Goal: Information Seeking & Learning: Learn about a topic

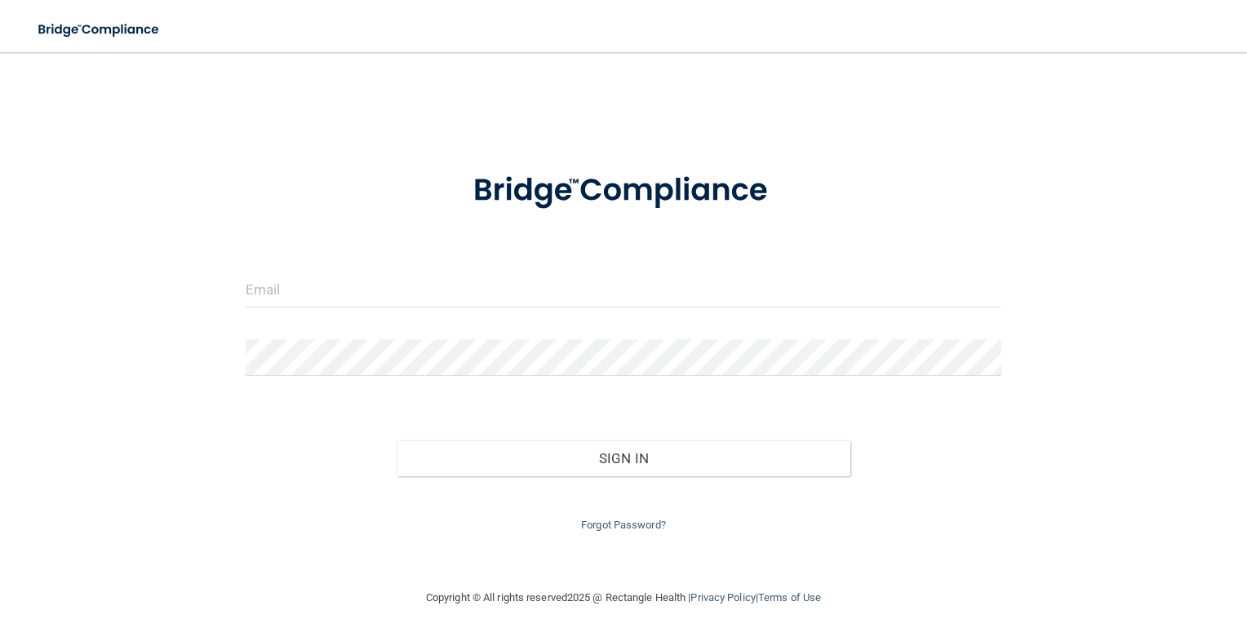
click at [568, 264] on form "Invalid email/password. You don't have permission to access that page. Sign In …" at bounding box center [624, 342] width 756 height 385
click at [578, 287] on input "email" at bounding box center [624, 289] width 756 height 37
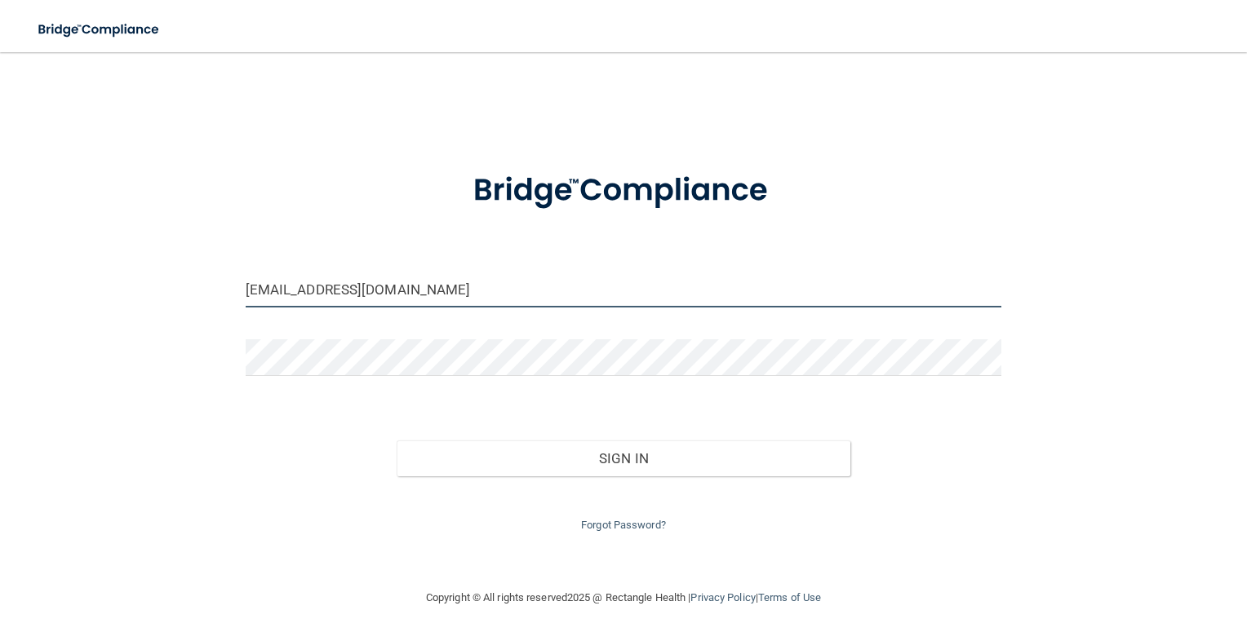
type input "[EMAIL_ADDRESS][DOMAIN_NAME]"
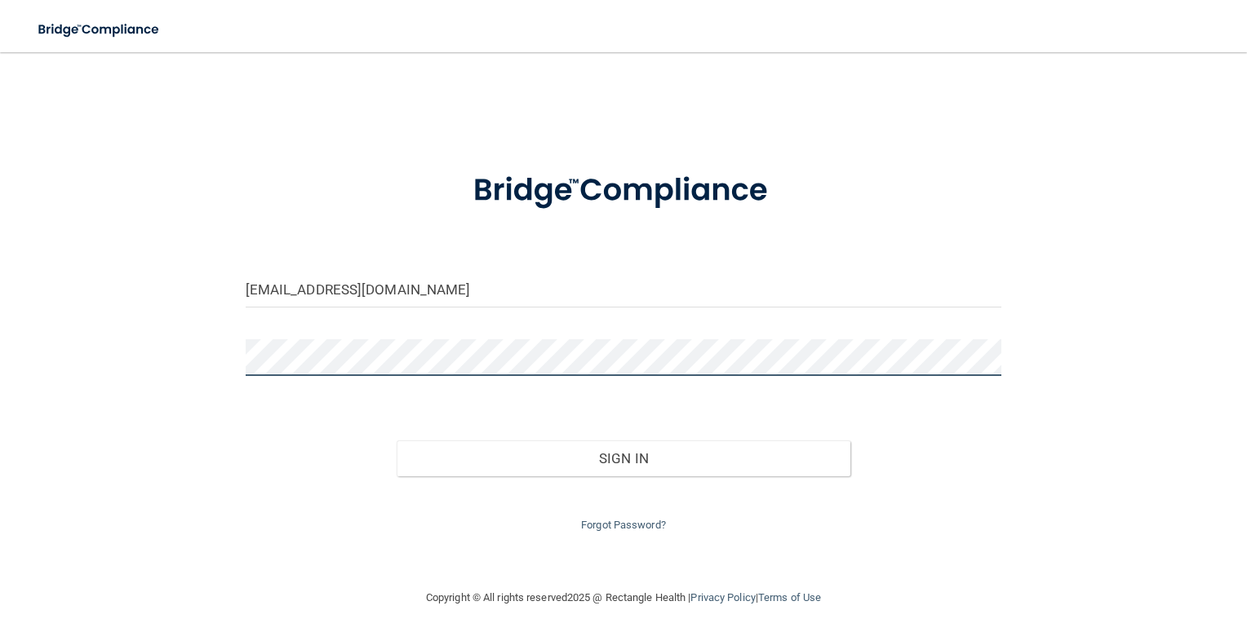
click at [397, 441] on button "Sign In" at bounding box center [624, 459] width 454 height 36
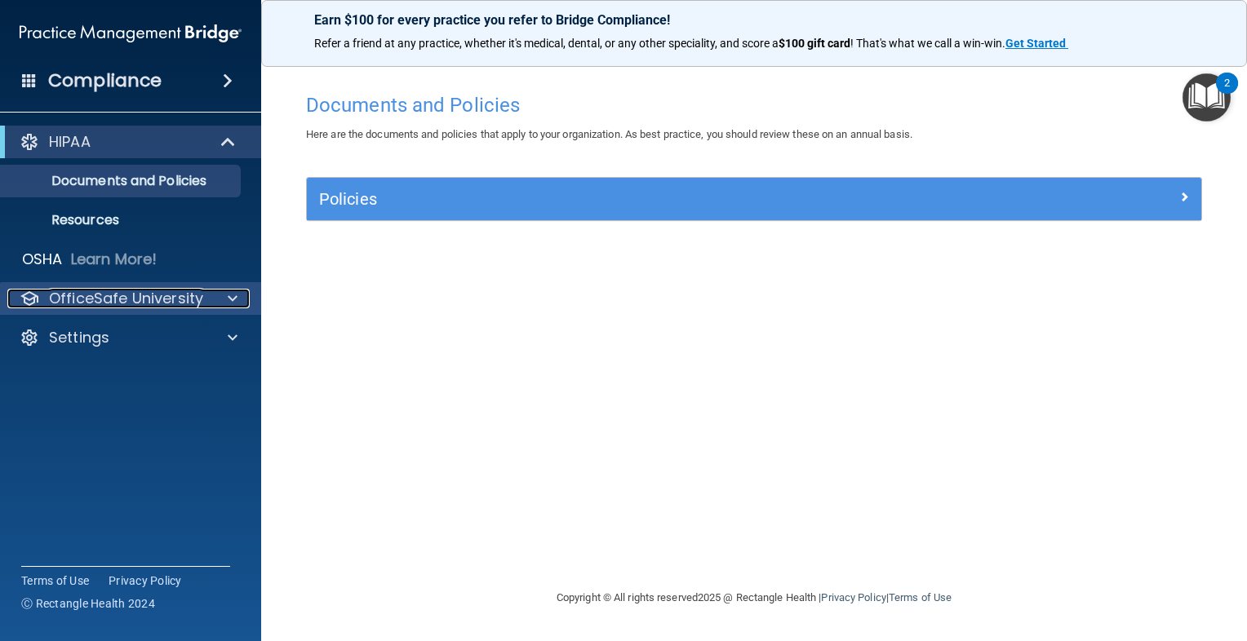
click at [101, 294] on p "OfficeSafe University" at bounding box center [126, 299] width 154 height 20
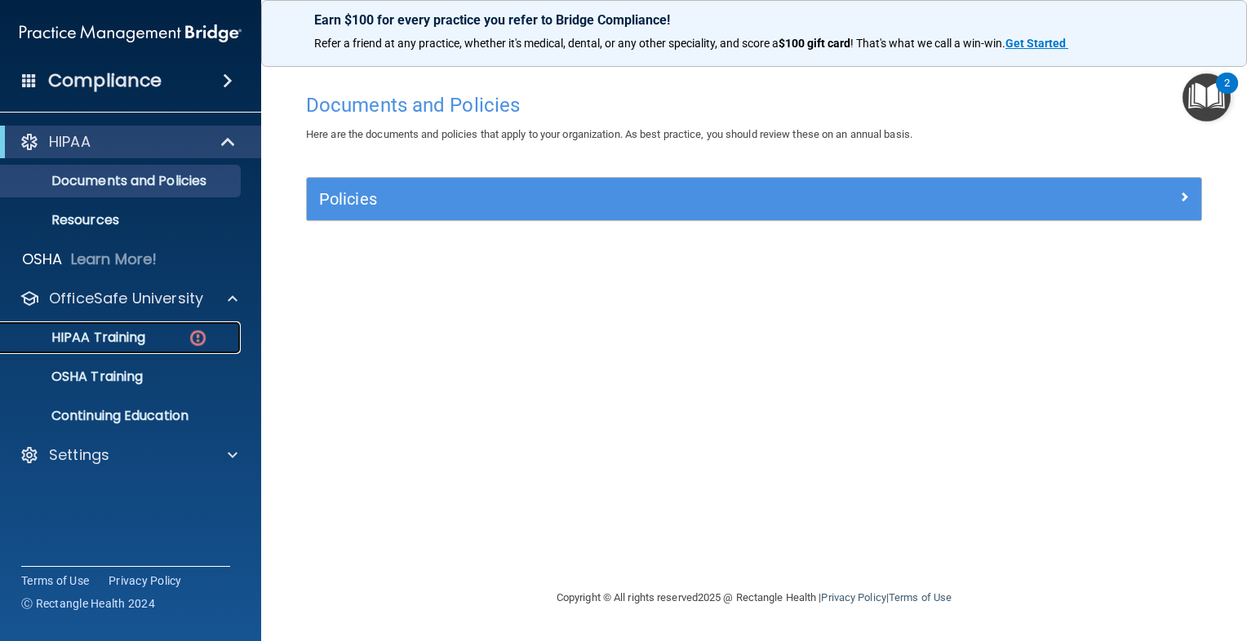
click at [121, 330] on p "HIPAA Training" at bounding box center [78, 338] width 135 height 16
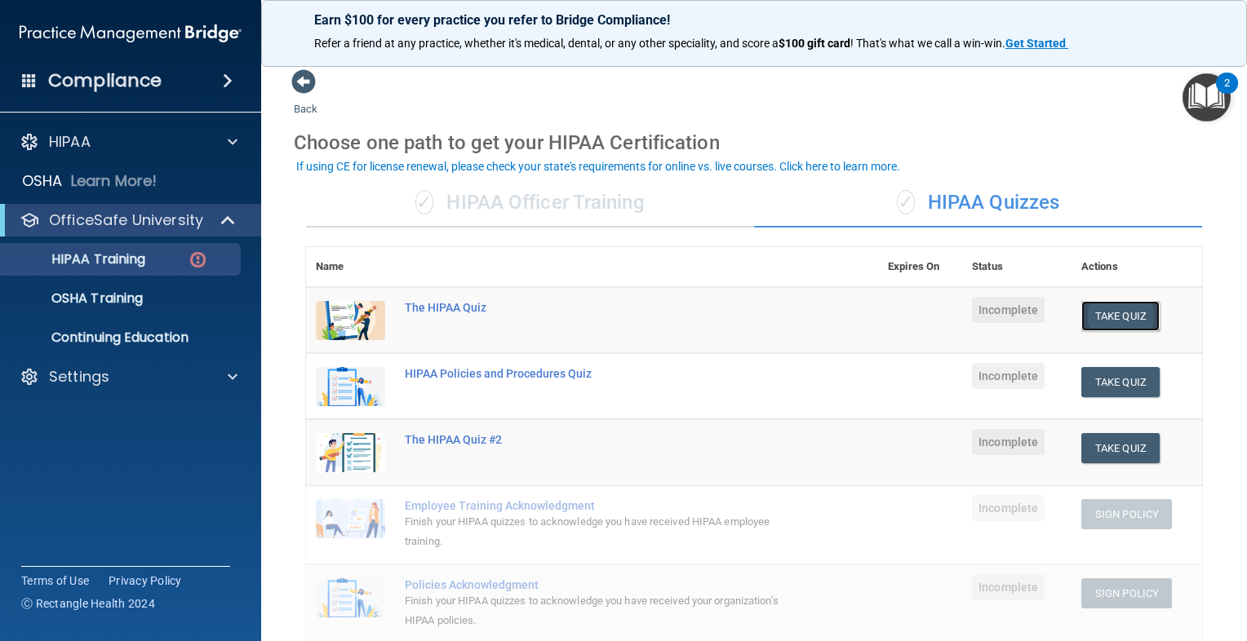
click at [1101, 316] on button "Take Quiz" at bounding box center [1120, 316] width 78 height 30
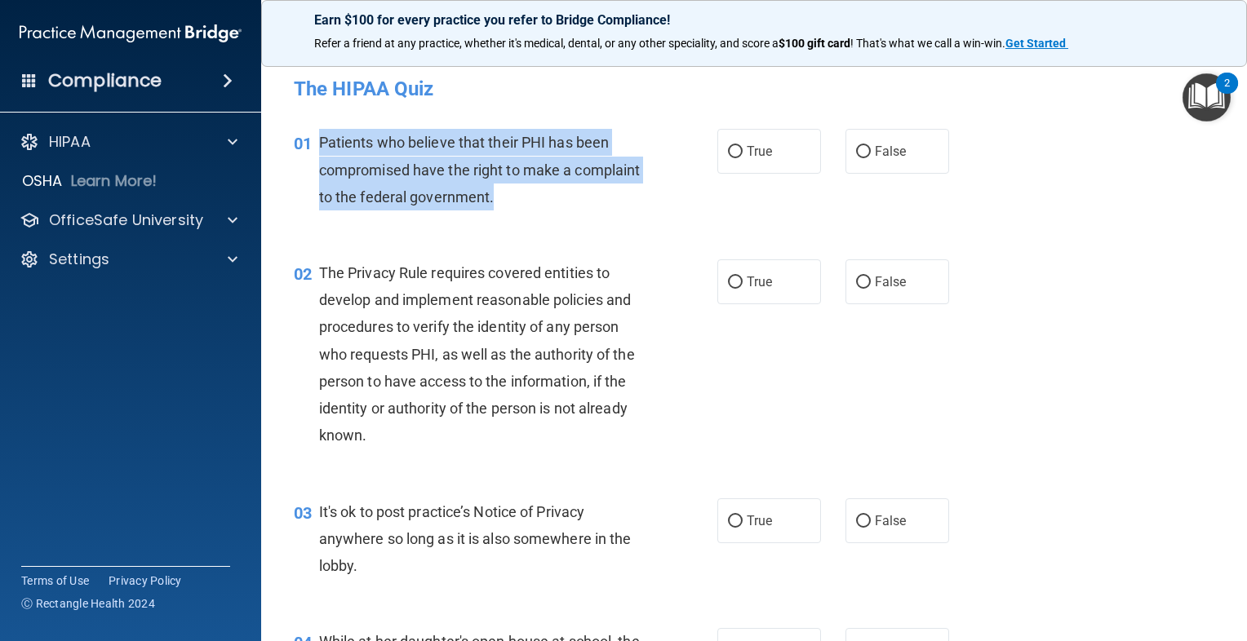
drag, startPoint x: 315, startPoint y: 141, endPoint x: 574, endPoint y: 197, distance: 265.3
click at [574, 197] on div "01 Patients who believe that their PHI has been compromised have the right to m…" at bounding box center [505, 174] width 472 height 90
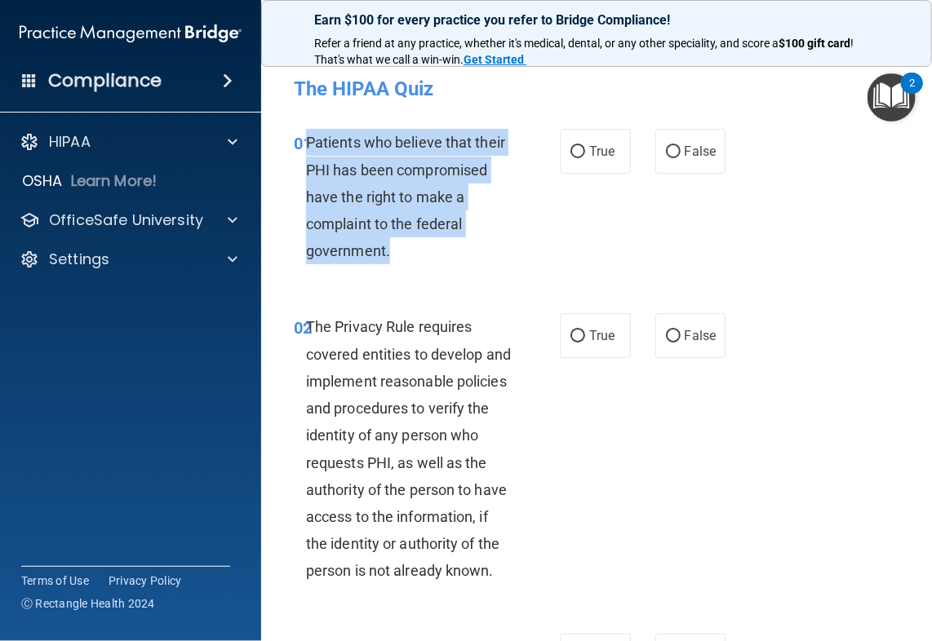
click at [901, 100] on img "Open Resource Center, 2 new notifications" at bounding box center [891, 97] width 48 height 48
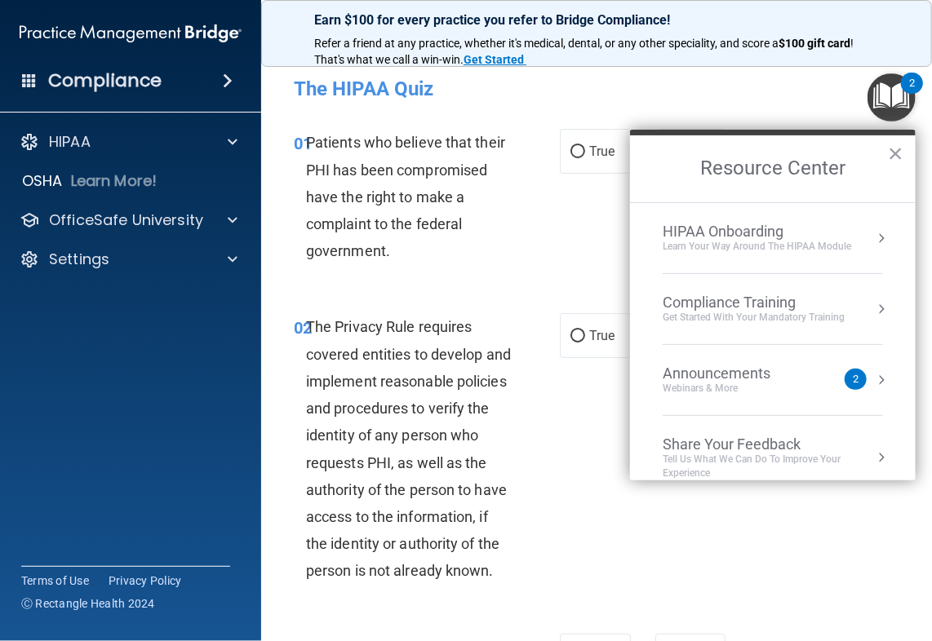
click at [849, 231] on div "HIPAA Onboarding" at bounding box center [757, 232] width 188 height 18
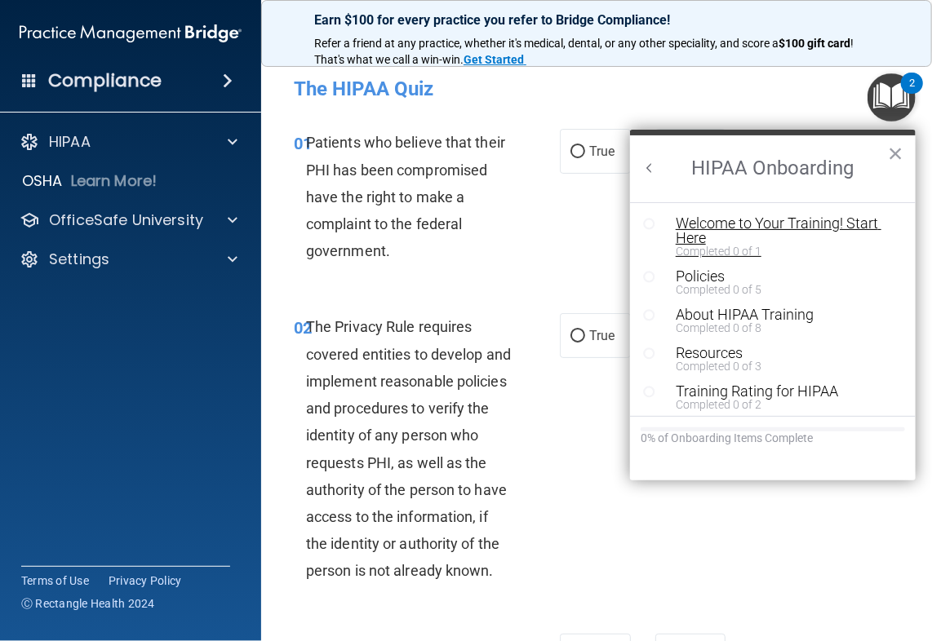
click at [856, 230] on div "Welcome to Your Training! Start Here" at bounding box center [779, 230] width 206 height 29
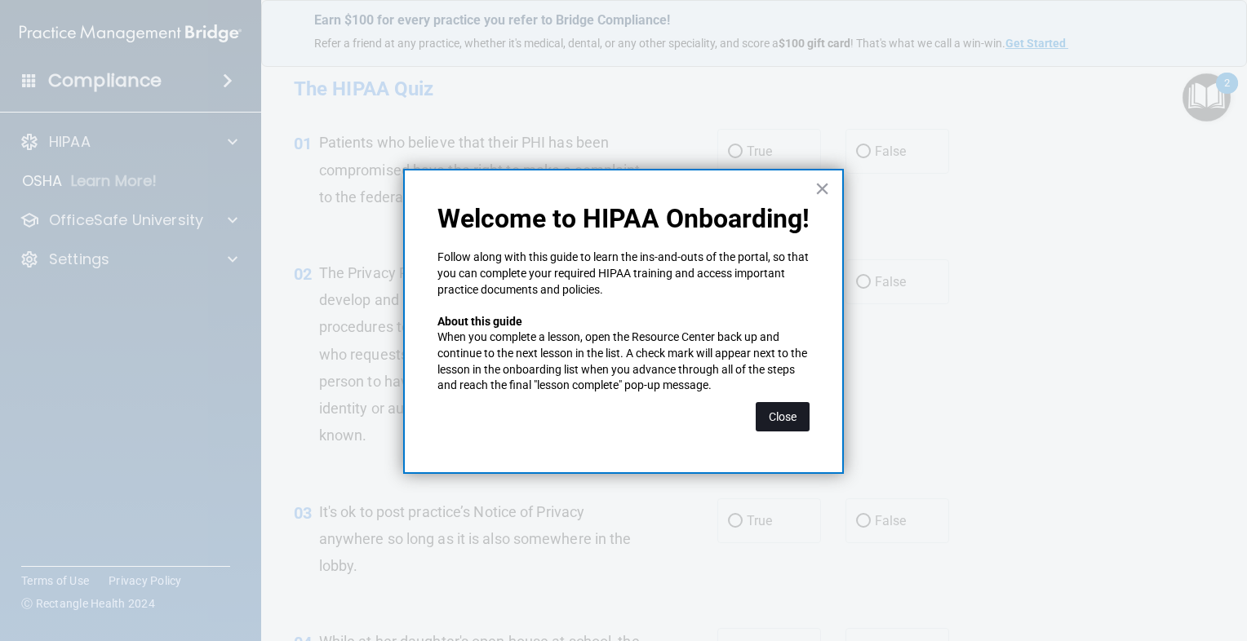
click at [775, 424] on button "Close" at bounding box center [783, 416] width 54 height 29
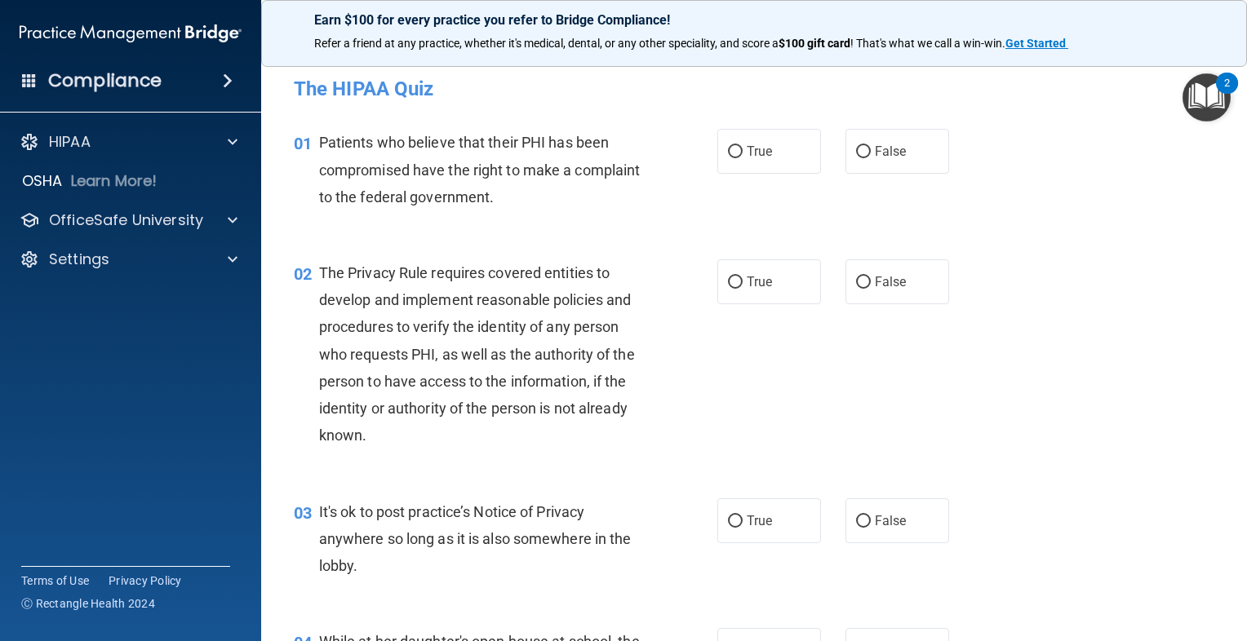
click at [1198, 122] on div "01 Patients who believe that their PHI has been compromised have the right to m…" at bounding box center [754, 174] width 945 height 131
click at [1193, 104] on img "Open Resource Center, 2 new notifications" at bounding box center [1206, 97] width 48 height 48
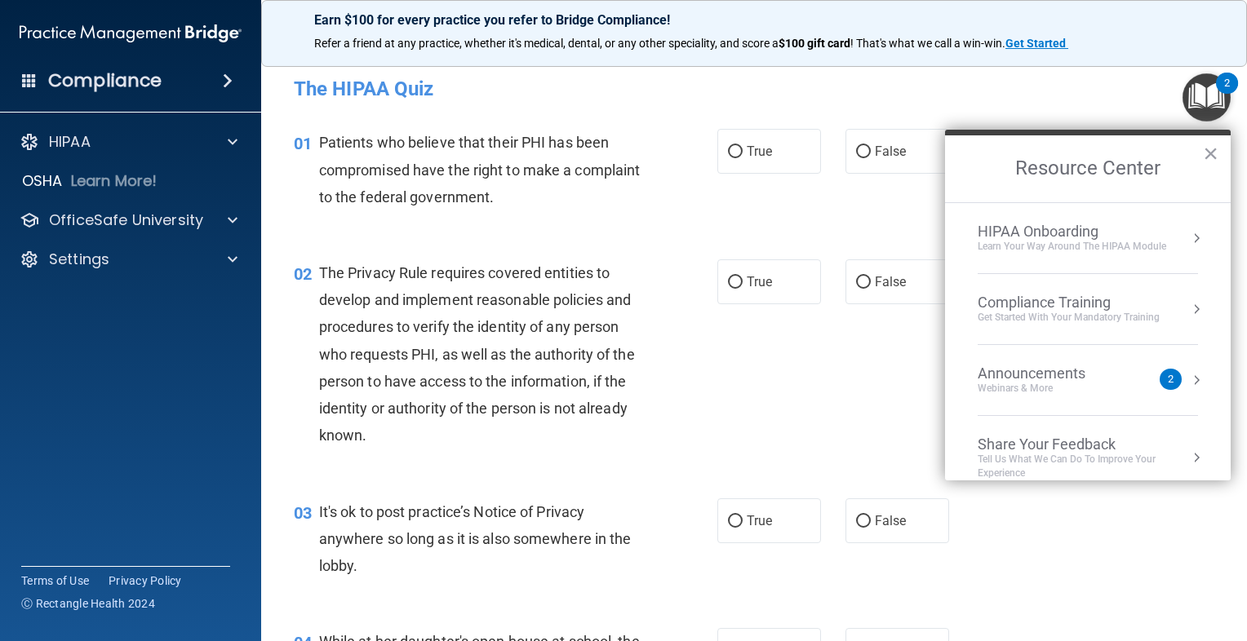
click at [1078, 253] on div "Learn Your Way around the HIPAA module" at bounding box center [1072, 247] width 188 height 14
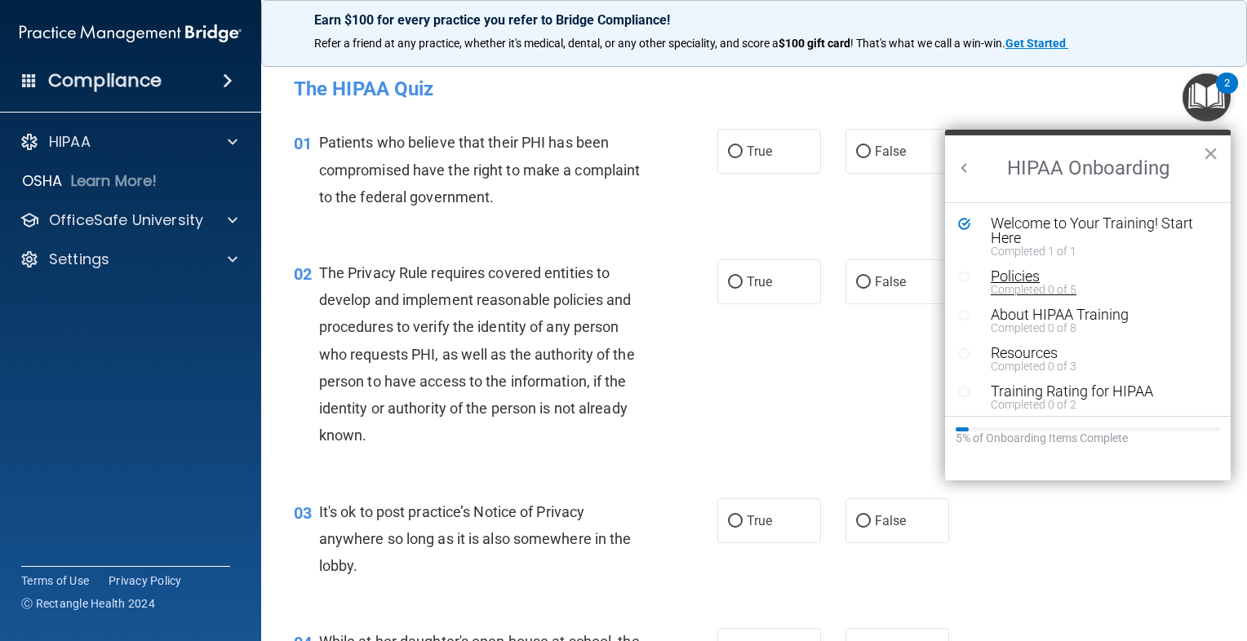
click at [1081, 282] on div "Policies" at bounding box center [1094, 276] width 206 height 15
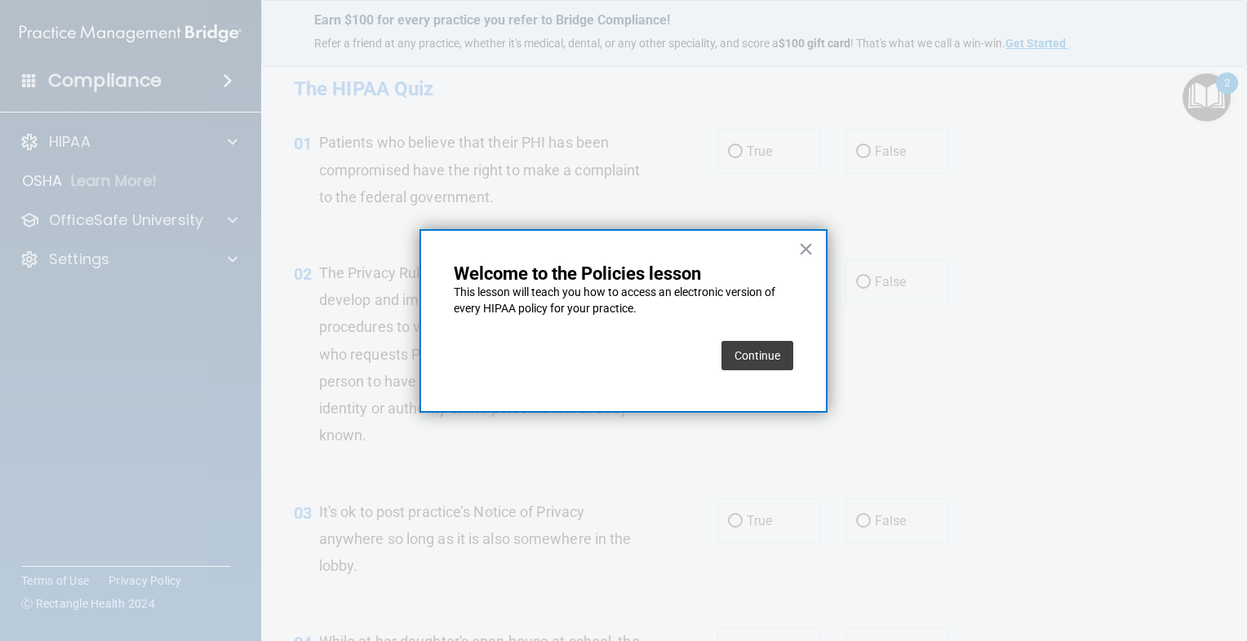
click at [770, 362] on button "Continue" at bounding box center [757, 355] width 72 height 29
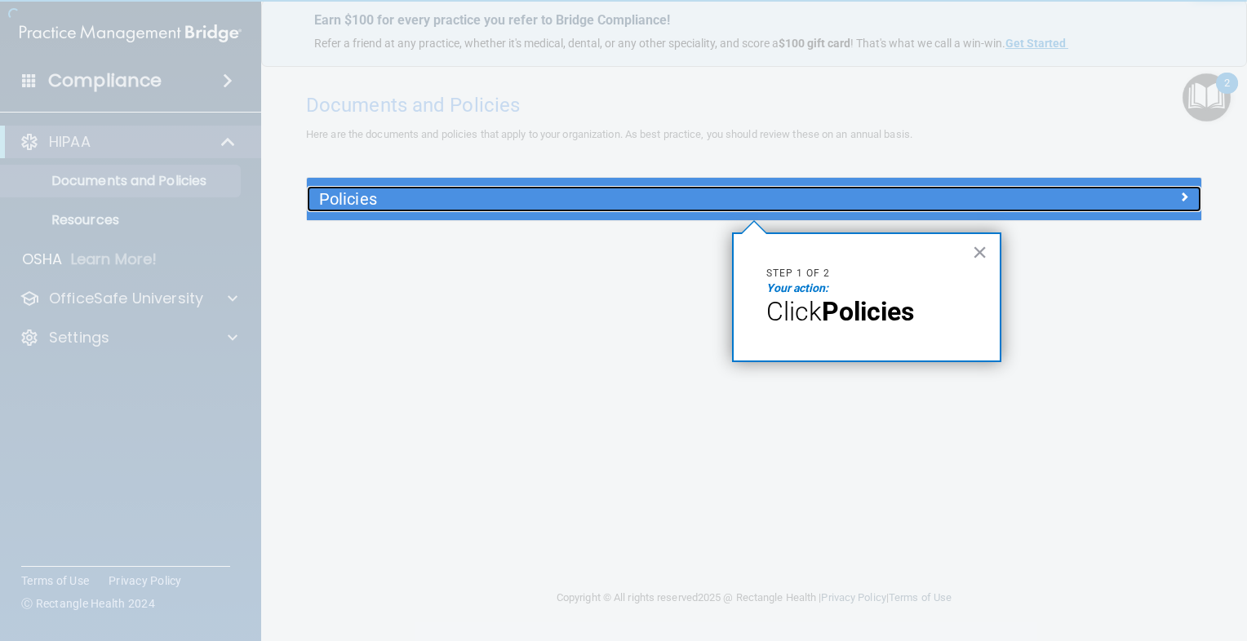
click at [818, 205] on h5 "Policies" at bounding box center [642, 199] width 646 height 18
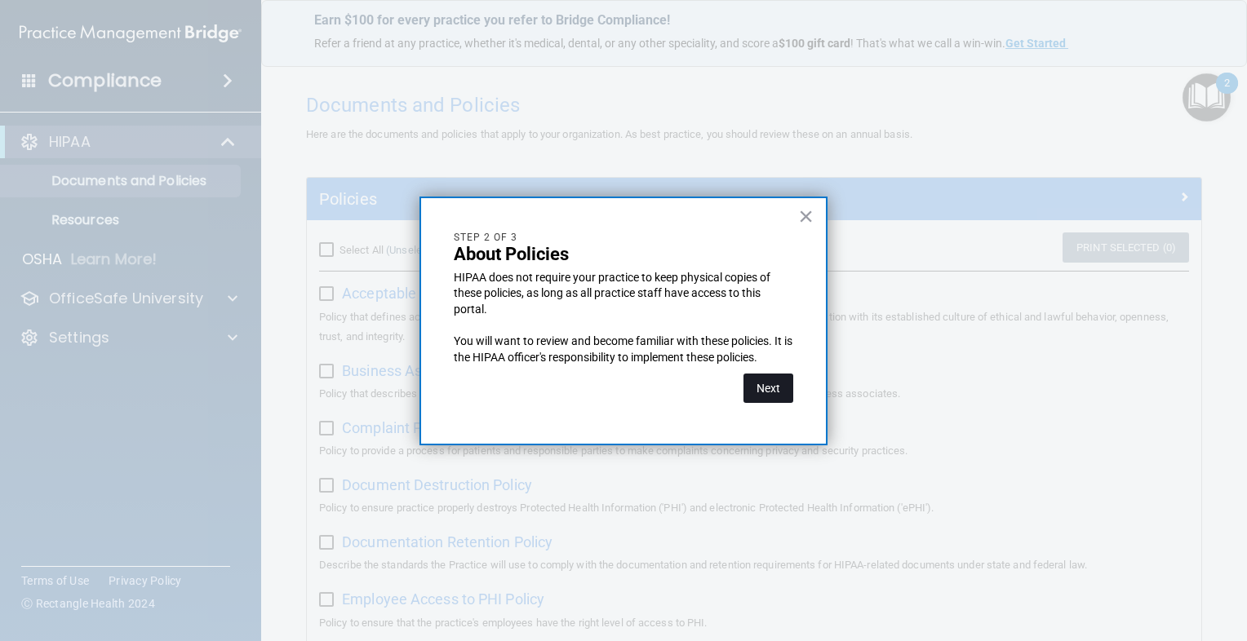
click at [777, 392] on button "Next" at bounding box center [768, 388] width 50 height 29
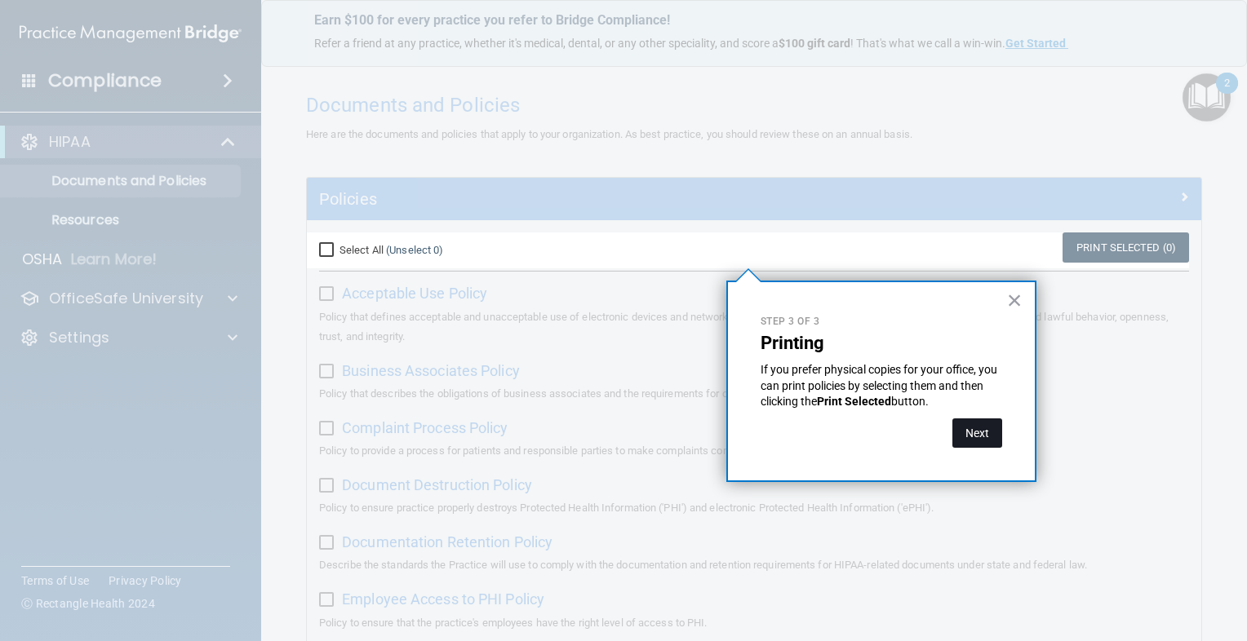
click at [978, 434] on button "Next" at bounding box center [977, 433] width 50 height 29
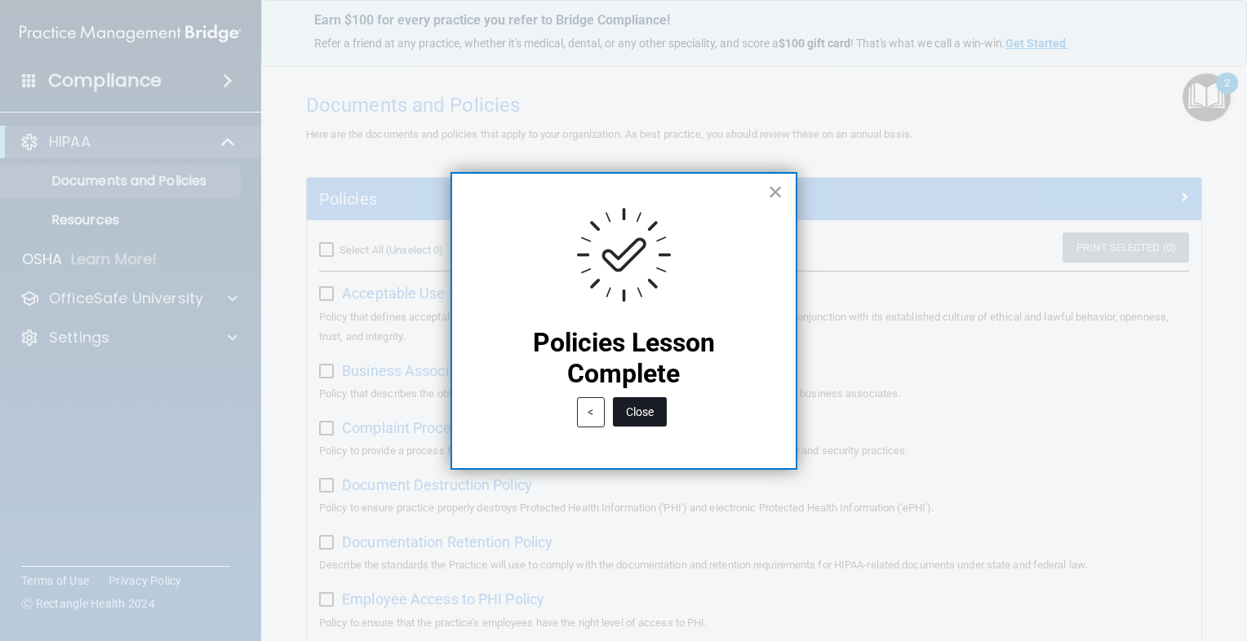
click at [652, 411] on button "Close" at bounding box center [640, 411] width 54 height 29
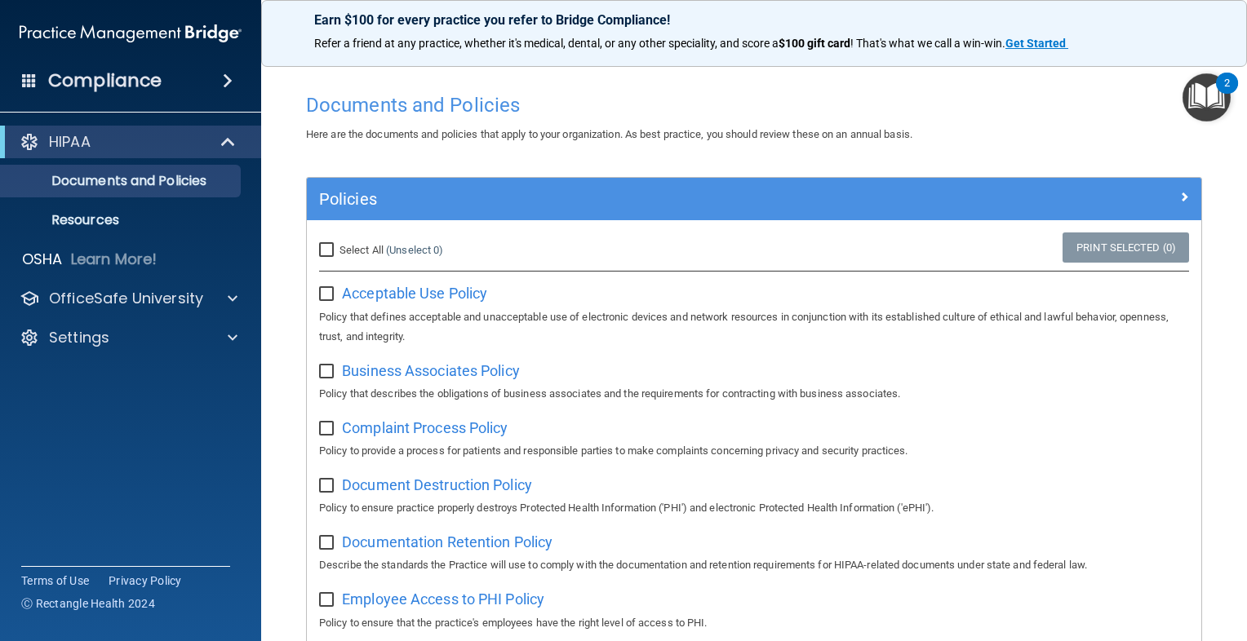
click at [1201, 99] on img "Open Resource Center, 2 new notifications" at bounding box center [1206, 97] width 48 height 48
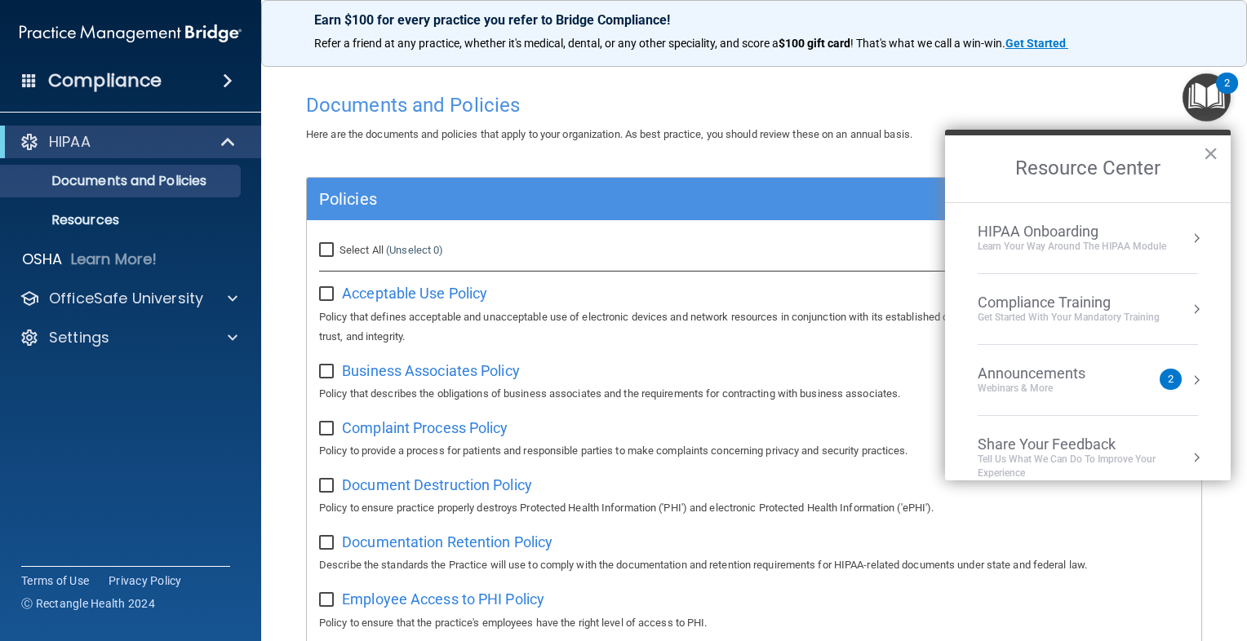
click at [1108, 250] on div "Learn Your Way around the HIPAA module" at bounding box center [1072, 247] width 188 height 14
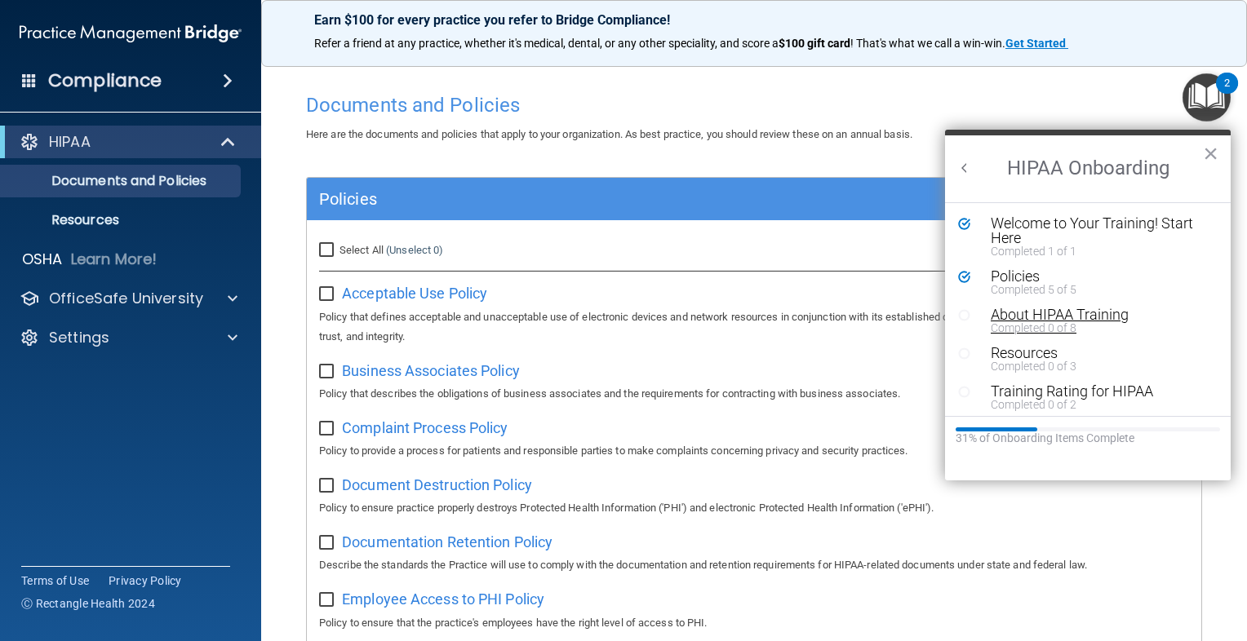
click at [1100, 315] on div "About HIPAA Training" at bounding box center [1094, 315] width 206 height 15
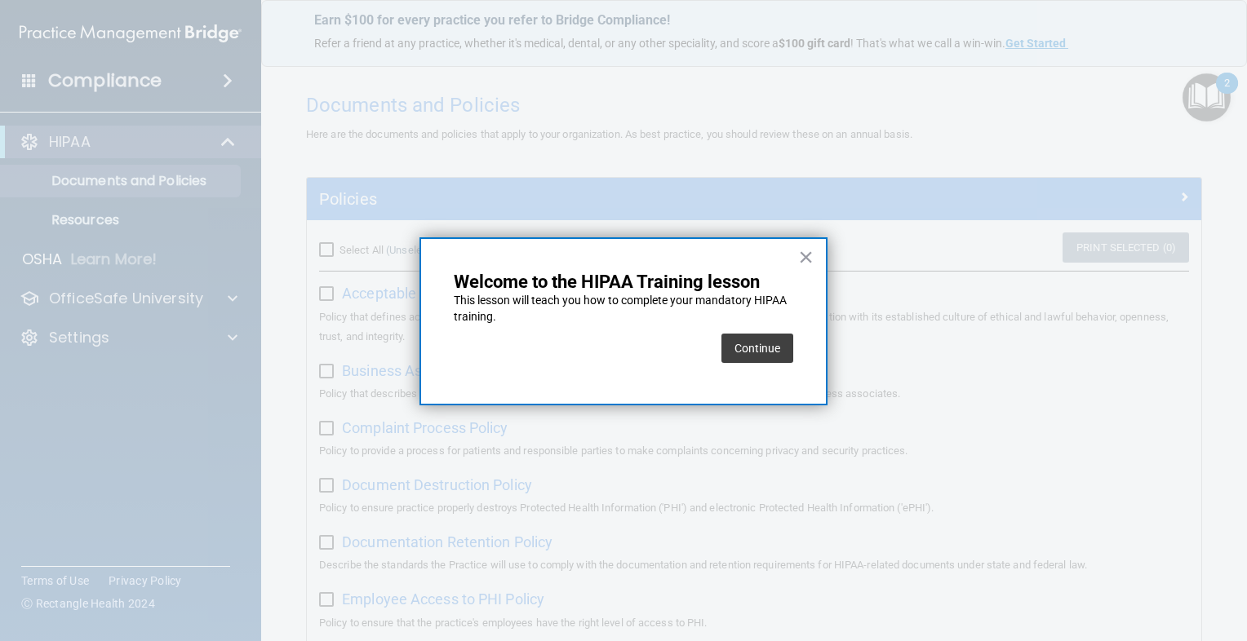
click at [746, 364] on div "Continue" at bounding box center [757, 349] width 72 height 46
click at [758, 354] on button "Continue" at bounding box center [757, 348] width 72 height 29
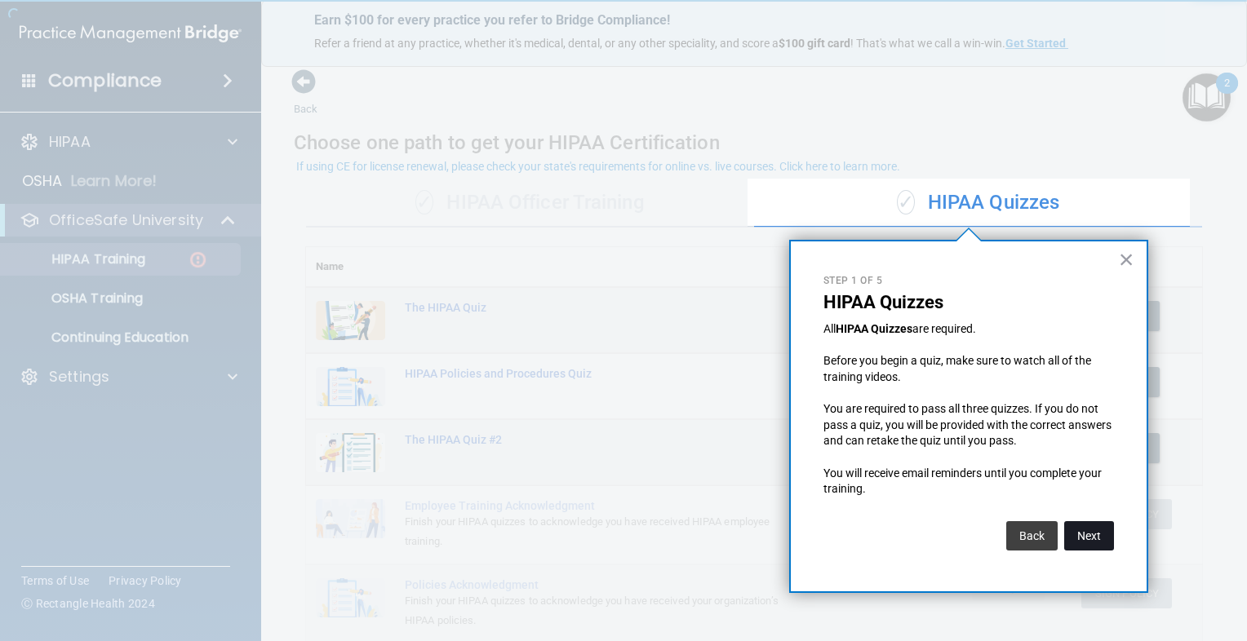
click at [1084, 528] on button "Next" at bounding box center [1089, 535] width 50 height 29
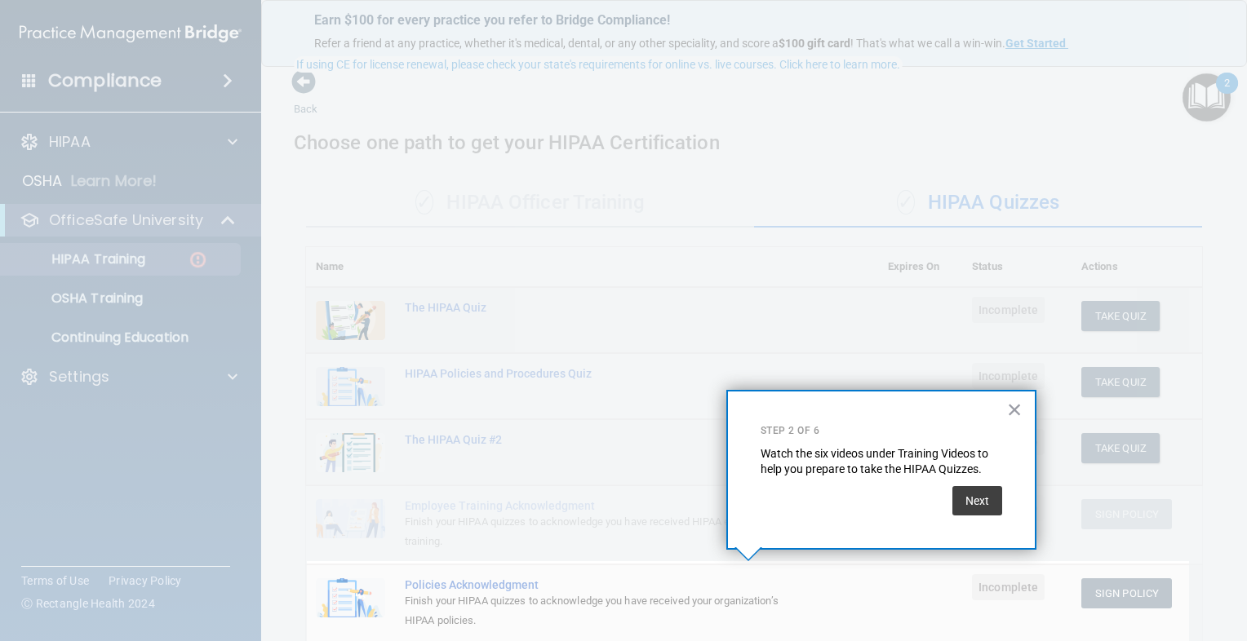
scroll to position [101, 0]
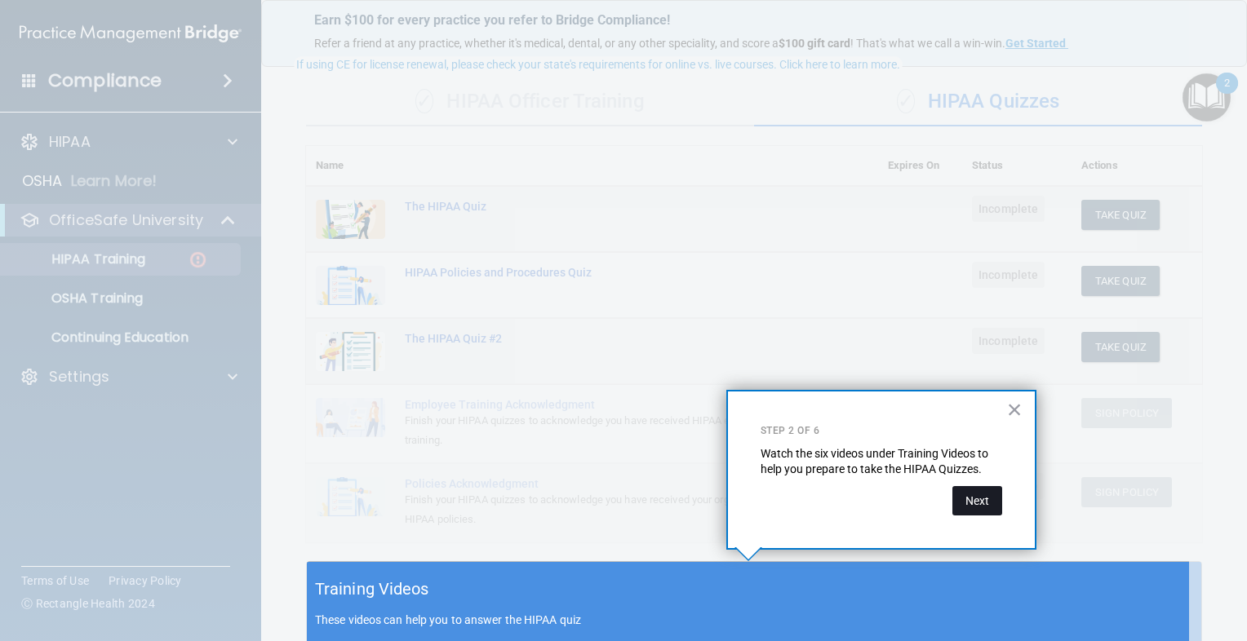
click at [974, 507] on button "Next" at bounding box center [977, 500] width 50 height 29
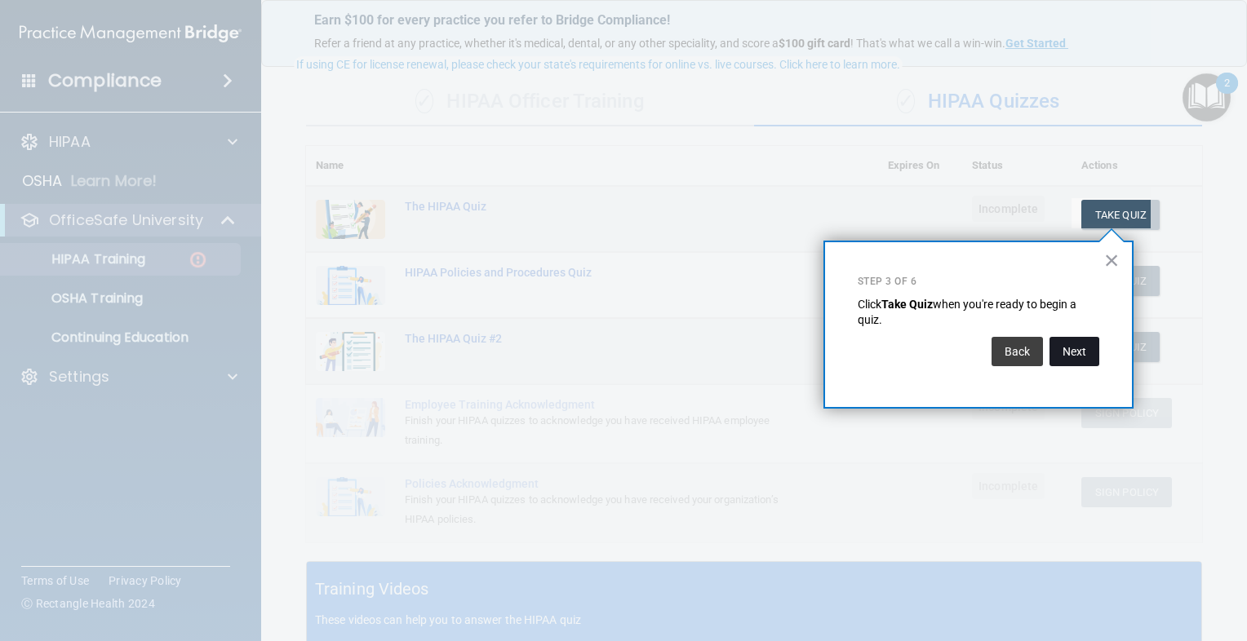
click at [1075, 364] on button "Next" at bounding box center [1074, 351] width 50 height 29
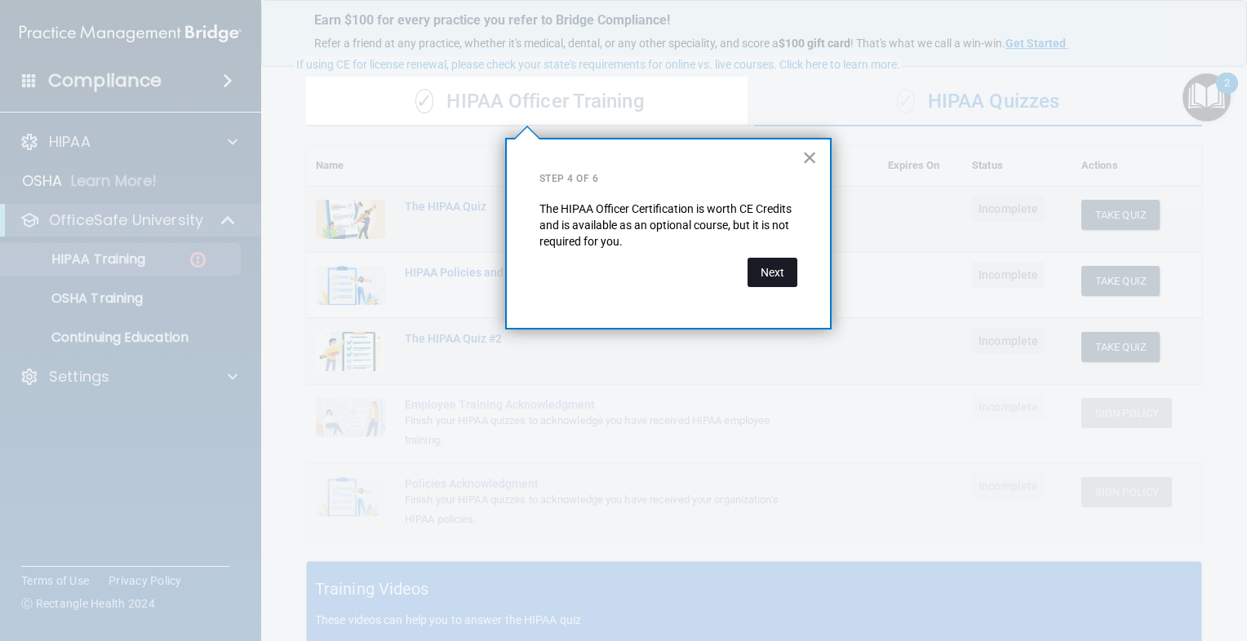
click at [761, 279] on button "Next" at bounding box center [772, 272] width 50 height 29
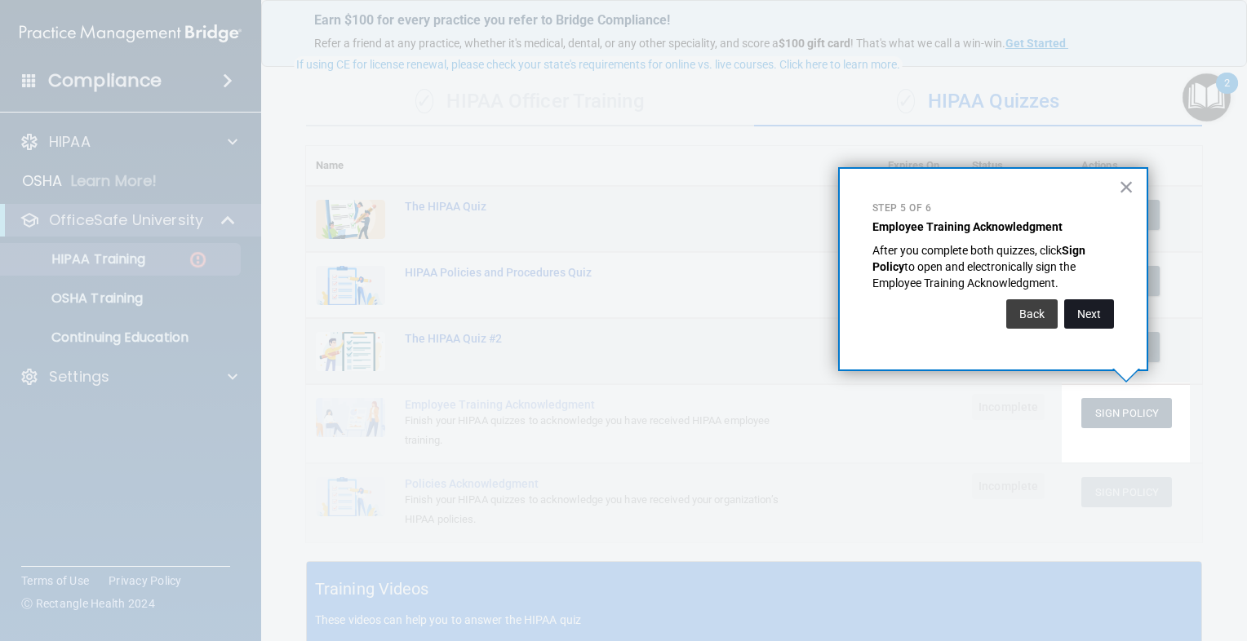
click at [1106, 317] on button "Next" at bounding box center [1089, 313] width 50 height 29
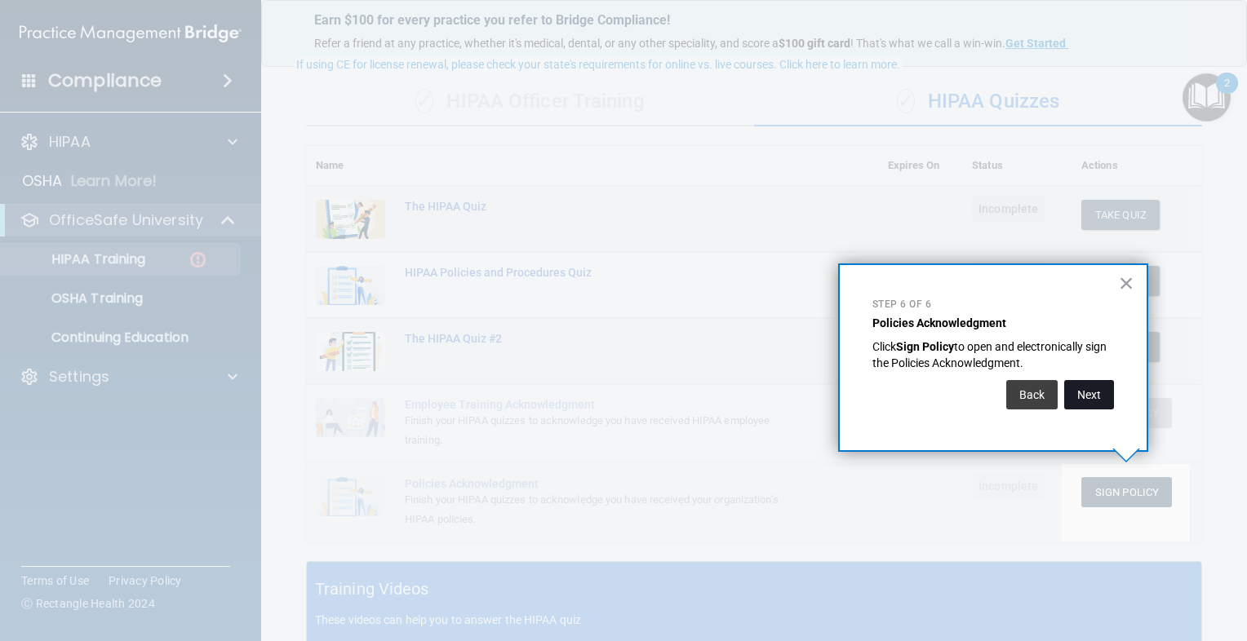
click at [1101, 391] on button "Next" at bounding box center [1089, 394] width 50 height 29
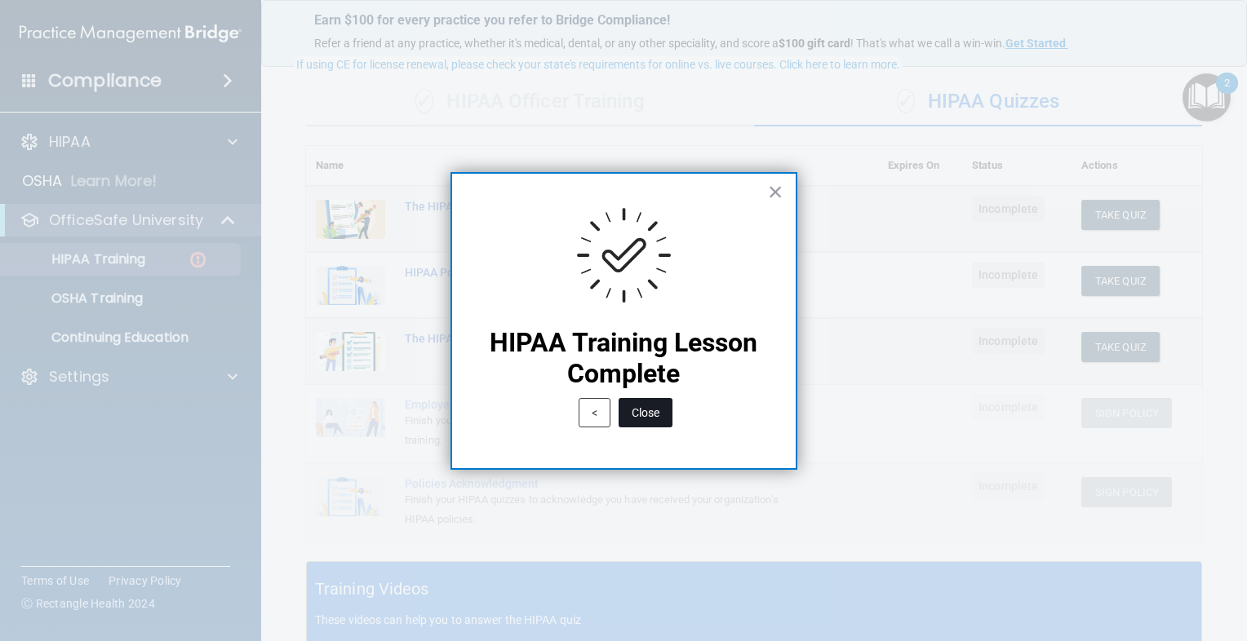
click at [633, 402] on button "Close" at bounding box center [646, 412] width 54 height 29
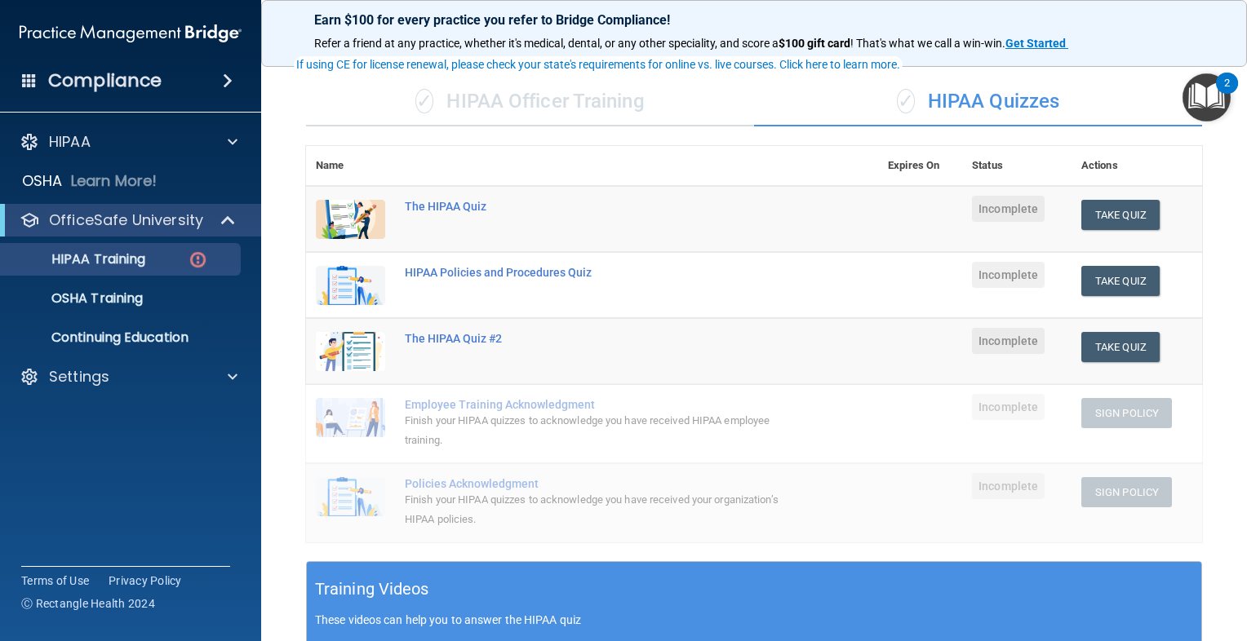
click at [1198, 86] on img "Open Resource Center, 2 new notifications" at bounding box center [1206, 97] width 48 height 48
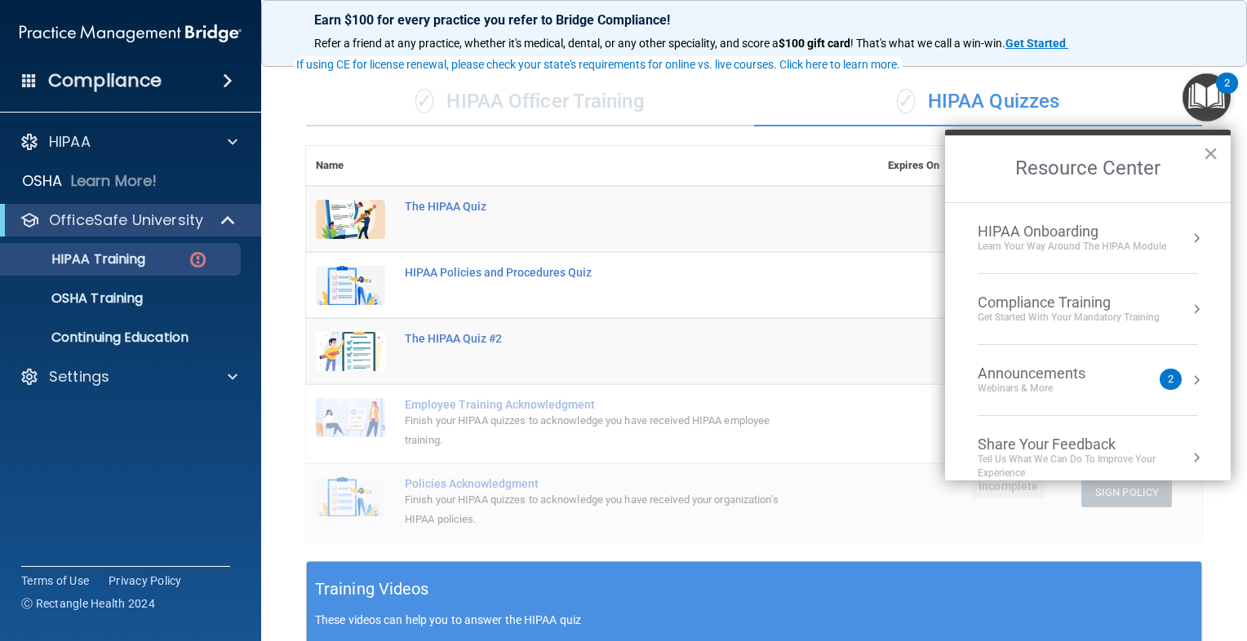
click at [1134, 361] on li "Announcements Webinars & More 2" at bounding box center [1088, 380] width 220 height 71
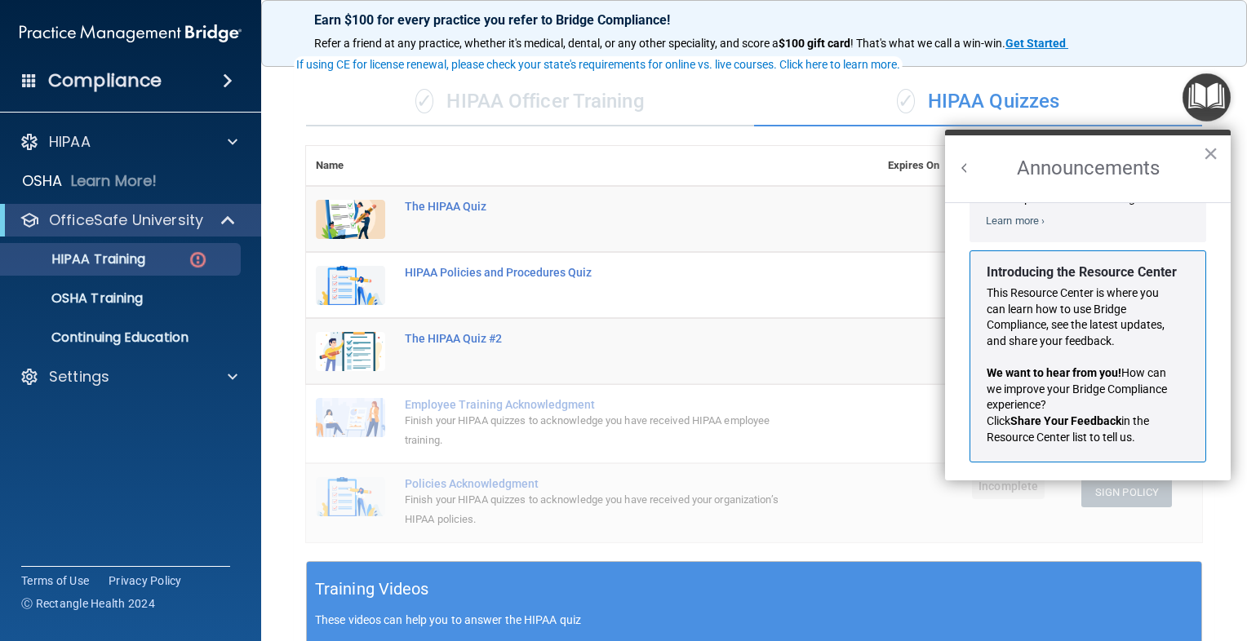
scroll to position [267, 0]
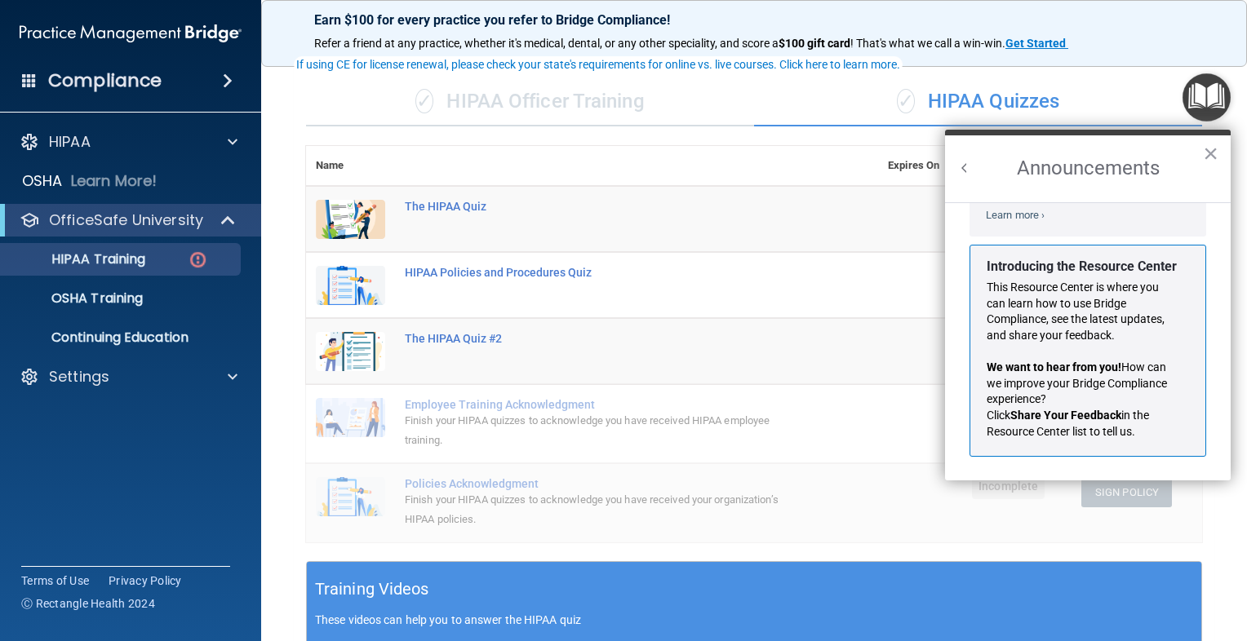
click at [957, 163] on button "Back to Resource Center Home" at bounding box center [964, 168] width 16 height 16
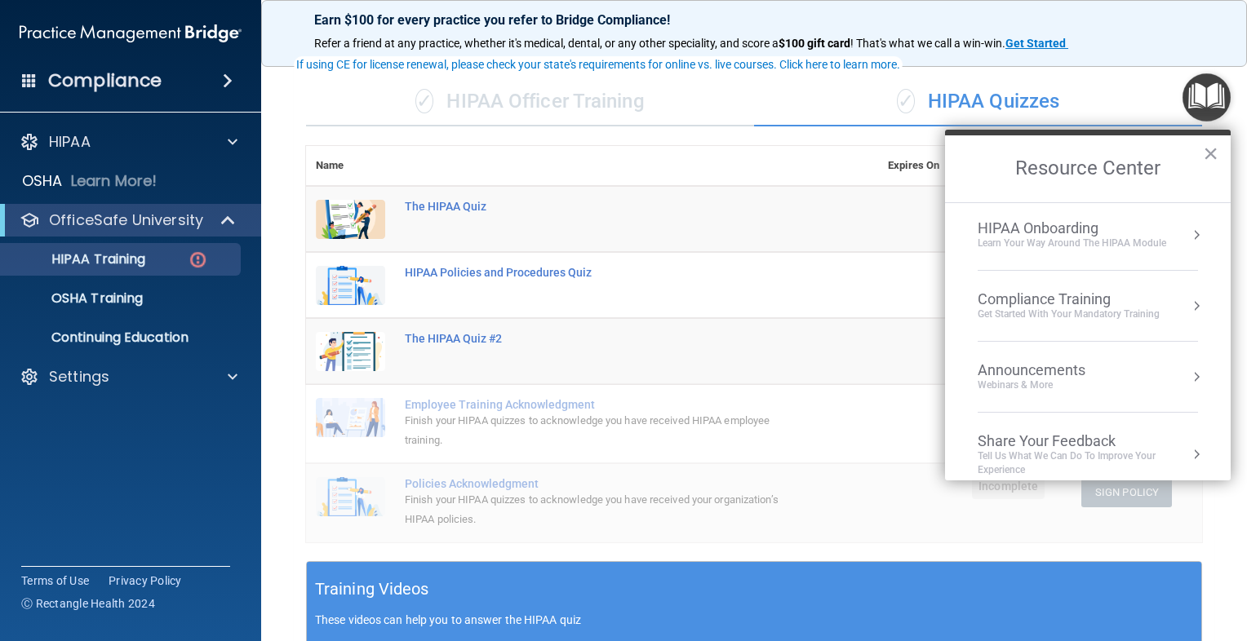
scroll to position [0, 0]
click at [1101, 243] on div "Learn Your Way around the HIPAA module" at bounding box center [1072, 247] width 188 height 14
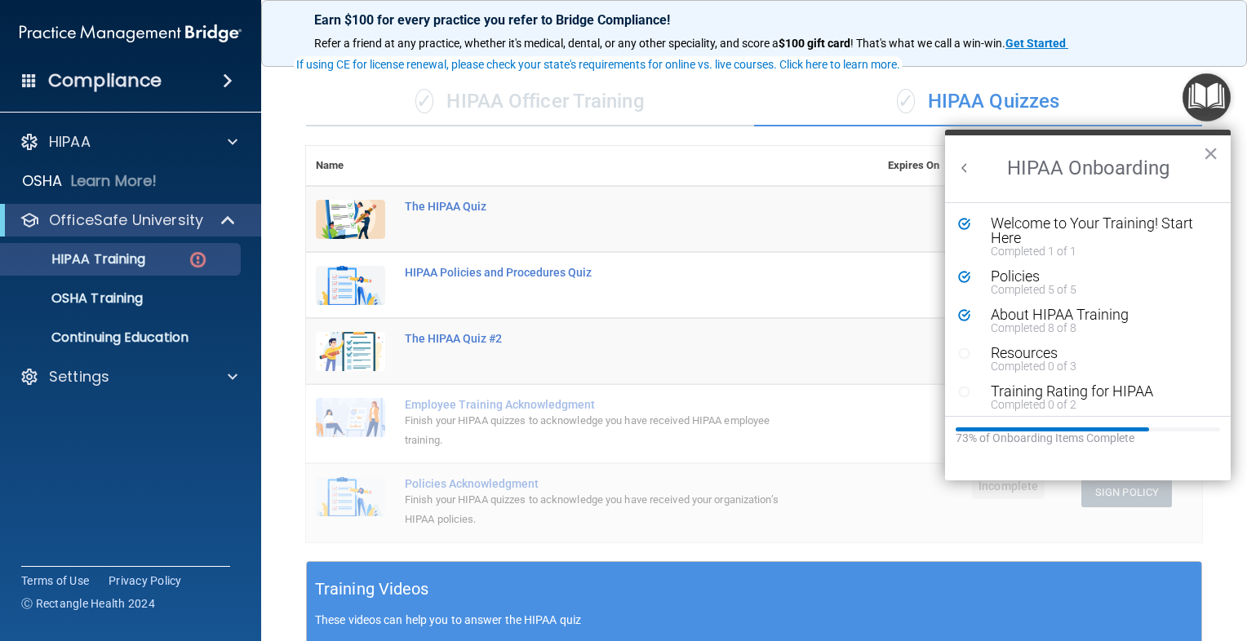
scroll to position [6, 0]
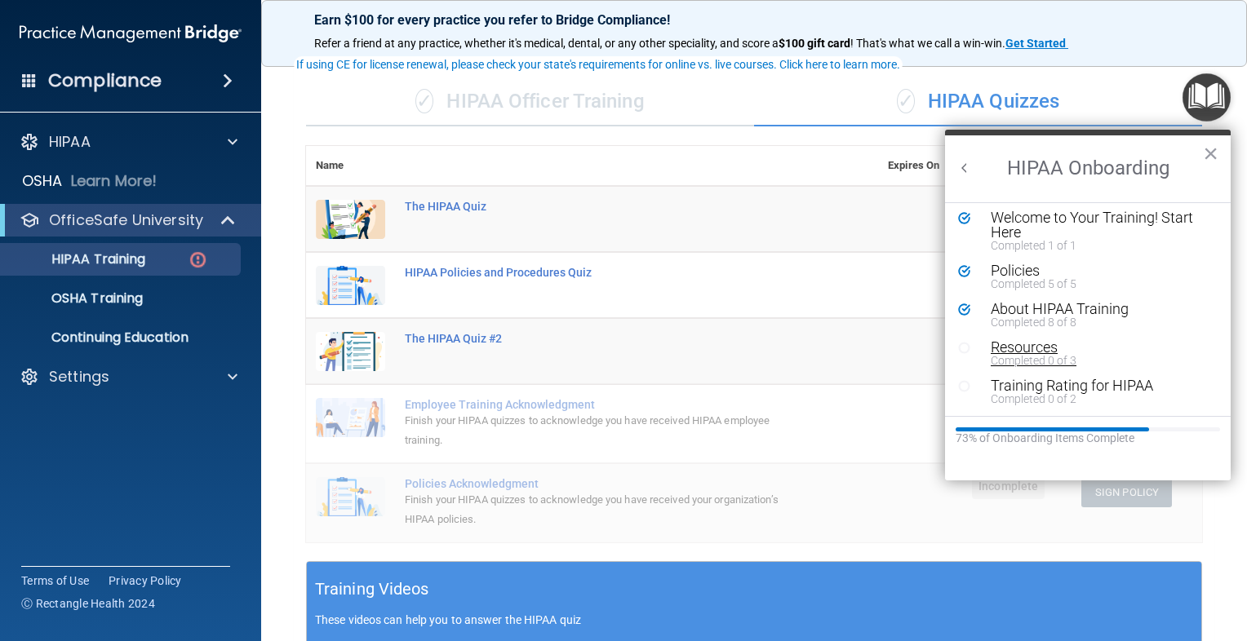
click at [1106, 347] on div "Resources" at bounding box center [1094, 347] width 206 height 15
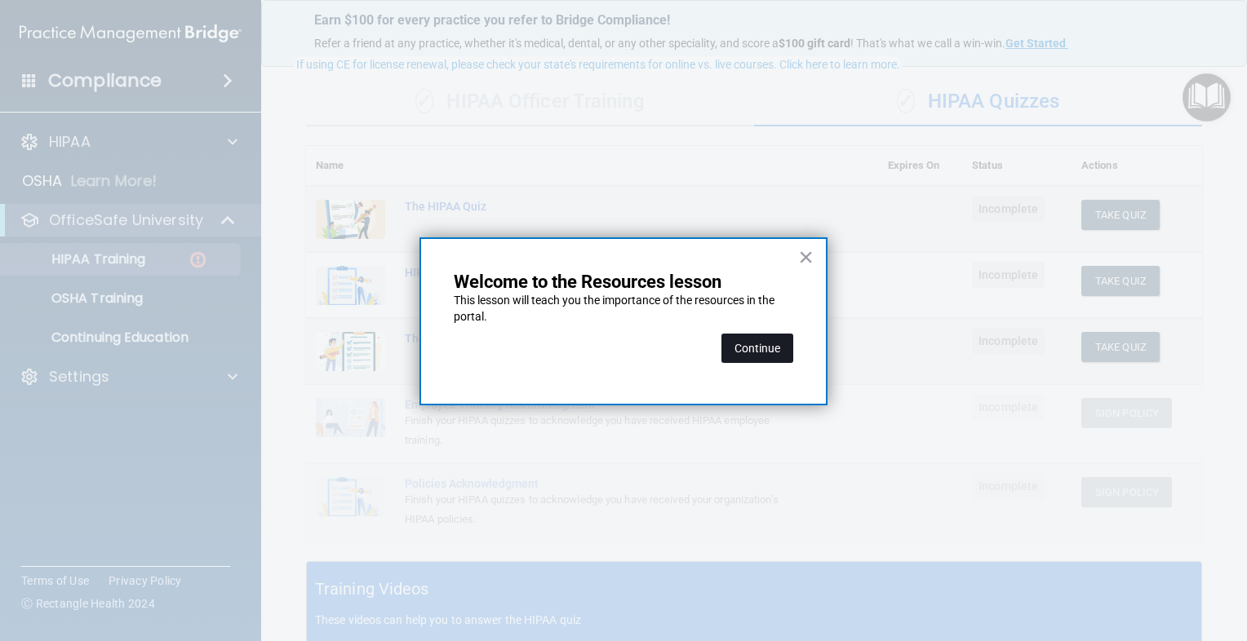
click at [774, 349] on button "Continue" at bounding box center [757, 348] width 72 height 29
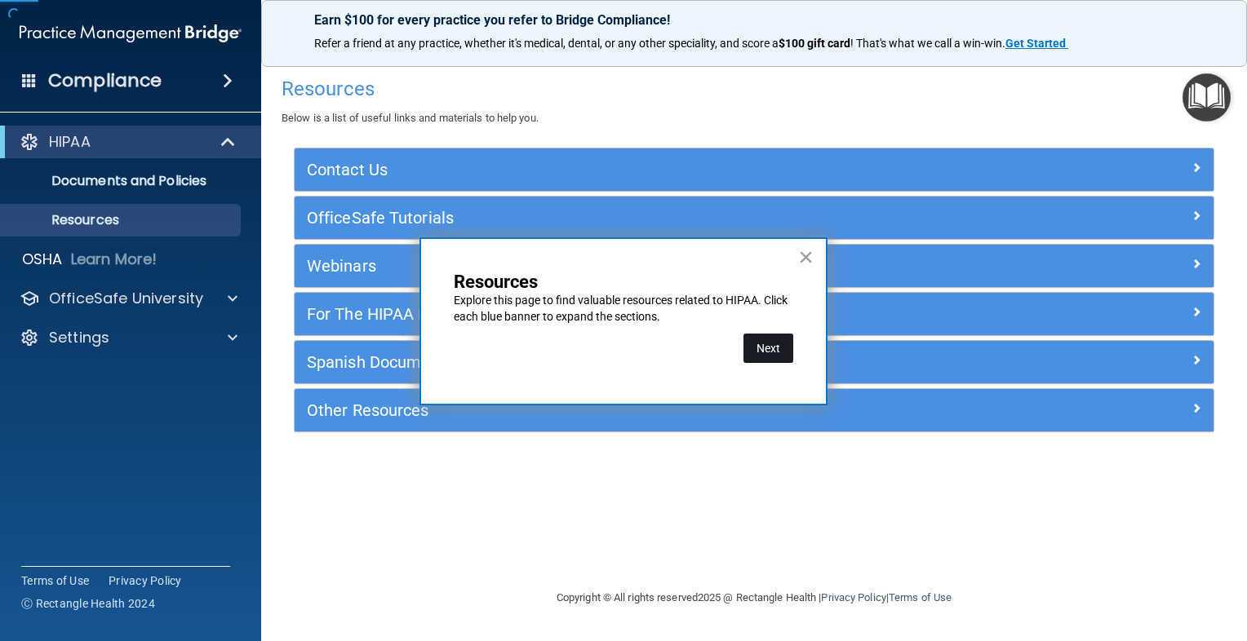
click at [770, 354] on button "Next" at bounding box center [768, 348] width 50 height 29
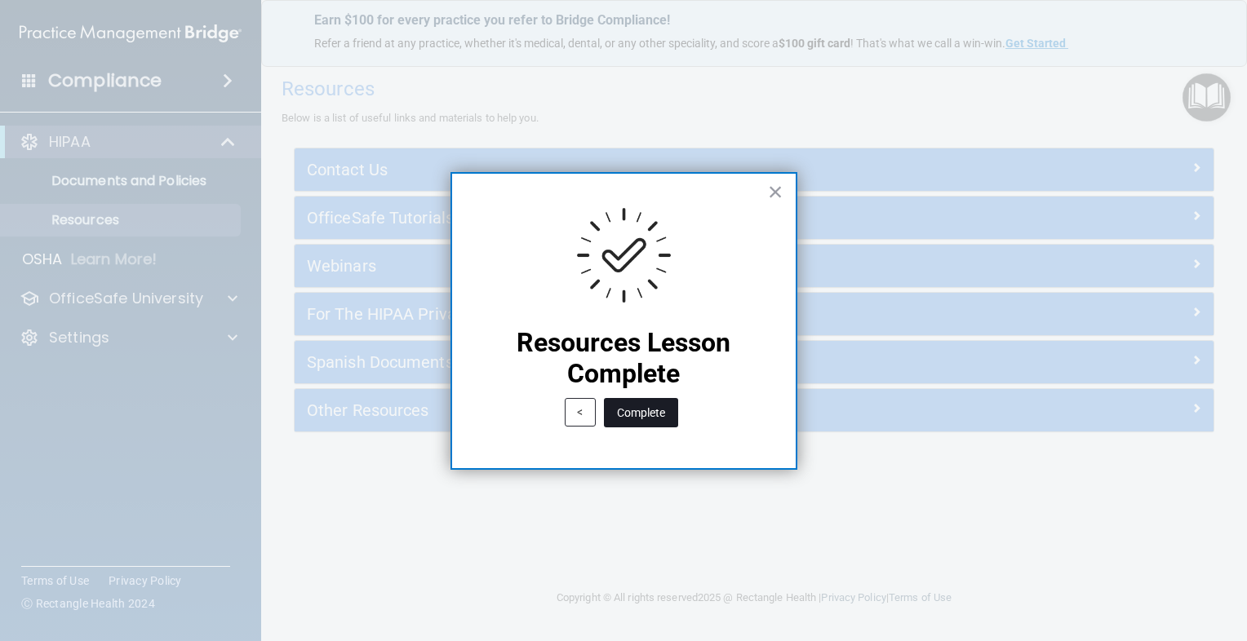
click at [650, 423] on button "Complete" at bounding box center [641, 412] width 74 height 29
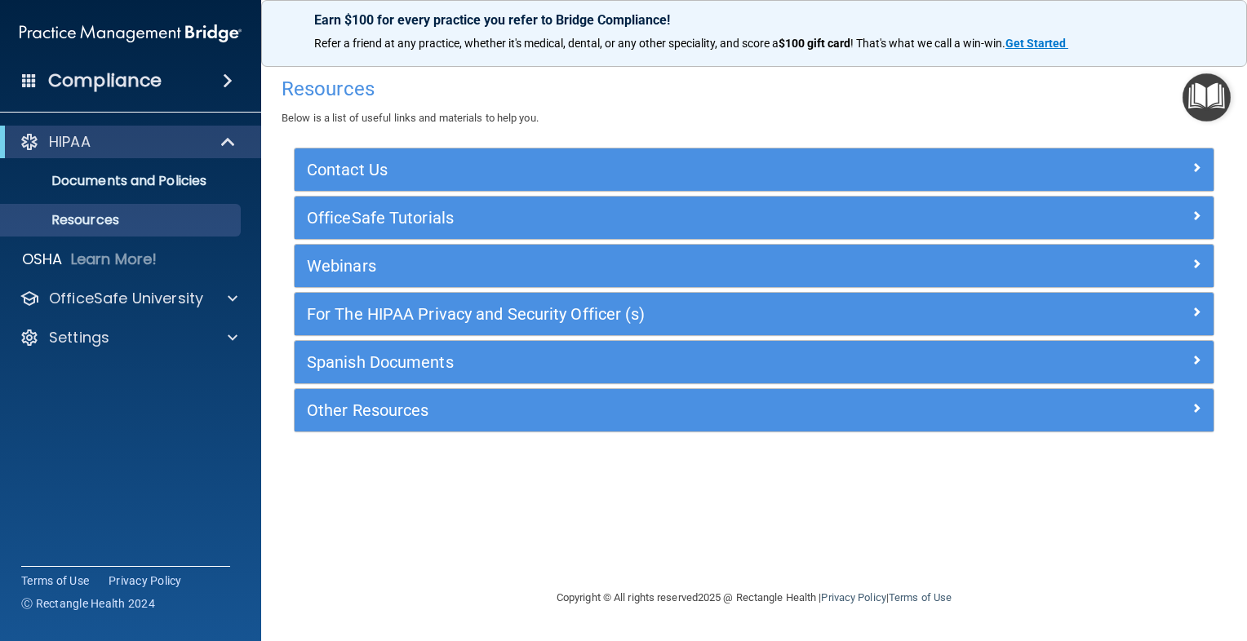
click at [1179, 94] on h4 "Resources" at bounding box center [754, 88] width 945 height 21
click at [1196, 100] on img "Open Resource Center" at bounding box center [1206, 97] width 48 height 48
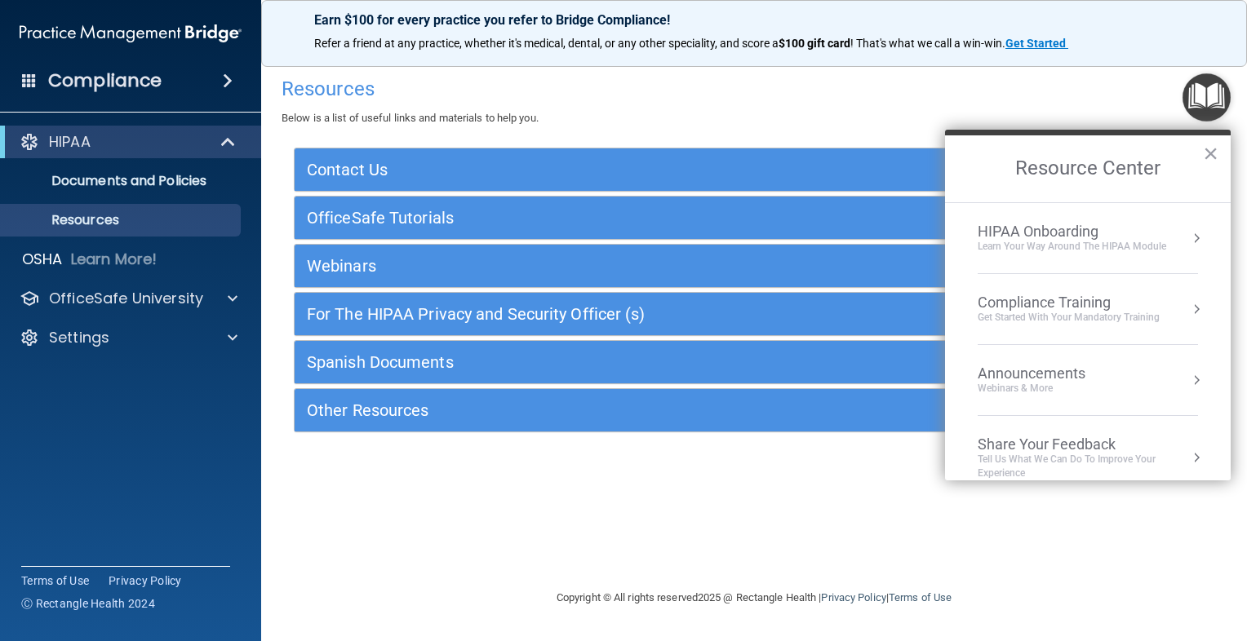
click at [1110, 242] on div "Learn Your Way around the HIPAA module" at bounding box center [1072, 247] width 188 height 14
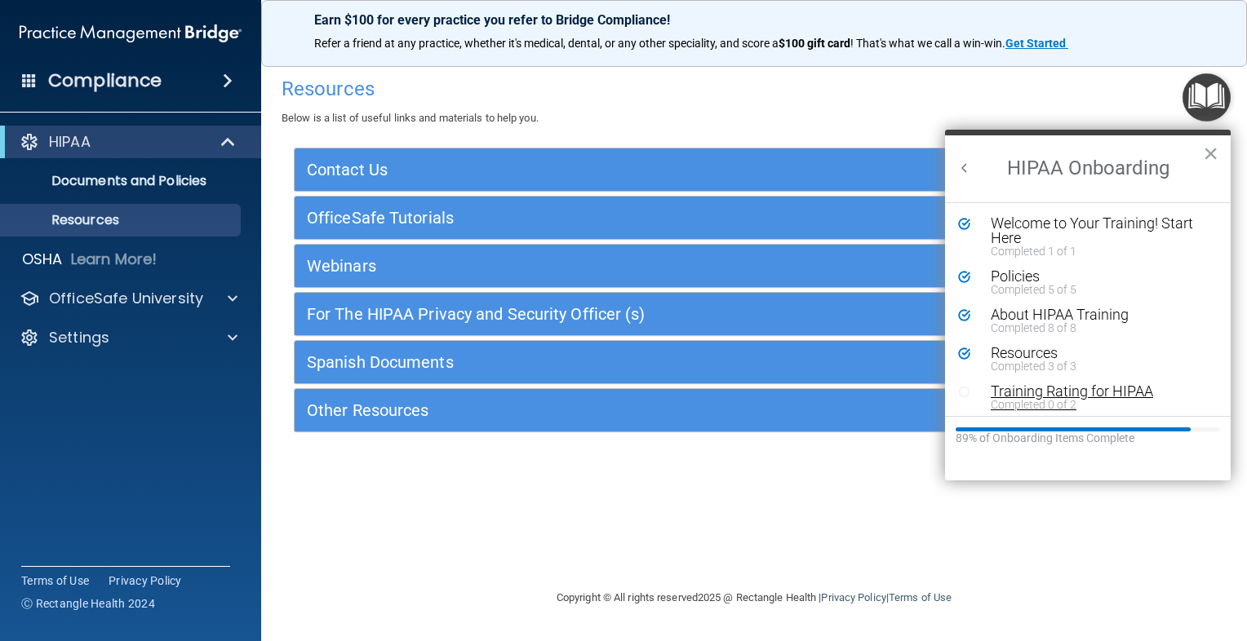
click at [1088, 388] on div "Training Rating for HIPAA" at bounding box center [1094, 391] width 206 height 15
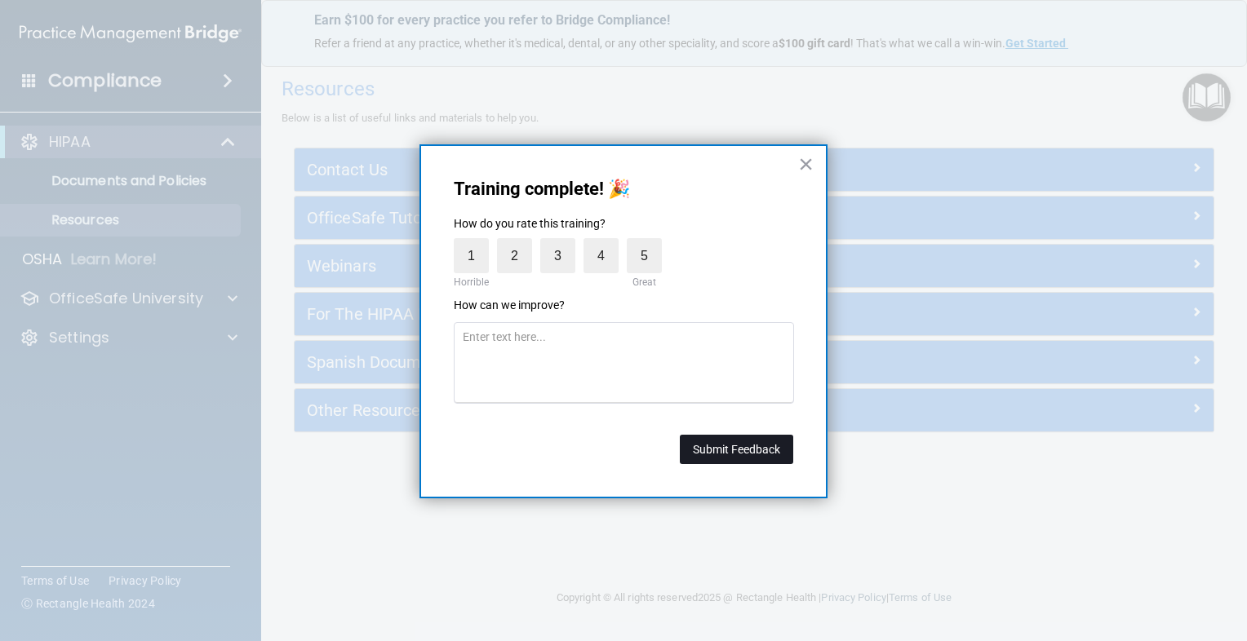
click at [743, 447] on button "Submit Feedback" at bounding box center [736, 449] width 113 height 29
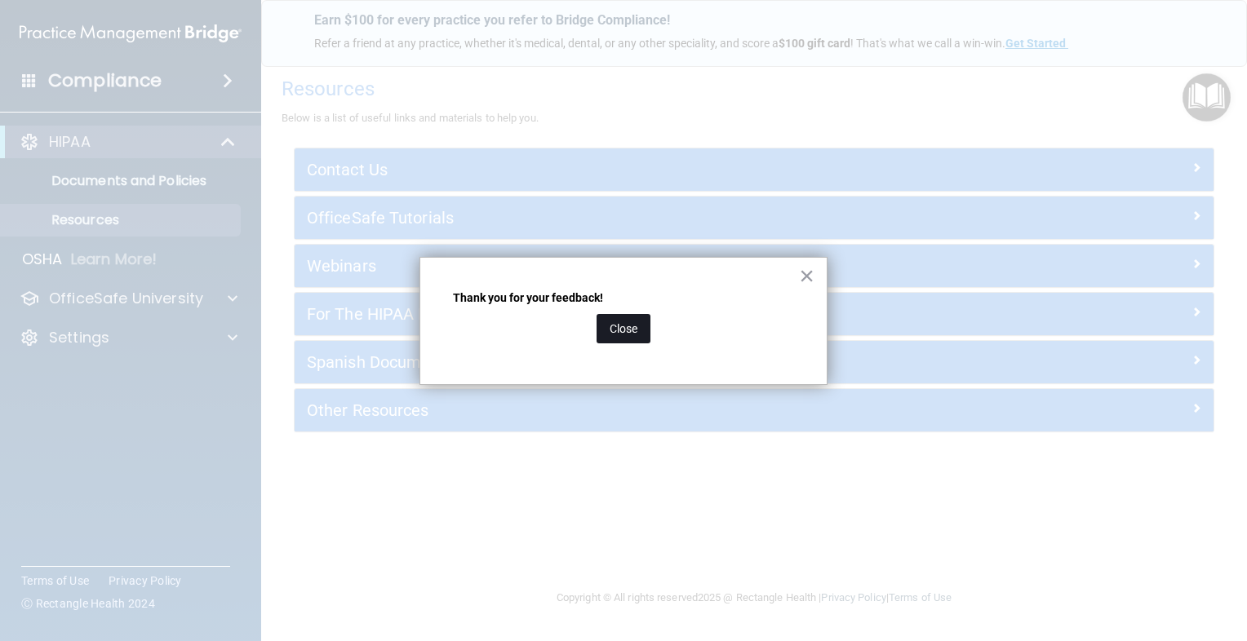
click at [624, 338] on button "Close" at bounding box center [623, 328] width 54 height 29
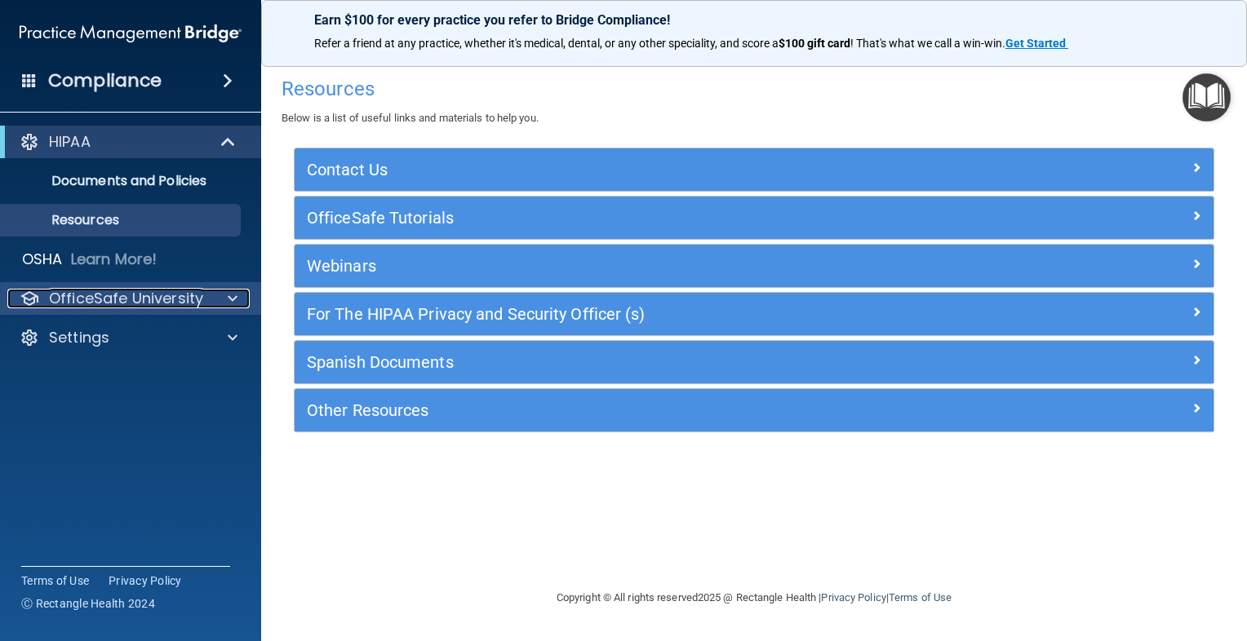
click at [169, 296] on p "OfficeSafe University" at bounding box center [126, 299] width 154 height 20
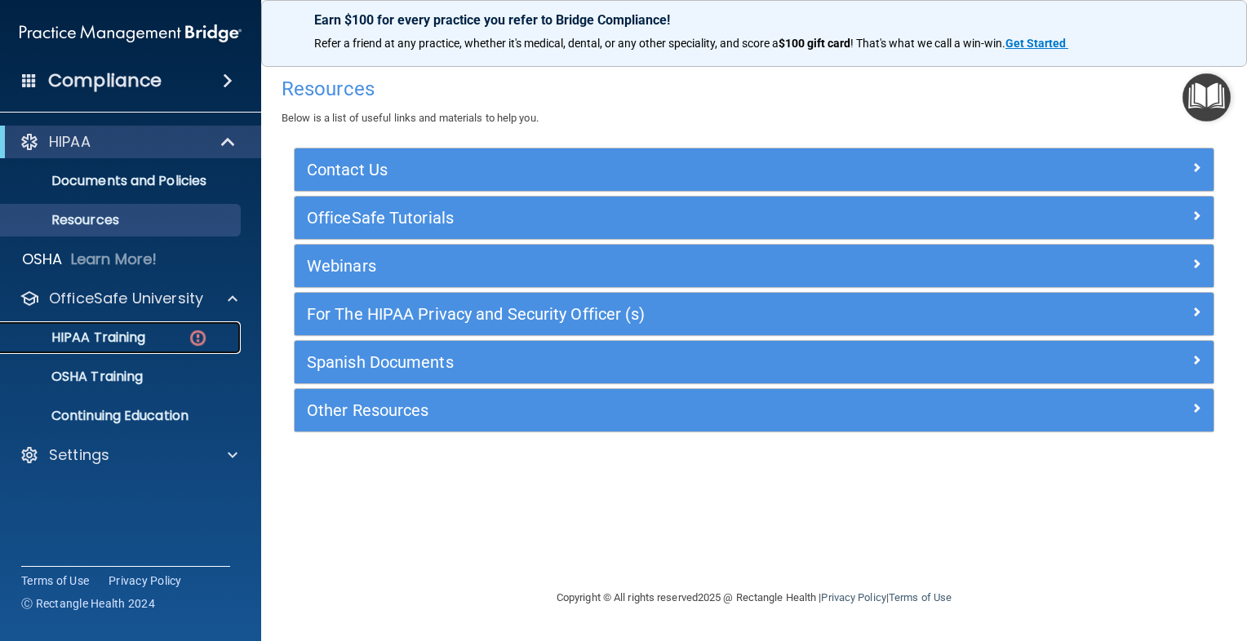
click at [171, 343] on div "HIPAA Training" at bounding box center [122, 338] width 223 height 16
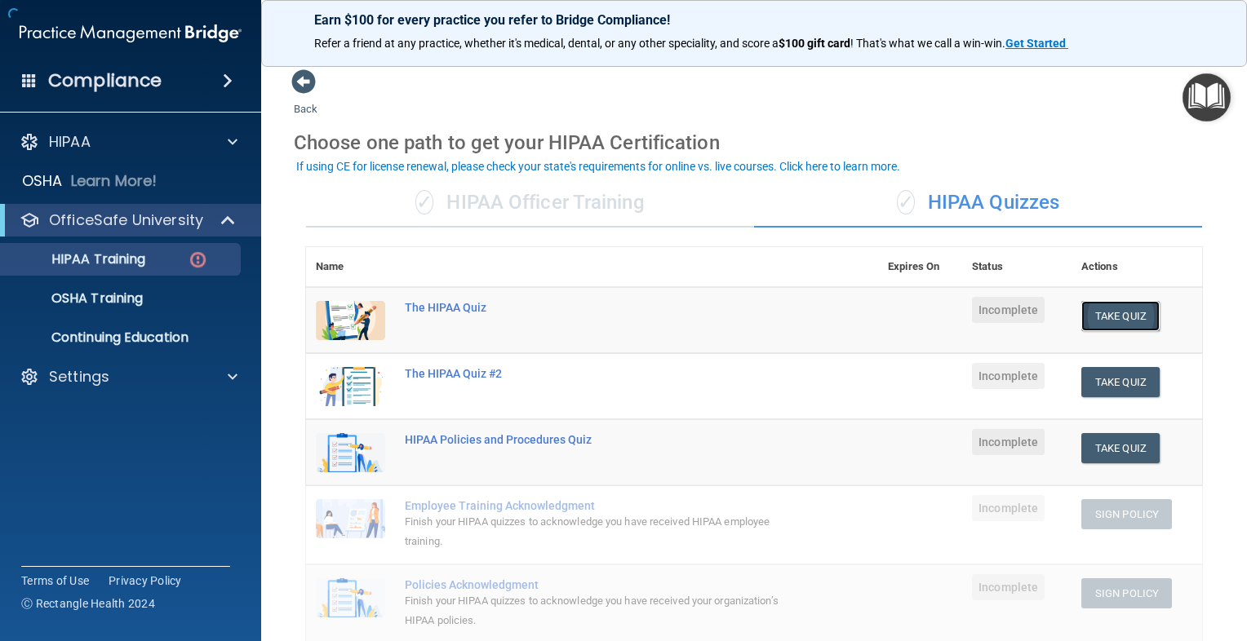
click at [1111, 317] on button "Take Quiz" at bounding box center [1120, 316] width 78 height 30
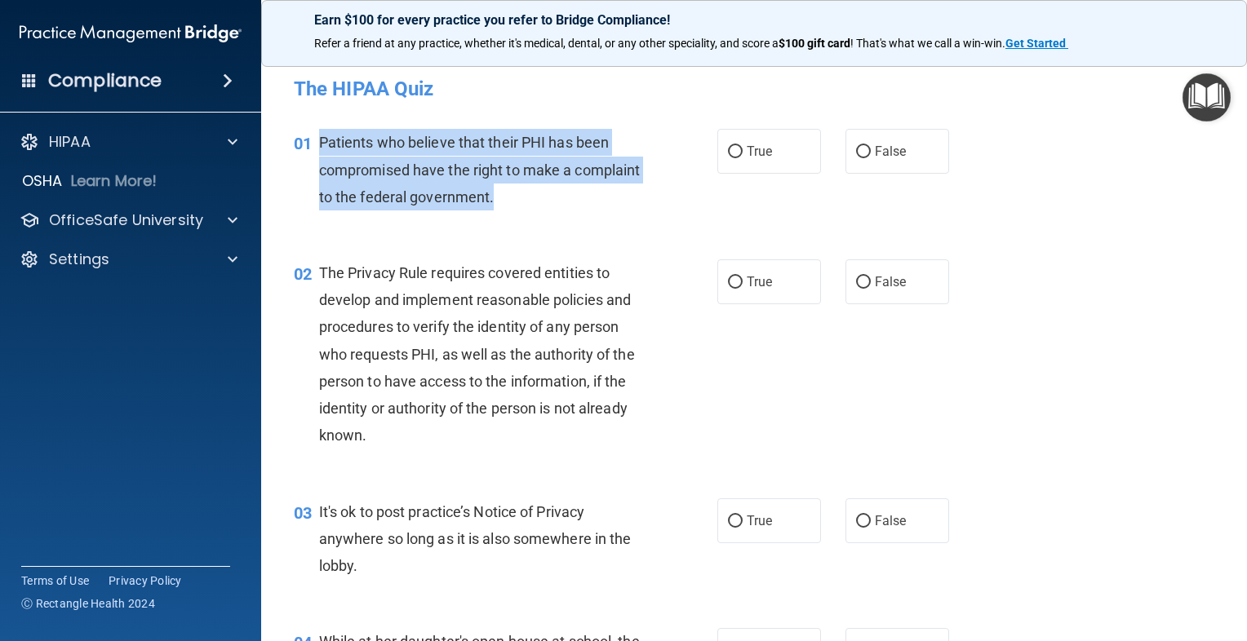
drag, startPoint x: 316, startPoint y: 139, endPoint x: 574, endPoint y: 216, distance: 269.2
click at [574, 216] on div "01 Patients who believe that their PHI has been compromised have the right to m…" at bounding box center [505, 174] width 472 height 90
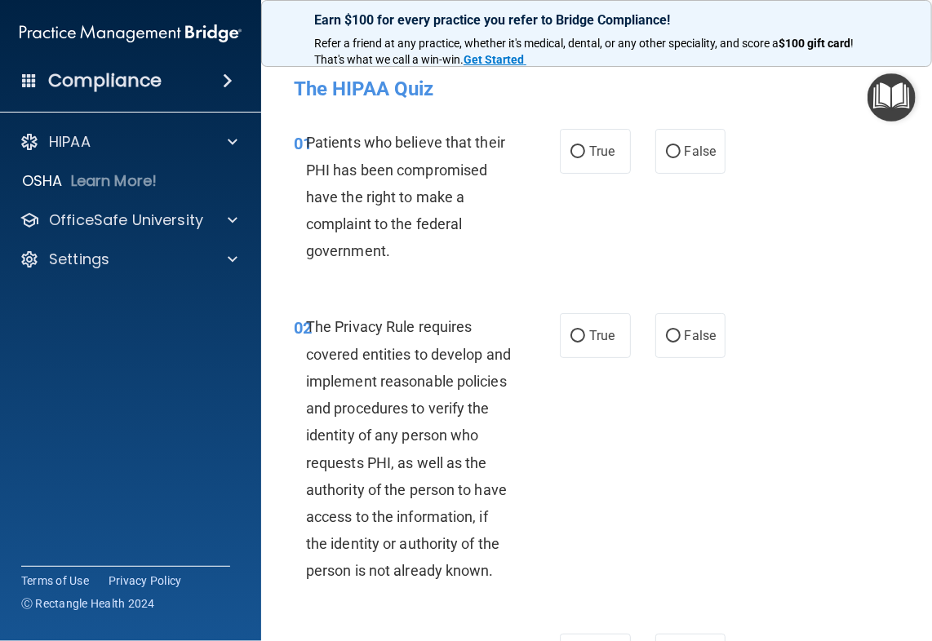
click at [695, 227] on div "01 Patients who believe that their PHI has been compromised have the right to m…" at bounding box center [597, 201] width 630 height 184
click at [579, 153] on label "True" at bounding box center [595, 151] width 71 height 45
click at [579, 153] on input "True" at bounding box center [577, 152] width 15 height 12
radio input "true"
click at [570, 341] on input "True" at bounding box center [577, 336] width 15 height 12
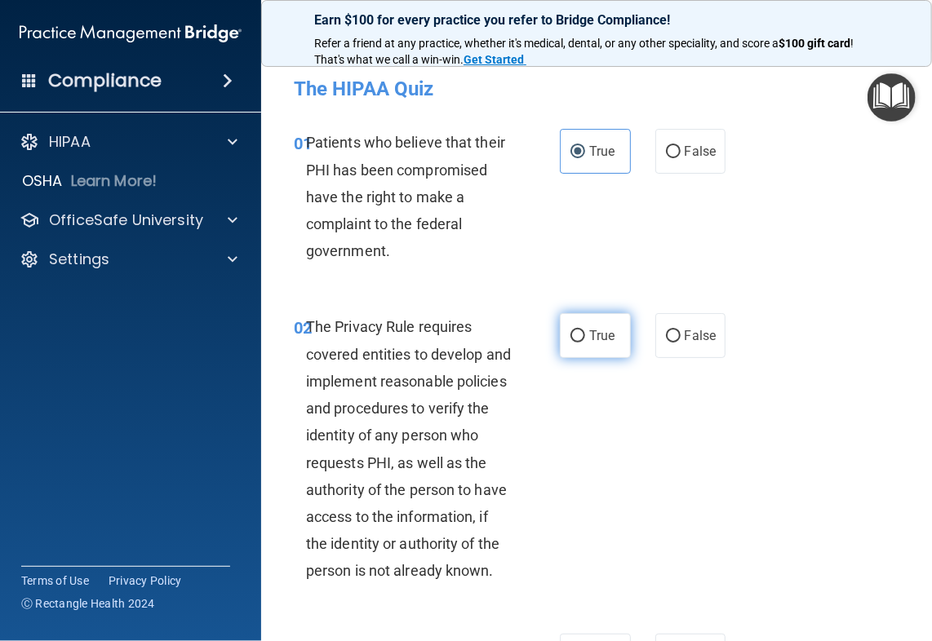
radio input "true"
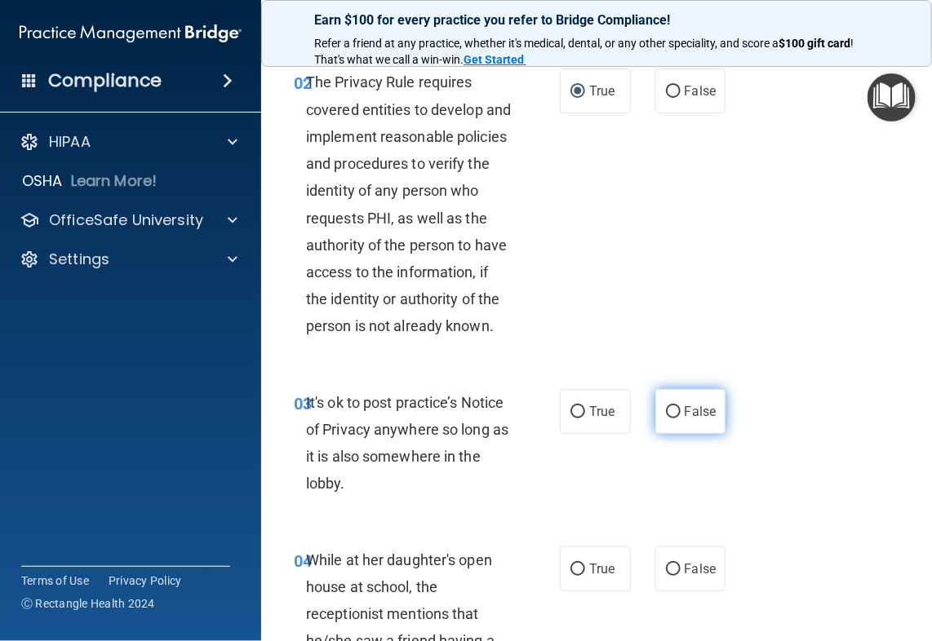
click at [707, 426] on label "False" at bounding box center [690, 411] width 71 height 45
click at [681, 419] on input "False" at bounding box center [673, 412] width 15 height 12
radio input "true"
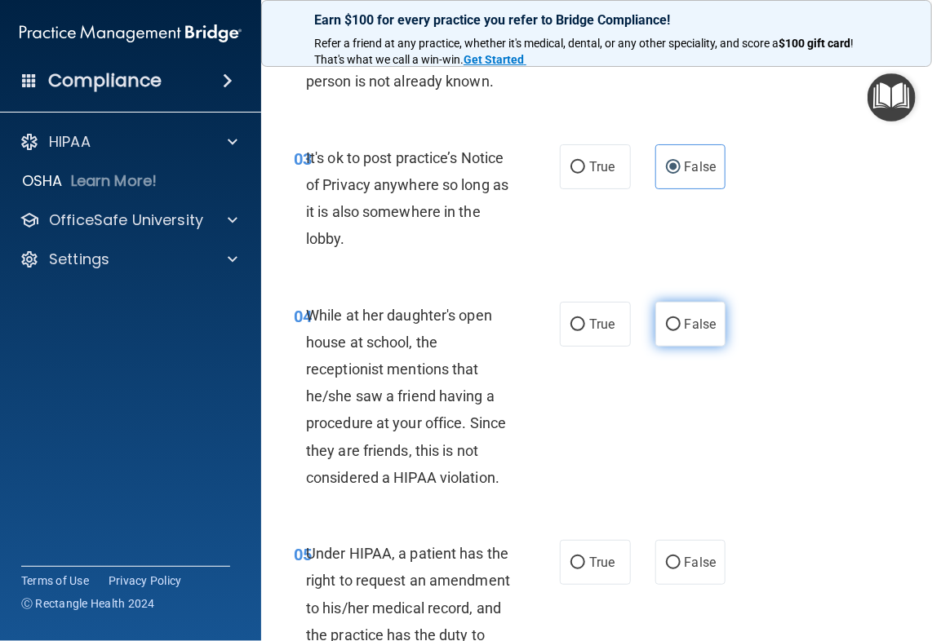
click at [690, 347] on label "False" at bounding box center [690, 324] width 71 height 45
click at [681, 331] on input "False" at bounding box center [673, 325] width 15 height 12
radio input "true"
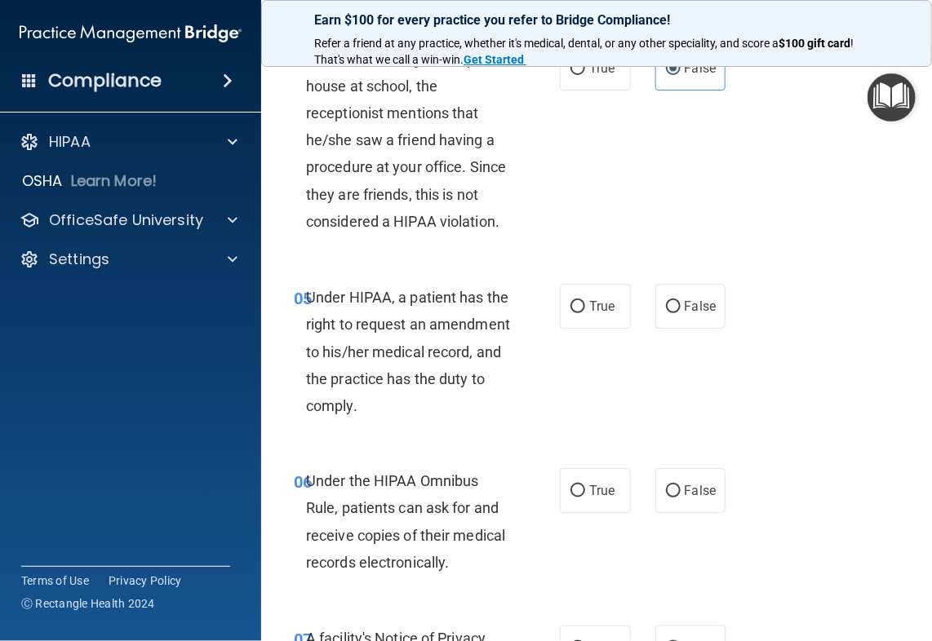
scroll to position [653, 0]
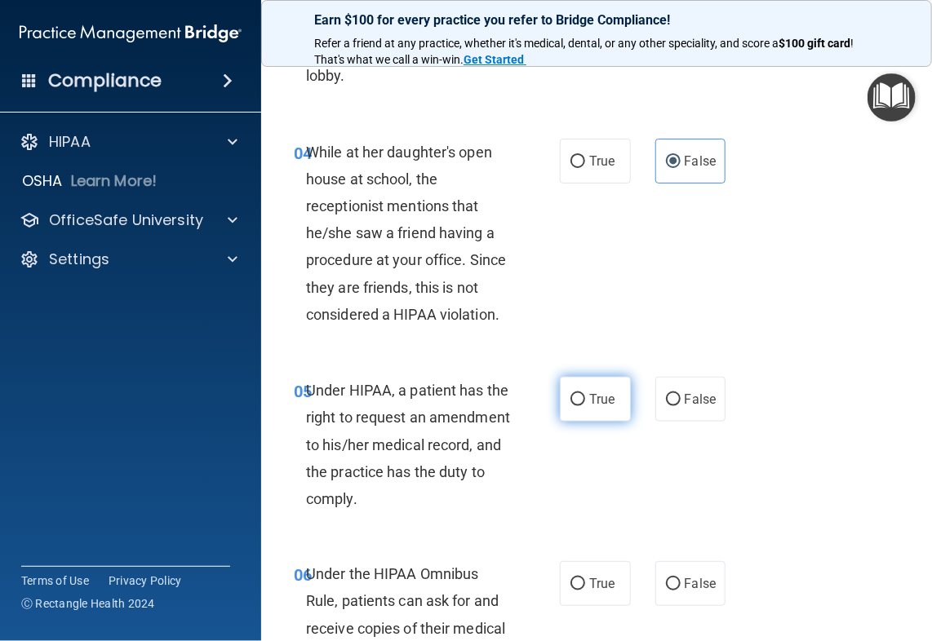
click at [617, 422] on label "True" at bounding box center [595, 399] width 71 height 45
click at [585, 406] on input "True" at bounding box center [577, 400] width 15 height 12
radio input "true"
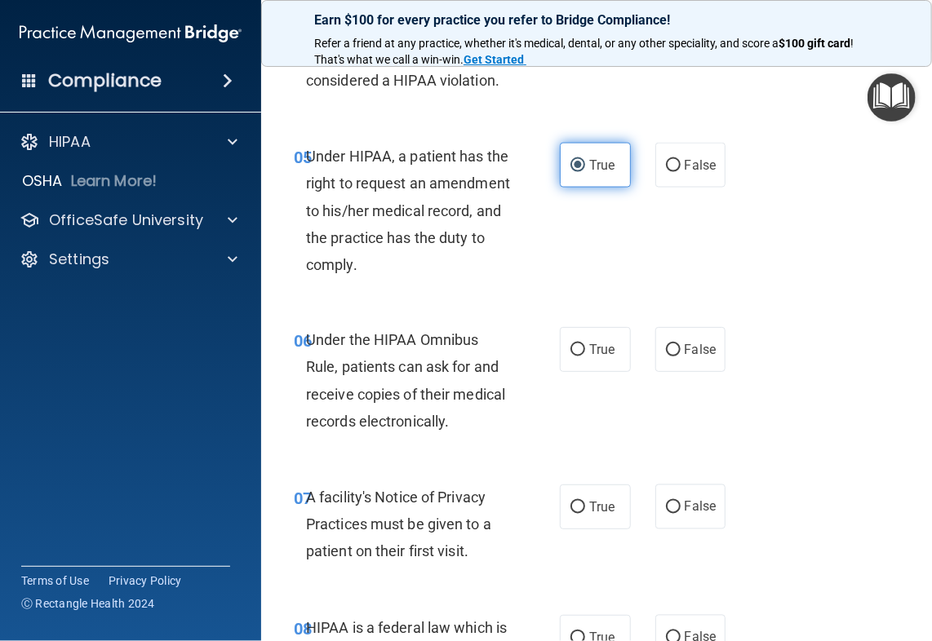
scroll to position [898, 0]
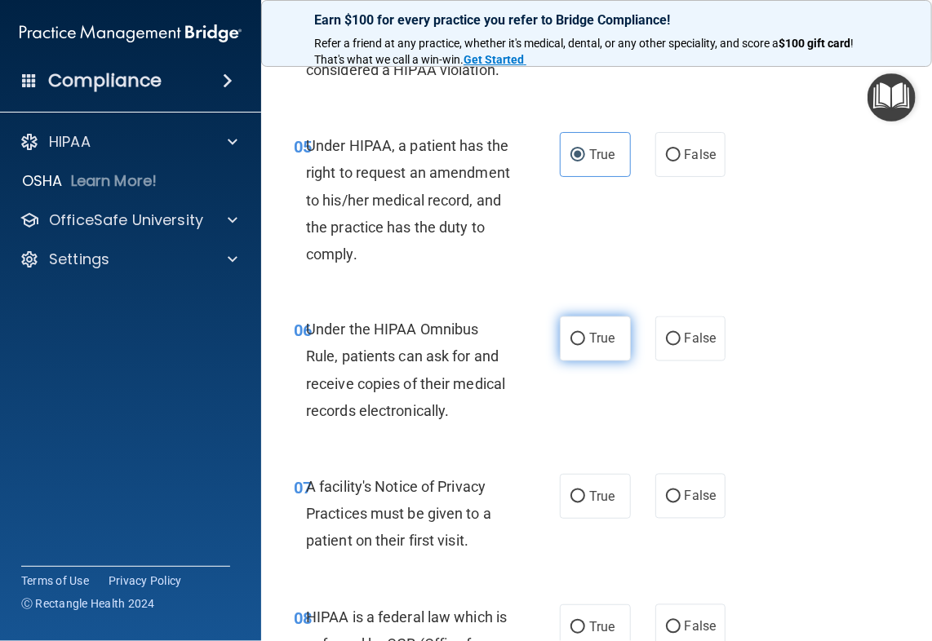
click at [593, 347] on span "True" at bounding box center [601, 339] width 25 height 16
click at [585, 346] on input "True" at bounding box center [577, 340] width 15 height 12
radio input "true"
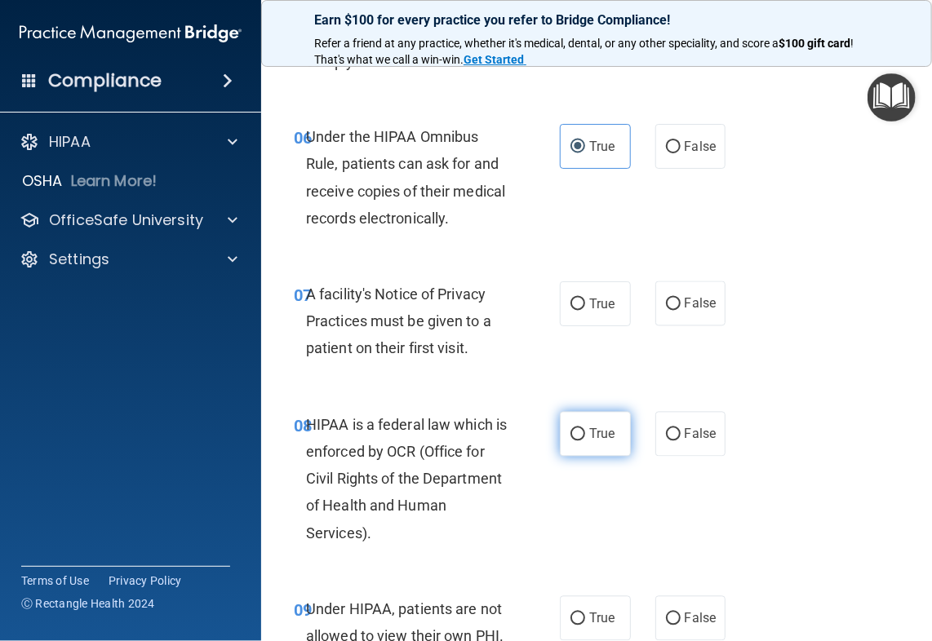
scroll to position [1142, 0]
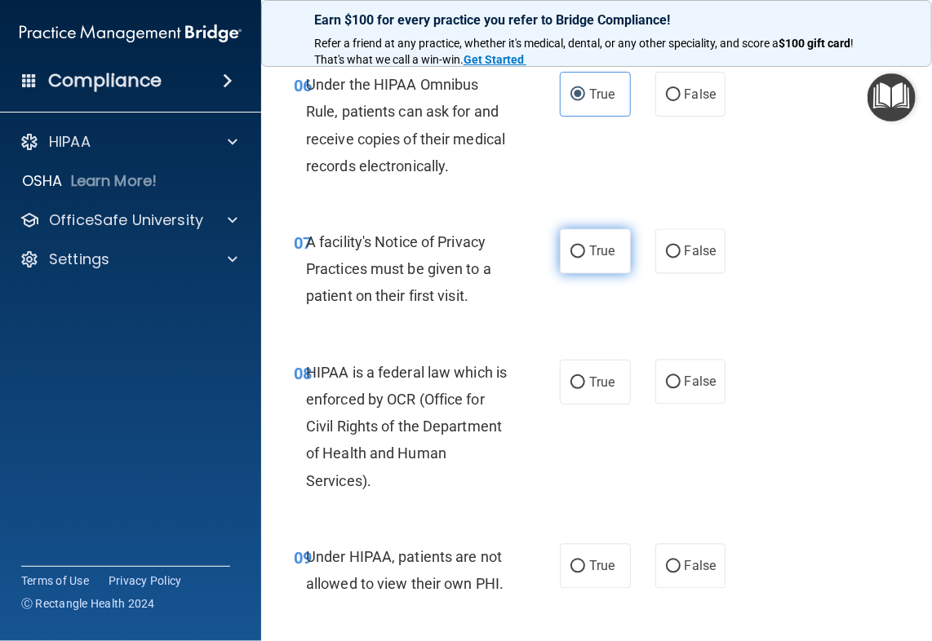
click at [594, 274] on label "True" at bounding box center [595, 251] width 71 height 45
click at [585, 259] on input "True" at bounding box center [577, 252] width 15 height 12
radio input "true"
click at [589, 390] on span "True" at bounding box center [601, 383] width 25 height 16
click at [585, 389] on input "True" at bounding box center [577, 383] width 15 height 12
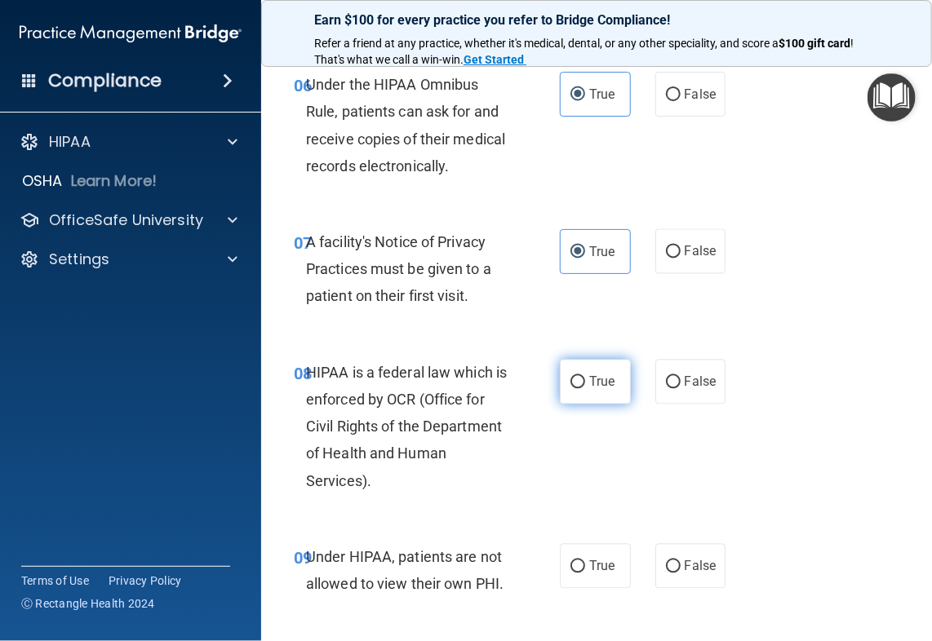
radio input "true"
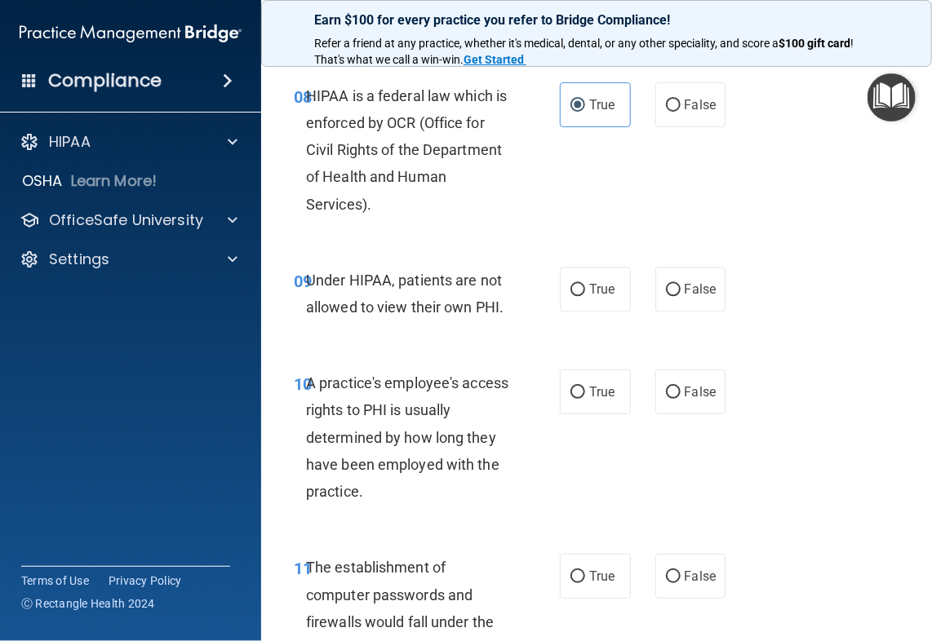
scroll to position [1469, 0]
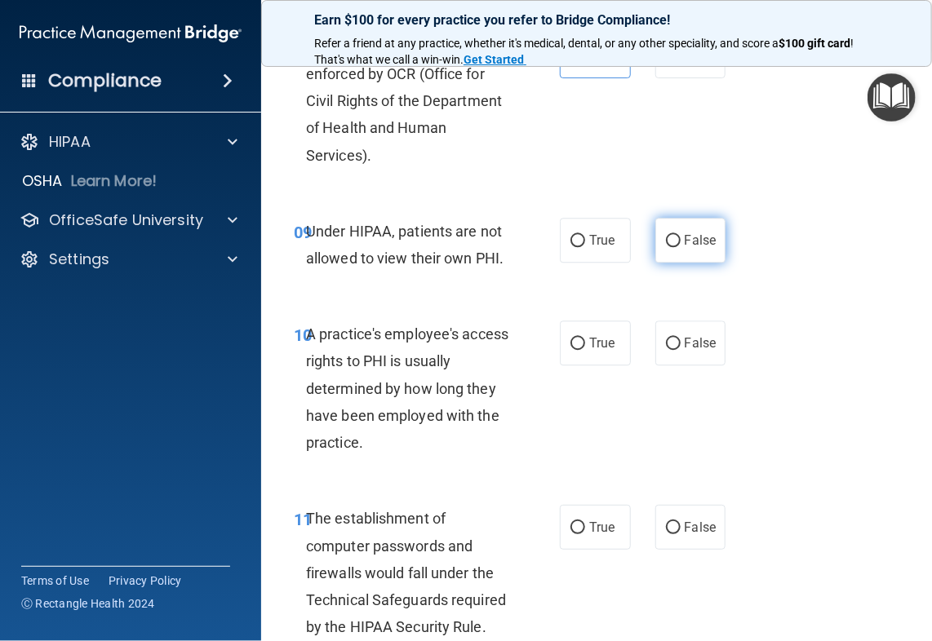
click at [681, 263] on label "False" at bounding box center [690, 240] width 71 height 45
click at [681, 247] on input "False" at bounding box center [673, 241] width 15 height 12
radio input "true"
click at [683, 363] on div "10 A practice's employee's access rights to PHI is usually determined by how lo…" at bounding box center [597, 392] width 630 height 184
click at [685, 351] on span "False" at bounding box center [701, 343] width 32 height 16
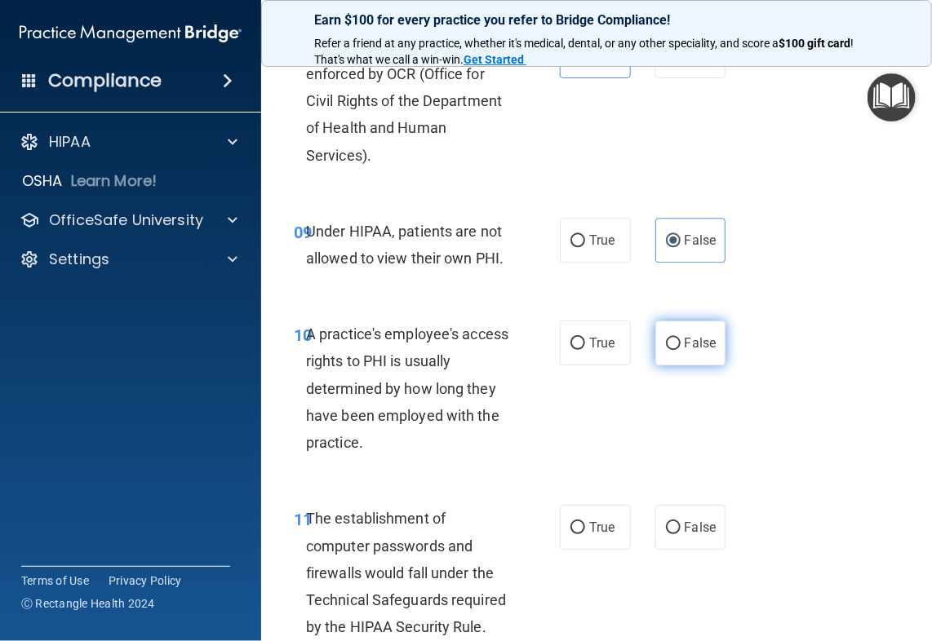
click at [681, 350] on input "False" at bounding box center [673, 344] width 15 height 12
radio input "true"
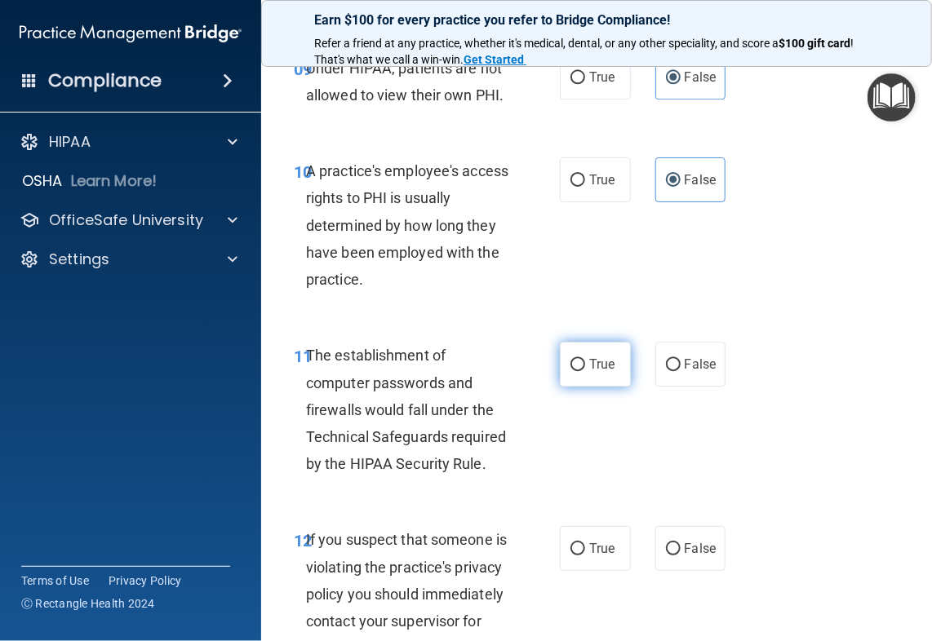
click at [604, 372] on span "True" at bounding box center [601, 365] width 25 height 16
click at [585, 371] on input "True" at bounding box center [577, 365] width 15 height 12
radio input "true"
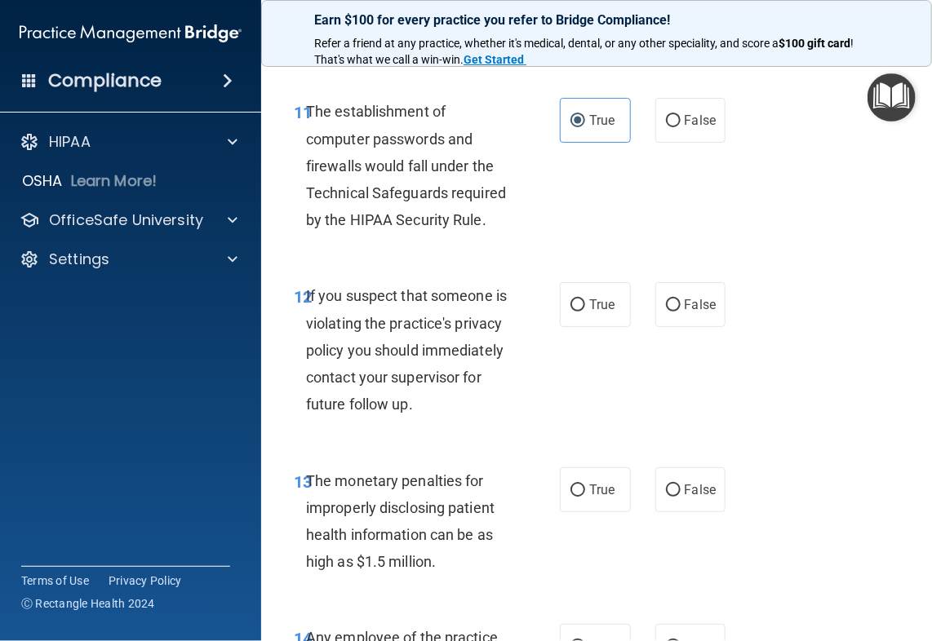
scroll to position [1877, 0]
click at [579, 326] on label "True" at bounding box center [595, 304] width 71 height 45
click at [579, 311] on input "True" at bounding box center [577, 305] width 15 height 12
radio input "true"
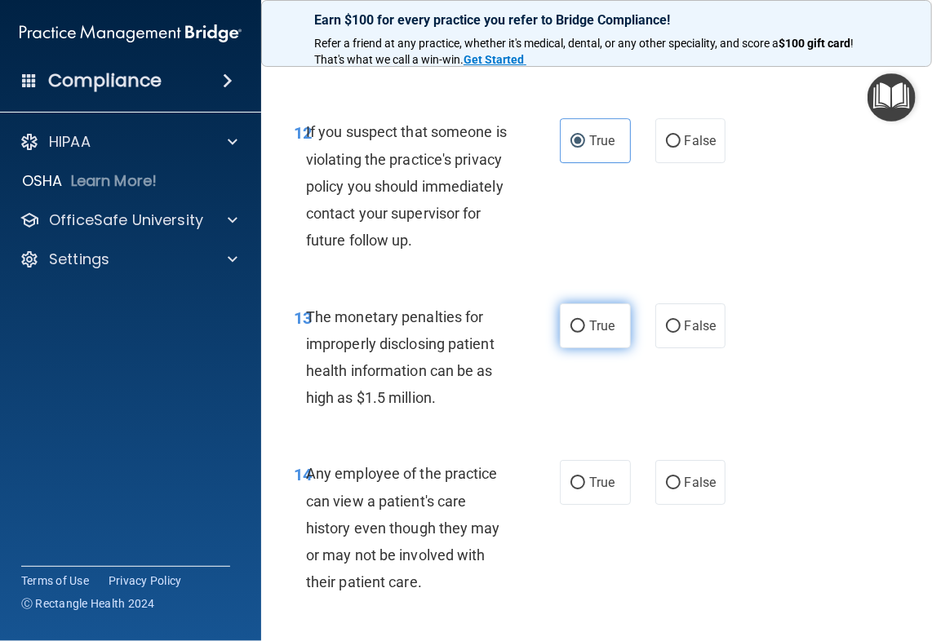
click at [582, 348] on label "True" at bounding box center [595, 326] width 71 height 45
click at [582, 333] on input "True" at bounding box center [577, 327] width 15 height 12
radio input "true"
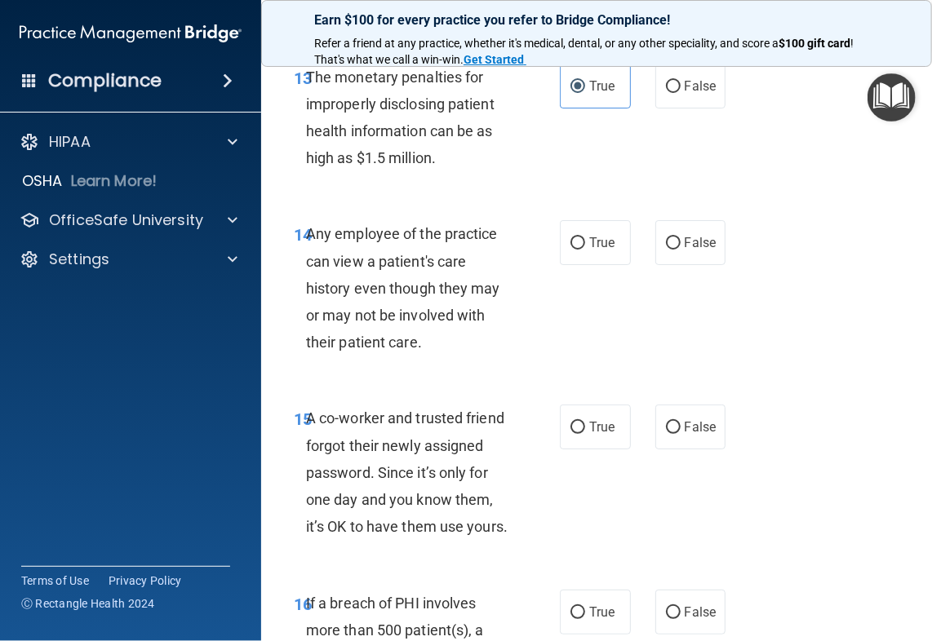
scroll to position [2285, 0]
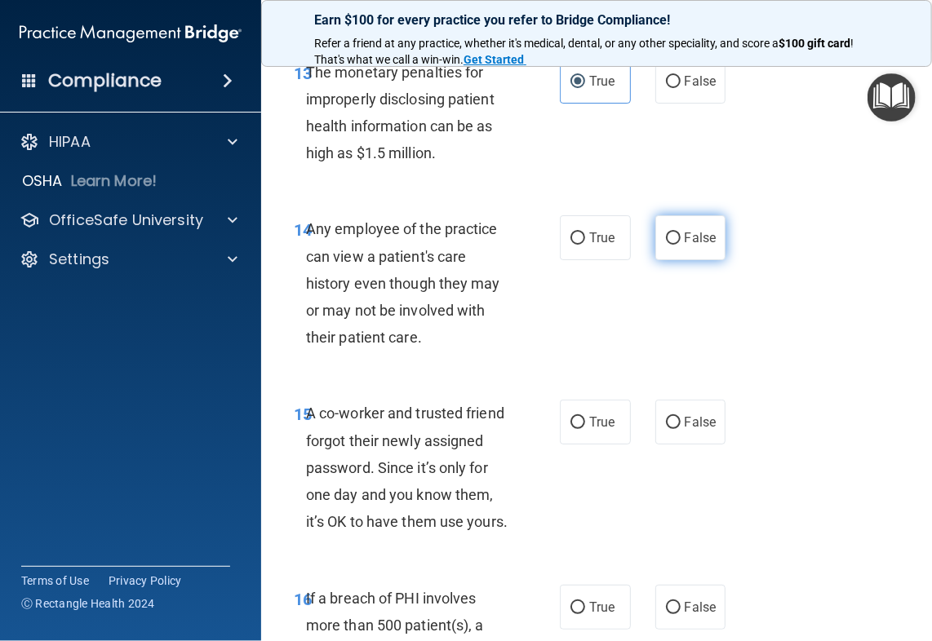
click at [689, 246] on span "False" at bounding box center [701, 238] width 32 height 16
click at [681, 245] on input "False" at bounding box center [673, 239] width 15 height 12
radio input "true"
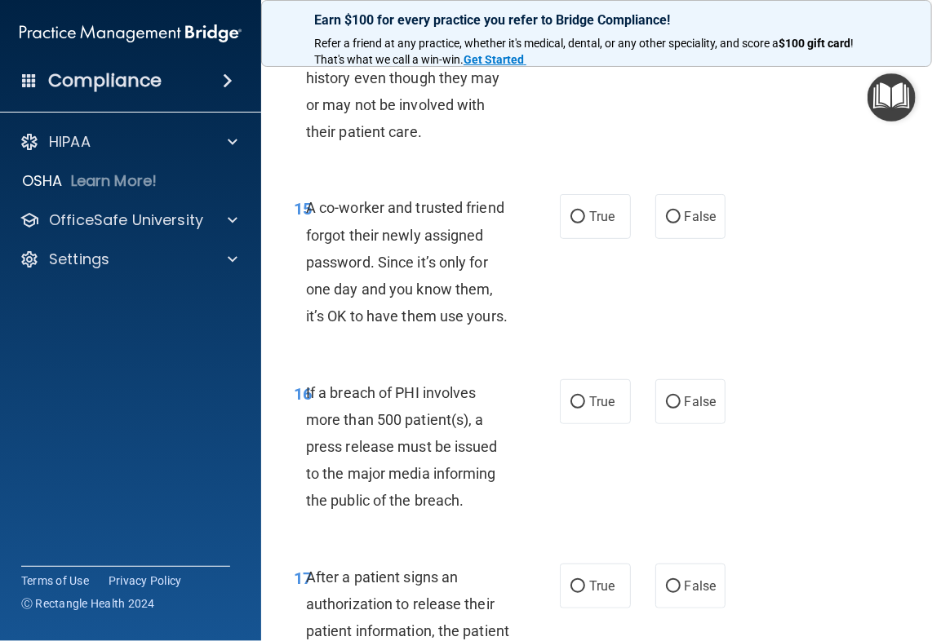
scroll to position [2530, 0]
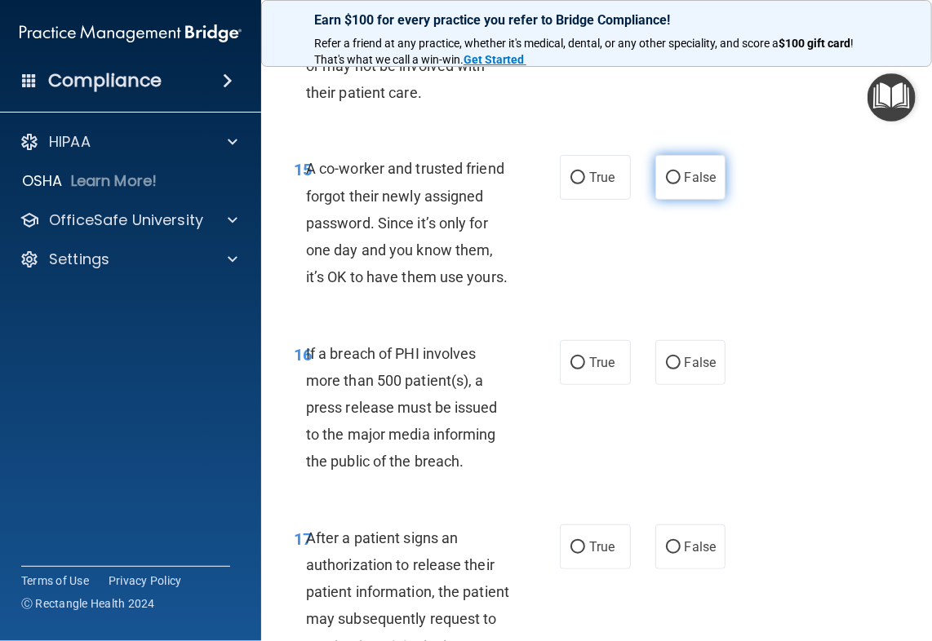
click at [685, 185] on span "False" at bounding box center [701, 178] width 32 height 16
click at [681, 184] on input "False" at bounding box center [673, 178] width 15 height 12
radio input "true"
click at [601, 385] on label "True" at bounding box center [595, 362] width 71 height 45
click at [585, 370] on input "True" at bounding box center [577, 363] width 15 height 12
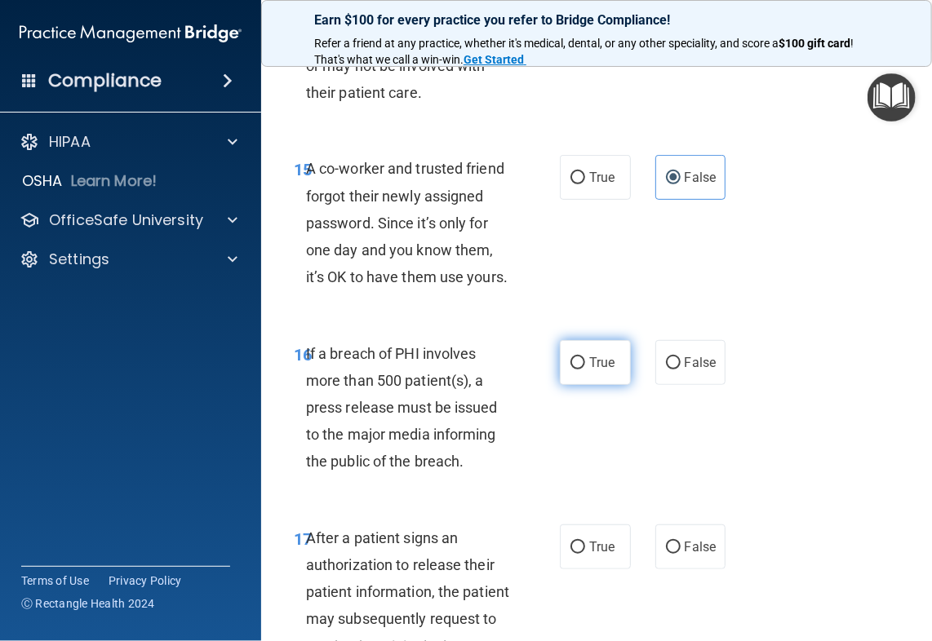
radio input "true"
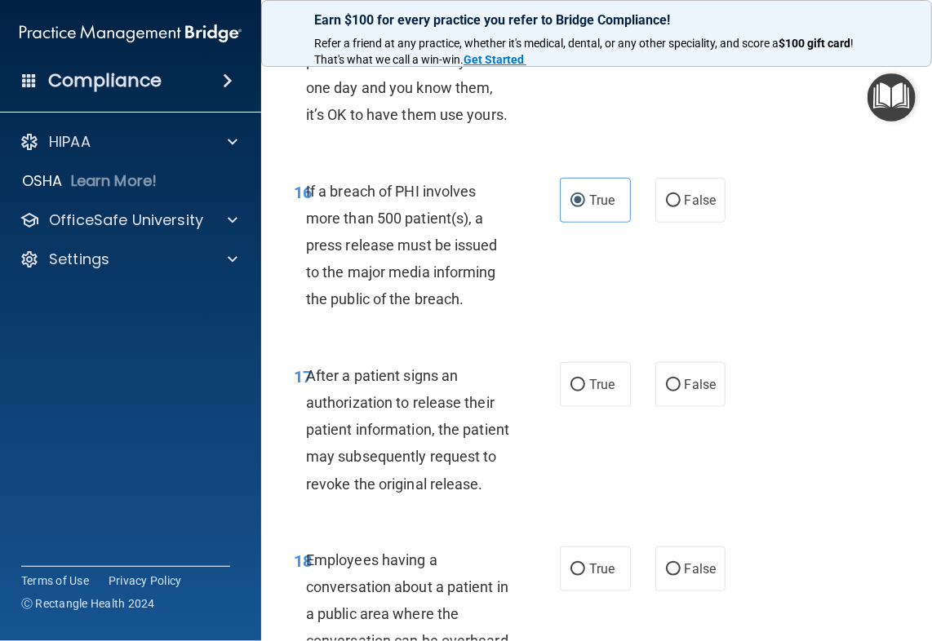
scroll to position [2774, 0]
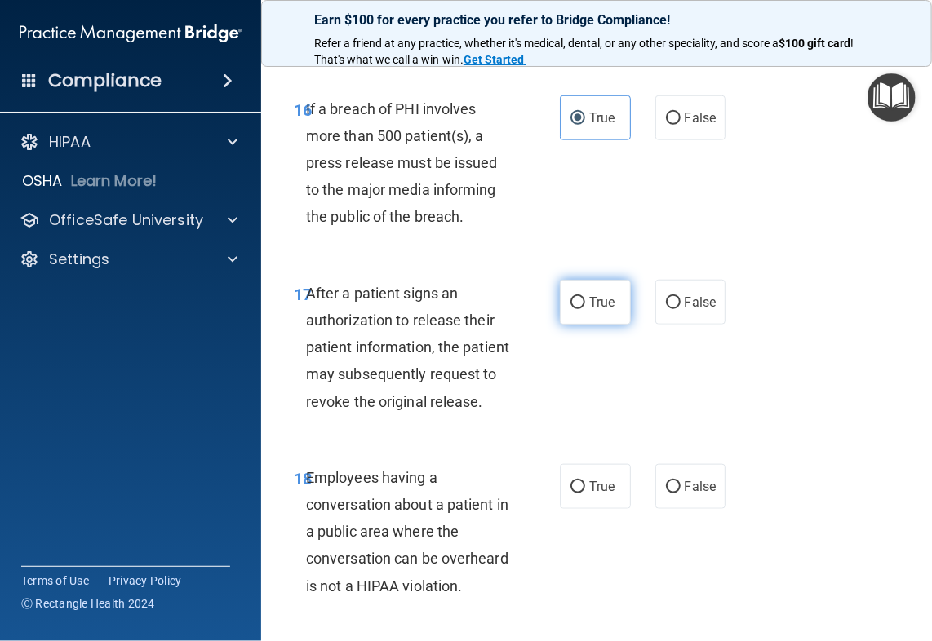
click at [580, 325] on label "True" at bounding box center [595, 302] width 71 height 45
click at [580, 309] on input "True" at bounding box center [577, 303] width 15 height 12
radio input "true"
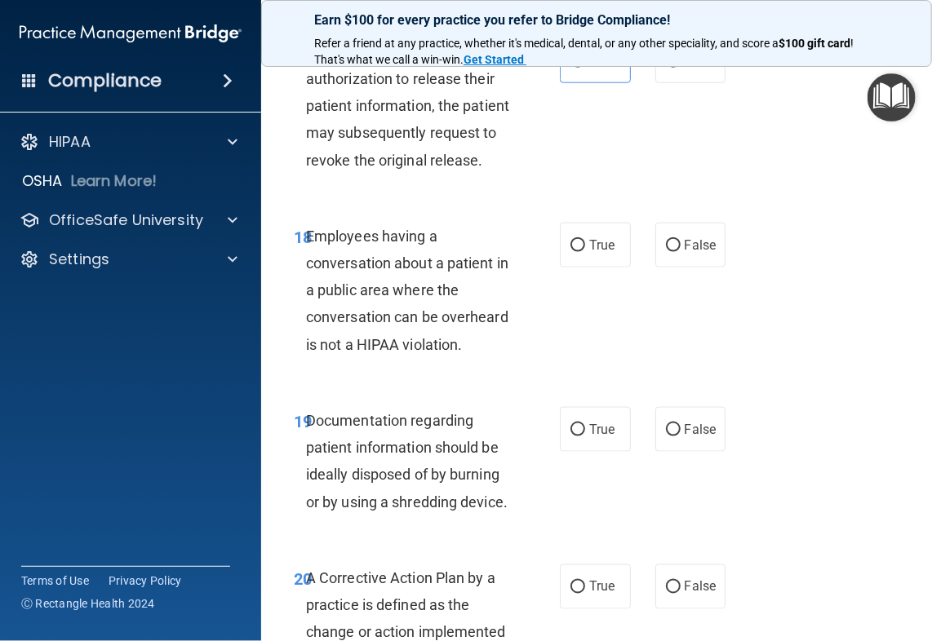
scroll to position [3019, 0]
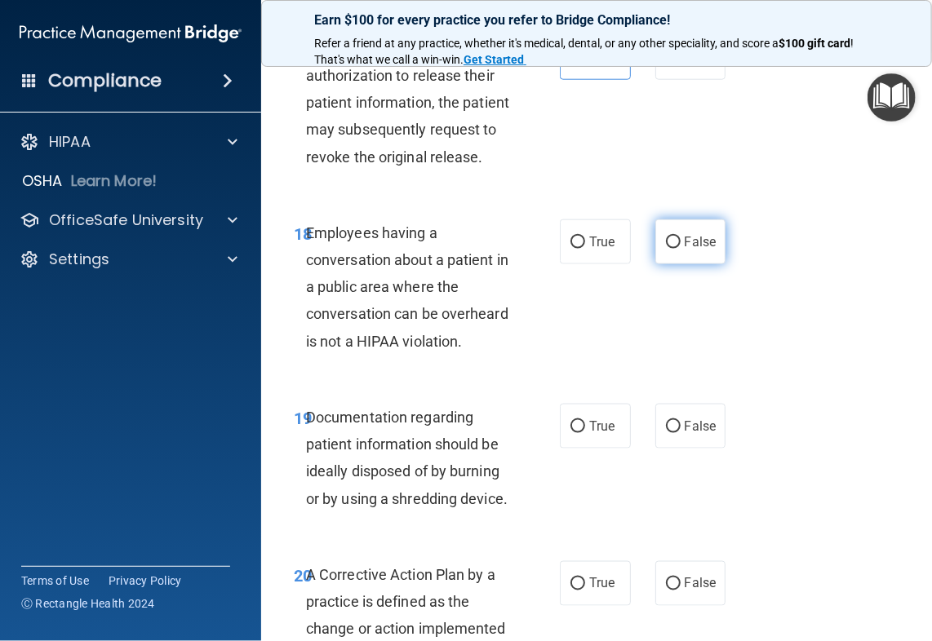
click at [685, 250] on span "False" at bounding box center [701, 242] width 32 height 16
click at [681, 249] on input "False" at bounding box center [673, 243] width 15 height 12
radio input "true"
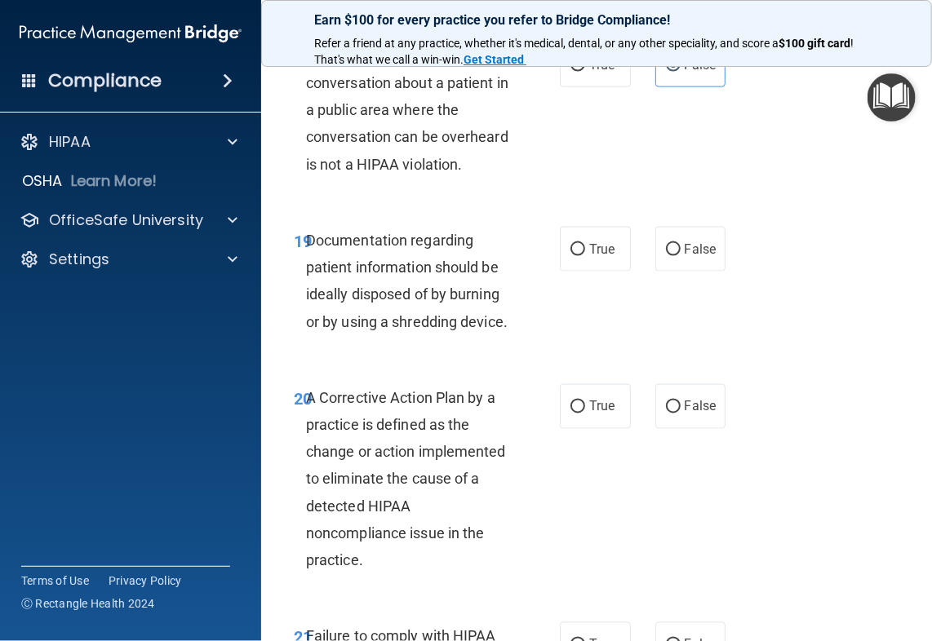
scroll to position [3264, 0]
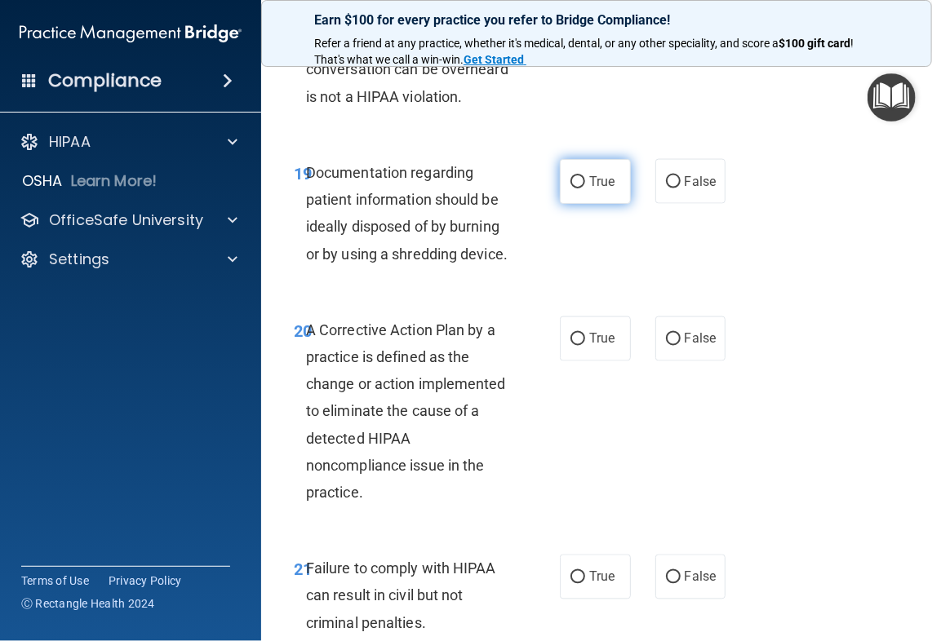
click at [565, 204] on label "True" at bounding box center [595, 181] width 71 height 45
click at [570, 188] on input "True" at bounding box center [577, 182] width 15 height 12
radio input "true"
click at [589, 347] on span "True" at bounding box center [601, 339] width 25 height 16
click at [585, 346] on input "True" at bounding box center [577, 340] width 15 height 12
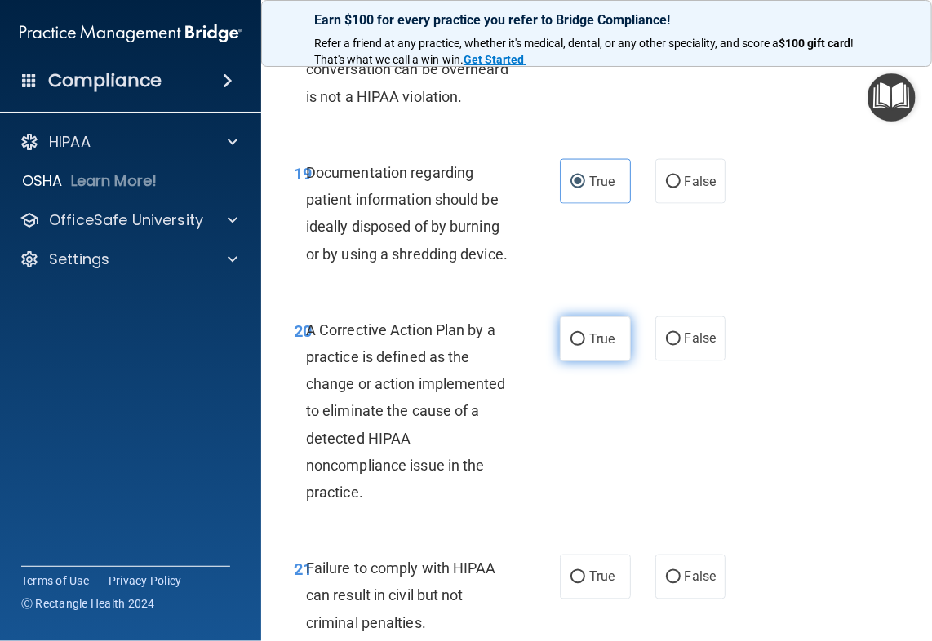
radio input "true"
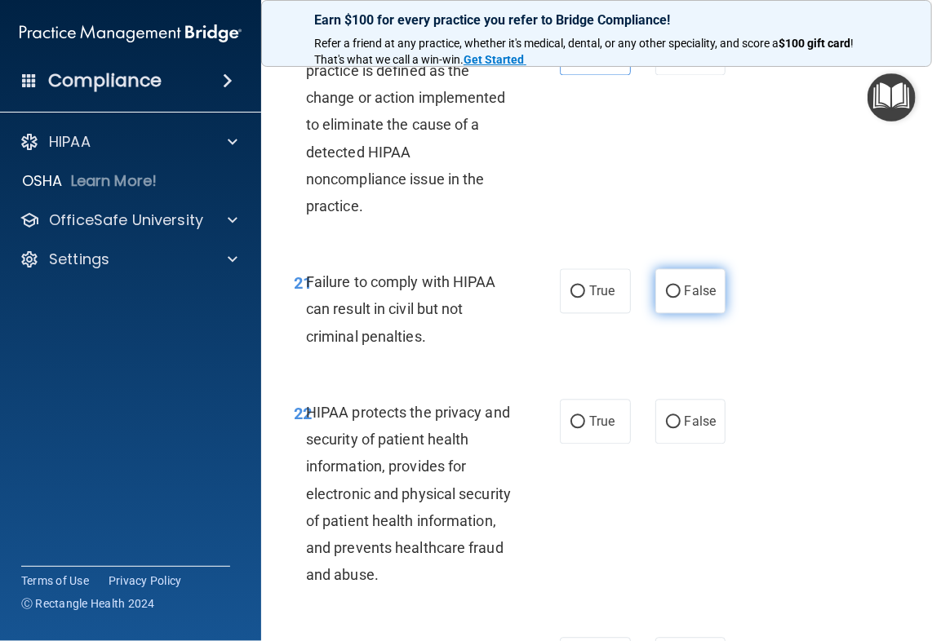
scroll to position [3590, 0]
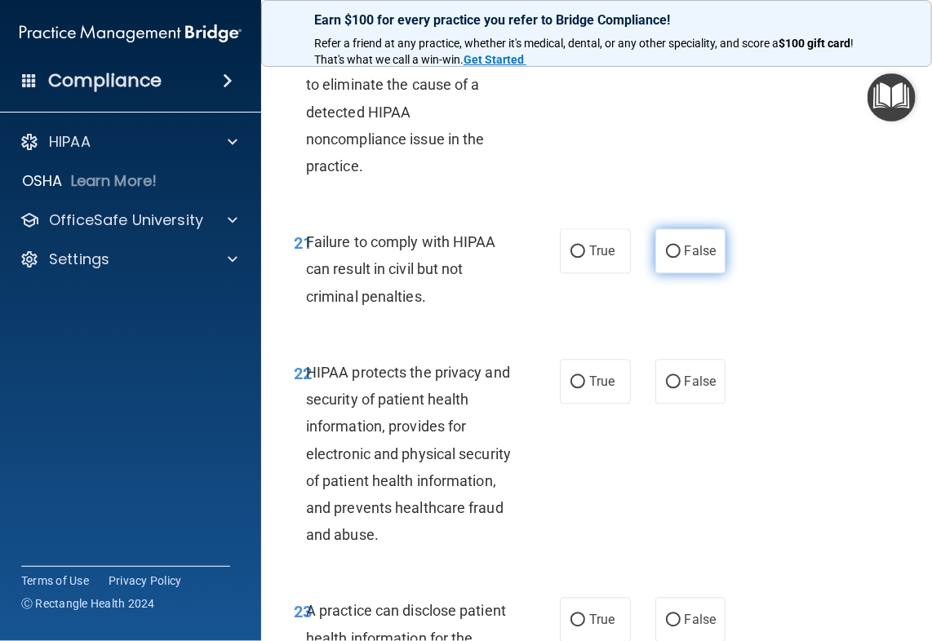
click at [679, 273] on label "False" at bounding box center [690, 250] width 71 height 45
click at [679, 258] on input "False" at bounding box center [673, 252] width 15 height 12
radio input "true"
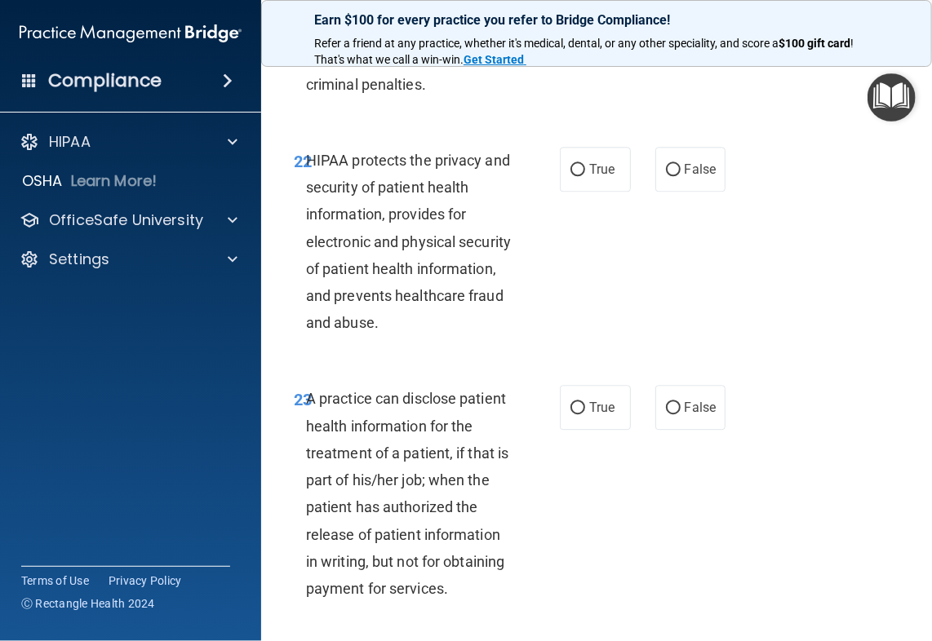
scroll to position [3835, 0]
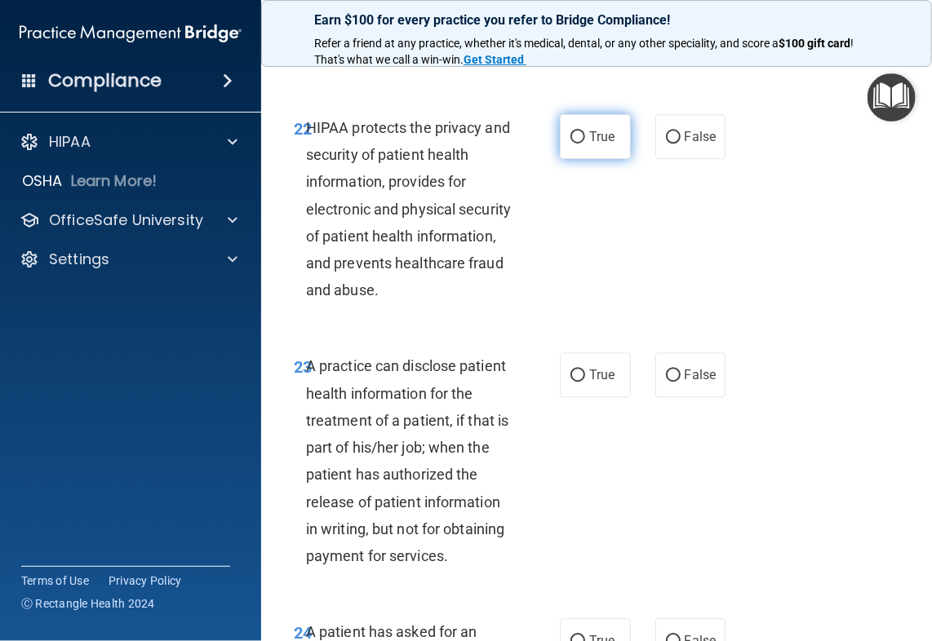
click at [563, 159] on label "True" at bounding box center [595, 136] width 71 height 45
click at [570, 144] on input "True" at bounding box center [577, 137] width 15 height 12
radio input "true"
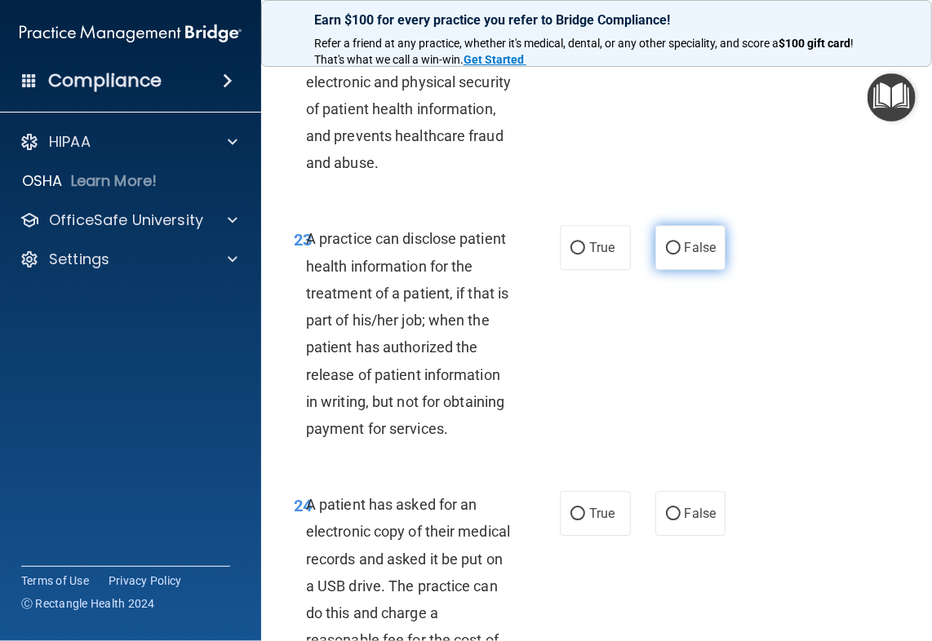
scroll to position [3998, 0]
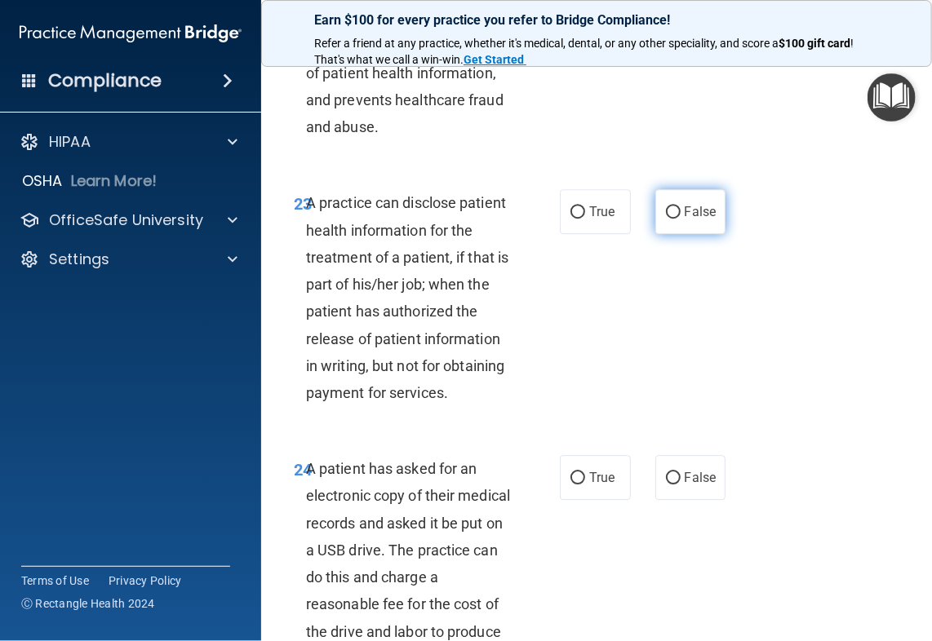
click at [713, 234] on label "False" at bounding box center [690, 211] width 71 height 45
click at [681, 219] on input "False" at bounding box center [673, 212] width 15 height 12
radio input "true"
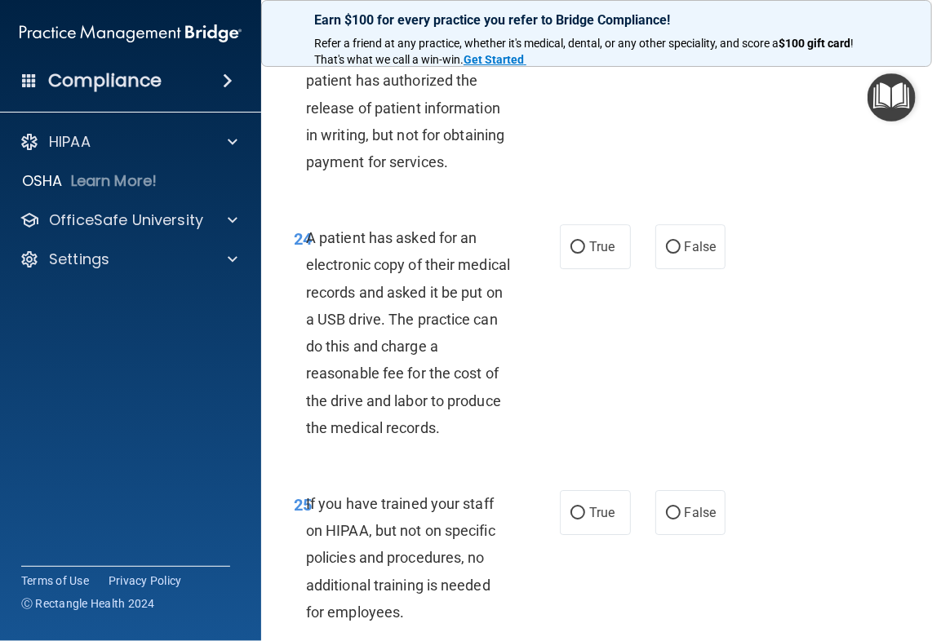
scroll to position [4243, 0]
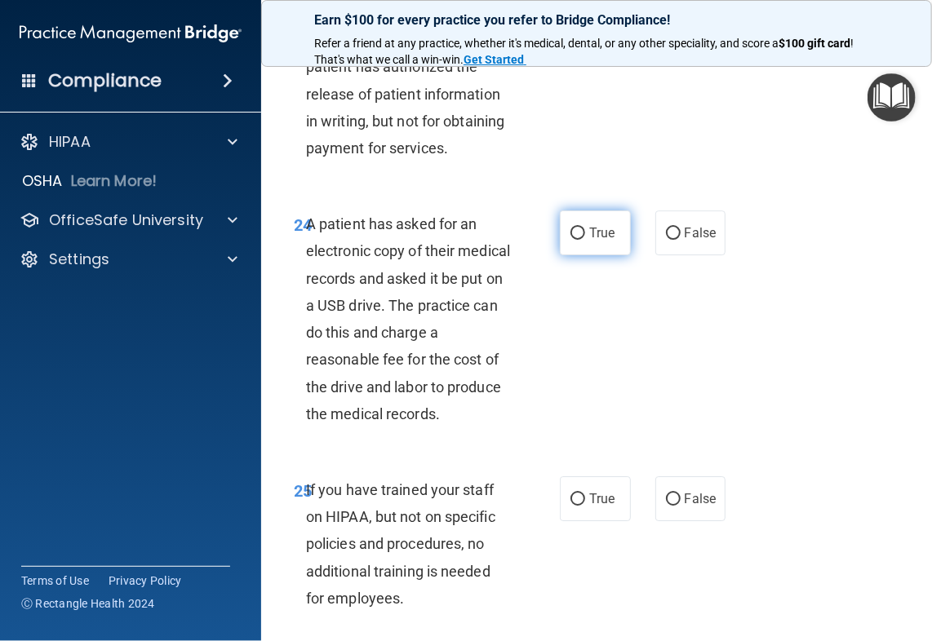
click at [603, 255] on label "True" at bounding box center [595, 233] width 71 height 45
click at [585, 240] on input "True" at bounding box center [577, 234] width 15 height 12
radio input "true"
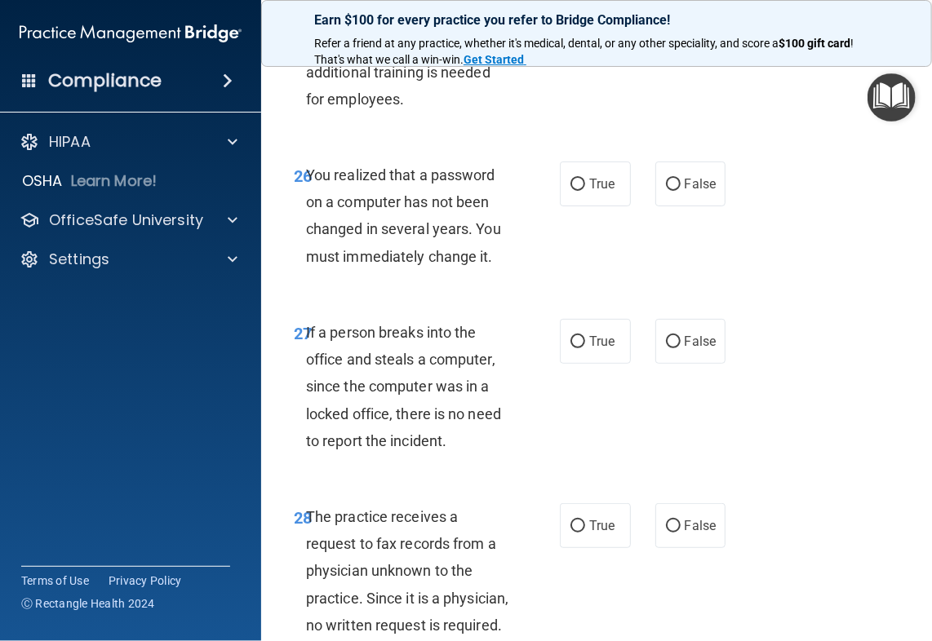
scroll to position [4814, 0]
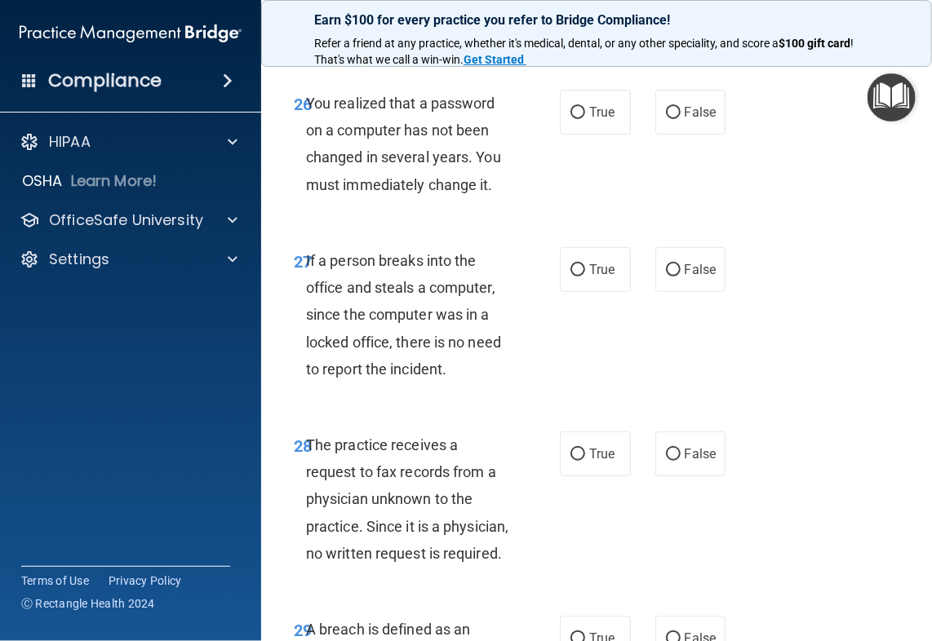
radio input "true"
click at [601, 120] on span "True" at bounding box center [601, 112] width 25 height 16
click at [585, 119] on input "True" at bounding box center [577, 113] width 15 height 12
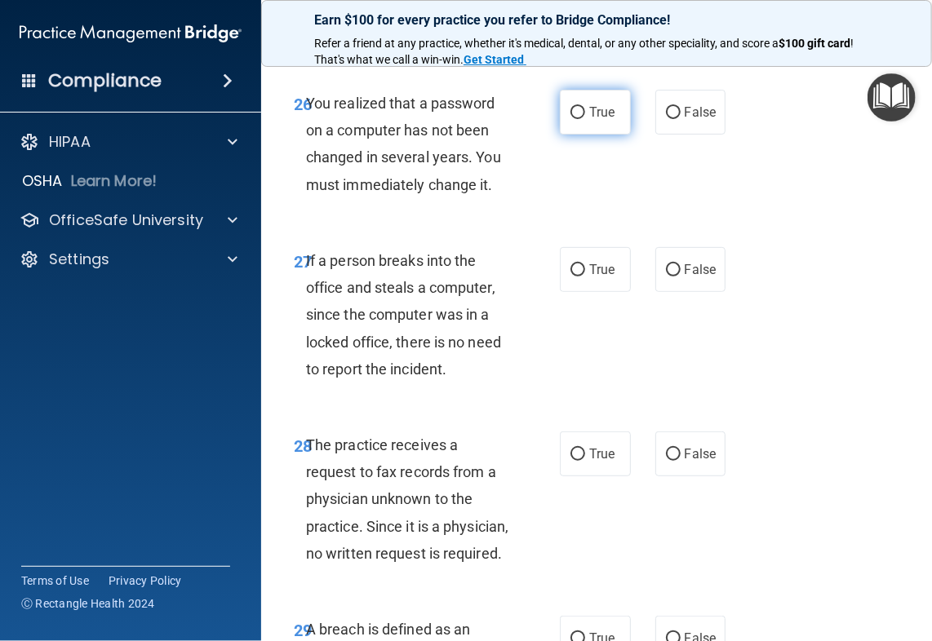
radio input "true"
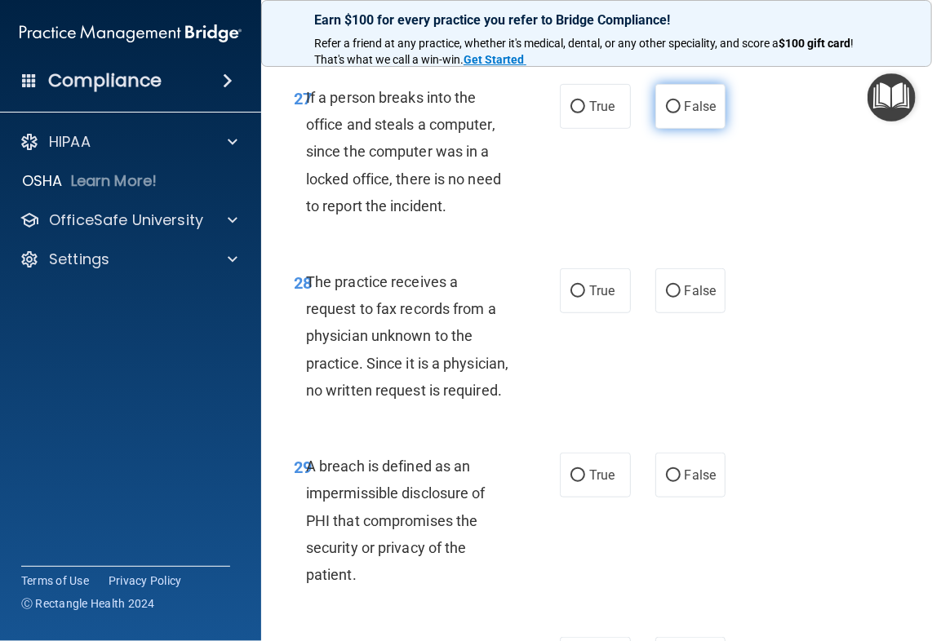
click at [701, 114] on span "False" at bounding box center [701, 107] width 32 height 16
click at [681, 113] on input "False" at bounding box center [673, 107] width 15 height 12
radio input "true"
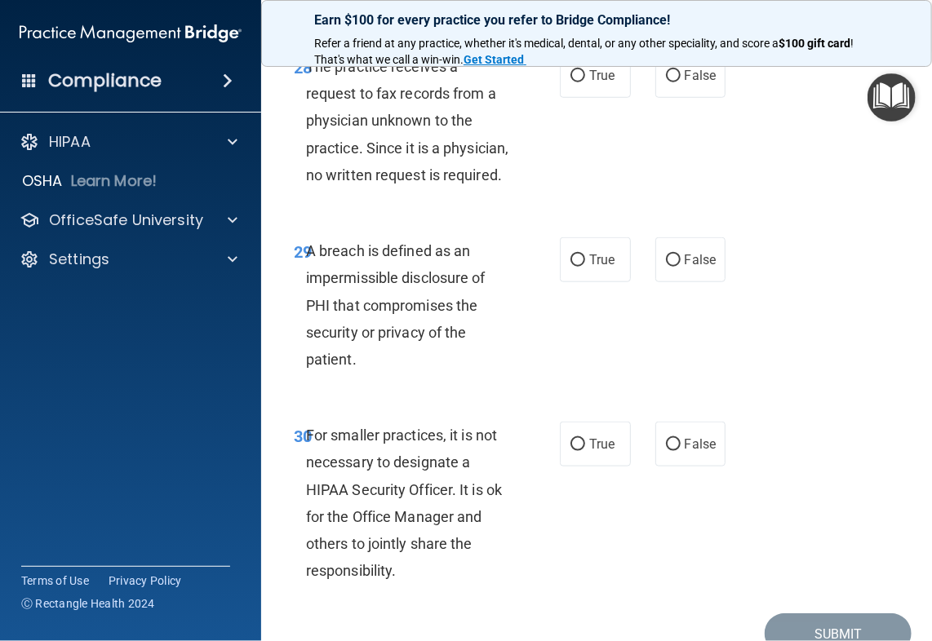
scroll to position [5222, 0]
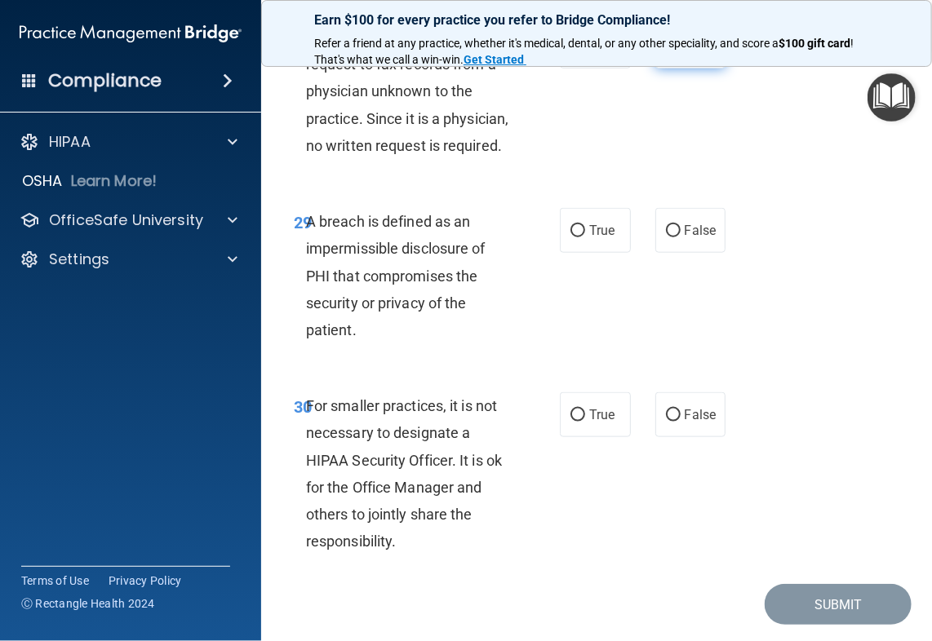
click at [685, 69] on label "False" at bounding box center [690, 46] width 71 height 45
click at [681, 53] on input "False" at bounding box center [673, 47] width 15 height 12
radio input "true"
click at [608, 238] on span "True" at bounding box center [601, 231] width 25 height 16
click at [585, 237] on input "True" at bounding box center [577, 231] width 15 height 12
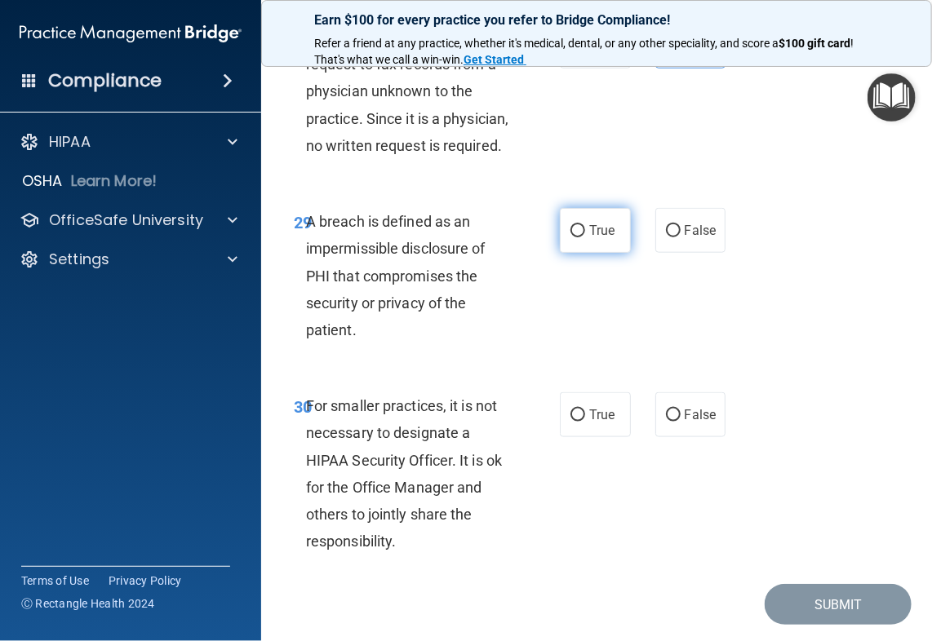
radio input "true"
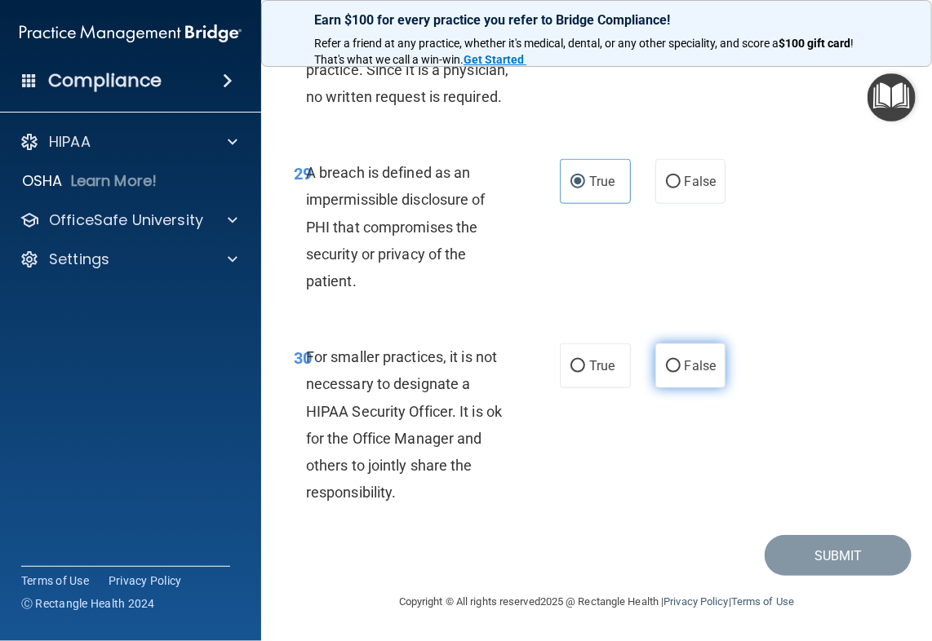
scroll to position [5467, 0]
click at [690, 374] on span "False" at bounding box center [701, 366] width 32 height 16
click at [681, 373] on input "False" at bounding box center [673, 367] width 15 height 12
radio input "true"
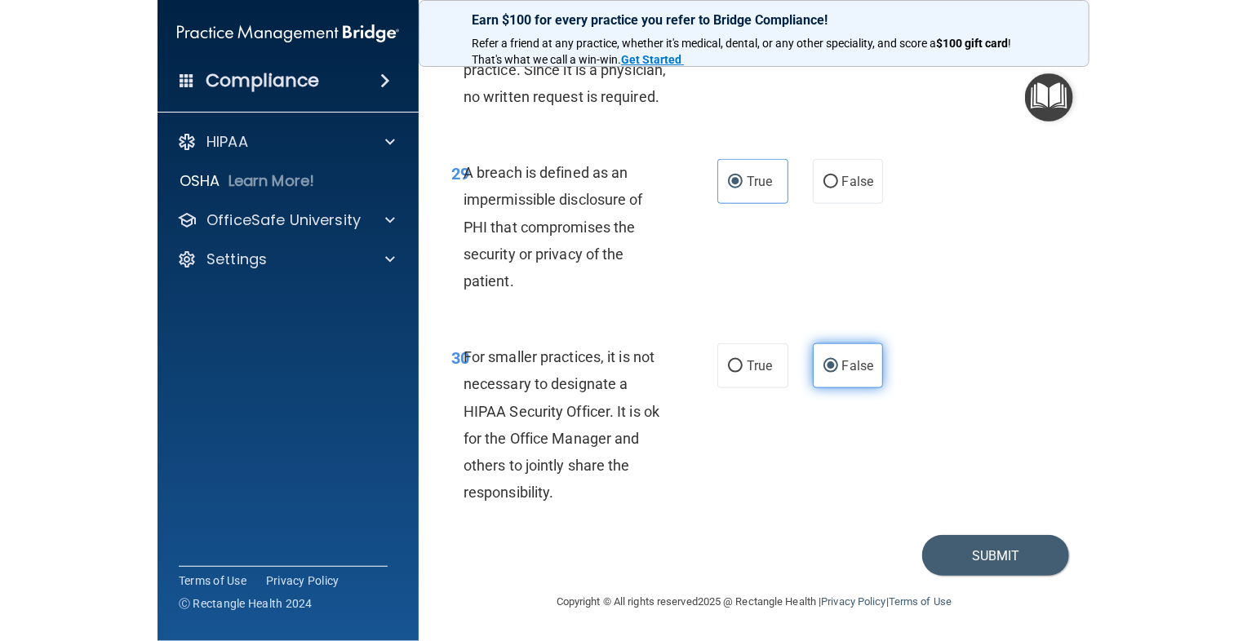
scroll to position [5543, 0]
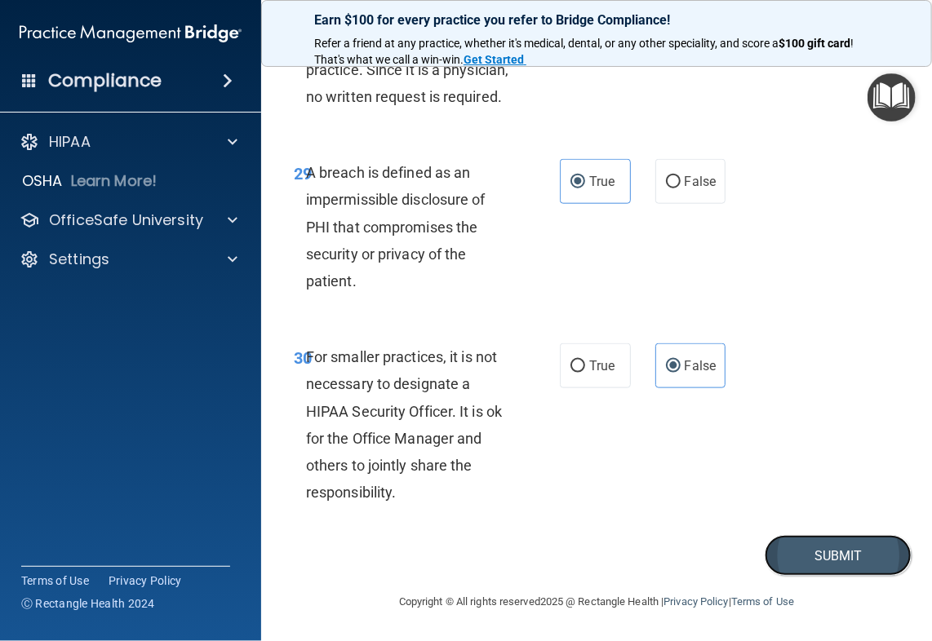
click at [816, 566] on button "Submit" at bounding box center [838, 556] width 147 height 42
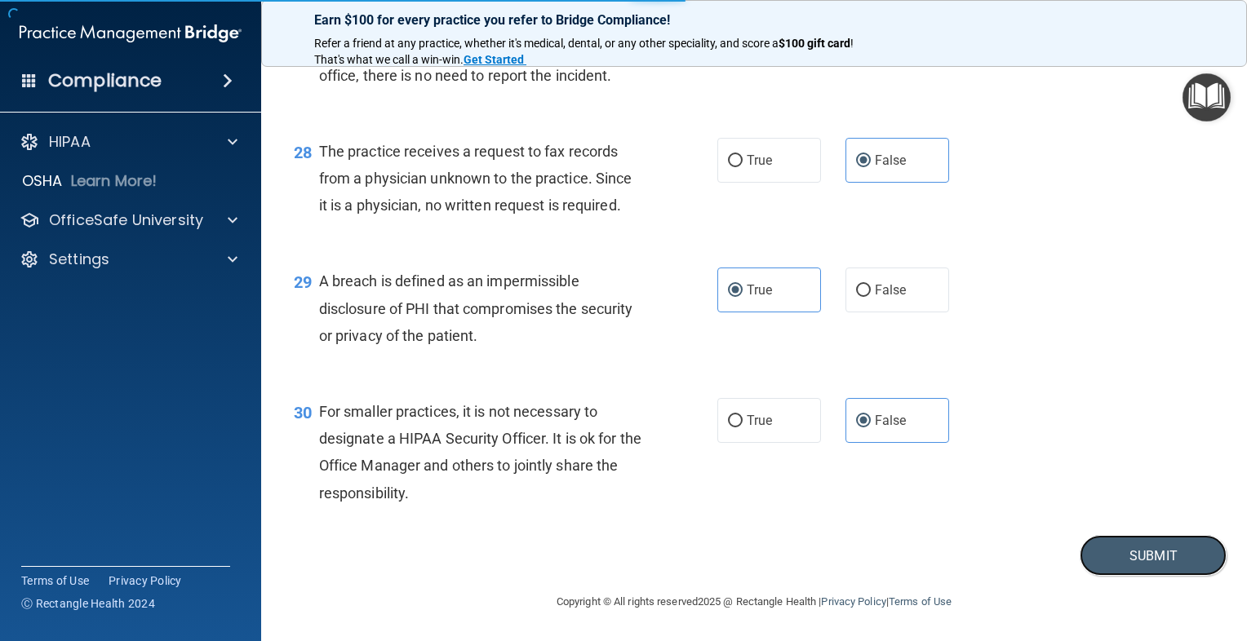
scroll to position [3862, 0]
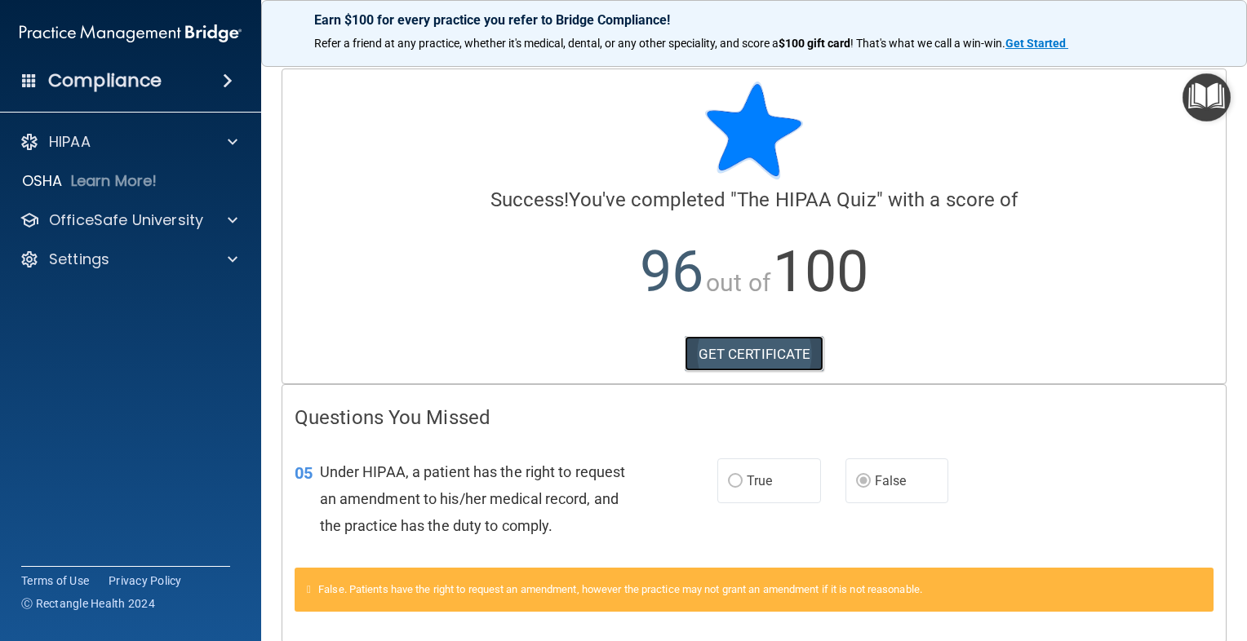
click at [770, 347] on link "GET CERTIFICATE" at bounding box center [755, 354] width 140 height 36
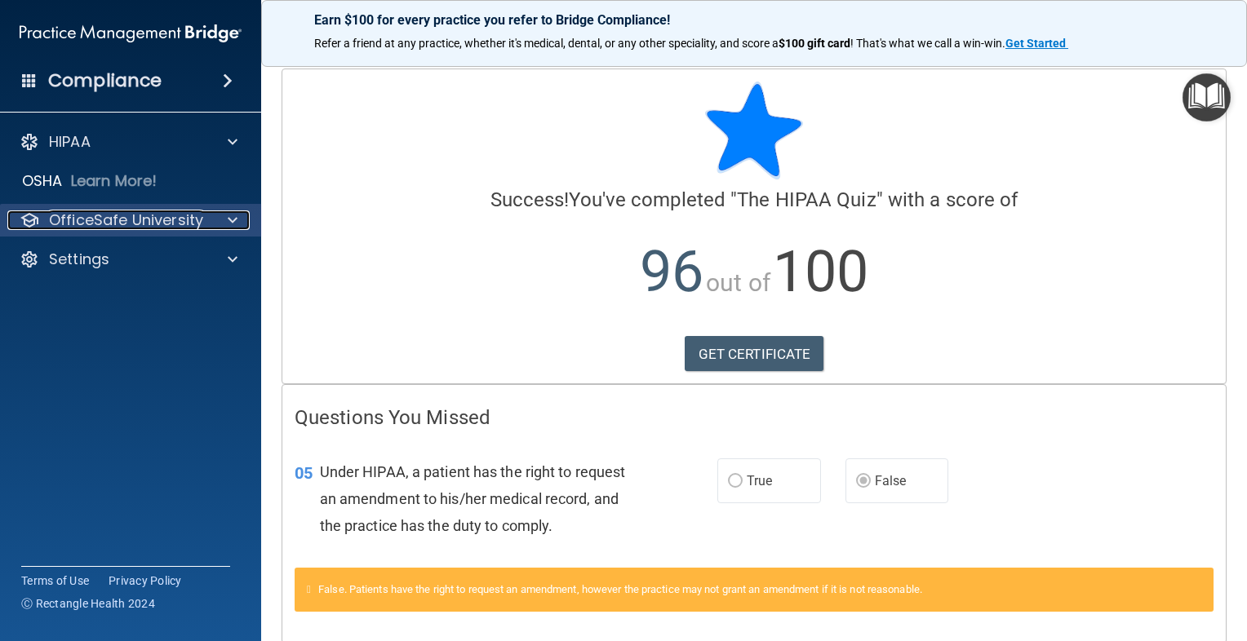
click at [140, 228] on p "OfficeSafe University" at bounding box center [126, 221] width 154 height 20
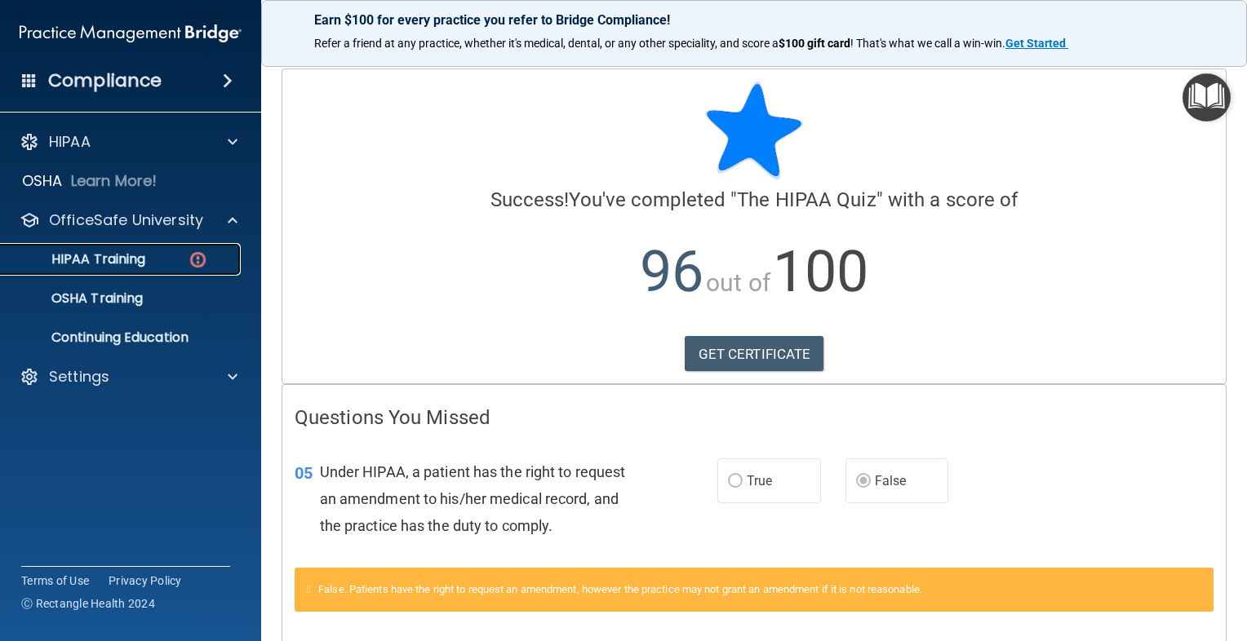
click at [155, 268] on link "HIPAA Training" at bounding box center [112, 259] width 257 height 33
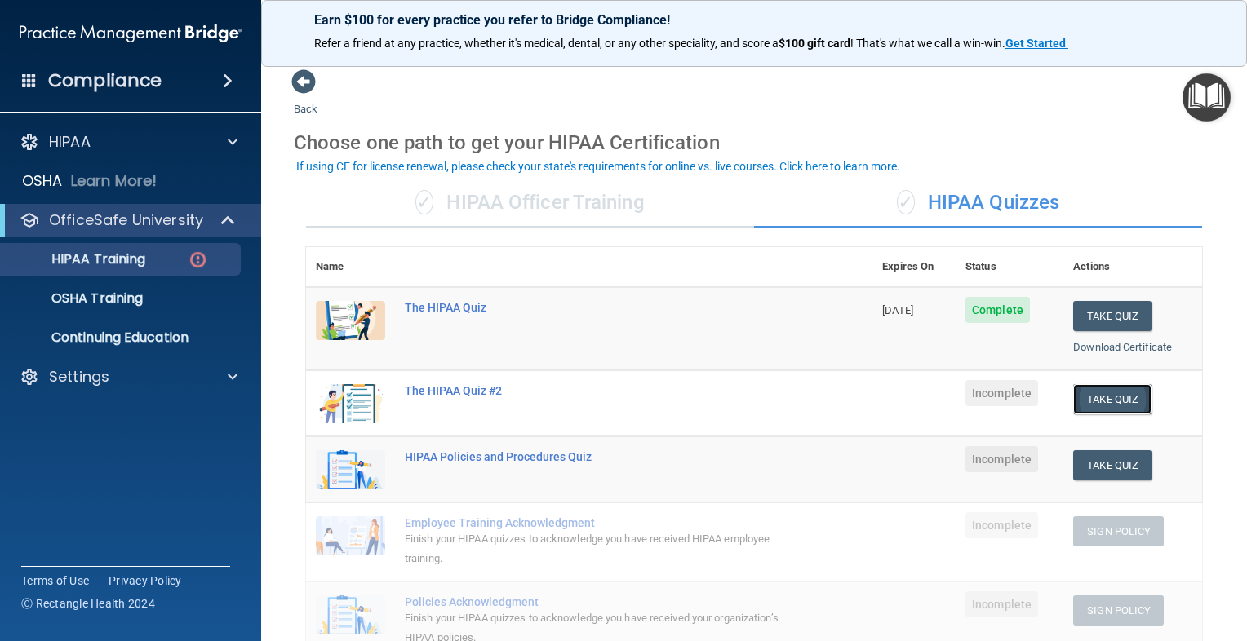
click at [1114, 397] on button "Take Quiz" at bounding box center [1112, 399] width 78 height 30
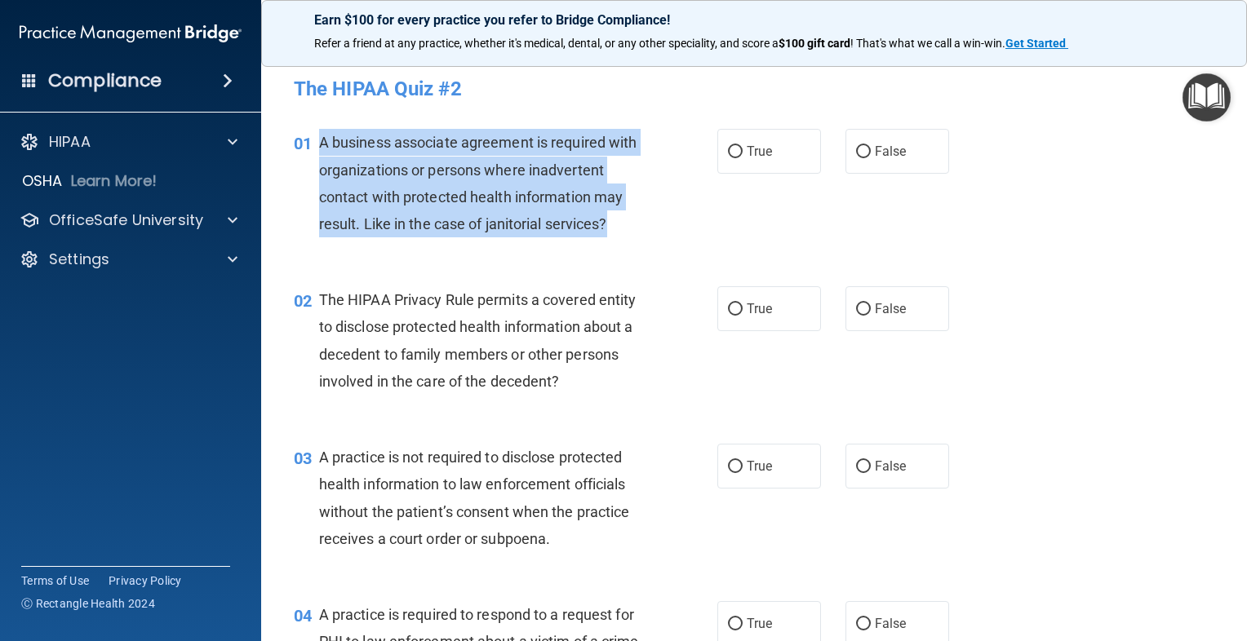
drag, startPoint x: 315, startPoint y: 136, endPoint x: 632, endPoint y: 232, distance: 331.5
click at [632, 232] on div "01 A business associate agreement is required with organizations or persons whe…" at bounding box center [505, 187] width 472 height 117
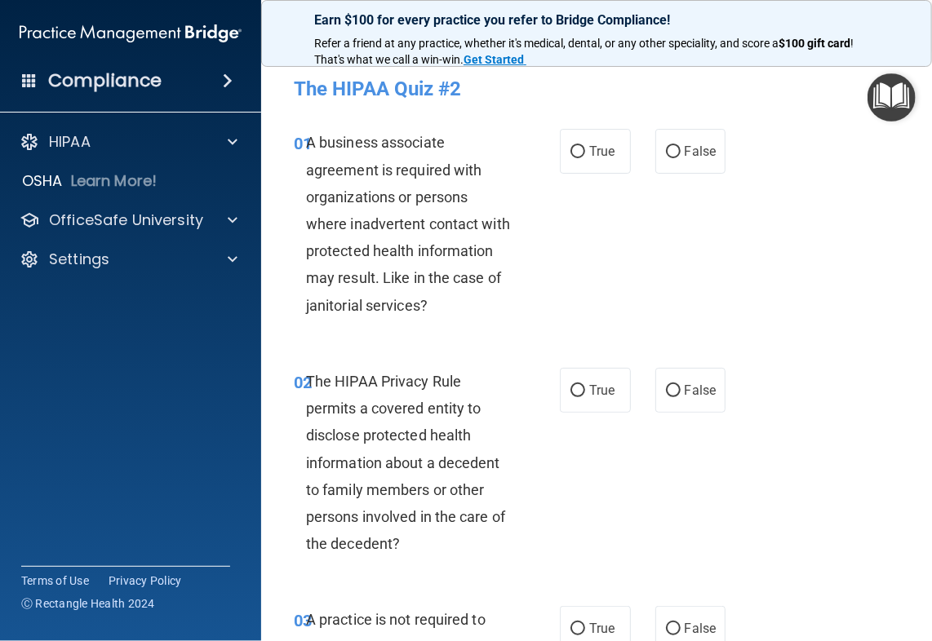
click at [620, 256] on div "01 A business associate agreement is required with organizations or persons whe…" at bounding box center [597, 228] width 630 height 239
click at [672, 155] on input "False" at bounding box center [673, 152] width 15 height 12
radio input "true"
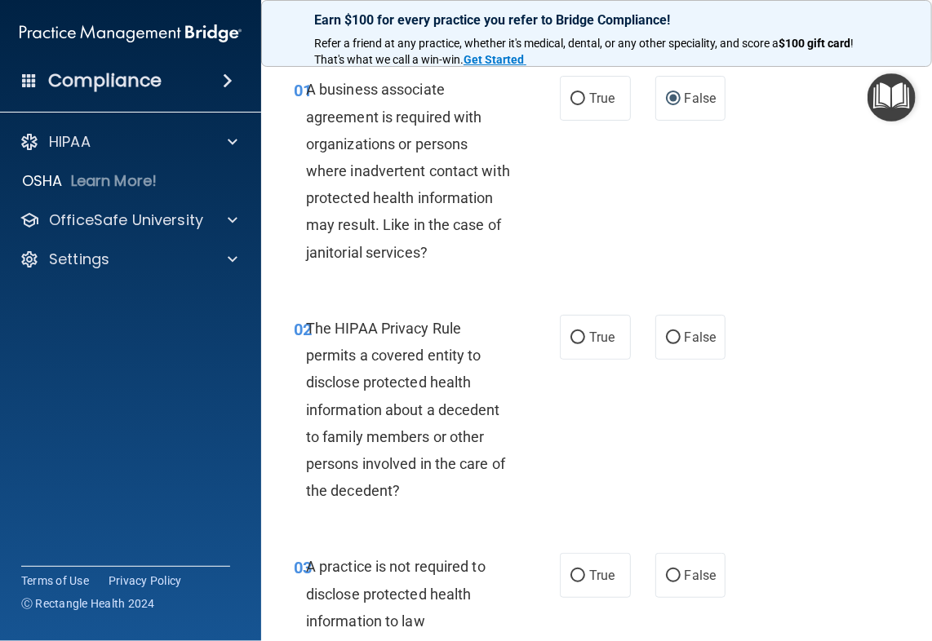
scroll to position [82, 0]
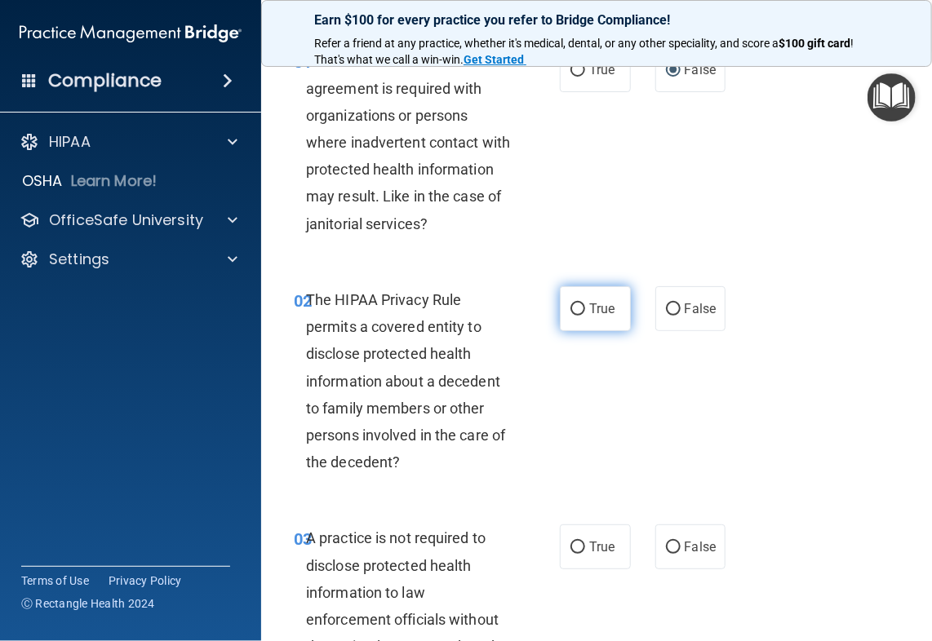
click at [590, 299] on label "True" at bounding box center [595, 308] width 71 height 45
click at [585, 304] on input "True" at bounding box center [577, 310] width 15 height 12
radio input "true"
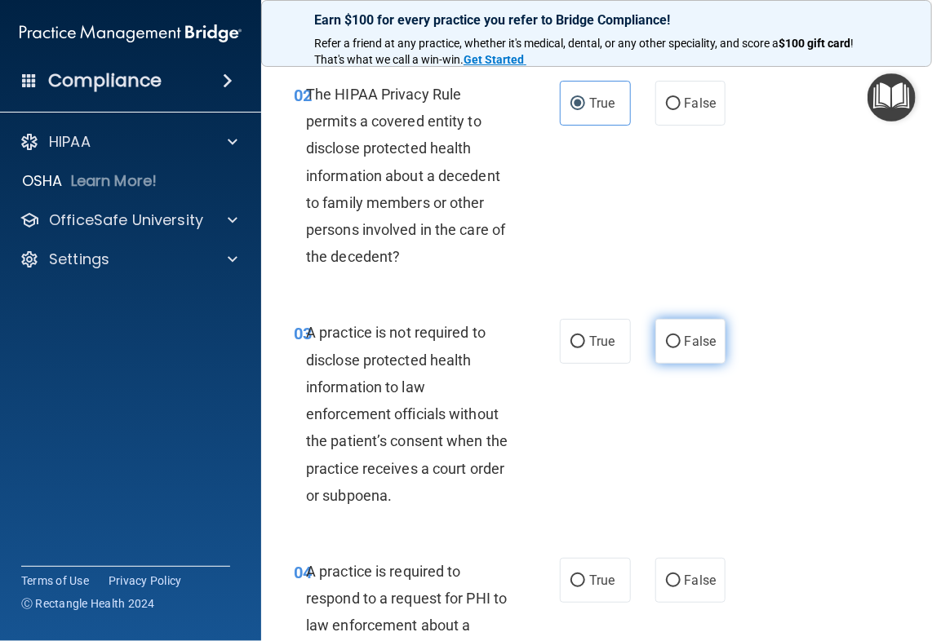
scroll to position [326, 0]
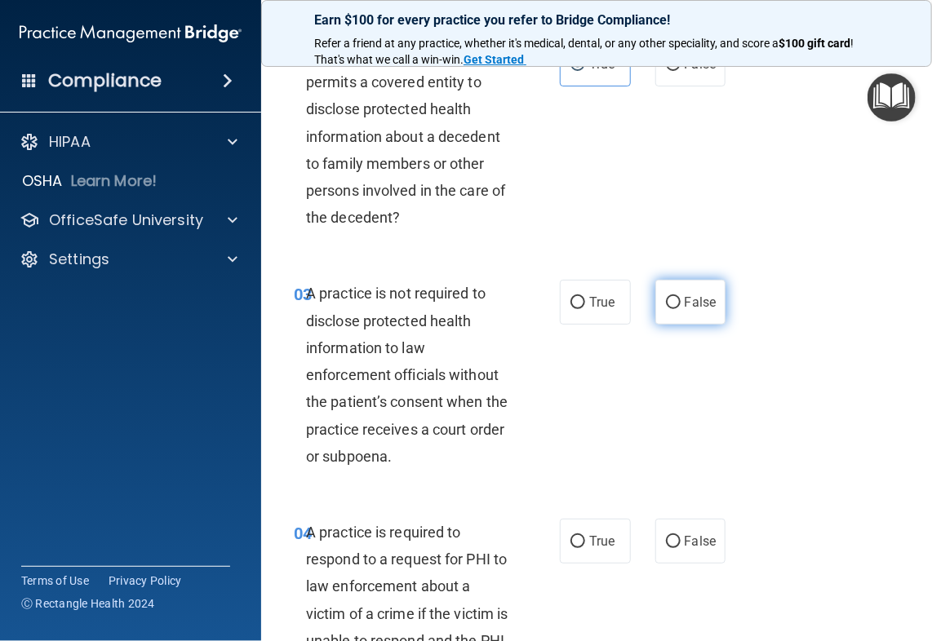
click at [666, 299] on input "False" at bounding box center [673, 303] width 15 height 12
radio input "true"
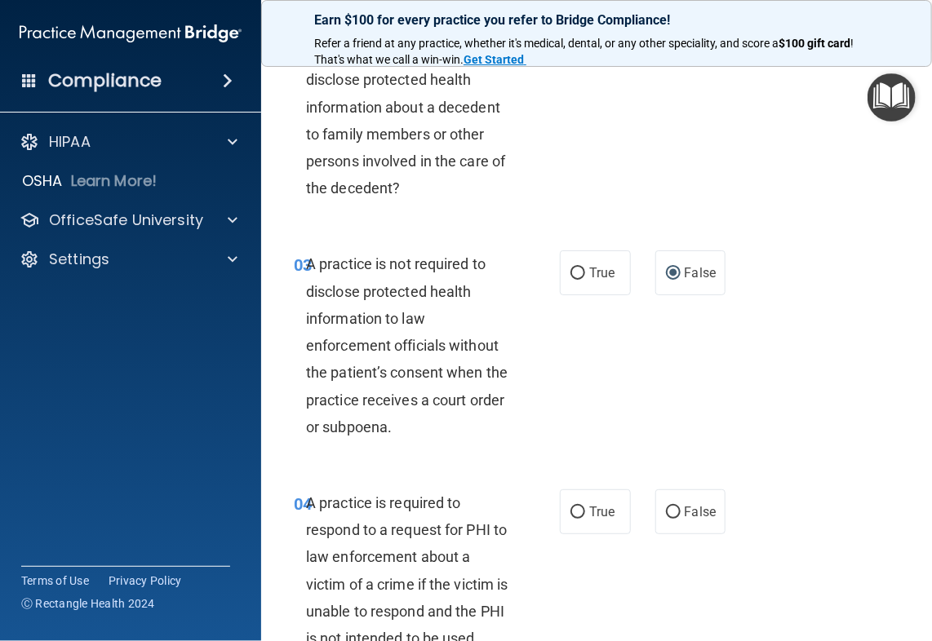
scroll to position [408, 0]
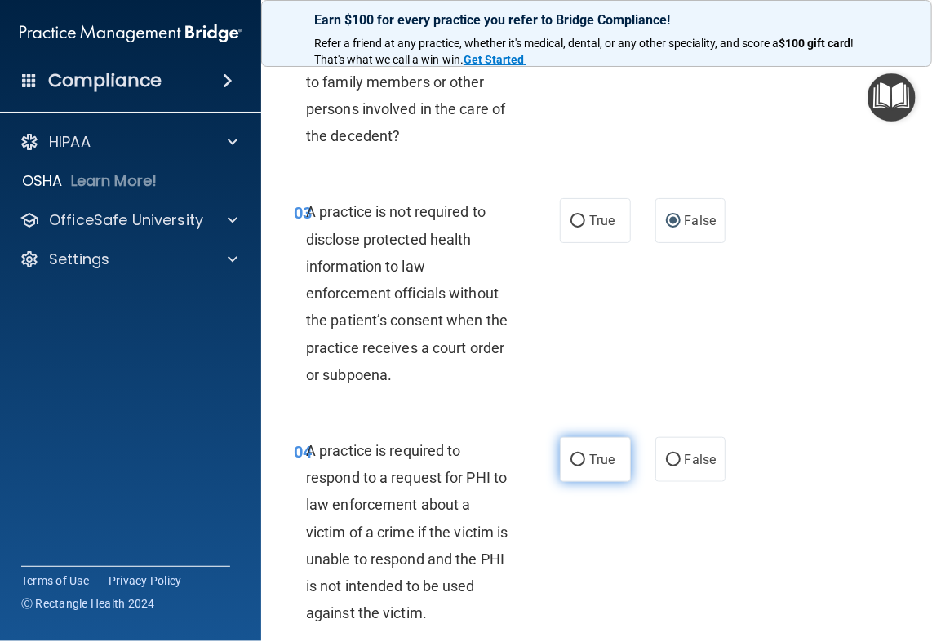
click at [596, 472] on label "True" at bounding box center [595, 459] width 71 height 45
click at [585, 467] on input "True" at bounding box center [577, 461] width 15 height 12
radio input "true"
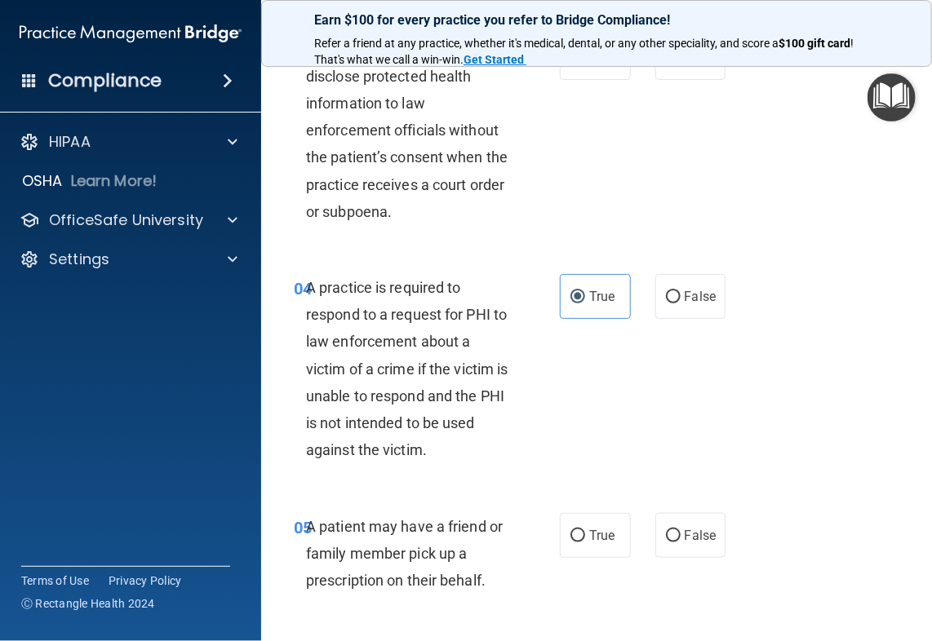
scroll to position [653, 0]
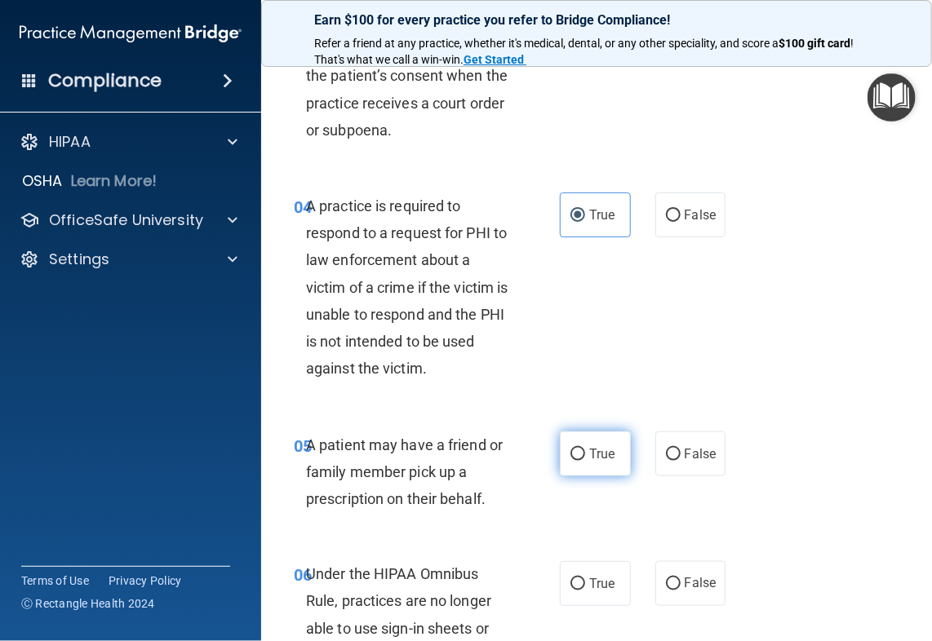
click at [596, 465] on label "True" at bounding box center [595, 454] width 71 height 45
click at [585, 461] on input "True" at bounding box center [577, 455] width 15 height 12
radio input "true"
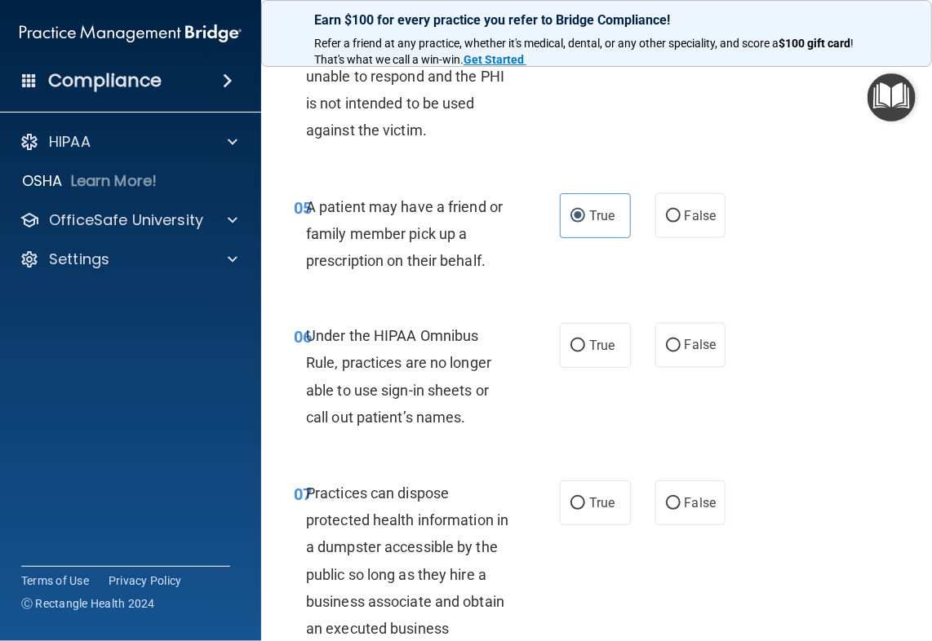
scroll to position [898, 0]
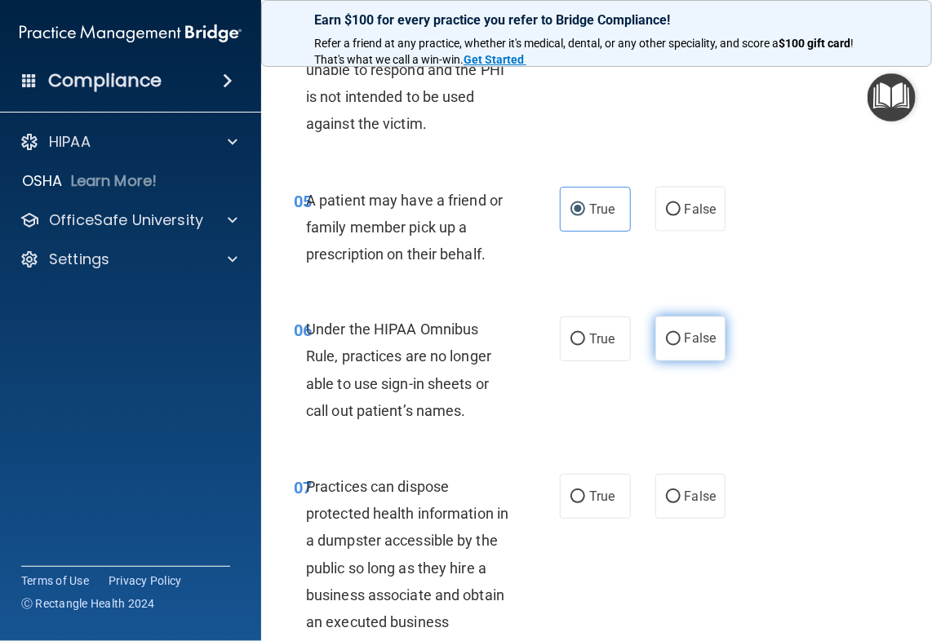
click at [676, 335] on label "False" at bounding box center [690, 339] width 71 height 45
click at [676, 335] on input "False" at bounding box center [673, 340] width 15 height 12
radio input "true"
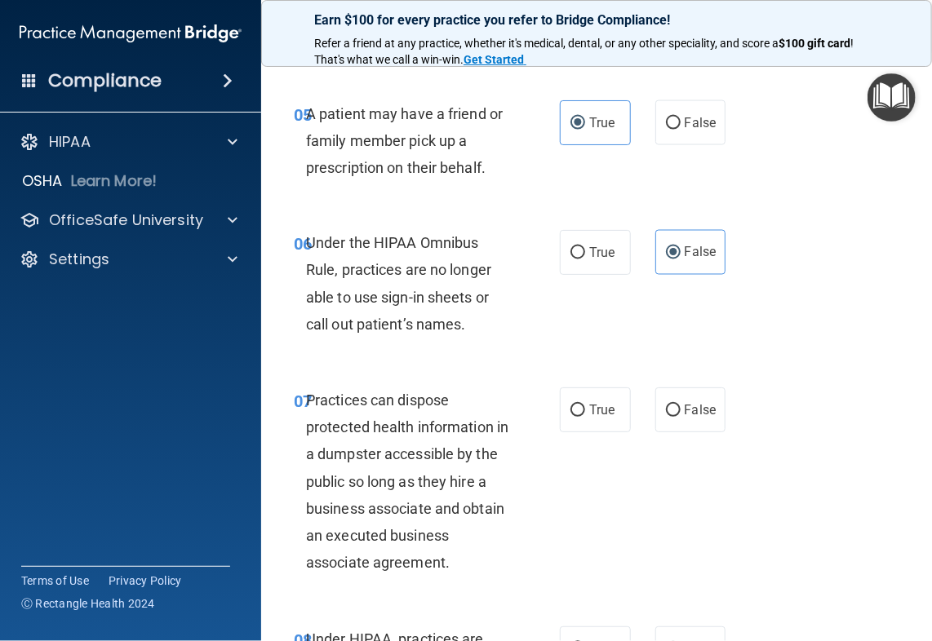
scroll to position [1061, 0]
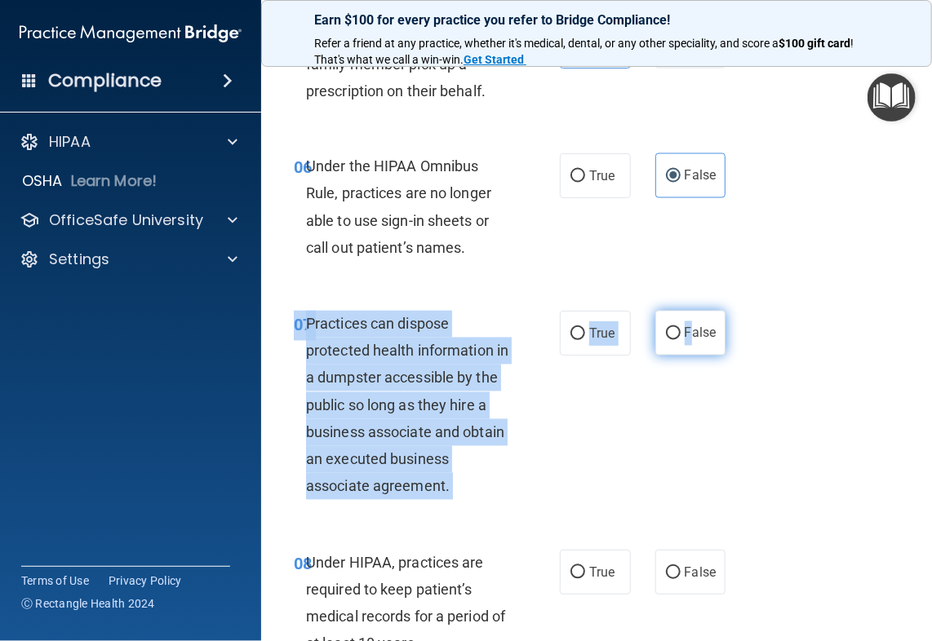
click at [687, 314] on div "07 Practices can dispose protected health information in a dumpster accessible …" at bounding box center [597, 409] width 630 height 239
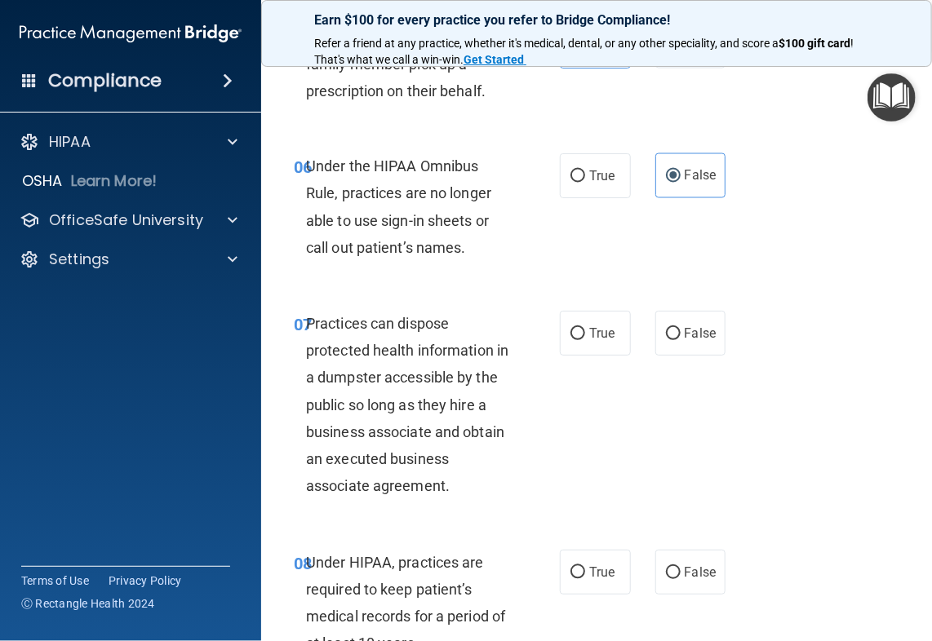
drag, startPoint x: 687, startPoint y: 314, endPoint x: 694, endPoint y: 403, distance: 89.2
click at [694, 403] on div "07 Practices can dispose protected health information in a dumpster accessible …" at bounding box center [597, 409] width 630 height 239
click at [690, 313] on label "False" at bounding box center [690, 333] width 71 height 45
click at [681, 328] on input "False" at bounding box center [673, 334] width 15 height 12
radio input "true"
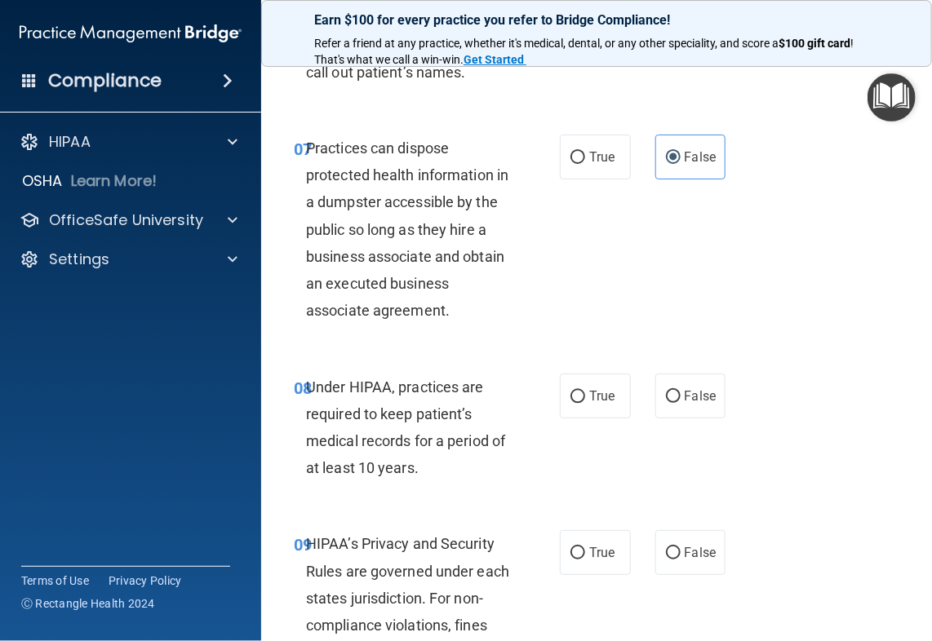
scroll to position [1306, 0]
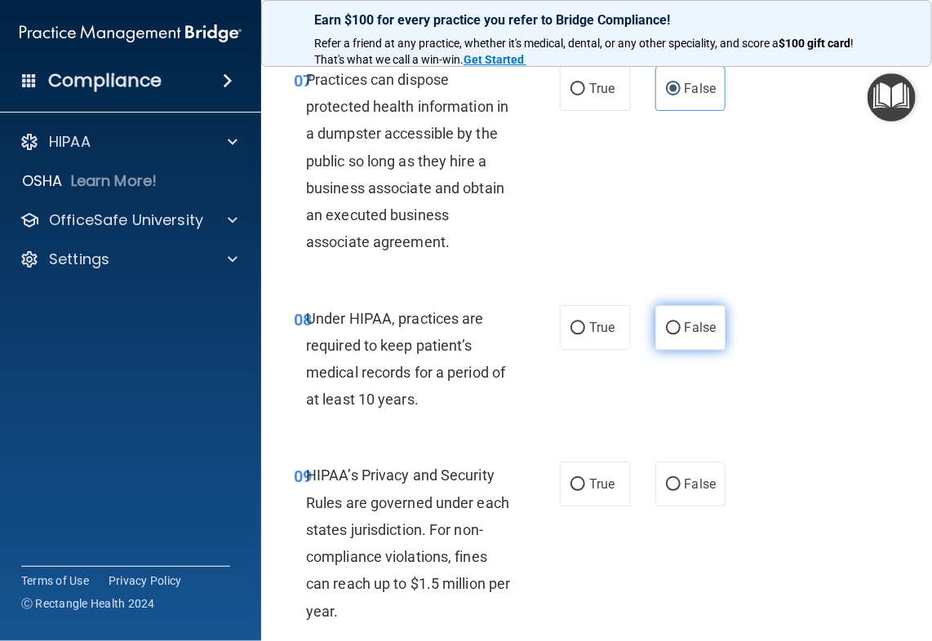
click at [672, 326] on input "False" at bounding box center [673, 328] width 15 height 12
radio input "true"
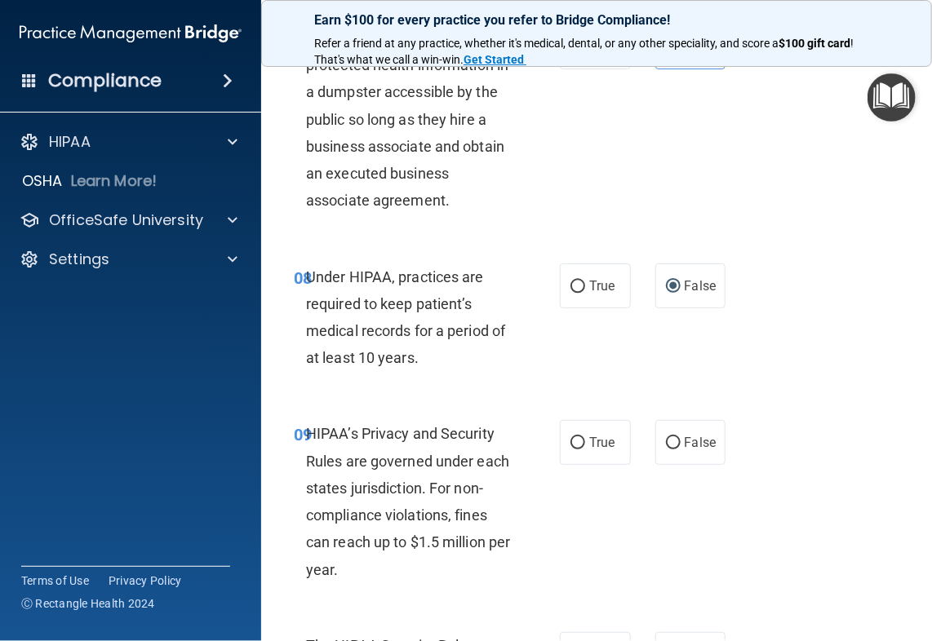
scroll to position [1387, 0]
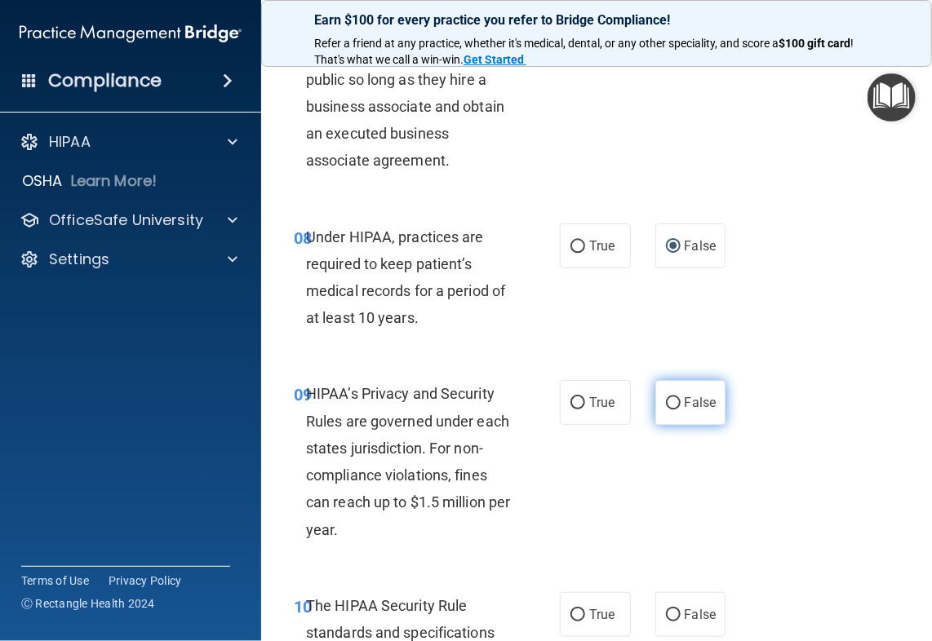
click at [690, 389] on label "False" at bounding box center [690, 402] width 71 height 45
click at [681, 397] on input "False" at bounding box center [673, 403] width 15 height 12
radio input "true"
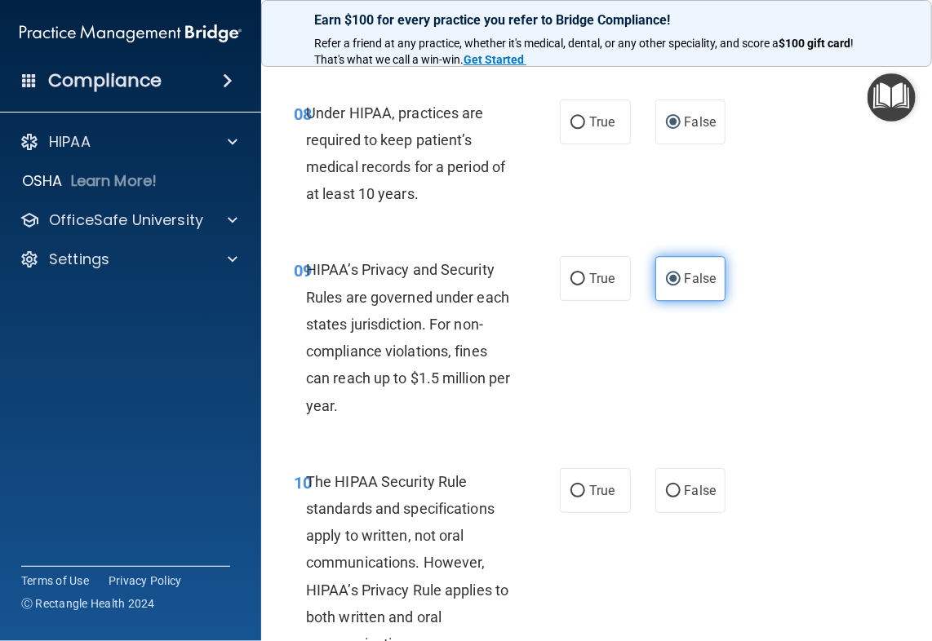
scroll to position [1632, 0]
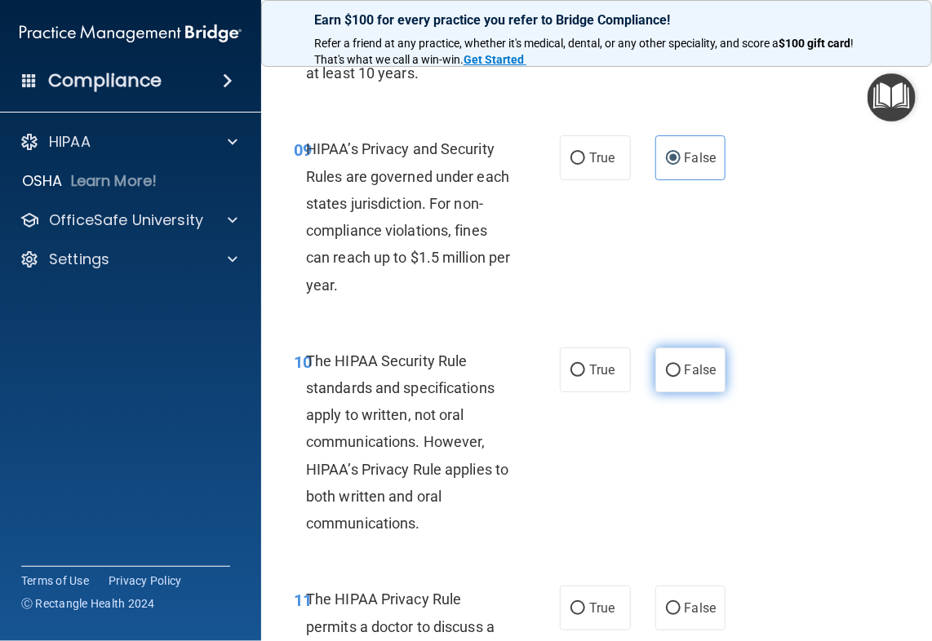
click at [661, 351] on label "False" at bounding box center [690, 370] width 71 height 45
click at [666, 365] on input "False" at bounding box center [673, 371] width 15 height 12
radio input "true"
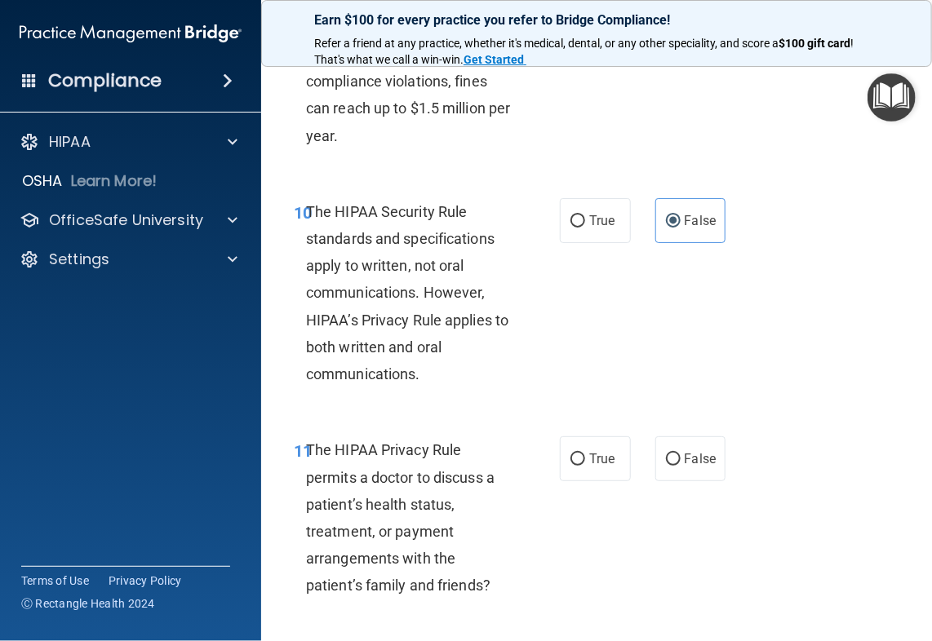
scroll to position [1795, 0]
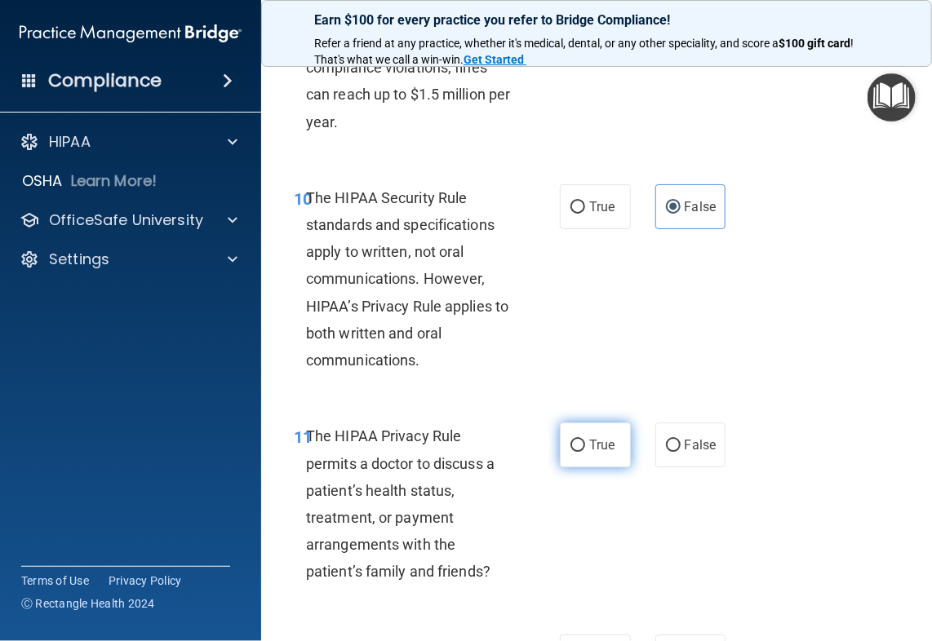
click at [573, 458] on label "True" at bounding box center [595, 445] width 71 height 45
click at [573, 452] on input "True" at bounding box center [577, 446] width 15 height 12
radio input "true"
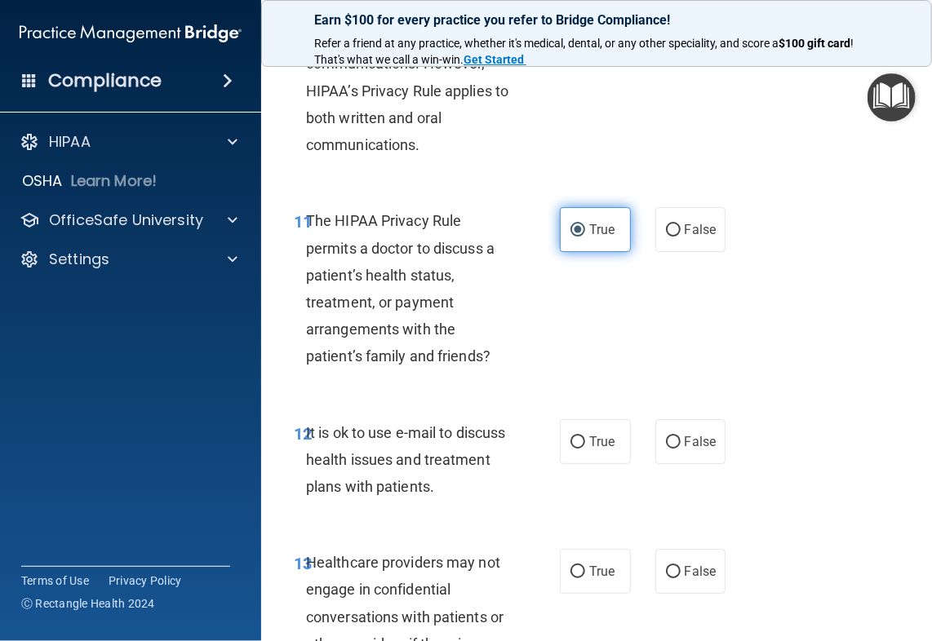
scroll to position [2040, 0]
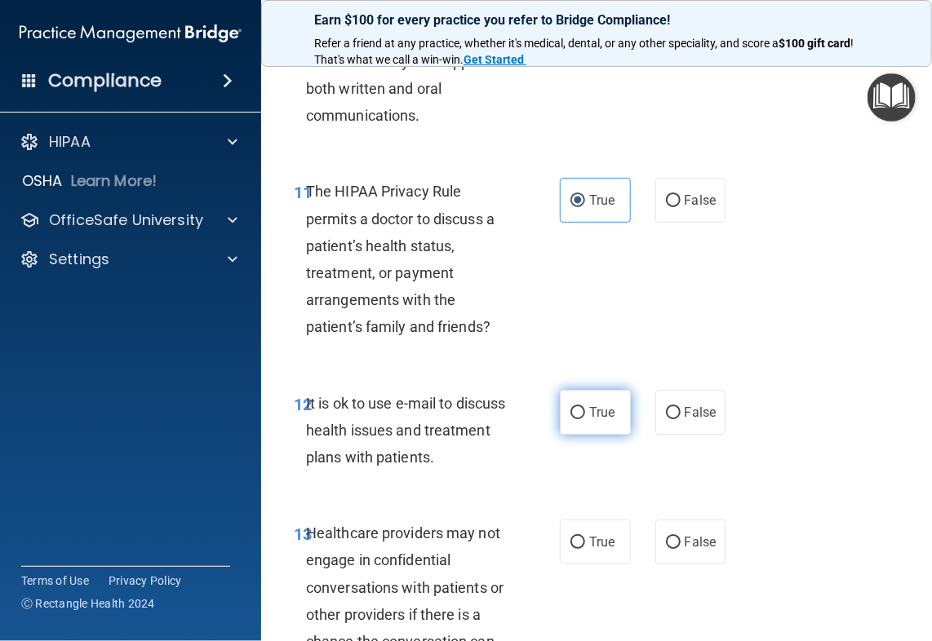
click at [591, 428] on label "True" at bounding box center [595, 412] width 71 height 45
click at [585, 419] on input "True" at bounding box center [577, 413] width 15 height 12
radio input "true"
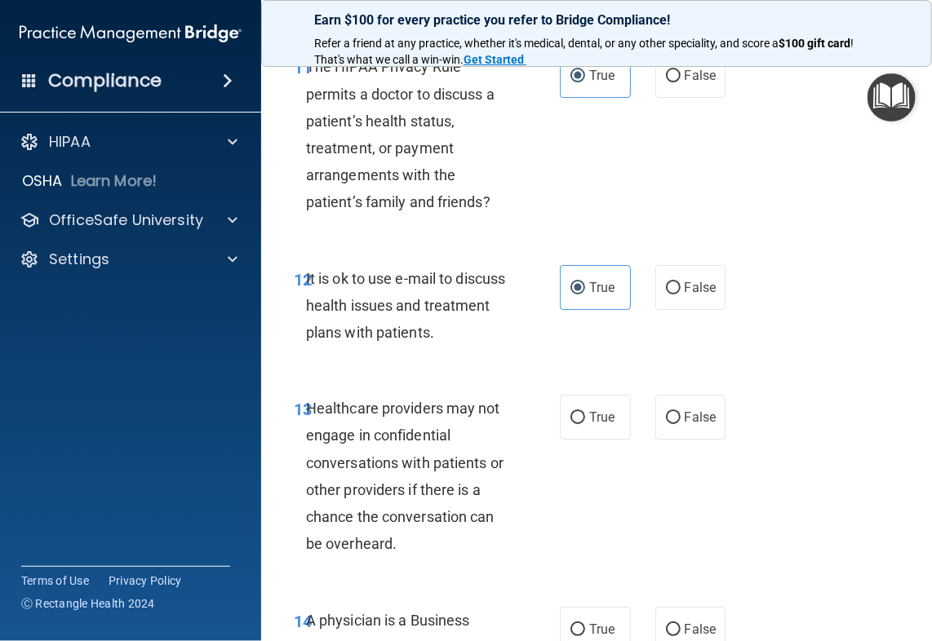
scroll to position [2203, 0]
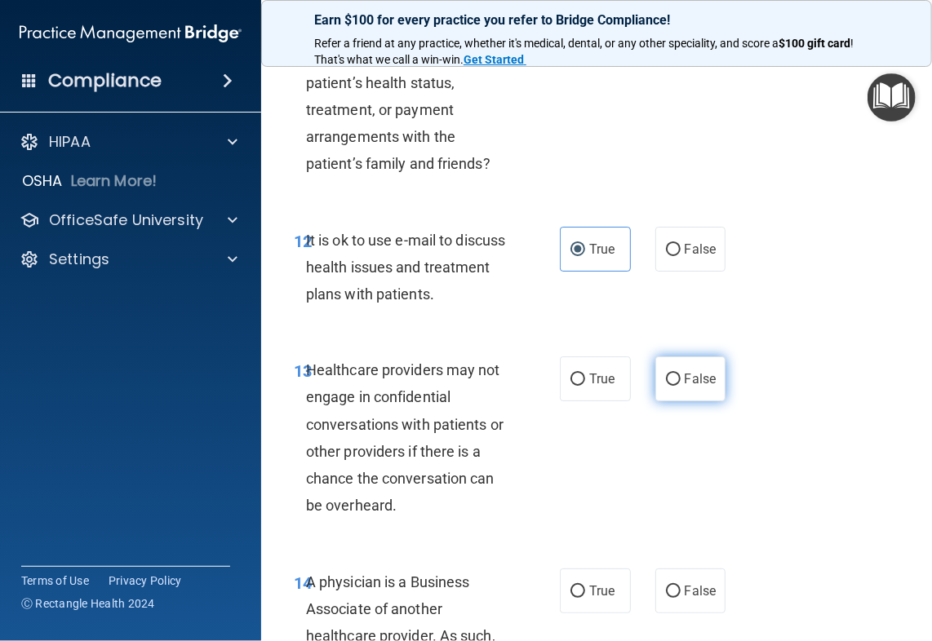
click at [688, 381] on span "False" at bounding box center [701, 379] width 32 height 16
click at [681, 381] on input "False" at bounding box center [673, 380] width 15 height 12
radio input "true"
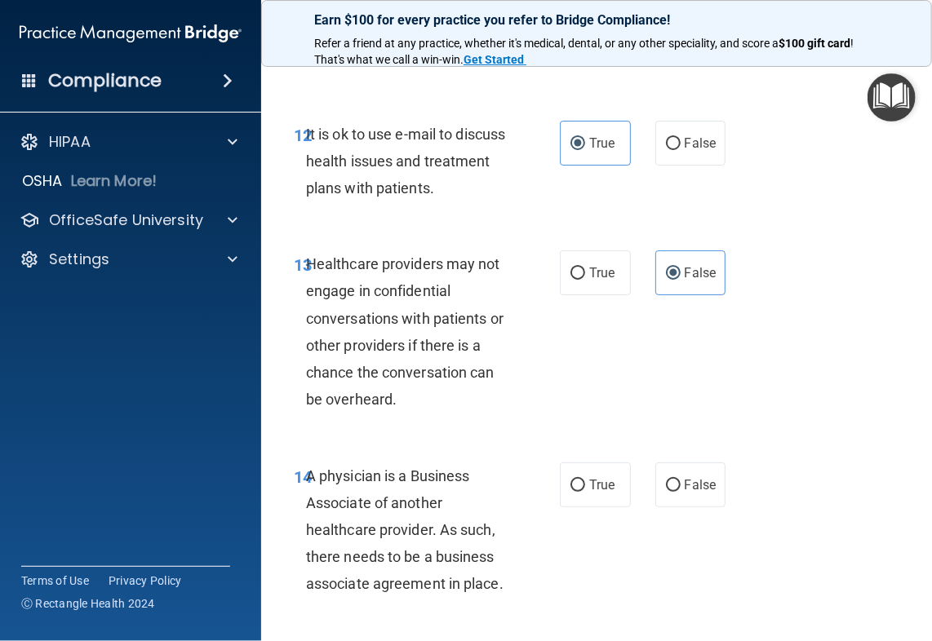
scroll to position [2366, 0]
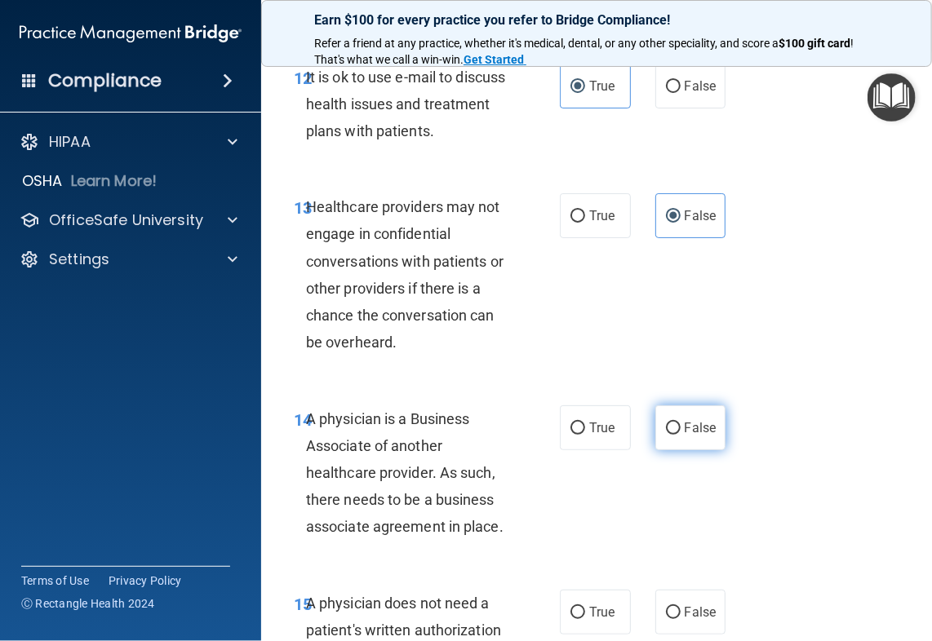
click at [692, 449] on label "False" at bounding box center [690, 428] width 71 height 45
click at [681, 435] on input "False" at bounding box center [673, 429] width 15 height 12
radio input "true"
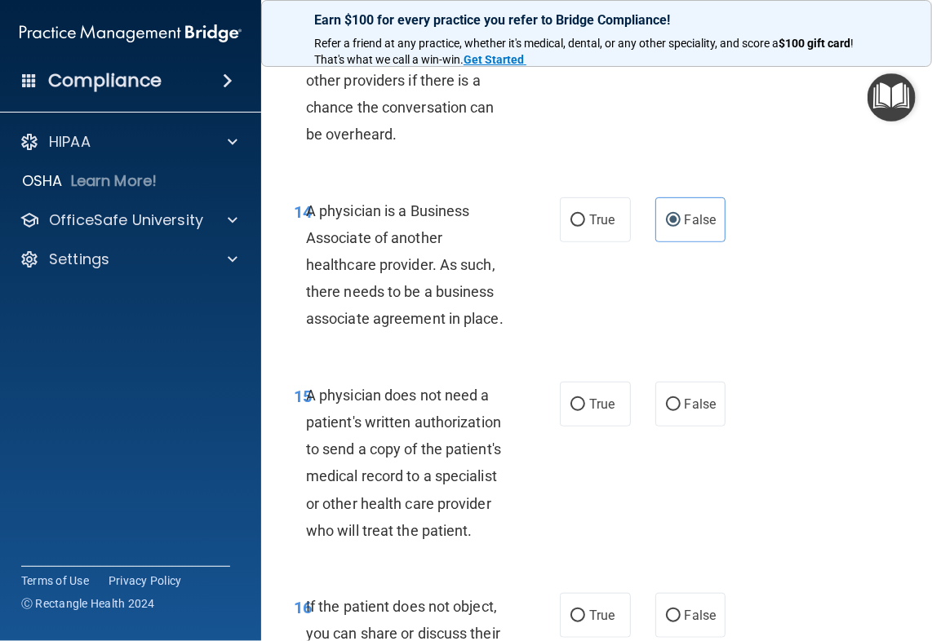
scroll to position [2611, 0]
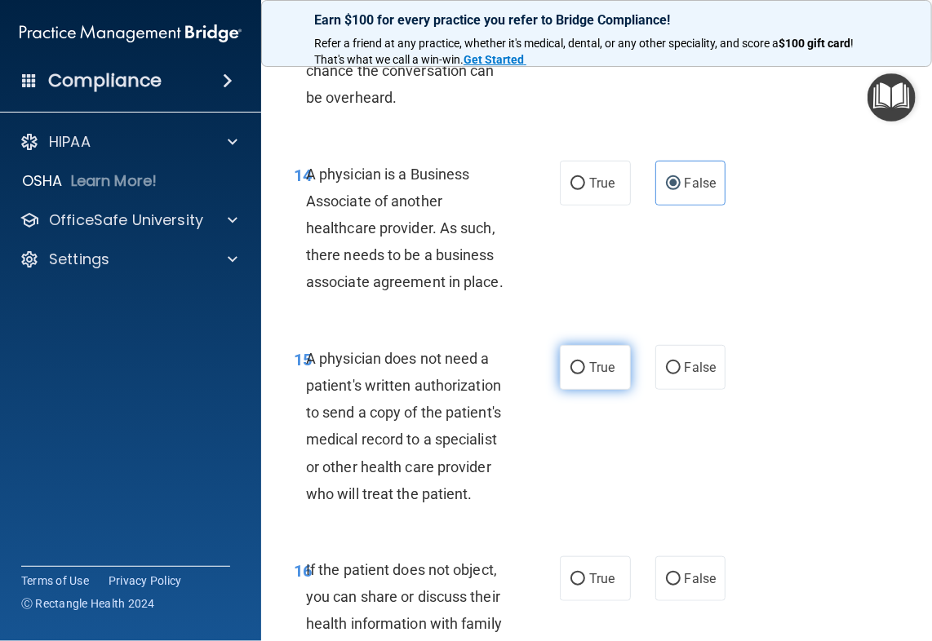
click at [591, 383] on label "True" at bounding box center [595, 367] width 71 height 45
click at [585, 375] on input "True" at bounding box center [577, 368] width 15 height 12
radio input "true"
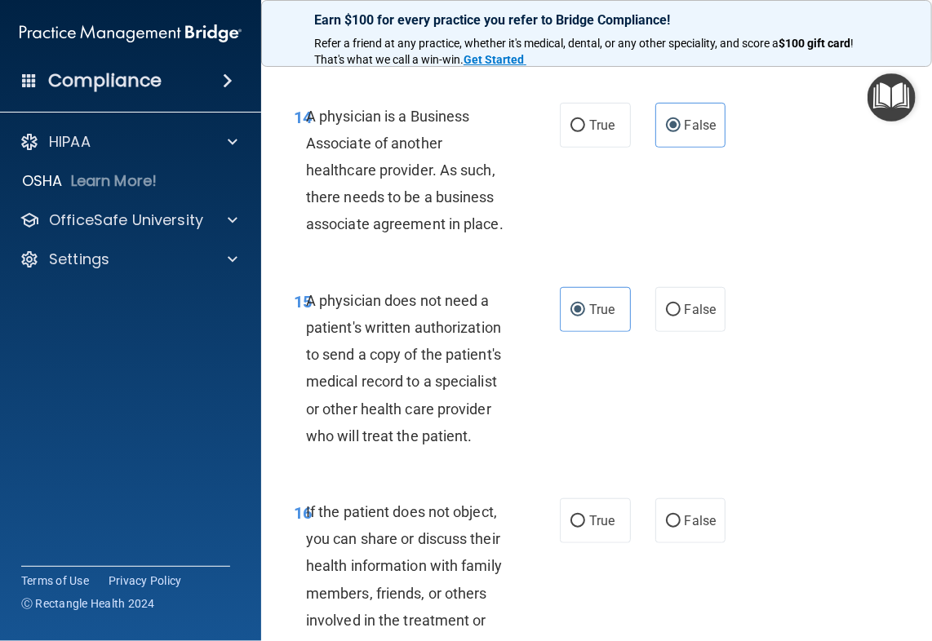
scroll to position [2774, 0]
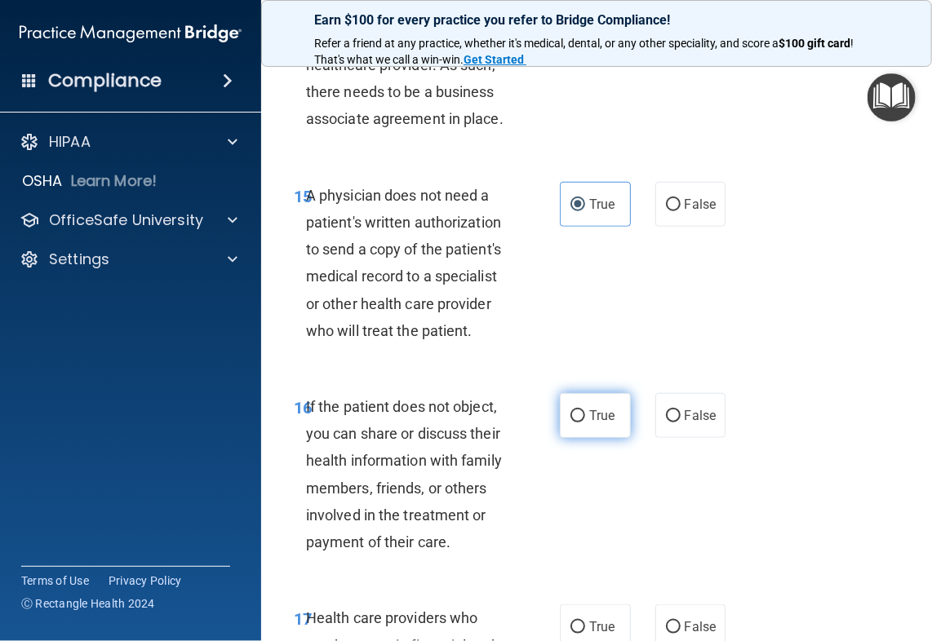
click at [609, 411] on label "True" at bounding box center [595, 415] width 71 height 45
click at [585, 411] on input "True" at bounding box center [577, 416] width 15 height 12
radio input "true"
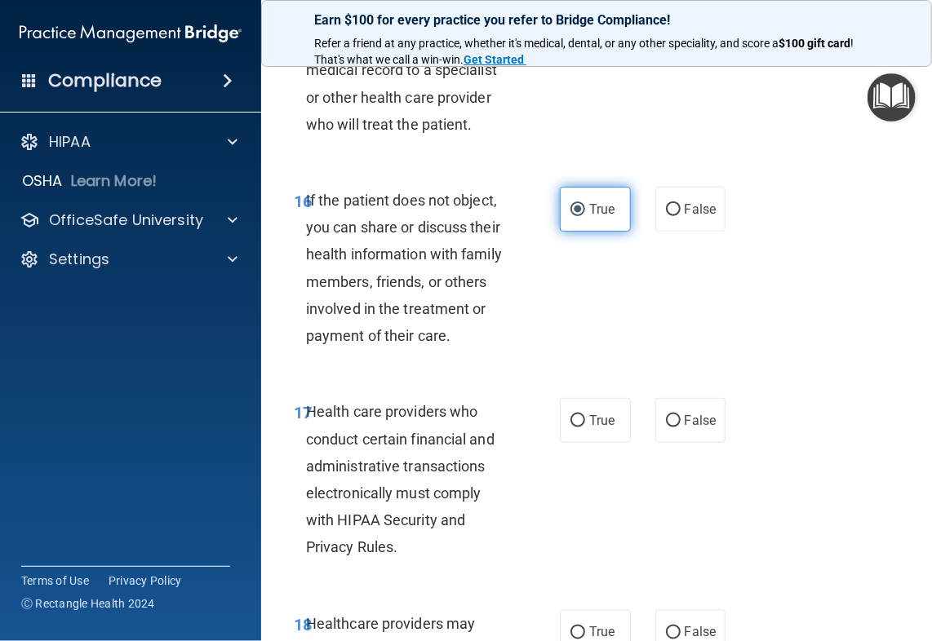
scroll to position [3019, 0]
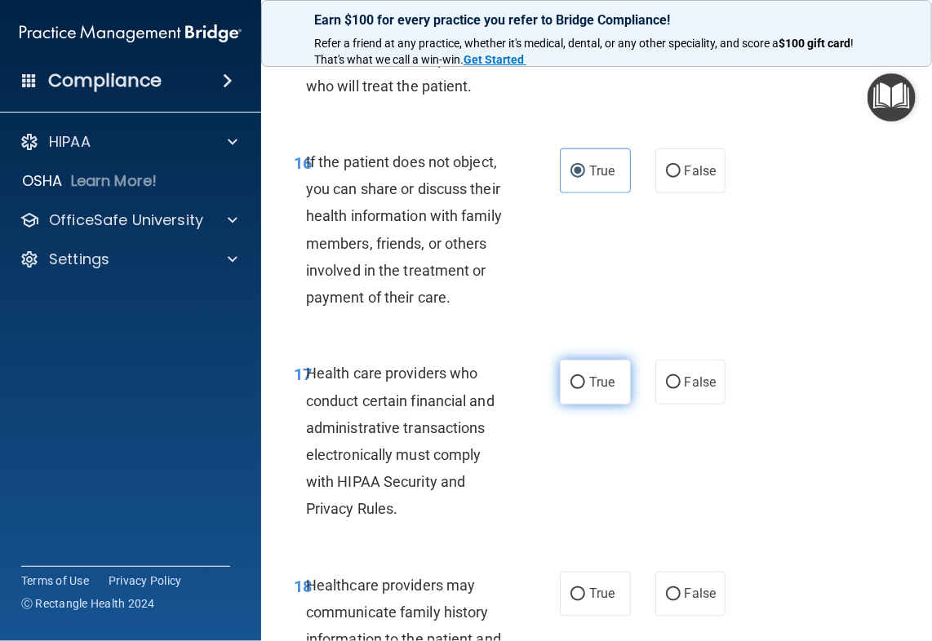
click at [604, 394] on label "True" at bounding box center [595, 382] width 71 height 45
click at [585, 389] on input "True" at bounding box center [577, 383] width 15 height 12
radio input "true"
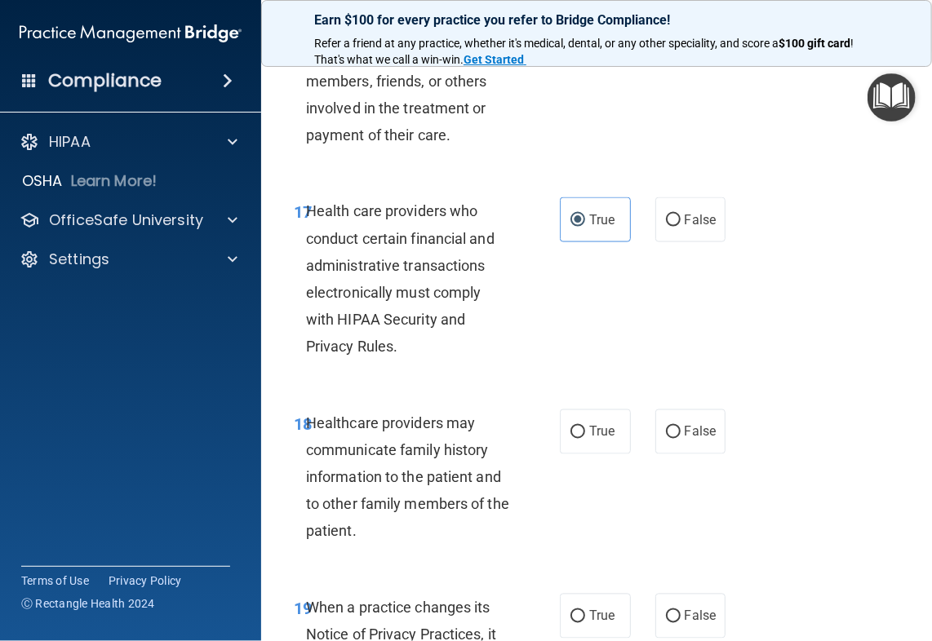
scroll to position [3182, 0]
click at [597, 424] on span "True" at bounding box center [601, 431] width 25 height 16
click at [585, 426] on input "True" at bounding box center [577, 432] width 15 height 12
radio input "true"
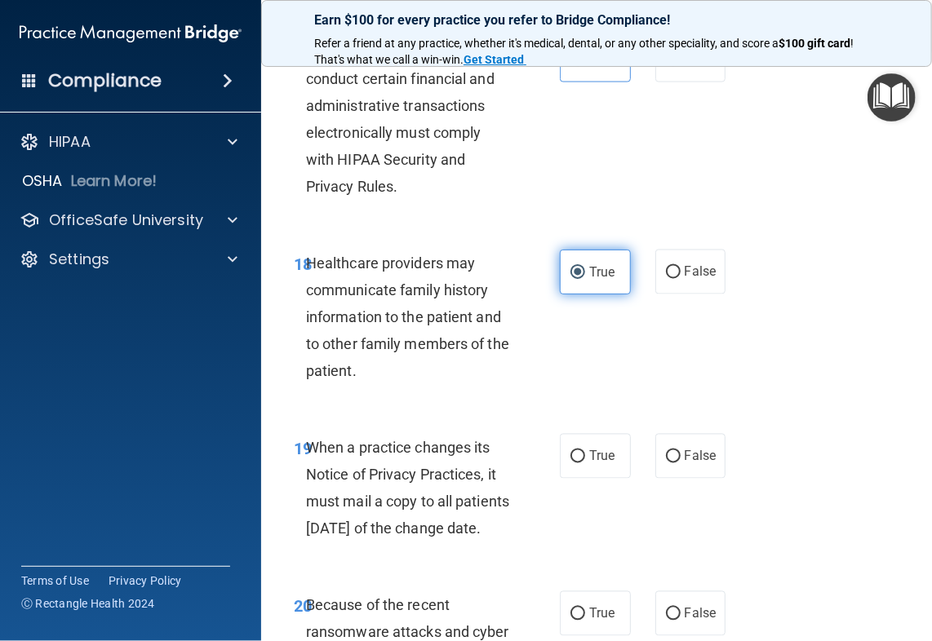
scroll to position [3346, 0]
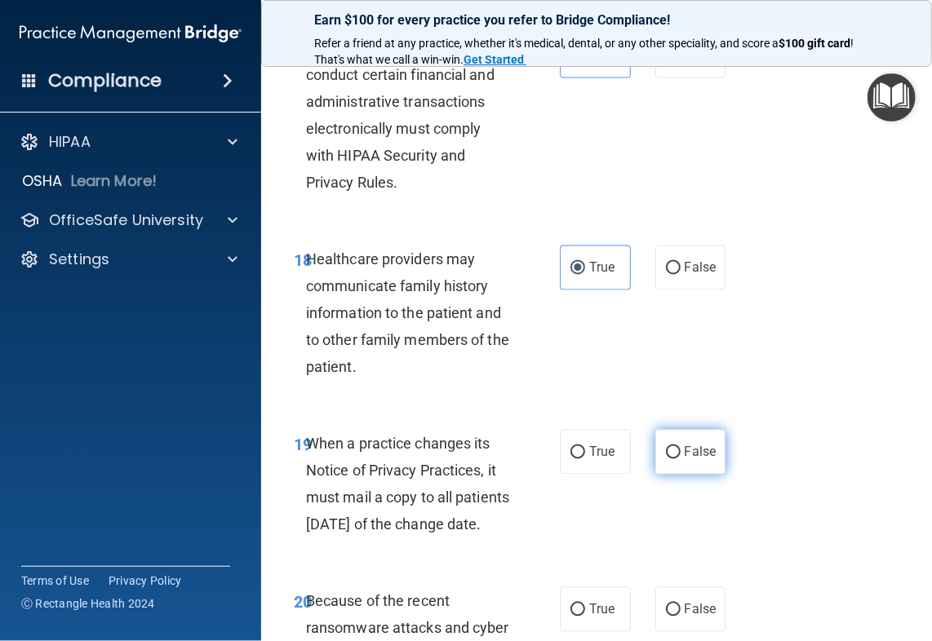
click at [691, 454] on span "False" at bounding box center [701, 453] width 32 height 16
click at [681, 454] on input "False" at bounding box center [673, 453] width 15 height 12
radio input "true"
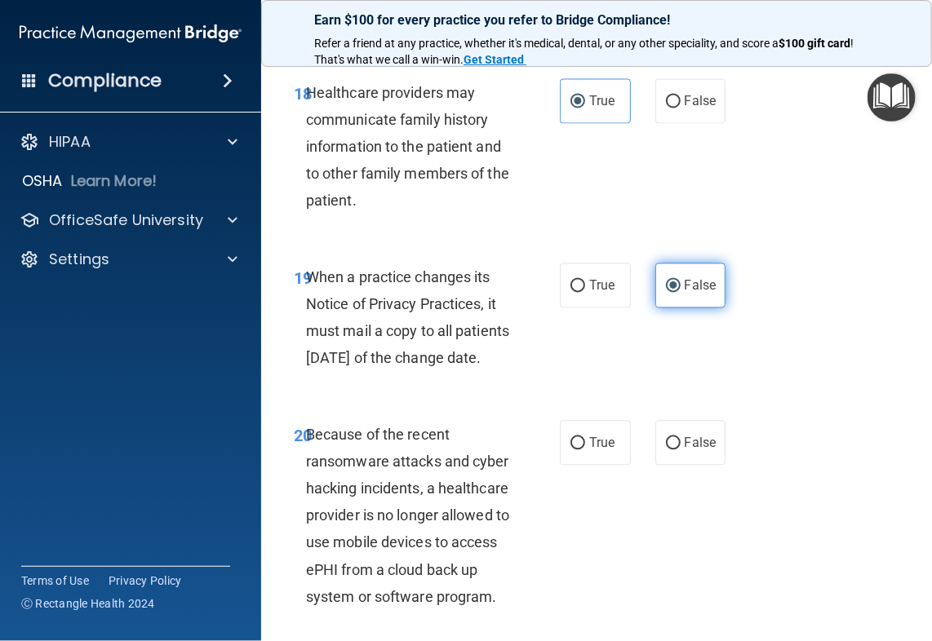
scroll to position [3590, 0]
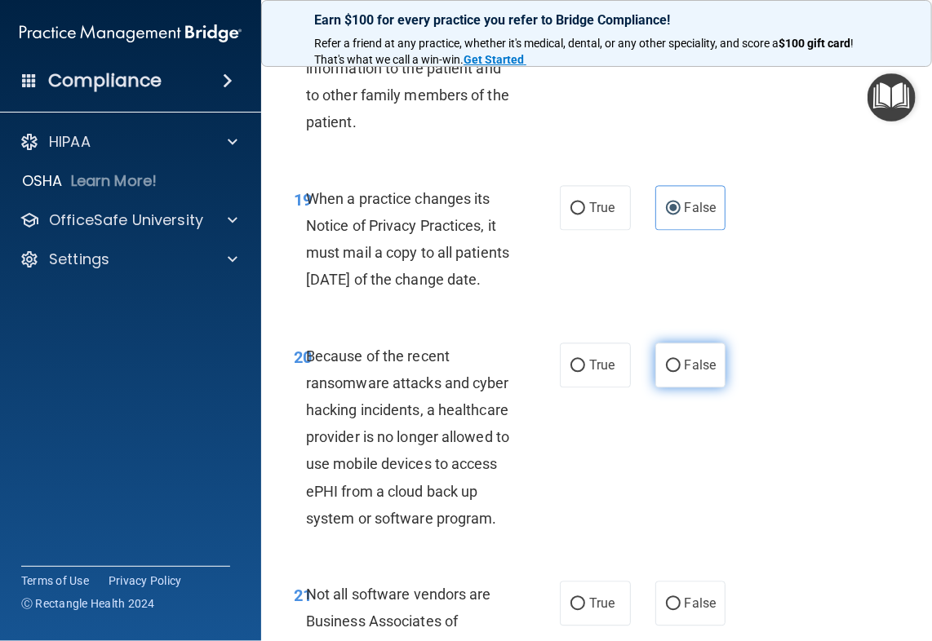
click at [669, 374] on label "False" at bounding box center [690, 365] width 71 height 45
click at [669, 372] on input "False" at bounding box center [673, 366] width 15 height 12
radio input "true"
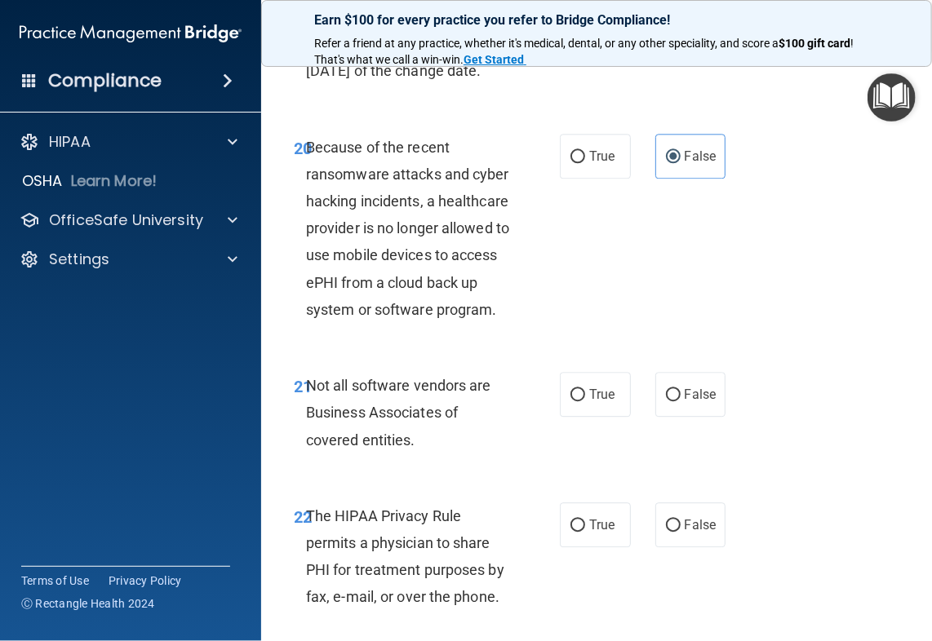
scroll to position [3835, 0]
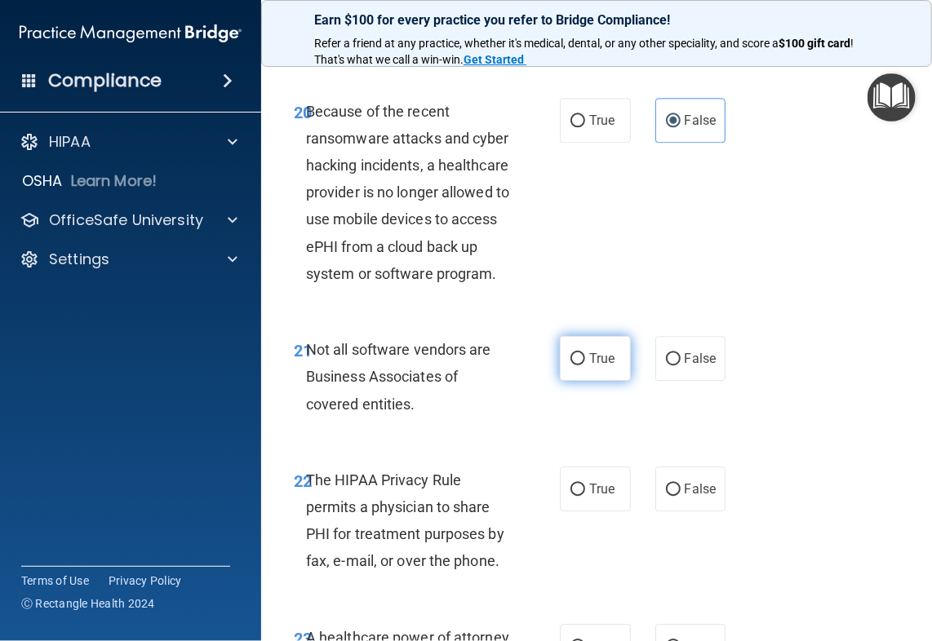
click at [578, 366] on input "True" at bounding box center [577, 359] width 15 height 12
radio input "true"
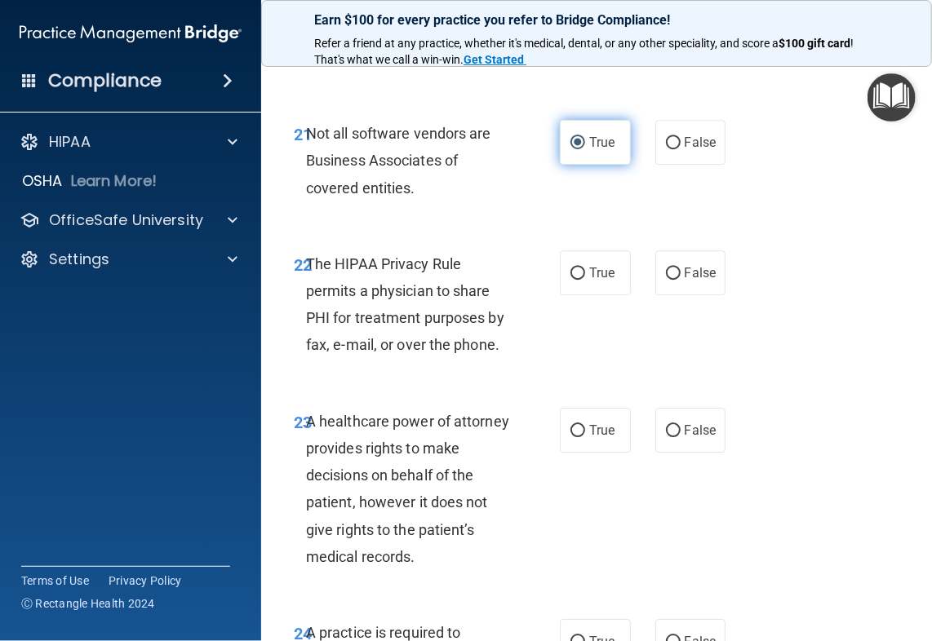
scroll to position [4080, 0]
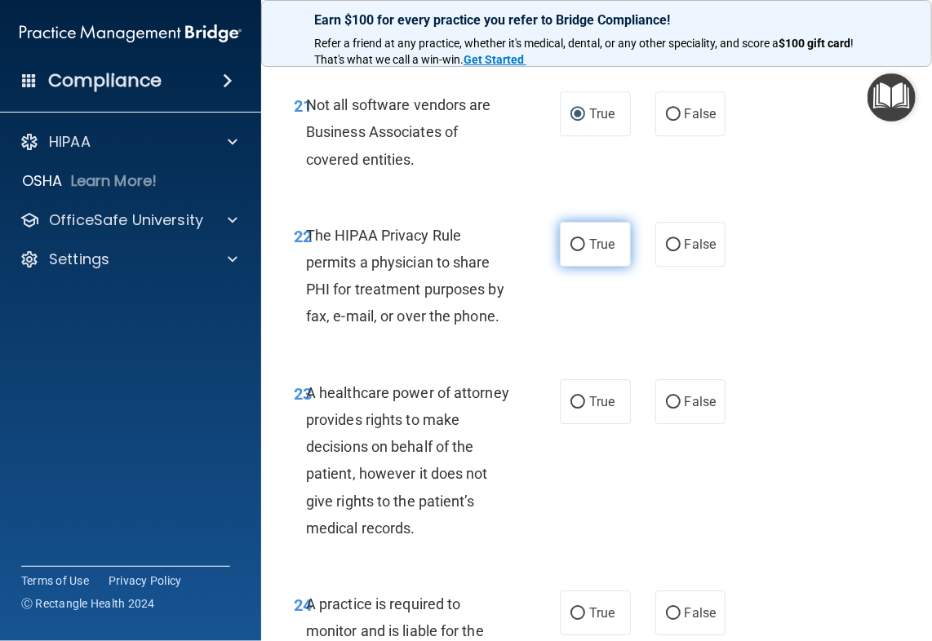
click at [584, 267] on label "True" at bounding box center [595, 244] width 71 height 45
click at [584, 251] on input "True" at bounding box center [577, 245] width 15 height 12
radio input "true"
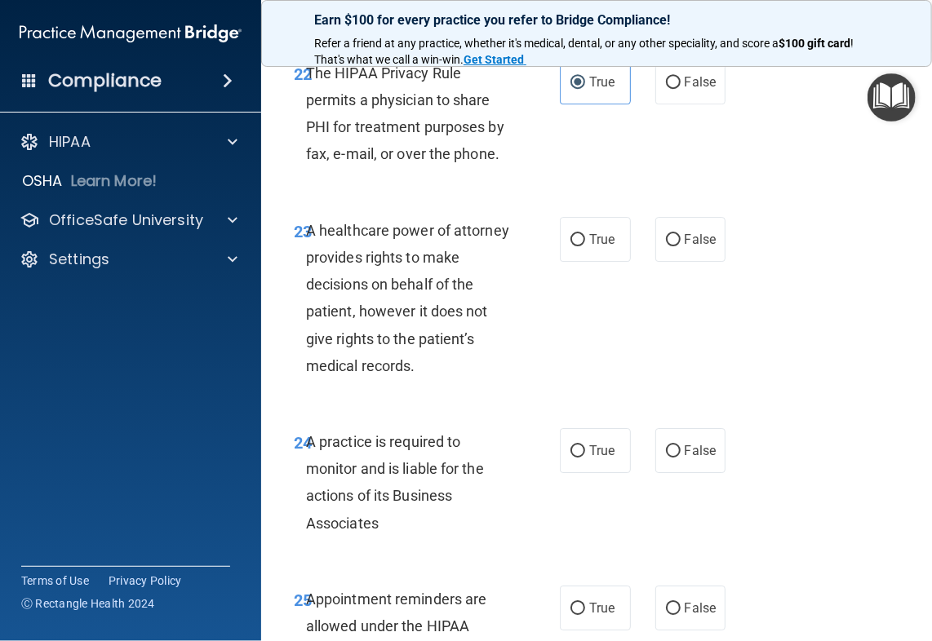
scroll to position [4243, 0]
click at [687, 246] on span "False" at bounding box center [701, 239] width 32 height 16
click at [681, 246] on input "False" at bounding box center [673, 239] width 15 height 12
radio input "true"
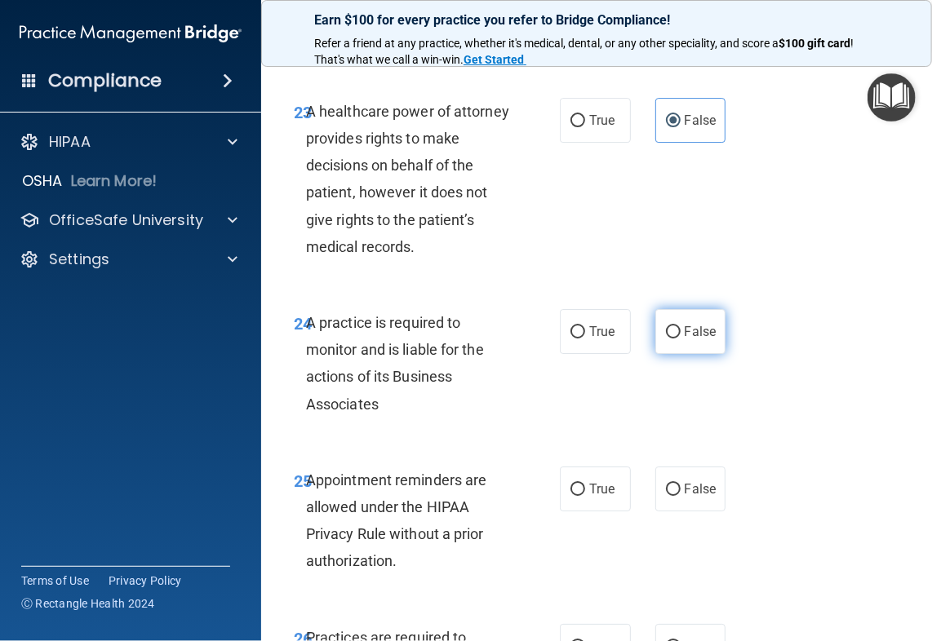
scroll to position [4406, 0]
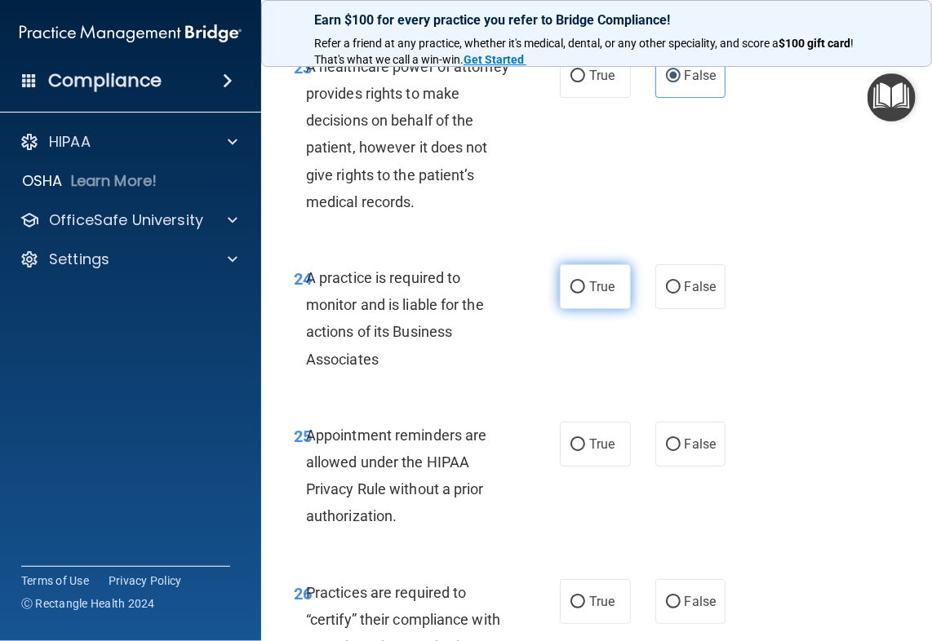
click at [589, 295] on span "True" at bounding box center [601, 287] width 25 height 16
click at [585, 294] on input "True" at bounding box center [577, 288] width 15 height 12
radio input "true"
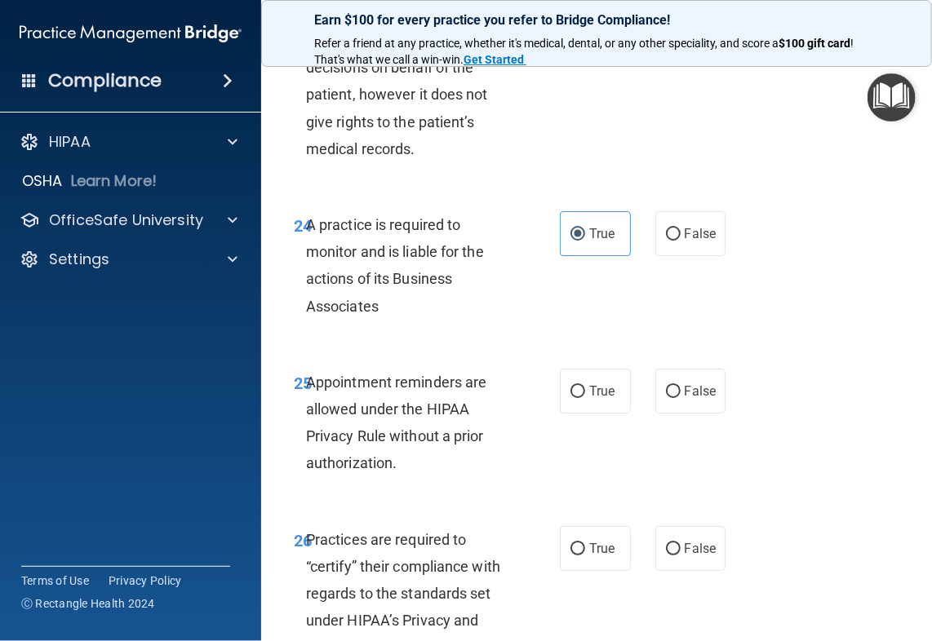
scroll to position [4488, 0]
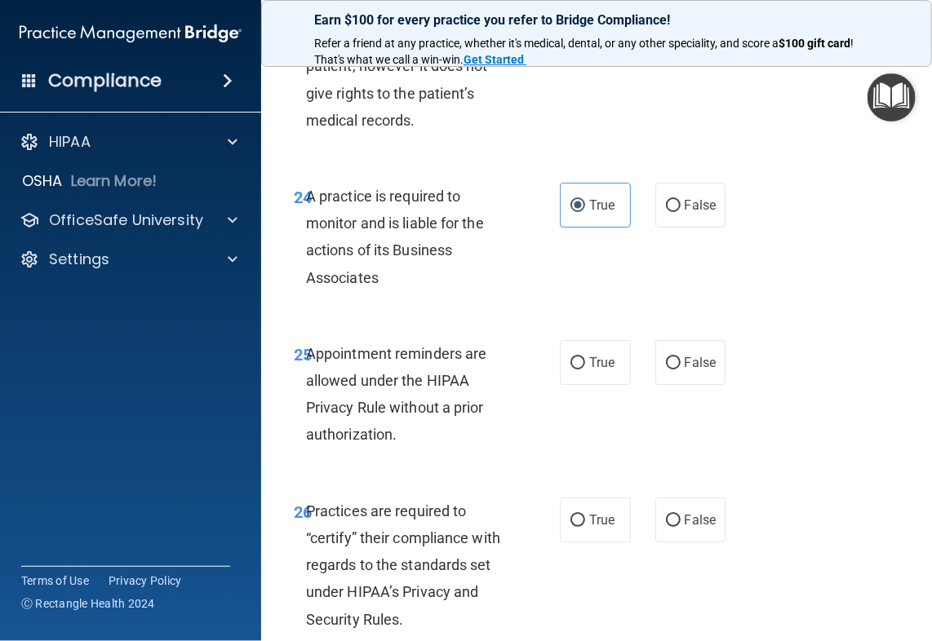
click at [594, 393] on div "25 Appointment reminders are allowed under the HIPAA Privacy Rule without a pri…" at bounding box center [597, 398] width 630 height 157
click at [596, 370] on span "True" at bounding box center [601, 363] width 25 height 16
click at [585, 370] on input "True" at bounding box center [577, 363] width 15 height 12
radio input "true"
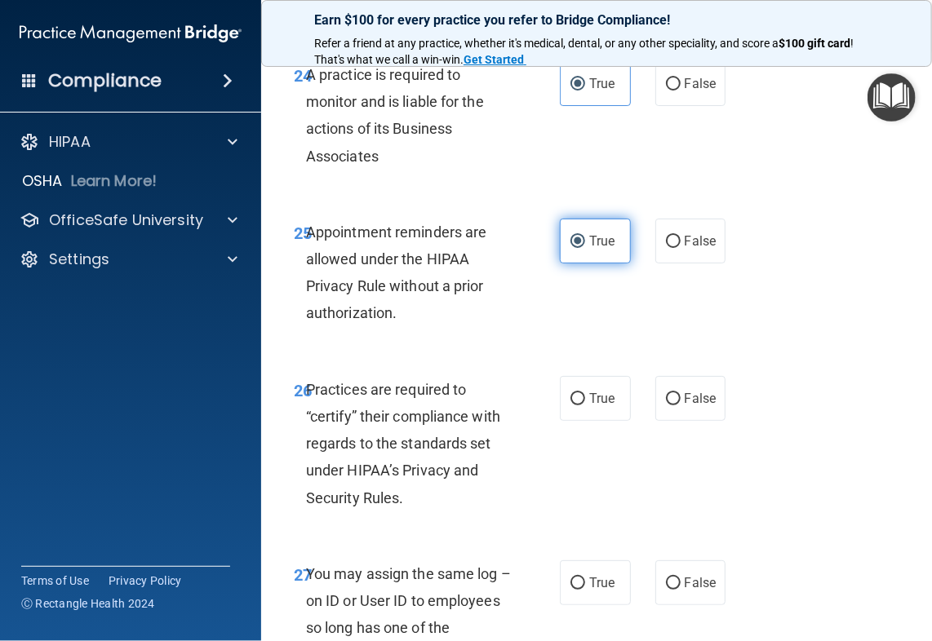
scroll to position [4733, 0]
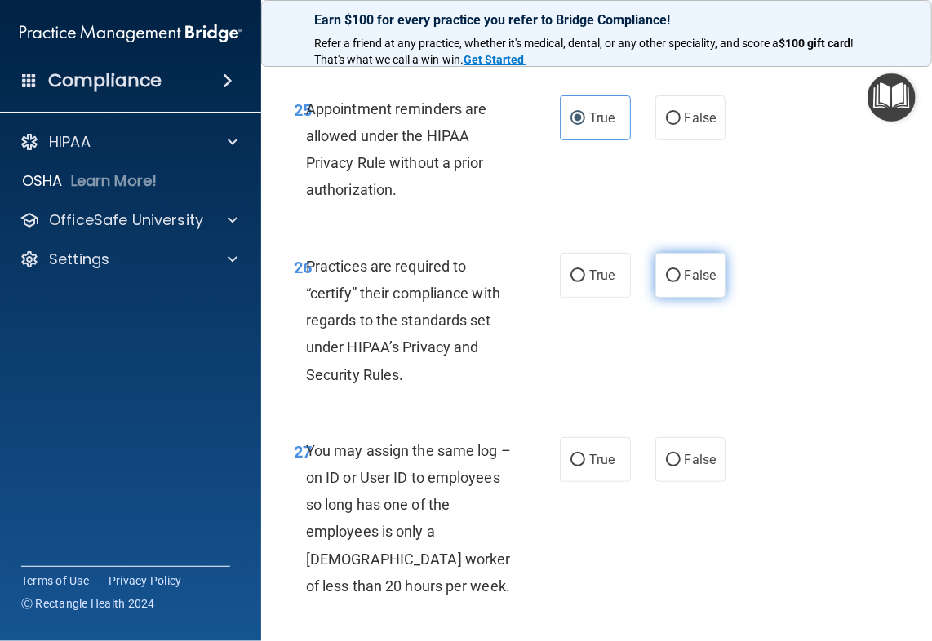
click at [678, 298] on label "False" at bounding box center [690, 275] width 71 height 45
click at [678, 282] on input "False" at bounding box center [673, 276] width 15 height 12
radio input "true"
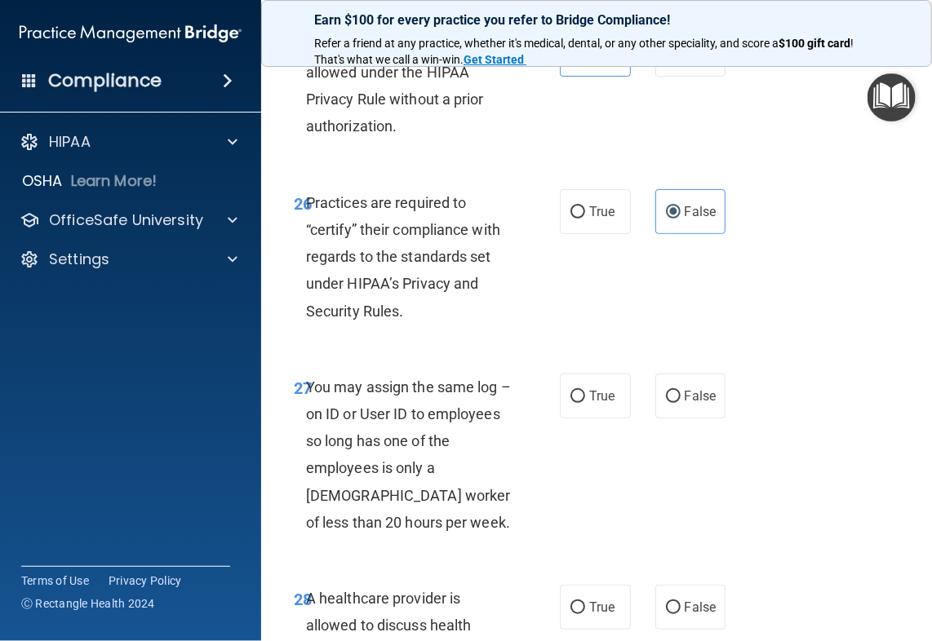
scroll to position [4814, 0]
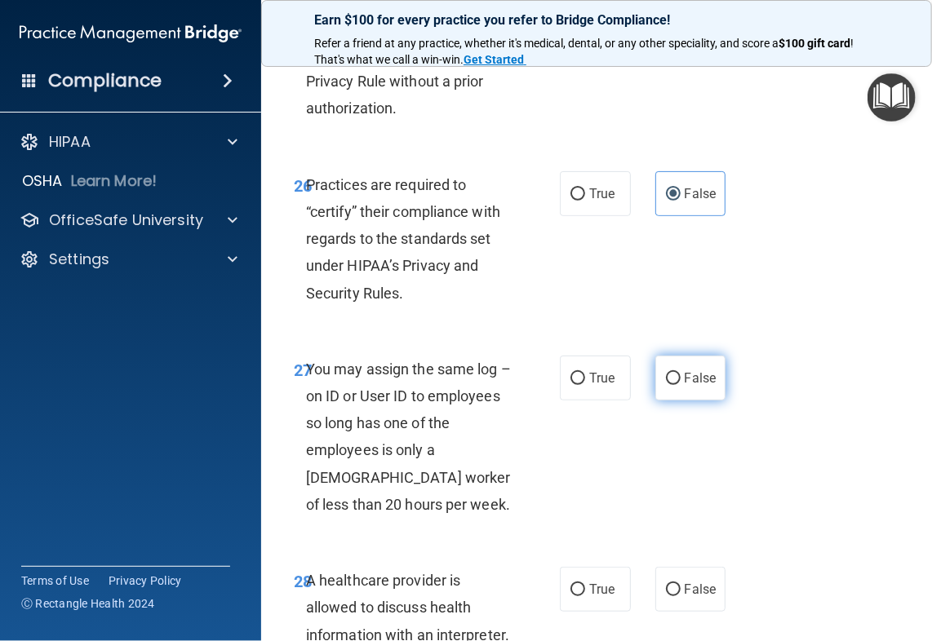
drag, startPoint x: 685, startPoint y: 403, endPoint x: 683, endPoint y: 418, distance: 14.8
click at [683, 415] on div "27 You may assign the same log – on ID or User ID to employees so long has one …" at bounding box center [597, 440] width 630 height 211
drag, startPoint x: 683, startPoint y: 418, endPoint x: 674, endPoint y: 353, distance: 65.9
click at [674, 335] on div "26 Practices are required to “certify” their compliance with regards to the sta…" at bounding box center [597, 243] width 630 height 184
click at [695, 386] on span "False" at bounding box center [701, 378] width 32 height 16
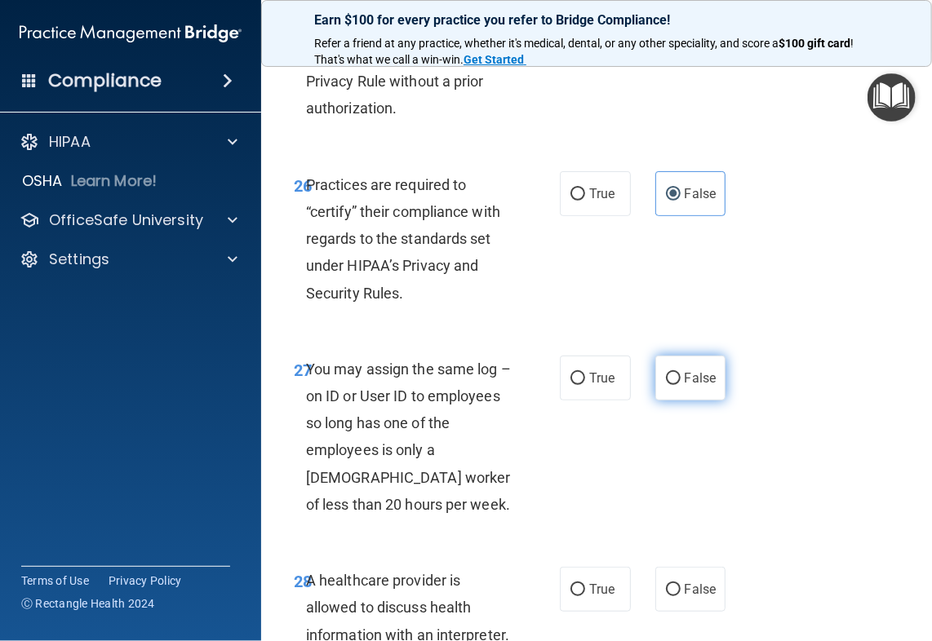
click at [681, 385] on input "False" at bounding box center [673, 379] width 15 height 12
radio input "true"
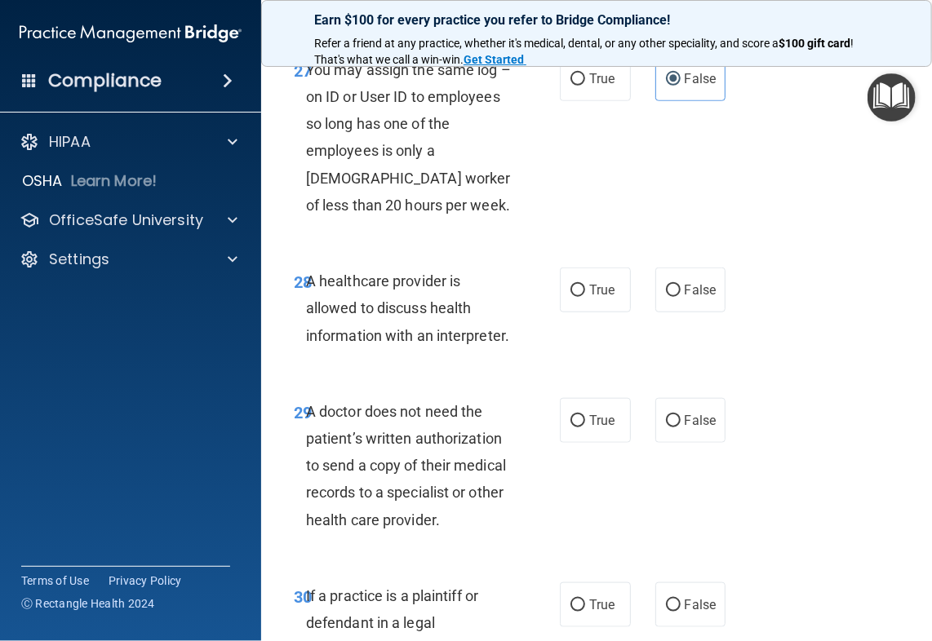
scroll to position [5222, 0]
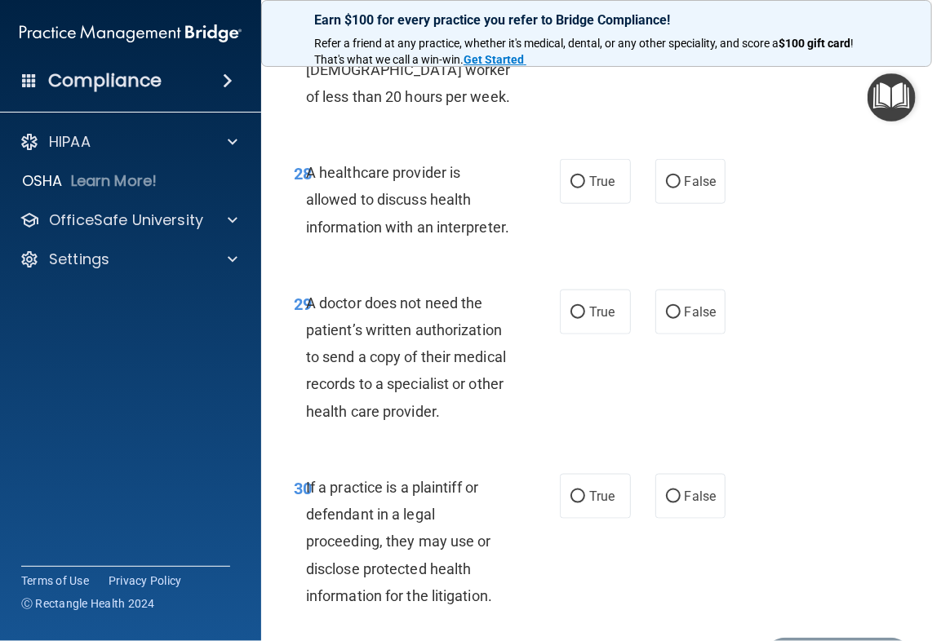
drag, startPoint x: 608, startPoint y: 249, endPoint x: 605, endPoint y: 264, distance: 15.8
click at [607, 204] on label "True" at bounding box center [595, 181] width 71 height 45
click at [585, 188] on input "True" at bounding box center [577, 182] width 15 height 12
radio input "true"
click at [611, 335] on label "True" at bounding box center [595, 312] width 71 height 45
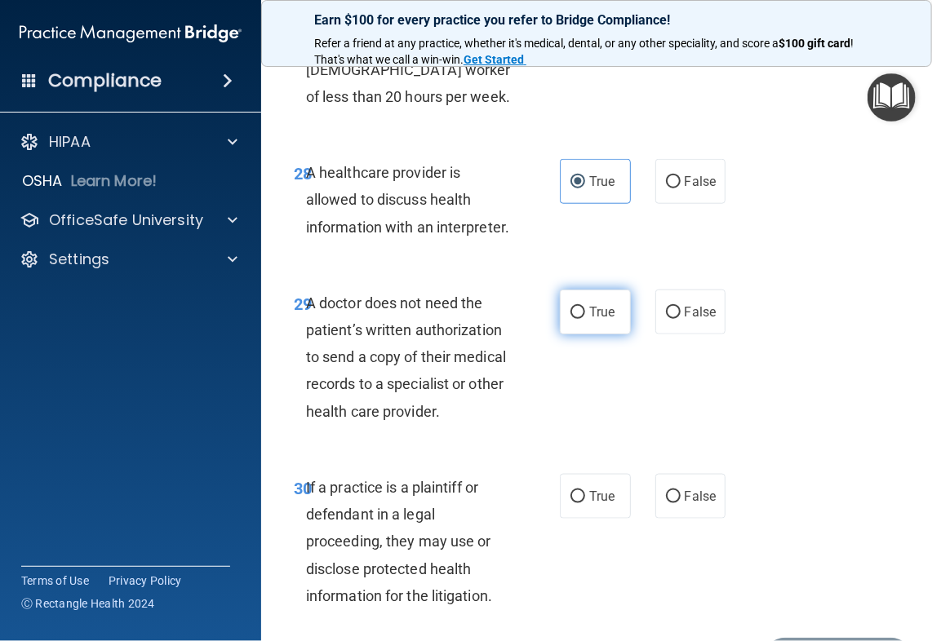
click at [585, 319] on input "True" at bounding box center [577, 313] width 15 height 12
radio input "true"
click at [608, 504] on span "True" at bounding box center [601, 497] width 25 height 16
click at [585, 503] on input "True" at bounding box center [577, 497] width 15 height 12
radio input "true"
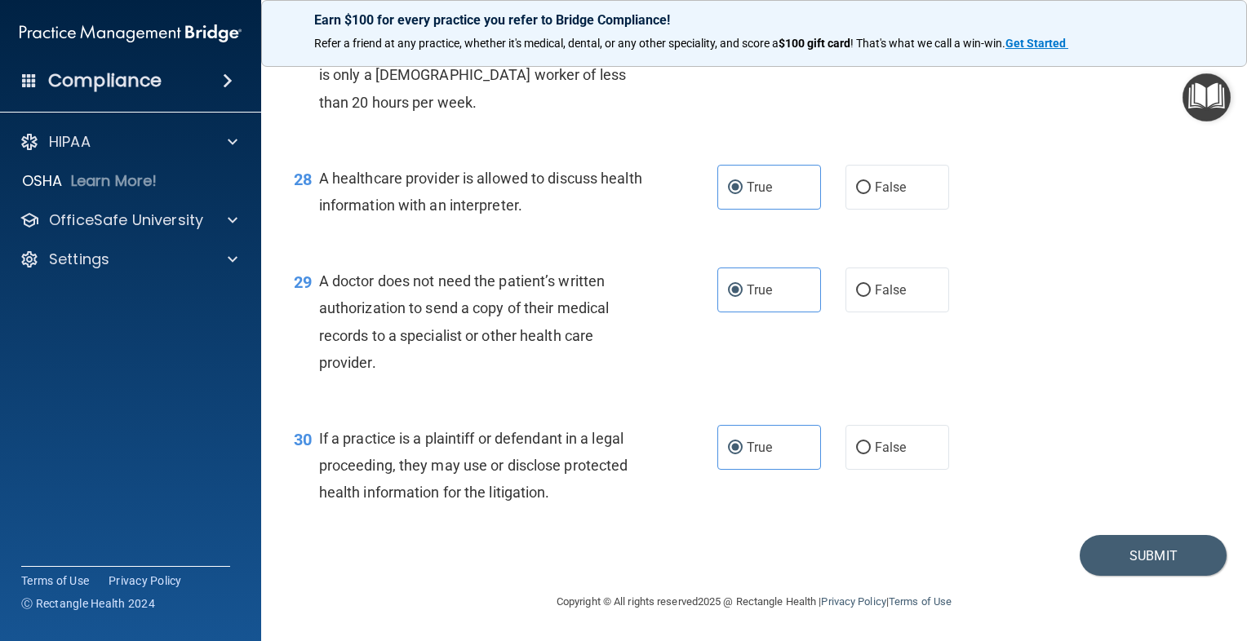
scroll to position [3889, 0]
click at [1097, 548] on button "Submit" at bounding box center [1153, 556] width 147 height 42
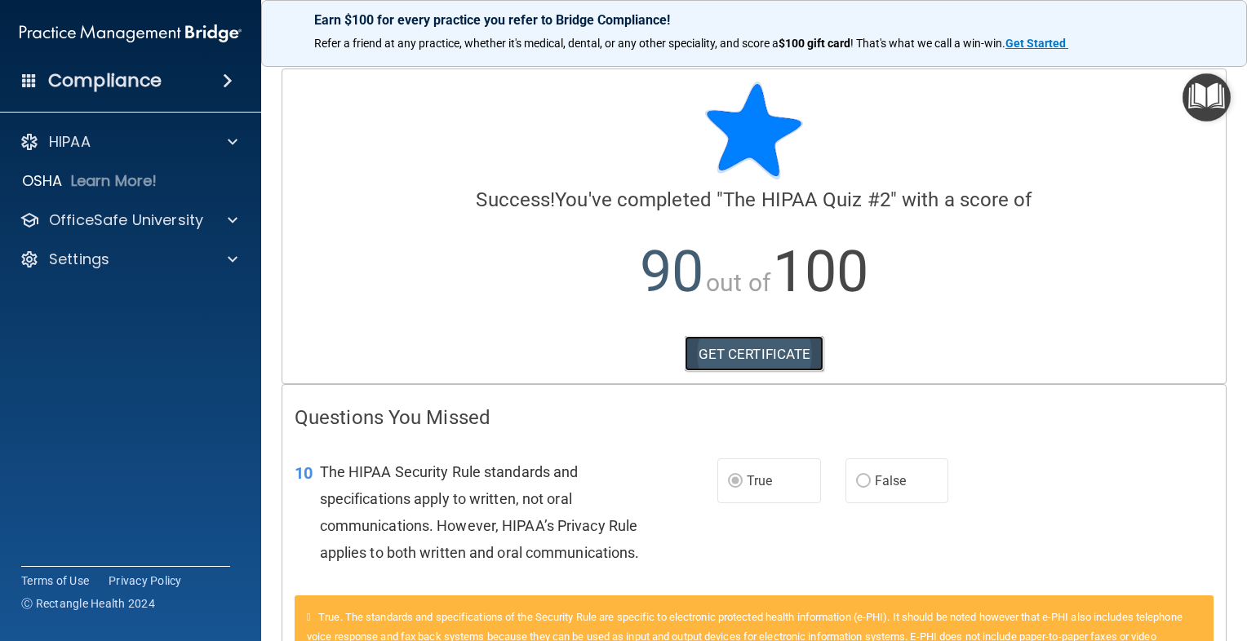
click at [782, 351] on link "GET CERTIFICATE" at bounding box center [755, 354] width 140 height 36
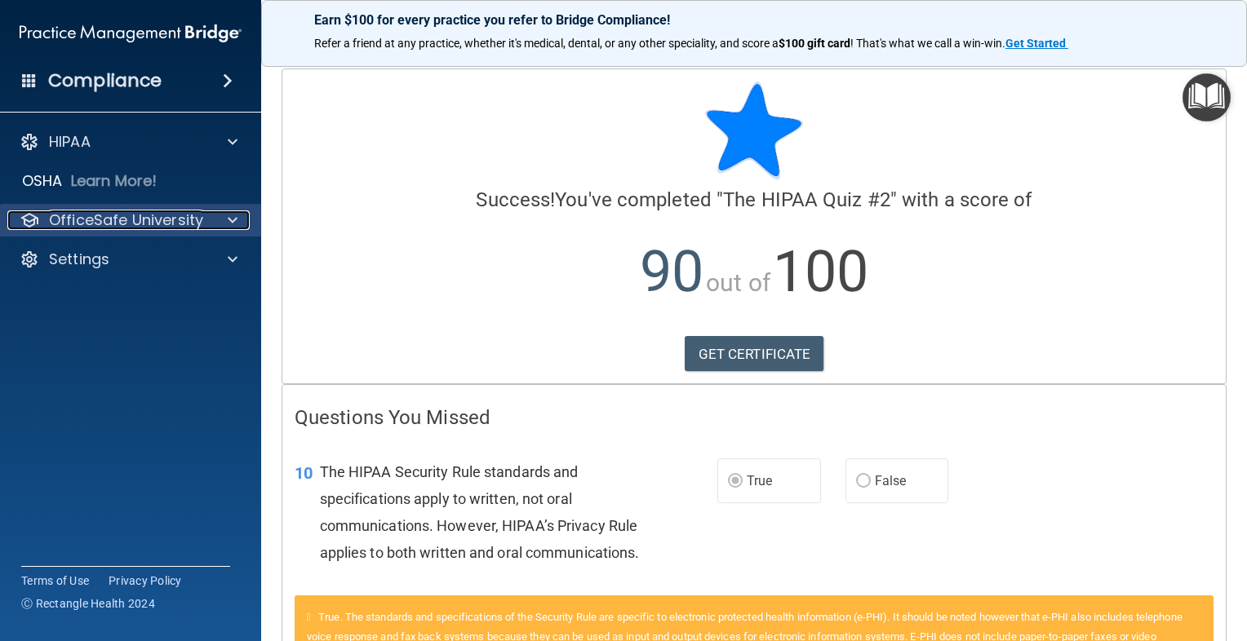
click at [193, 230] on p "OfficeSafe University" at bounding box center [126, 221] width 154 height 20
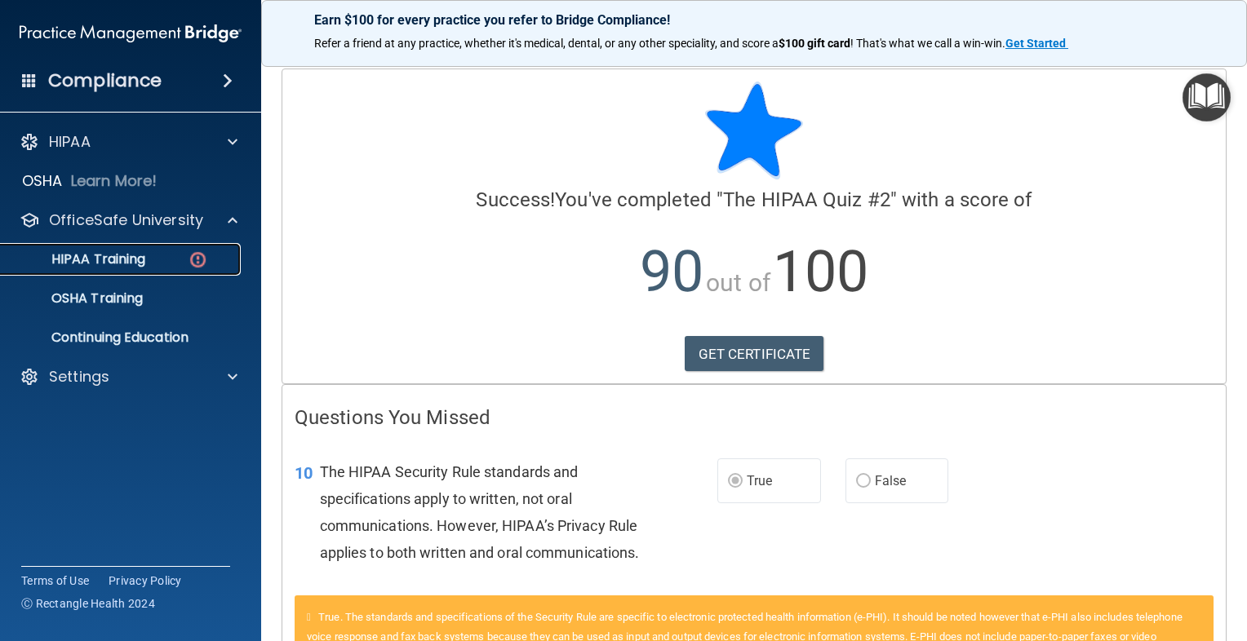
click at [193, 256] on img at bounding box center [198, 260] width 20 height 20
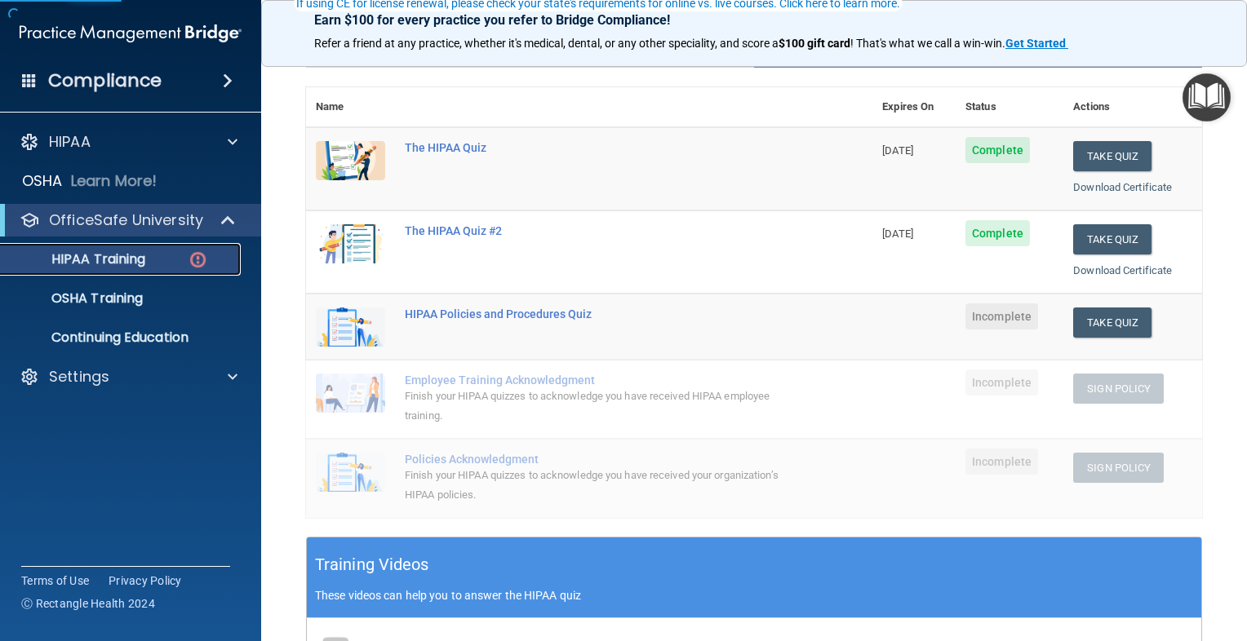
scroll to position [163, 0]
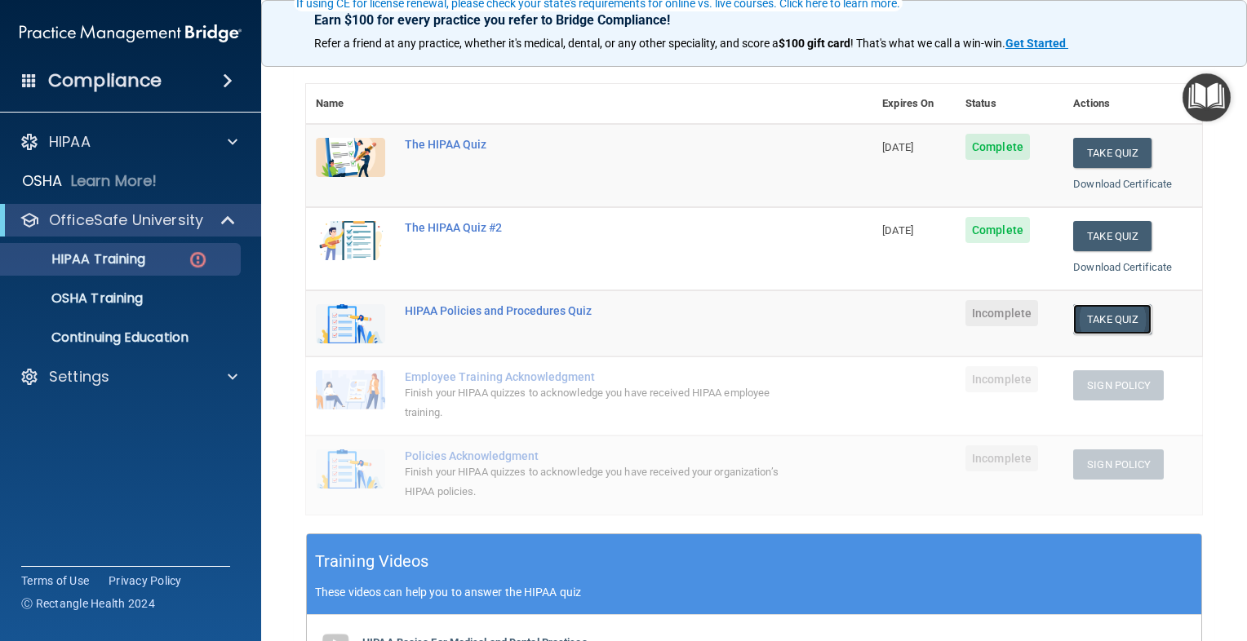
click at [1110, 318] on button "Take Quiz" at bounding box center [1112, 319] width 78 height 30
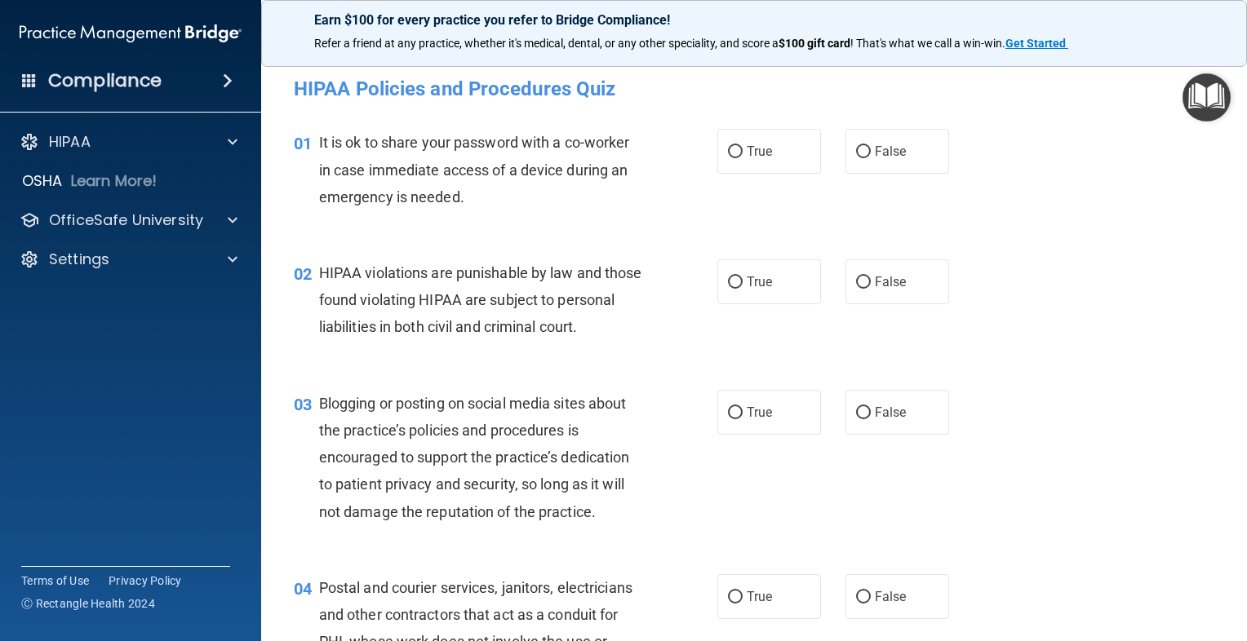
drag, startPoint x: 528, startPoint y: 227, endPoint x: 562, endPoint y: 197, distance: 45.7
click at [562, 197] on div "It is ok to share your password with a co-worker in case immediate access of a …" at bounding box center [487, 170] width 336 height 82
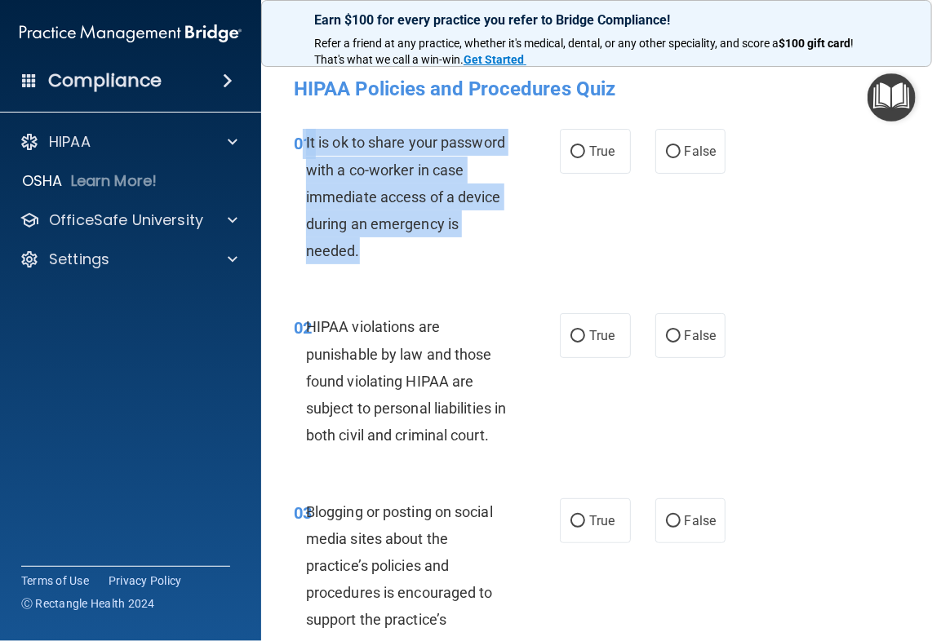
drag, startPoint x: 301, startPoint y: 142, endPoint x: 516, endPoint y: 249, distance: 239.8
click at [516, 249] on div "01 It is ok to share your password with a co-worker in case immediate access of…" at bounding box center [426, 201] width 315 height 144
click at [525, 253] on div "01 It is ok to share your password with a co-worker in case immediate access of…" at bounding box center [426, 201] width 315 height 144
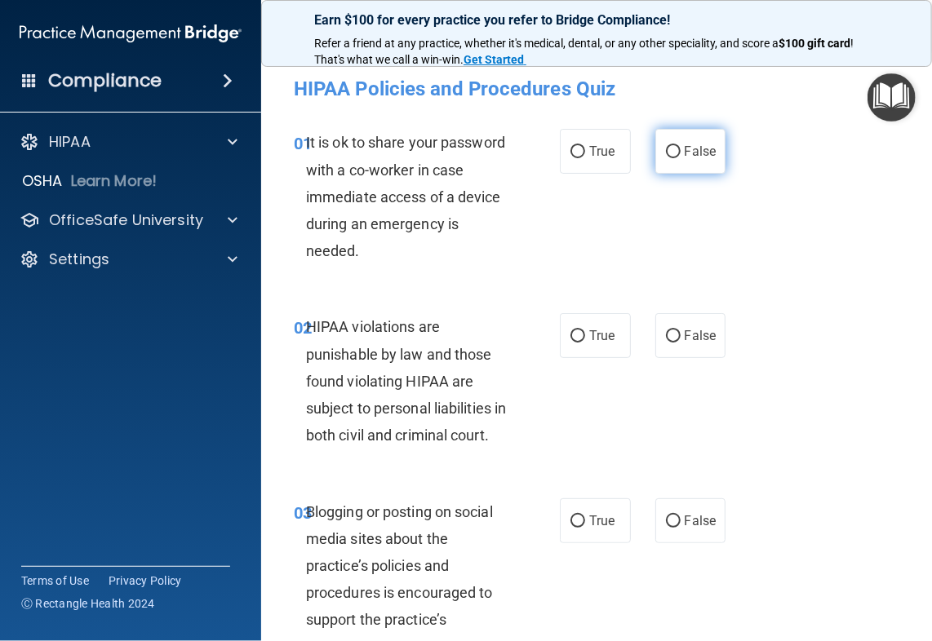
click at [670, 151] on input "False" at bounding box center [673, 152] width 15 height 12
radio input "true"
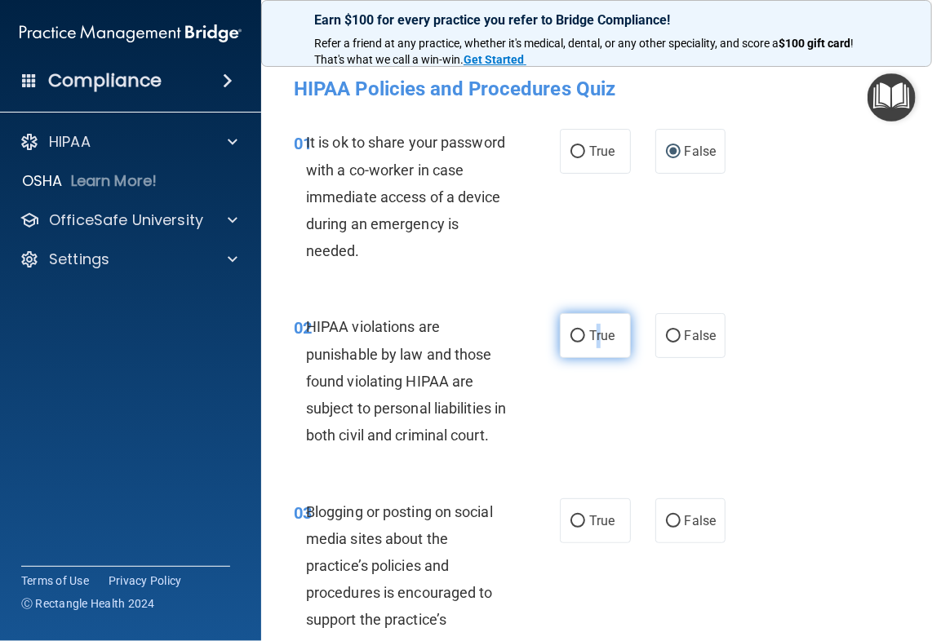
click at [591, 319] on label "True" at bounding box center [595, 335] width 71 height 45
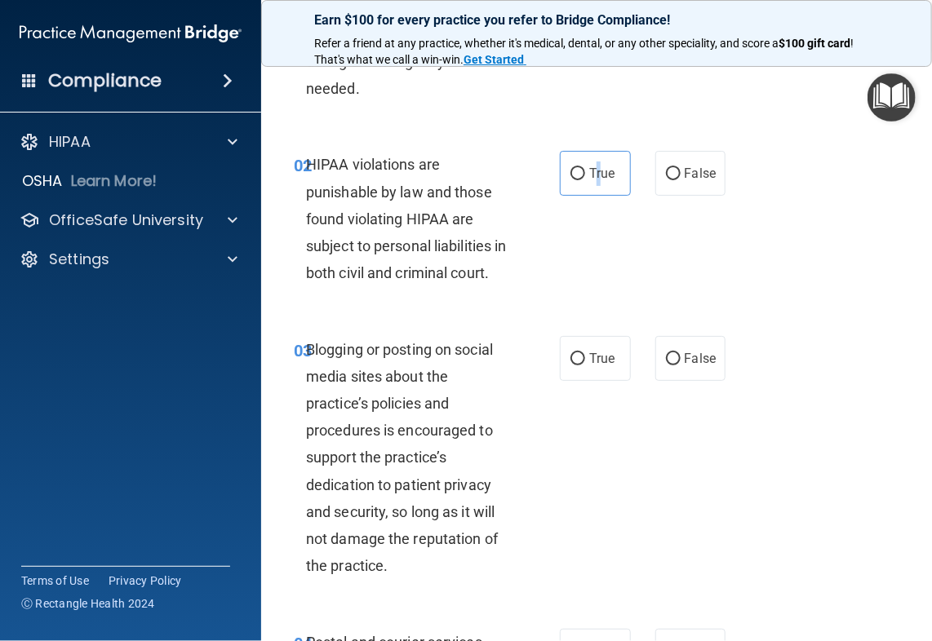
scroll to position [163, 0]
click at [588, 186] on label "True" at bounding box center [595, 172] width 71 height 45
click at [585, 180] on input "True" at bounding box center [577, 173] width 15 height 12
radio input "true"
click at [704, 366] on span "False" at bounding box center [701, 358] width 32 height 16
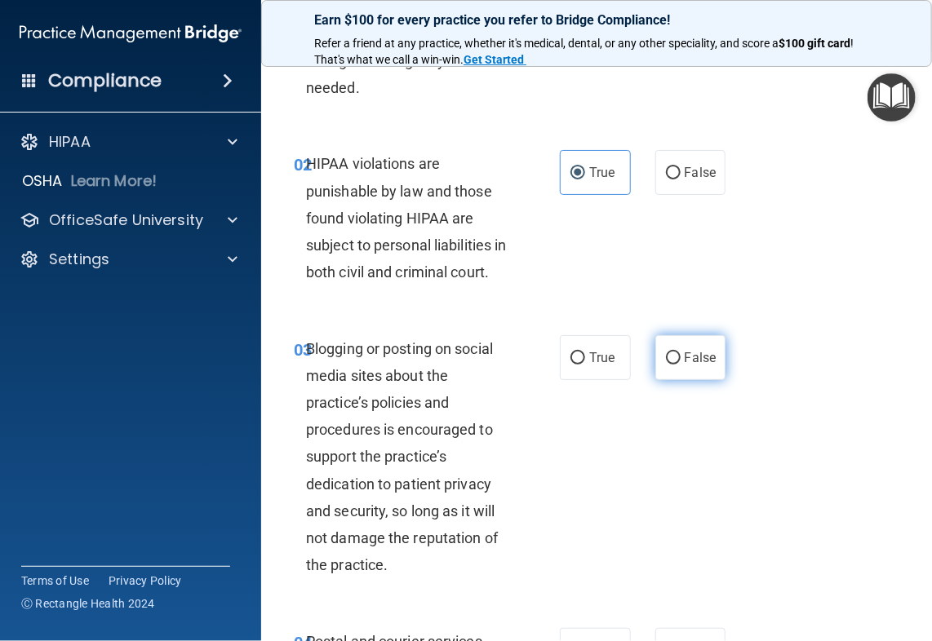
click at [681, 365] on input "False" at bounding box center [673, 359] width 15 height 12
radio input "true"
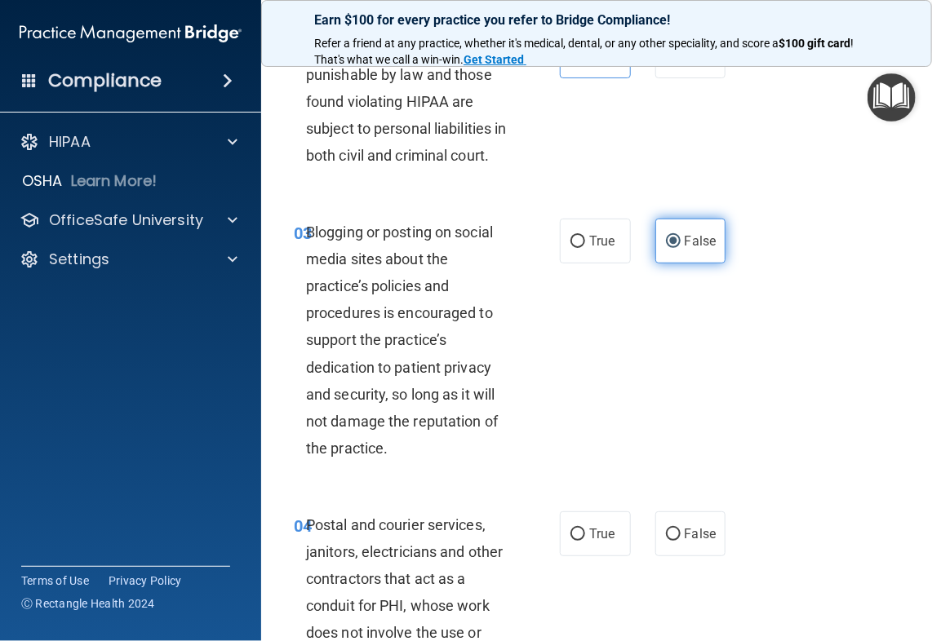
scroll to position [408, 0]
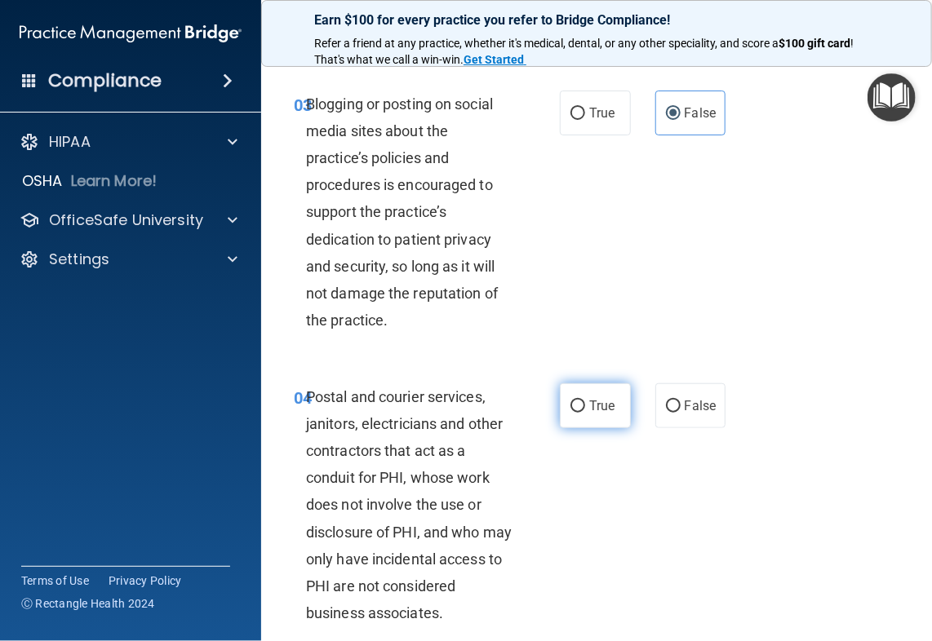
click at [598, 414] on span "True" at bounding box center [601, 406] width 25 height 16
click at [585, 413] on input "True" at bounding box center [577, 407] width 15 height 12
radio input "true"
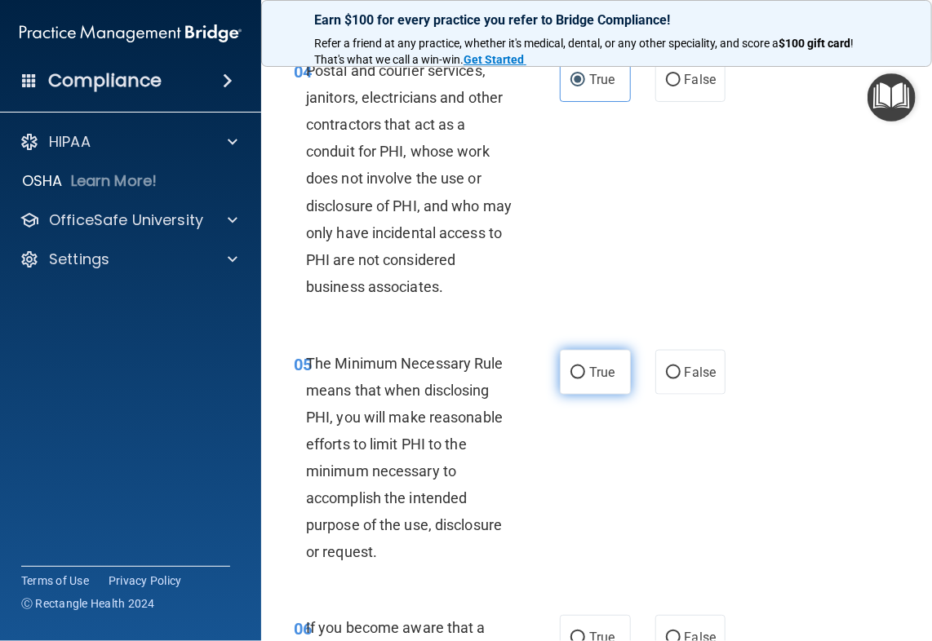
click at [604, 380] on span "True" at bounding box center [601, 373] width 25 height 16
click at [585, 379] on input "True" at bounding box center [577, 373] width 15 height 12
radio input "true"
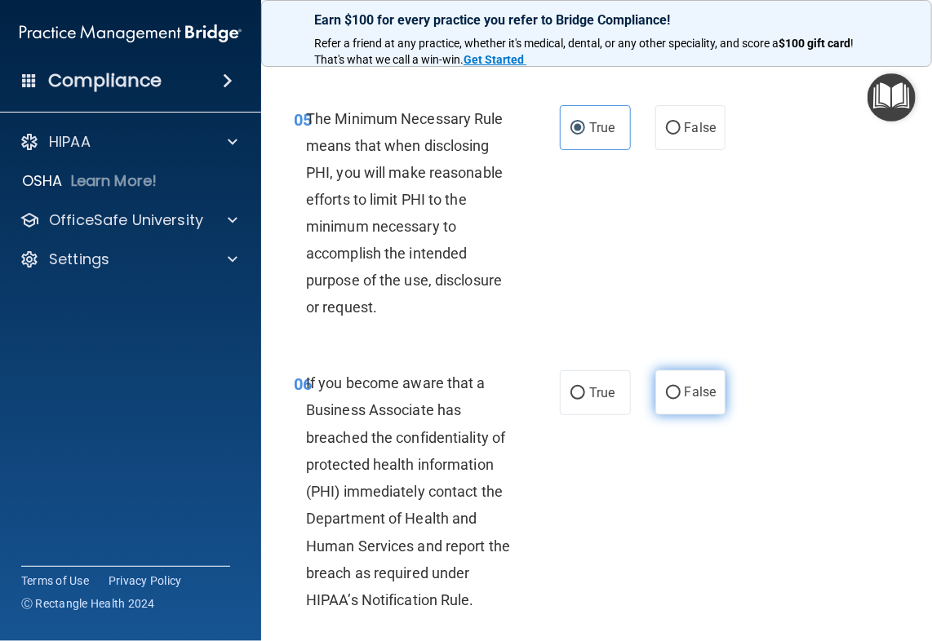
click at [698, 415] on label "False" at bounding box center [690, 392] width 71 height 45
click at [681, 400] on input "False" at bounding box center [673, 394] width 15 height 12
radio input "true"
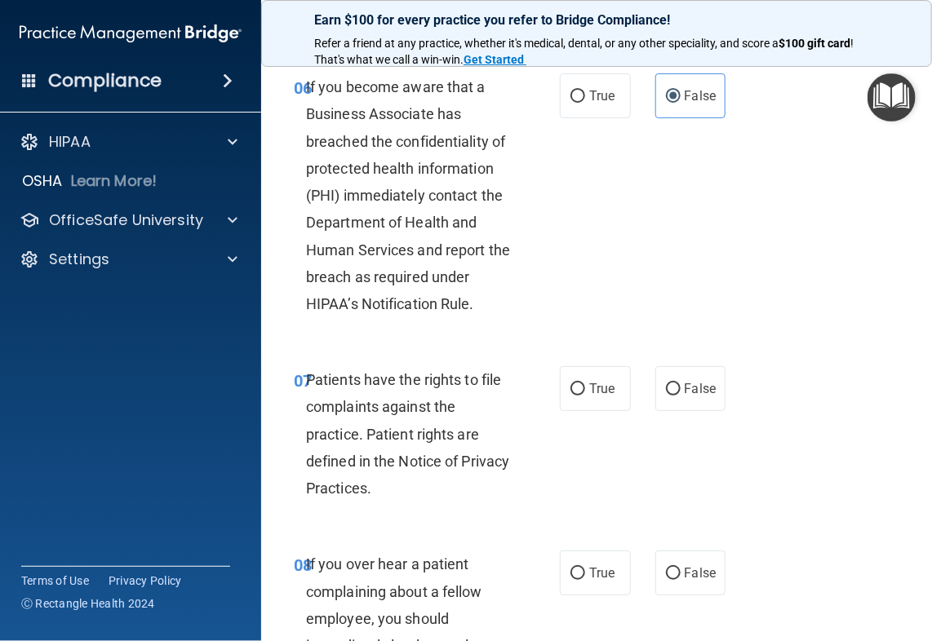
scroll to position [1306, 0]
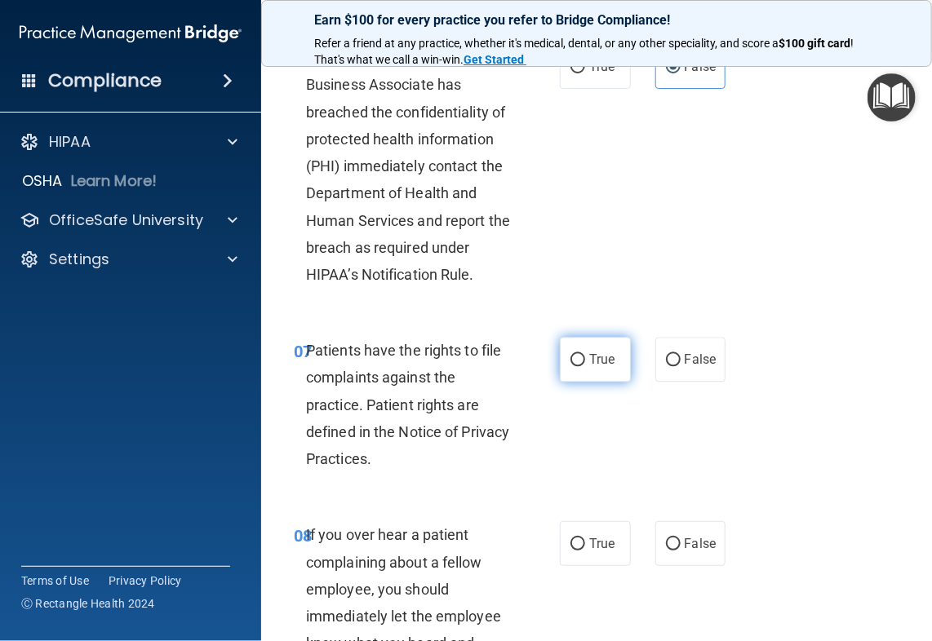
click at [616, 382] on label "True" at bounding box center [595, 359] width 71 height 45
click at [585, 366] on input "True" at bounding box center [577, 360] width 15 height 12
radio input "true"
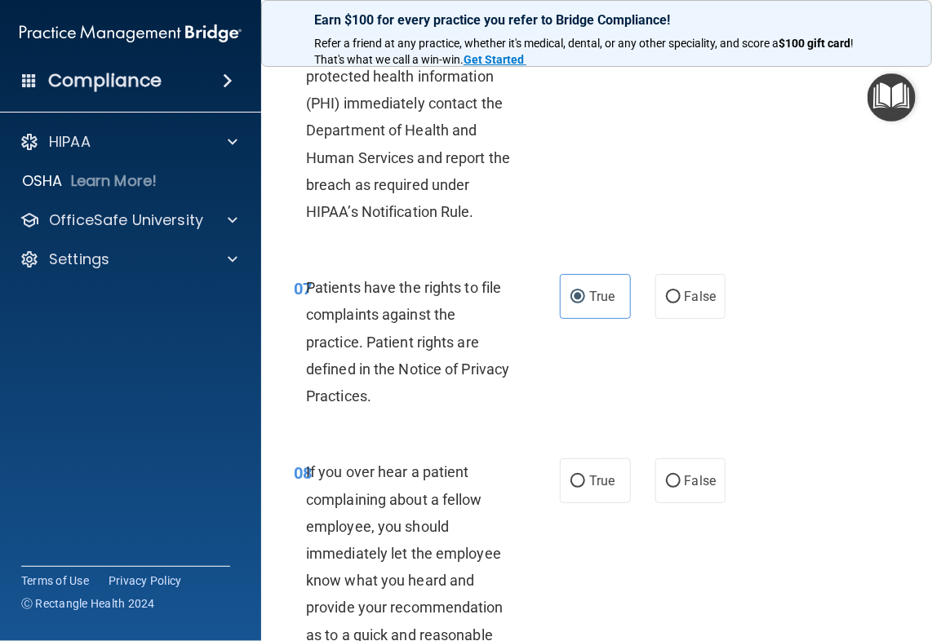
scroll to position [1469, 0]
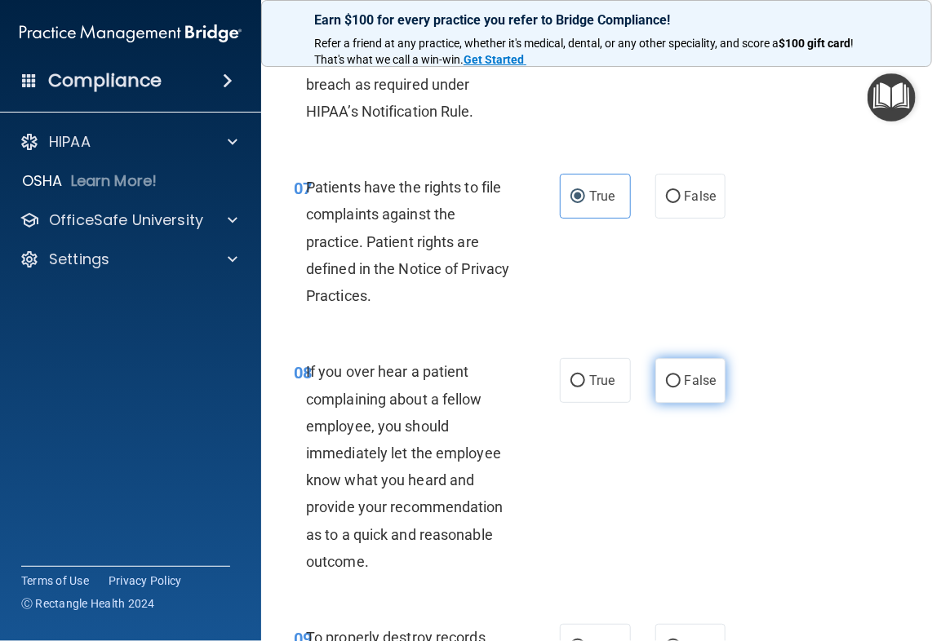
click at [706, 388] on span "False" at bounding box center [701, 381] width 32 height 16
click at [681, 388] on input "False" at bounding box center [673, 381] width 15 height 12
radio input "true"
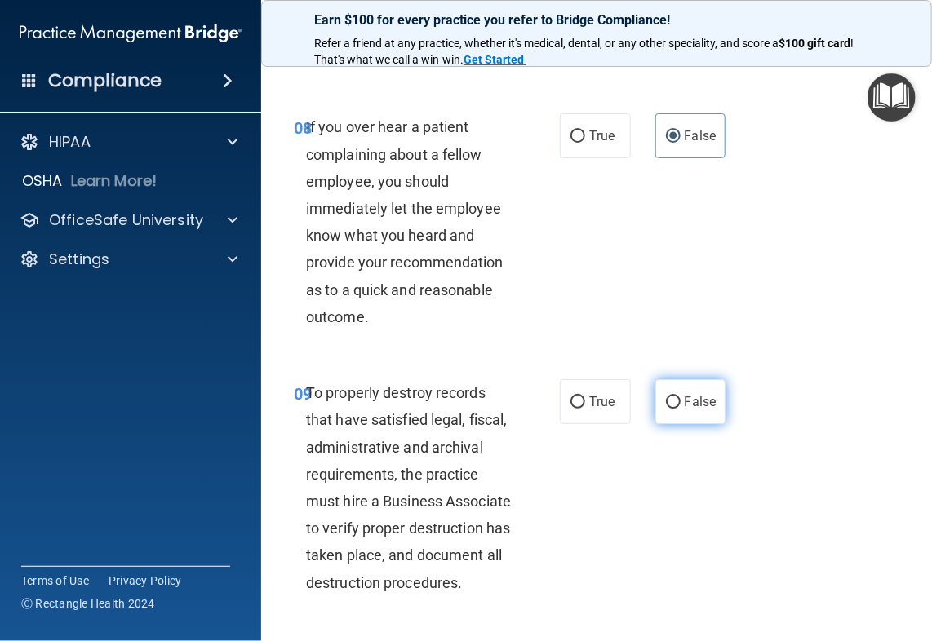
click at [694, 424] on label "False" at bounding box center [690, 401] width 71 height 45
click at [681, 409] on input "False" at bounding box center [673, 403] width 15 height 12
radio input "true"
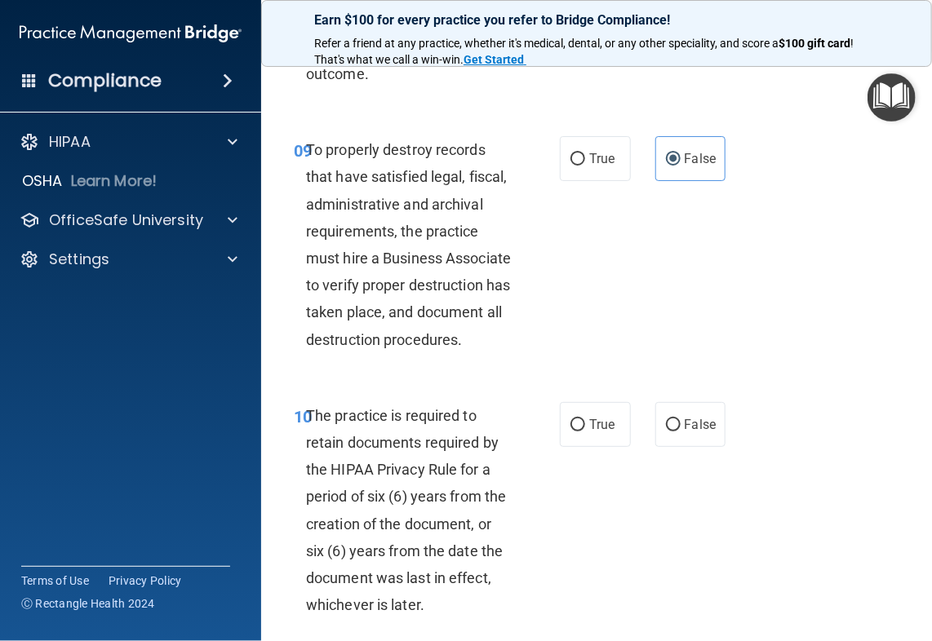
scroll to position [1958, 0]
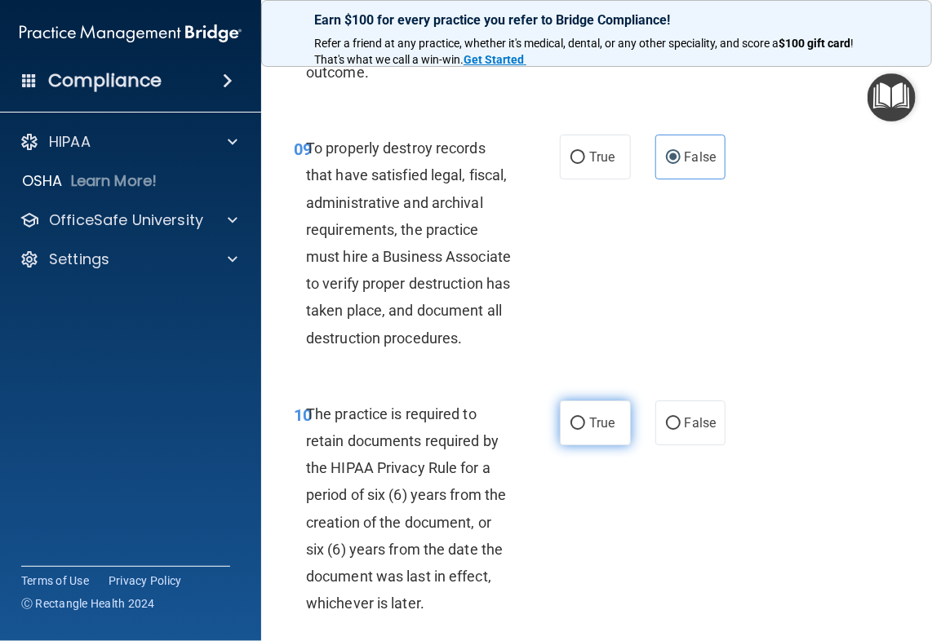
click at [601, 446] on label "True" at bounding box center [595, 423] width 71 height 45
click at [585, 430] on input "True" at bounding box center [577, 424] width 15 height 12
radio input "true"
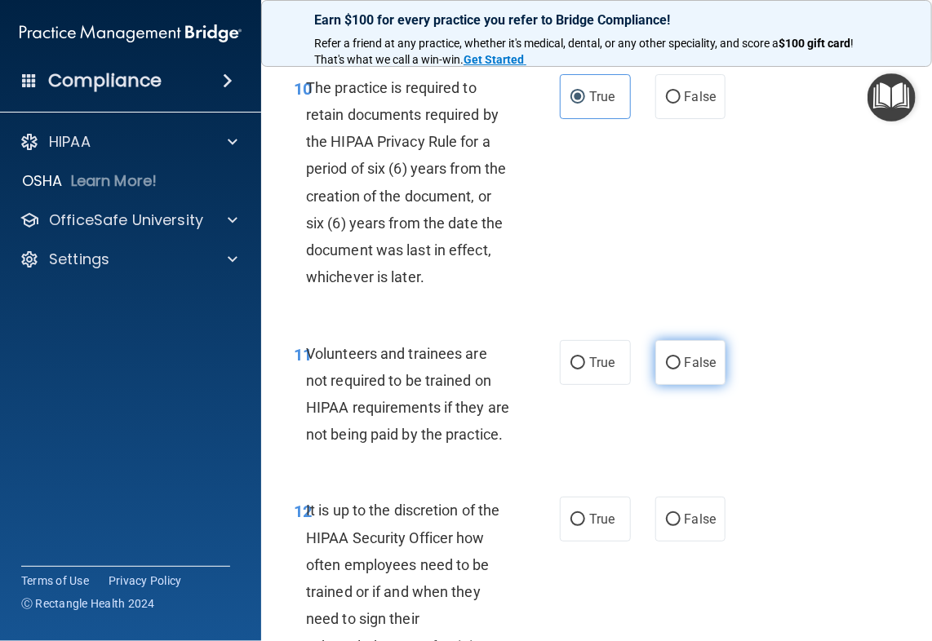
click at [691, 370] on span "False" at bounding box center [701, 363] width 32 height 16
click at [681, 370] on input "False" at bounding box center [673, 363] width 15 height 12
radio input "true"
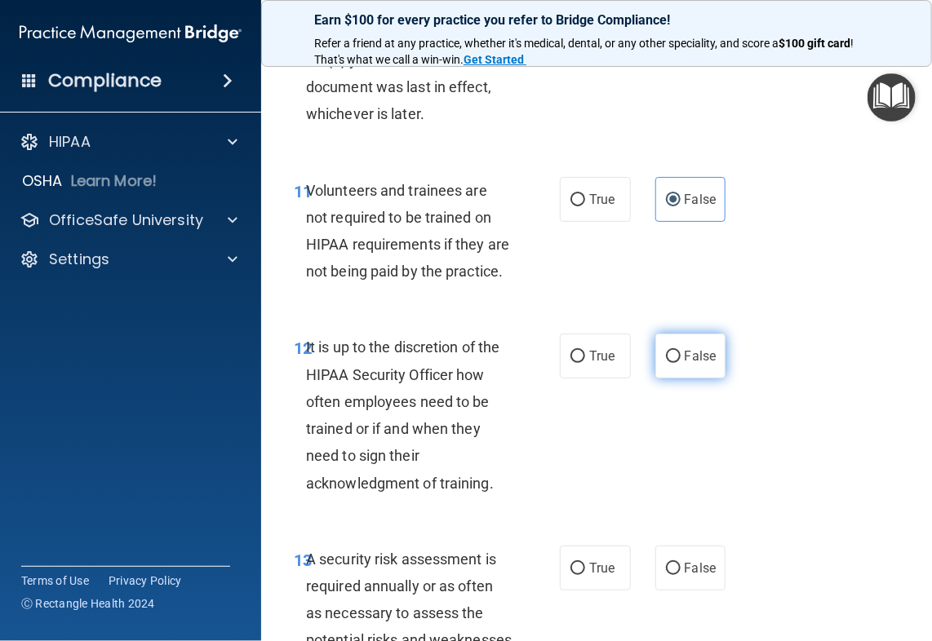
click at [691, 379] on label "False" at bounding box center [690, 356] width 71 height 45
click at [681, 363] on input "False" at bounding box center [673, 357] width 15 height 12
radio input "true"
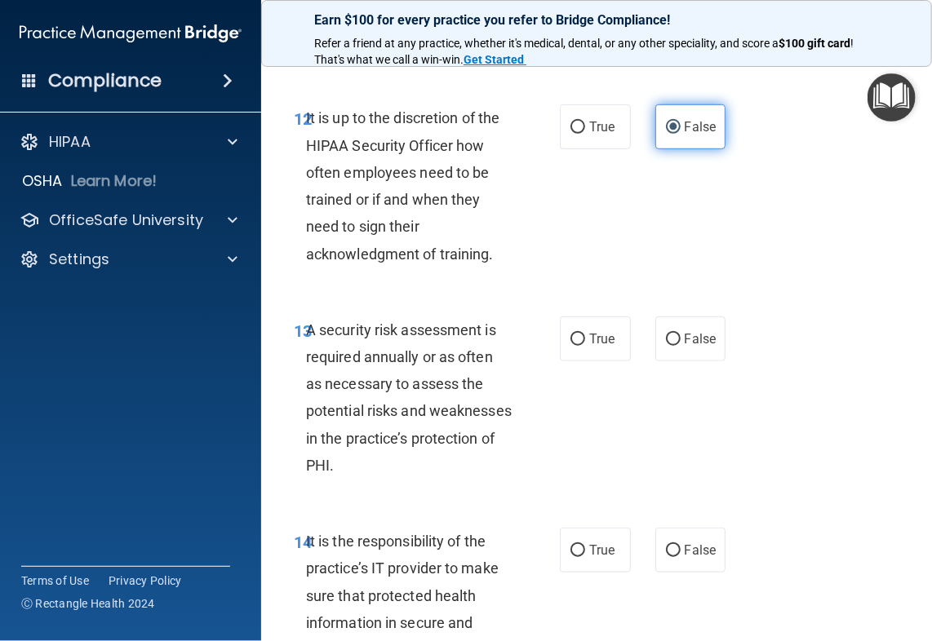
scroll to position [2693, 0]
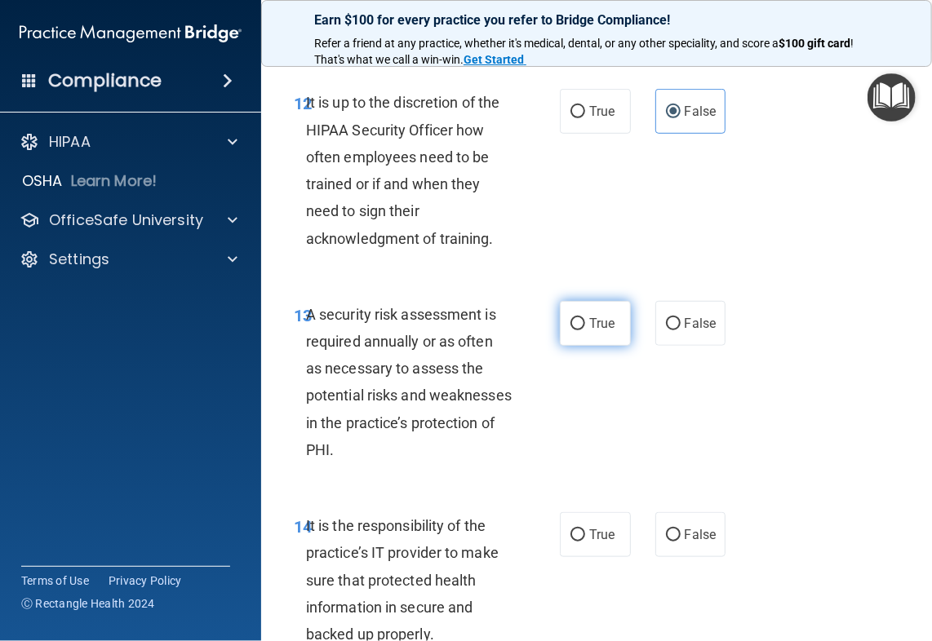
click at [580, 346] on label "True" at bounding box center [595, 323] width 71 height 45
click at [580, 330] on input "True" at bounding box center [577, 324] width 15 height 12
radio input "true"
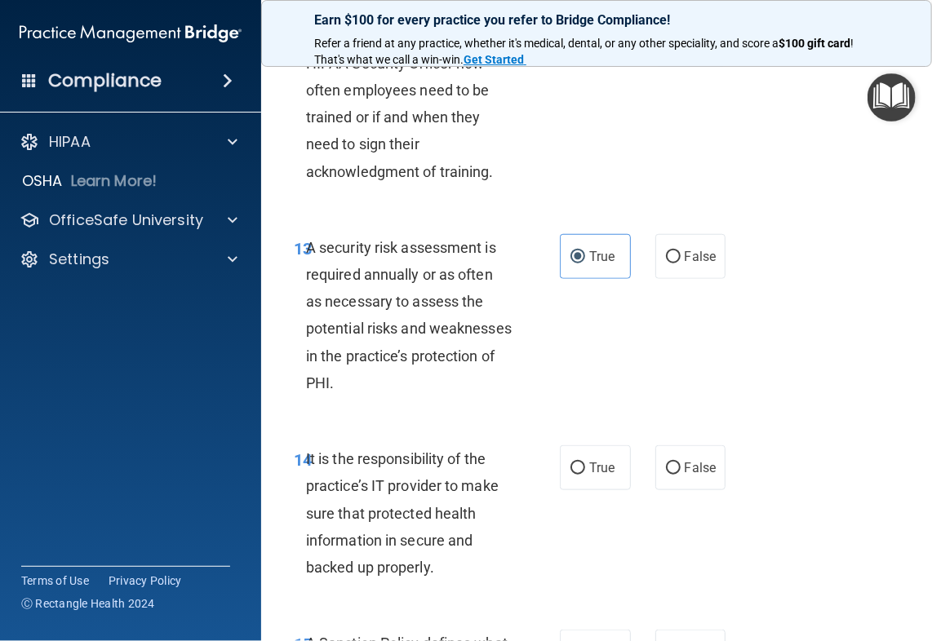
scroll to position [2856, 0]
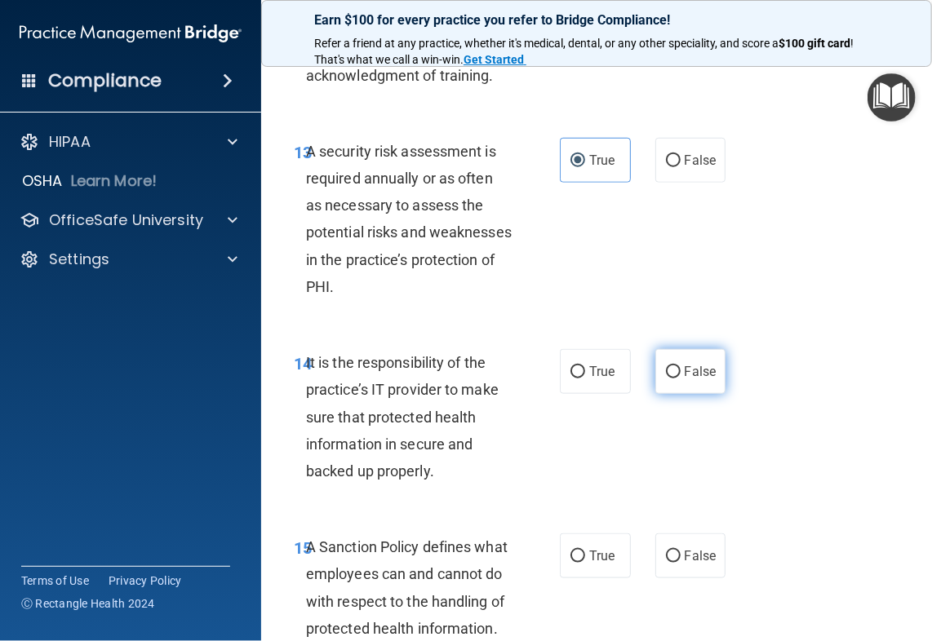
click at [685, 394] on label "False" at bounding box center [690, 371] width 71 height 45
click at [681, 379] on input "False" at bounding box center [673, 372] width 15 height 12
radio input "true"
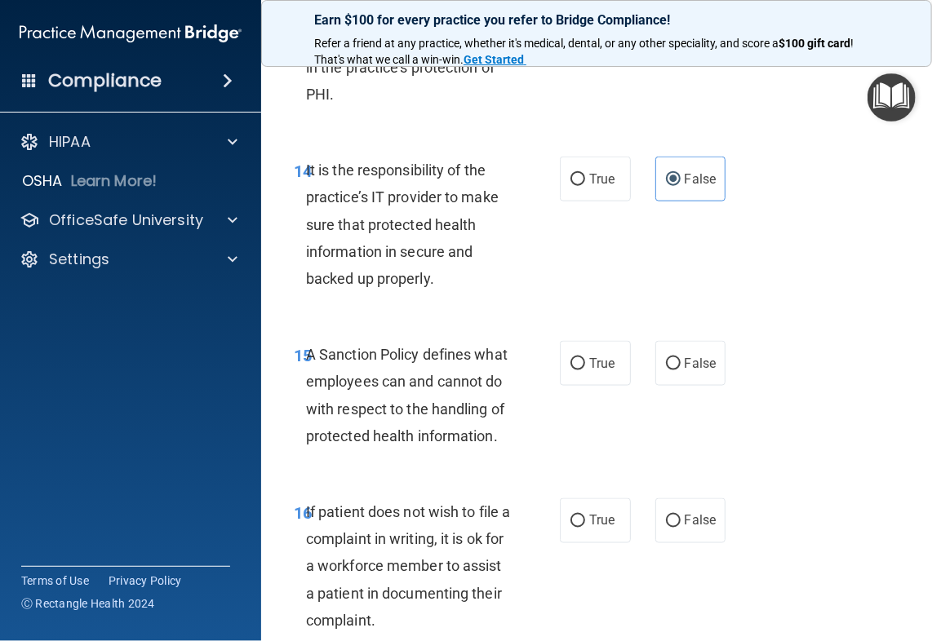
scroll to position [3101, 0]
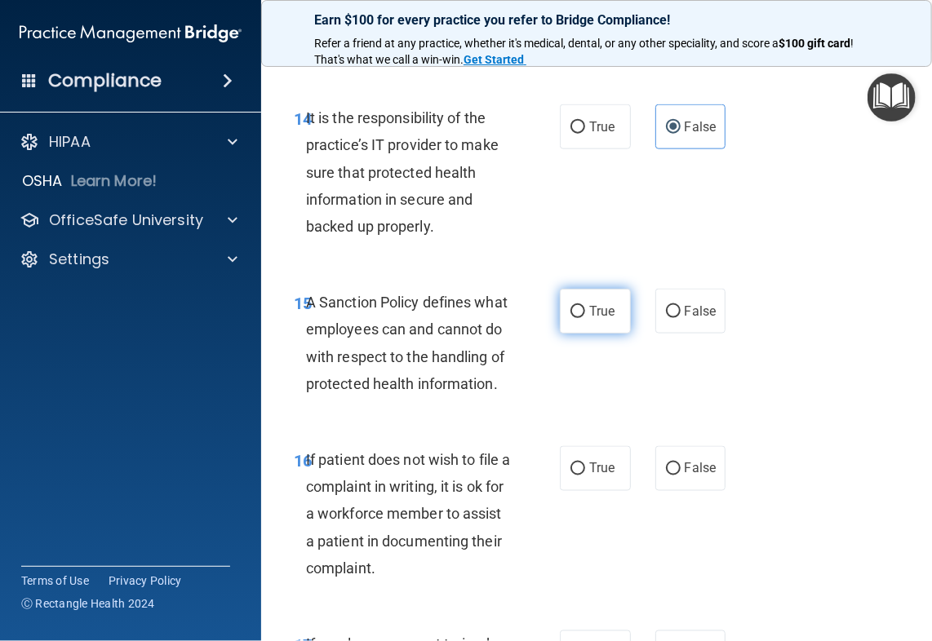
click at [583, 334] on label "True" at bounding box center [595, 311] width 71 height 45
click at [583, 318] on input "True" at bounding box center [577, 312] width 15 height 12
radio input "true"
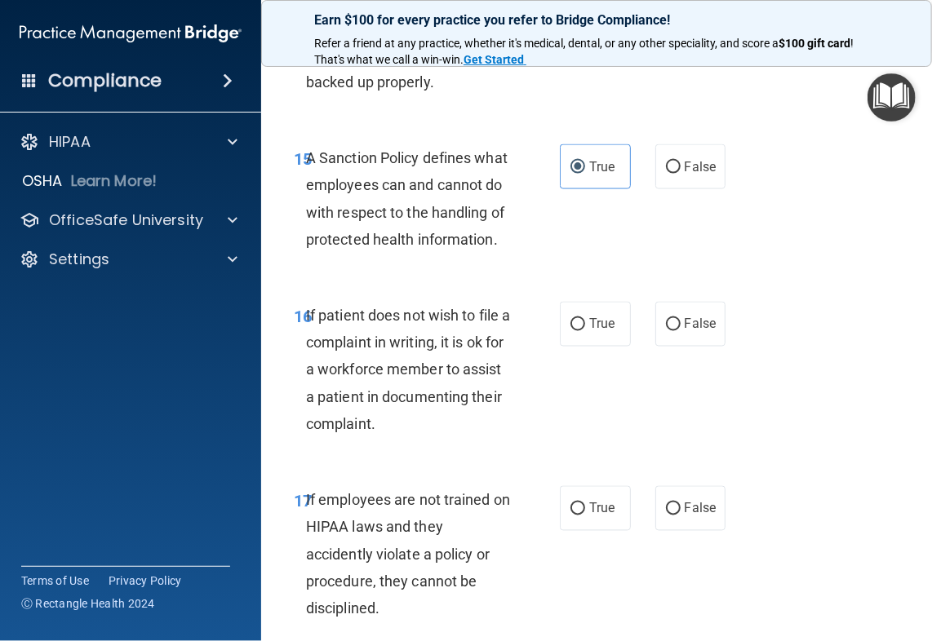
scroll to position [3264, 0]
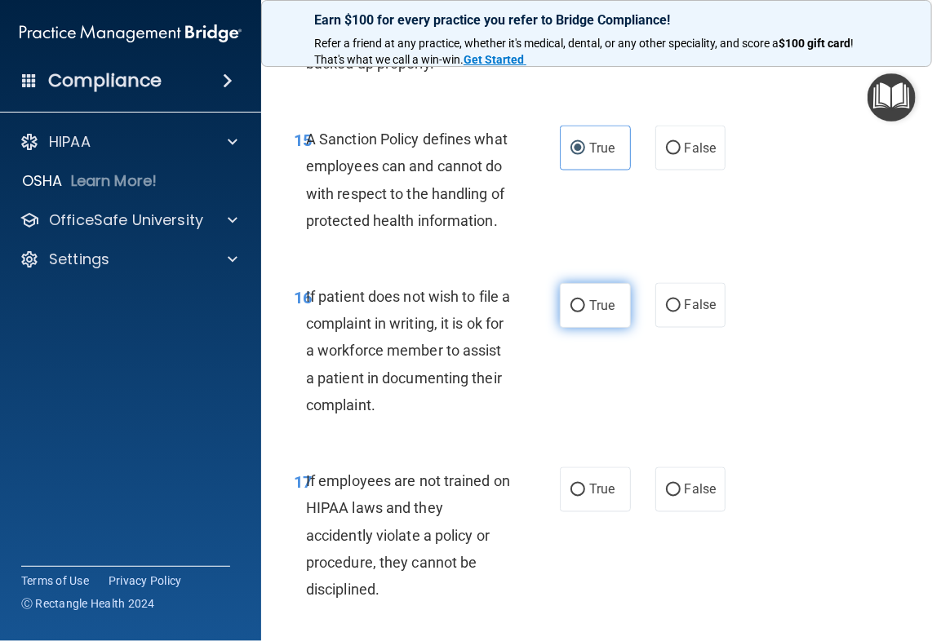
click at [588, 328] on label "True" at bounding box center [595, 305] width 71 height 45
click at [585, 313] on input "True" at bounding box center [577, 306] width 15 height 12
radio input "true"
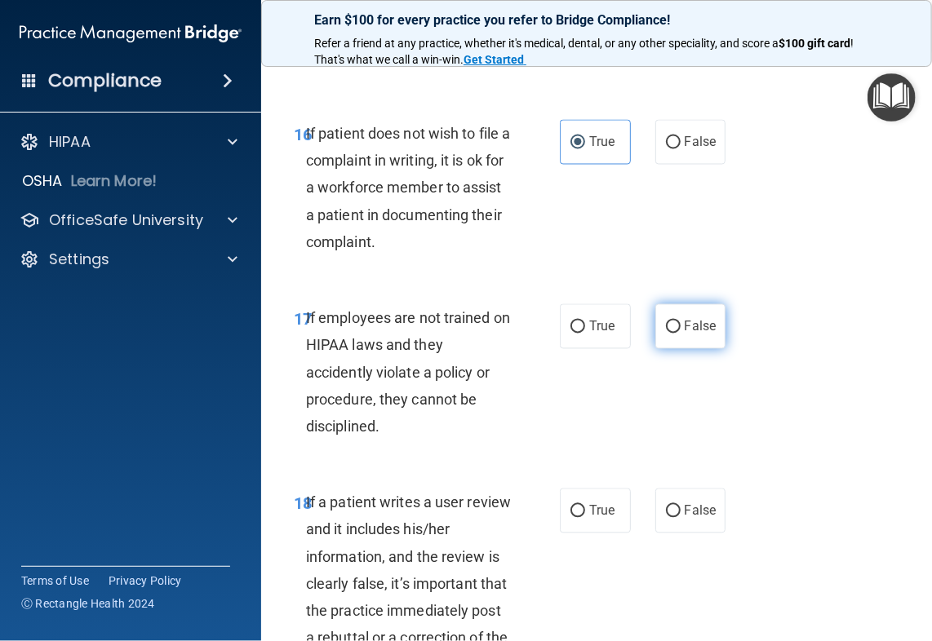
click at [703, 349] on label "False" at bounding box center [690, 326] width 71 height 45
click at [681, 334] on input "False" at bounding box center [673, 327] width 15 height 12
radio input "true"
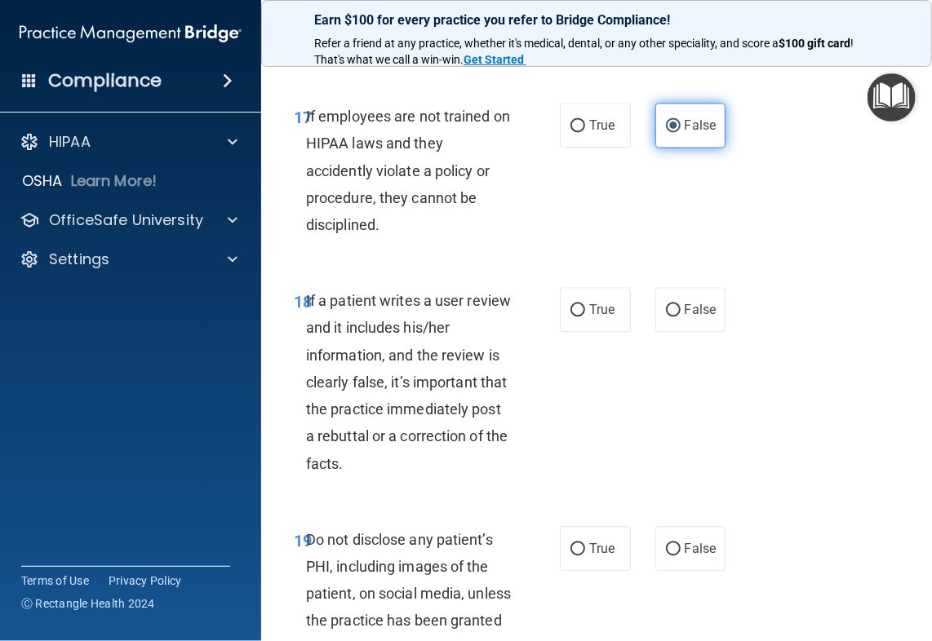
scroll to position [3754, 0]
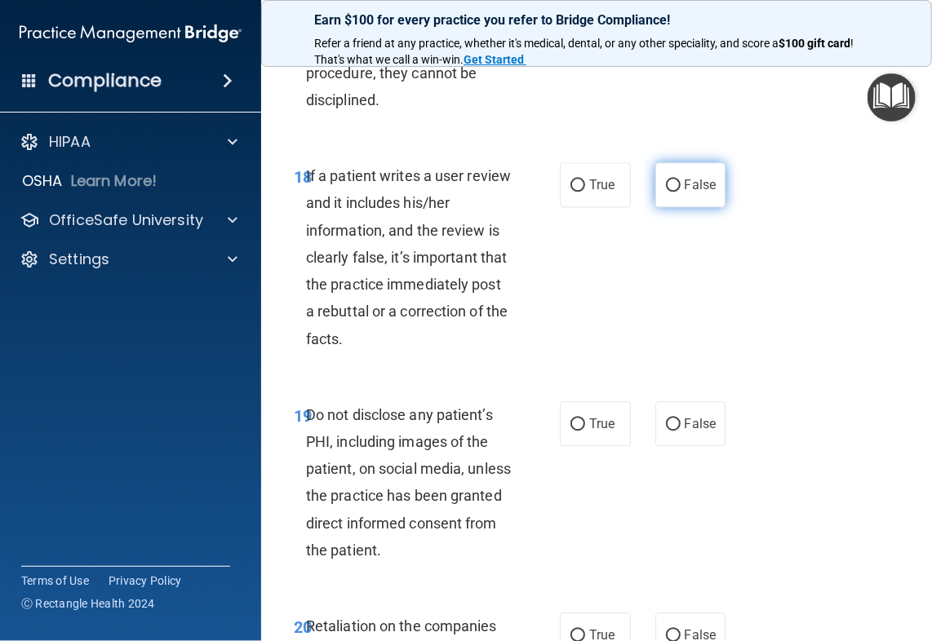
click at [688, 207] on label "False" at bounding box center [690, 184] width 71 height 45
click at [681, 192] on input "False" at bounding box center [673, 186] width 15 height 12
radio input "true"
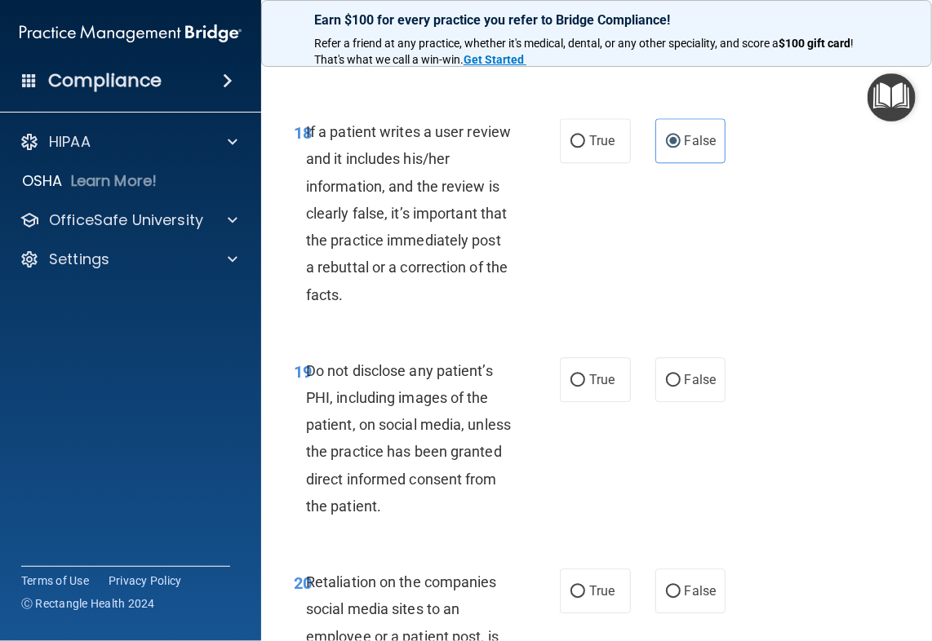
scroll to position [3835, 0]
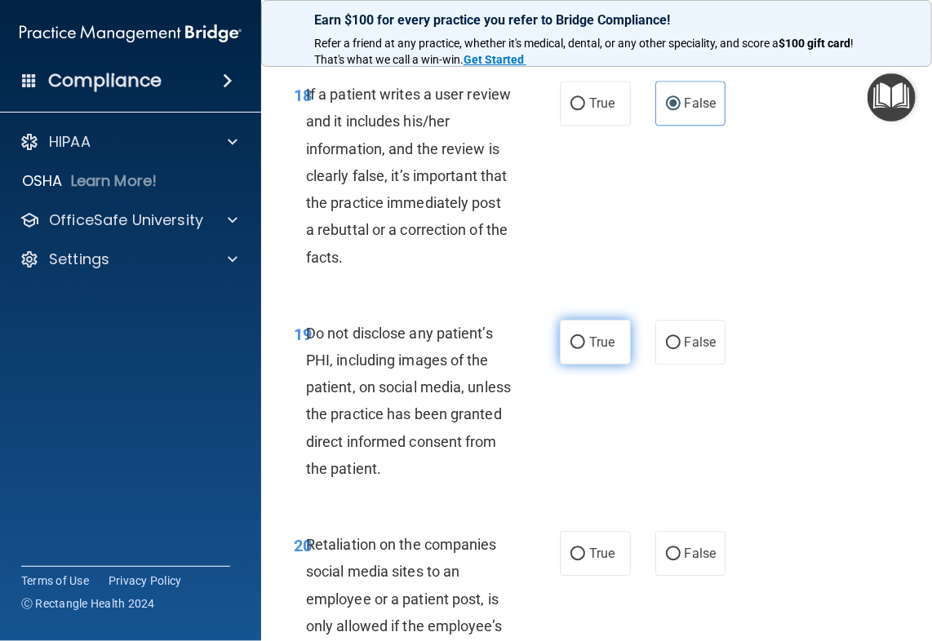
click at [597, 365] on label "True" at bounding box center [595, 342] width 71 height 45
click at [585, 349] on input "True" at bounding box center [577, 343] width 15 height 12
radio input "true"
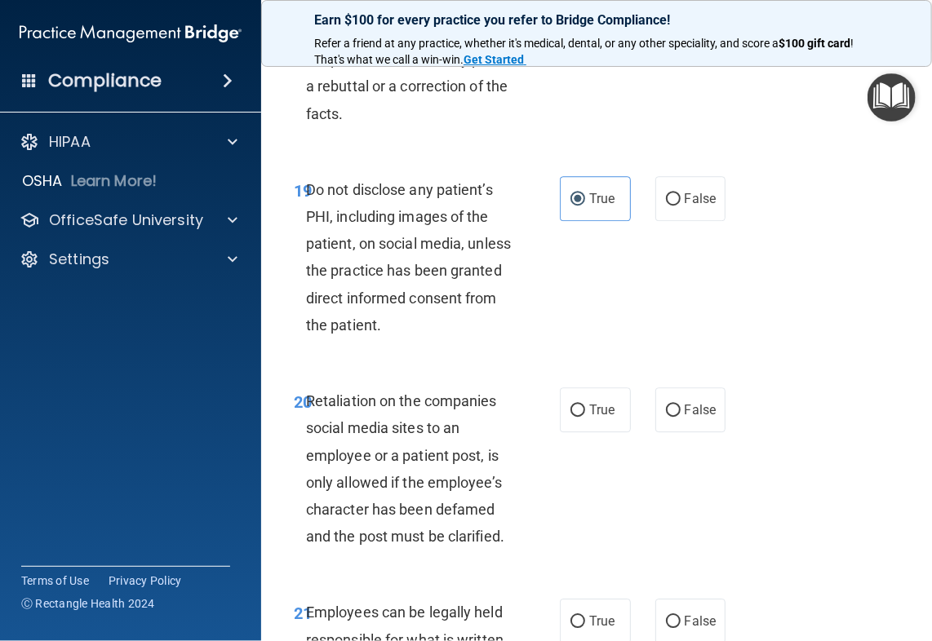
scroll to position [3998, 0]
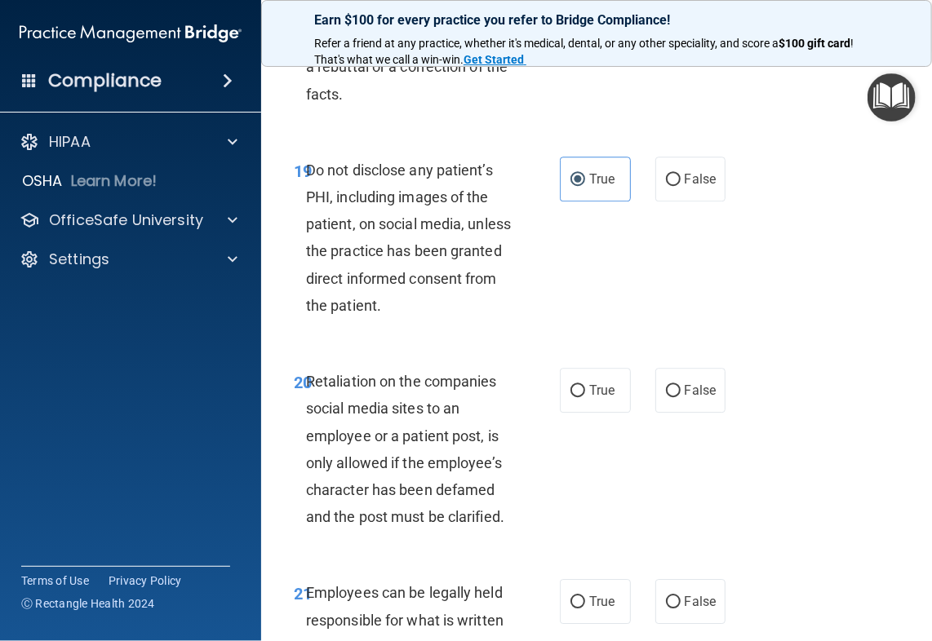
click at [686, 498] on div "20 Retaliation on the companies social media sites to an employee or a patient …" at bounding box center [597, 453] width 630 height 211
click at [685, 413] on label "False" at bounding box center [690, 390] width 71 height 45
click at [681, 397] on input "False" at bounding box center [673, 391] width 15 height 12
radio input "true"
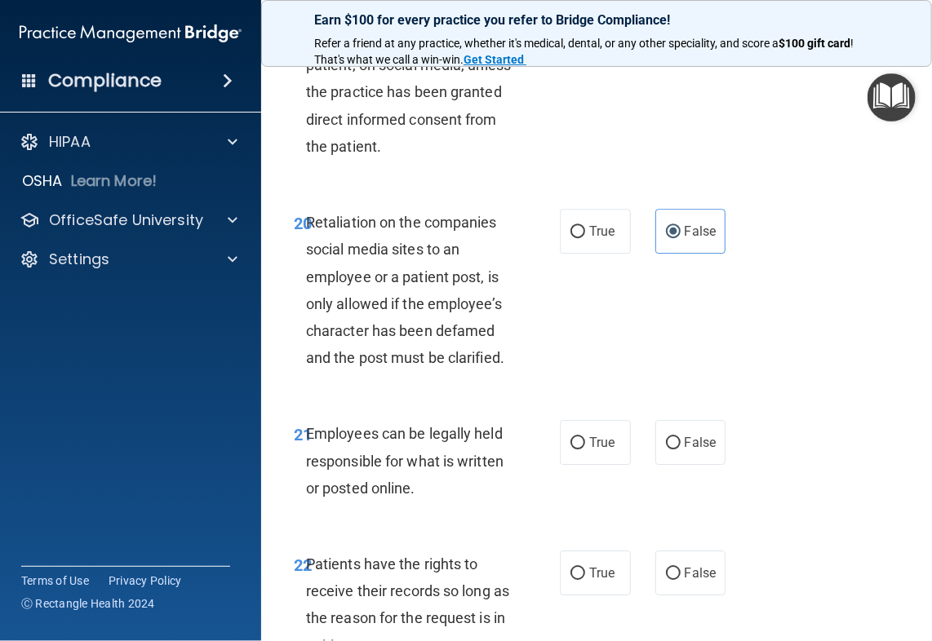
scroll to position [4243, 0]
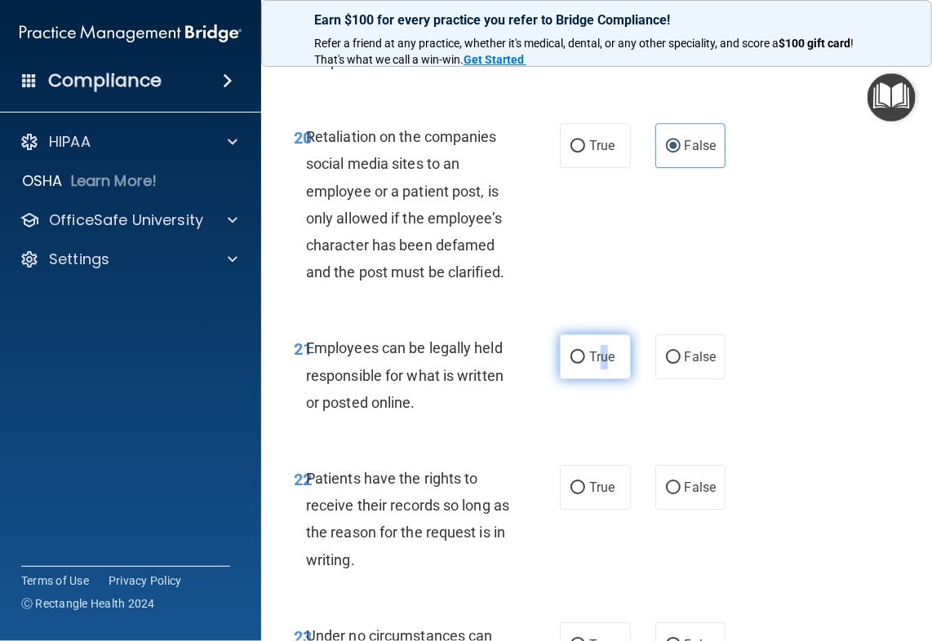
click at [597, 365] on span "True" at bounding box center [601, 357] width 25 height 16
drag, startPoint x: 597, startPoint y: 495, endPoint x: 596, endPoint y: 485, distance: 10.6
click at [596, 379] on label "True" at bounding box center [595, 357] width 71 height 45
click at [585, 364] on input "True" at bounding box center [577, 358] width 15 height 12
radio input "true"
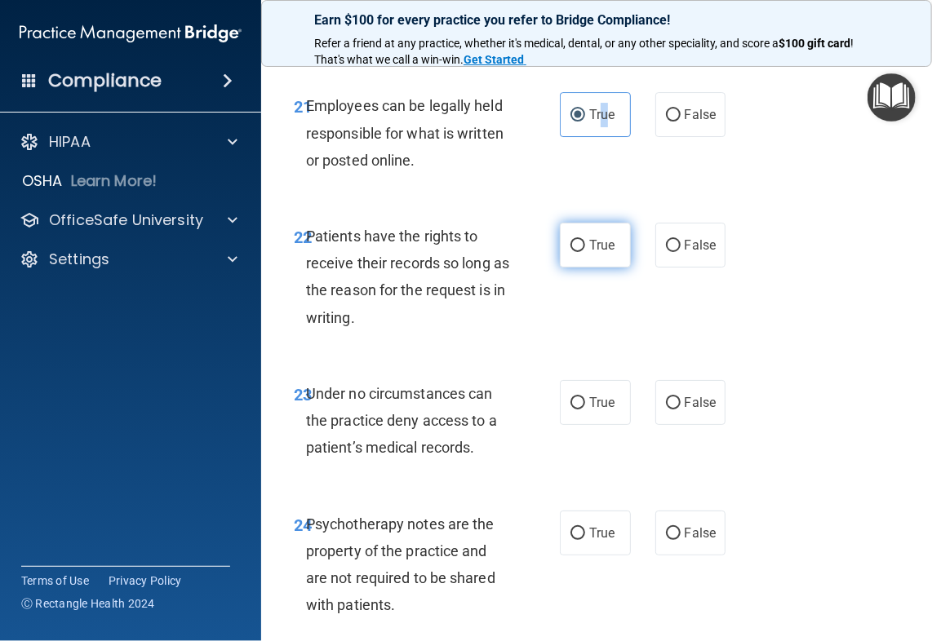
scroll to position [4488, 0]
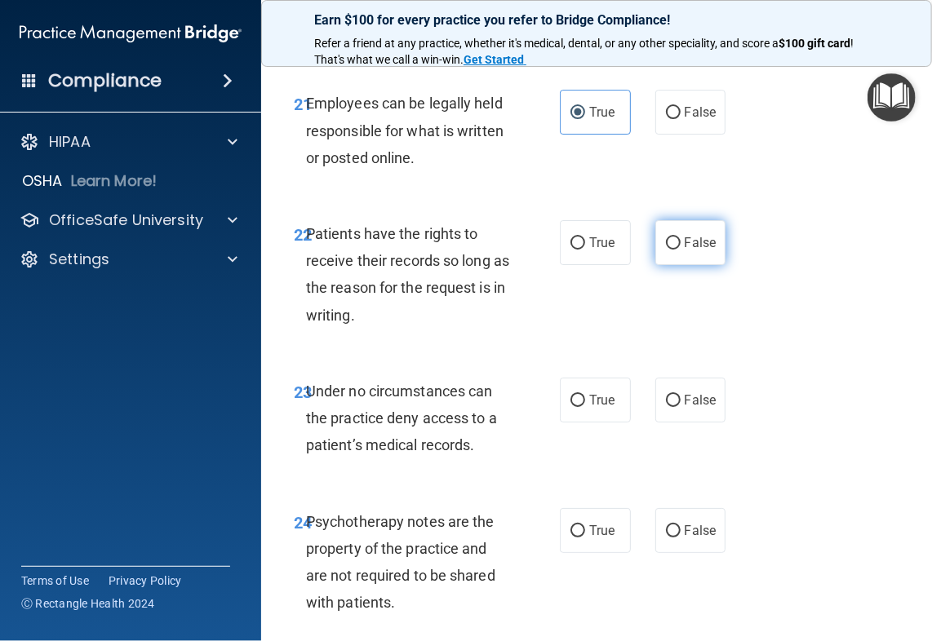
click at [690, 251] on span "False" at bounding box center [701, 243] width 32 height 16
click at [681, 250] on input "False" at bounding box center [673, 243] width 15 height 12
radio input "true"
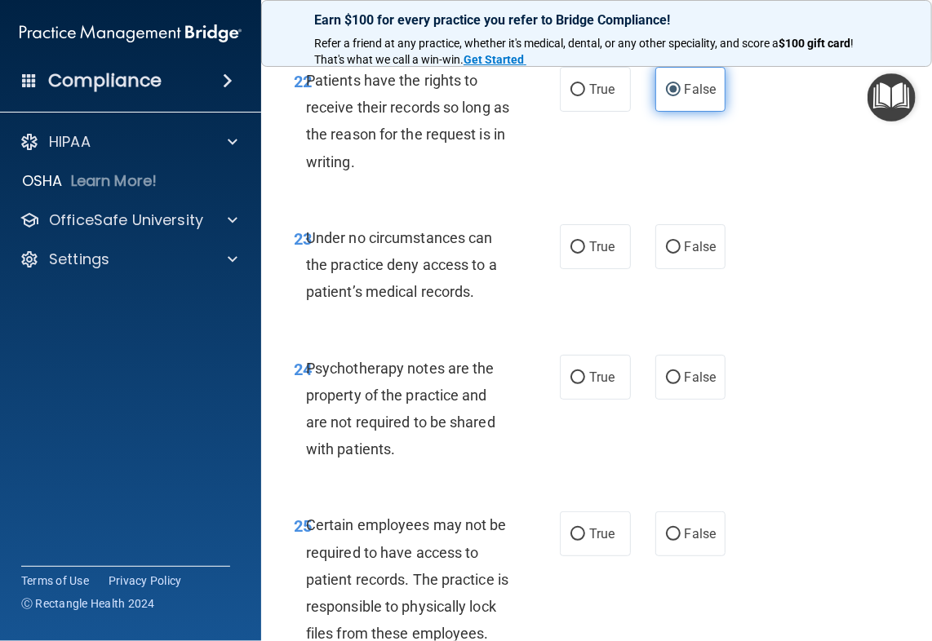
scroll to position [4651, 0]
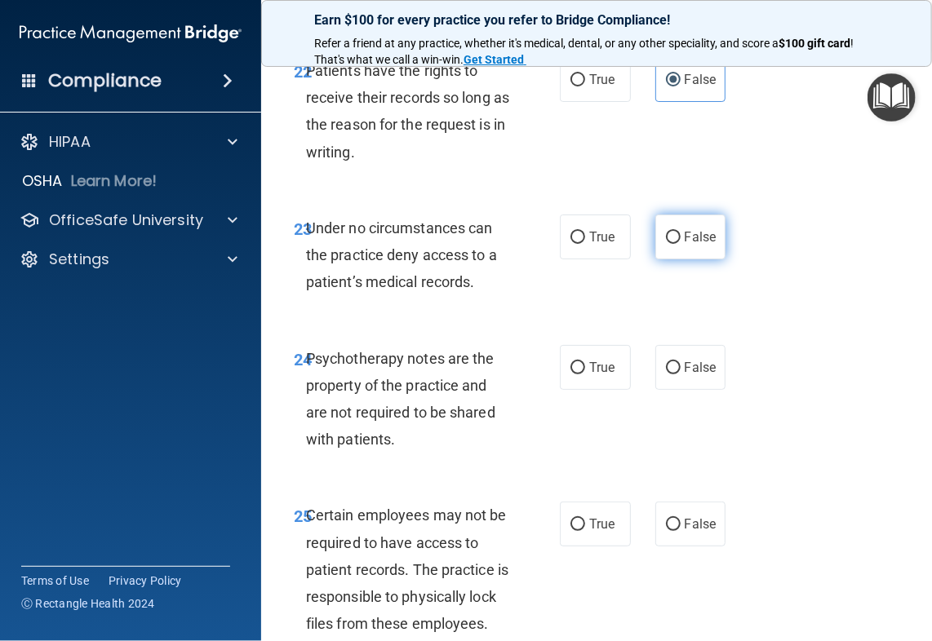
click at [695, 259] on label "False" at bounding box center [690, 237] width 71 height 45
click at [681, 244] on input "False" at bounding box center [673, 238] width 15 height 12
radio input "true"
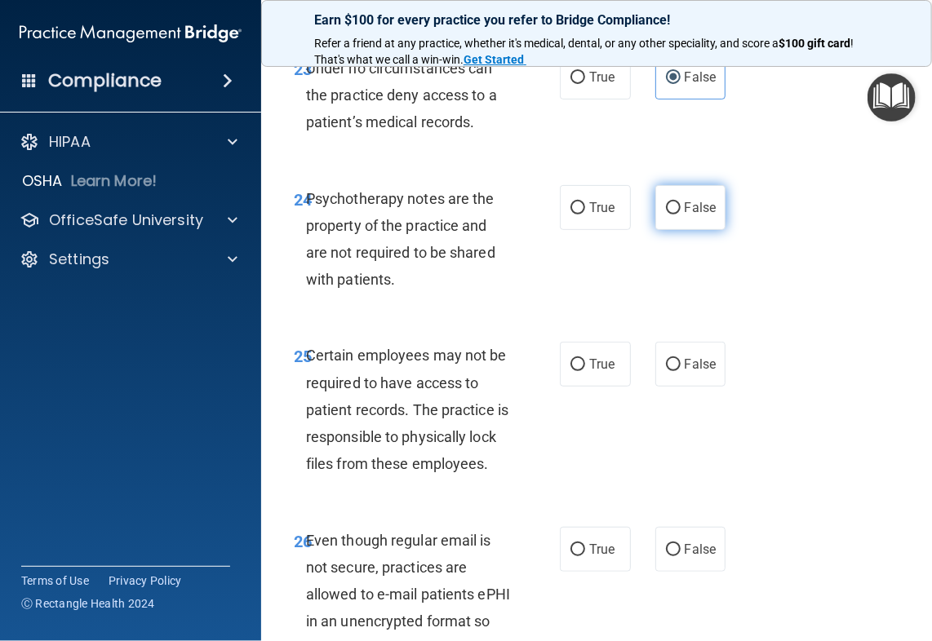
scroll to position [4814, 0]
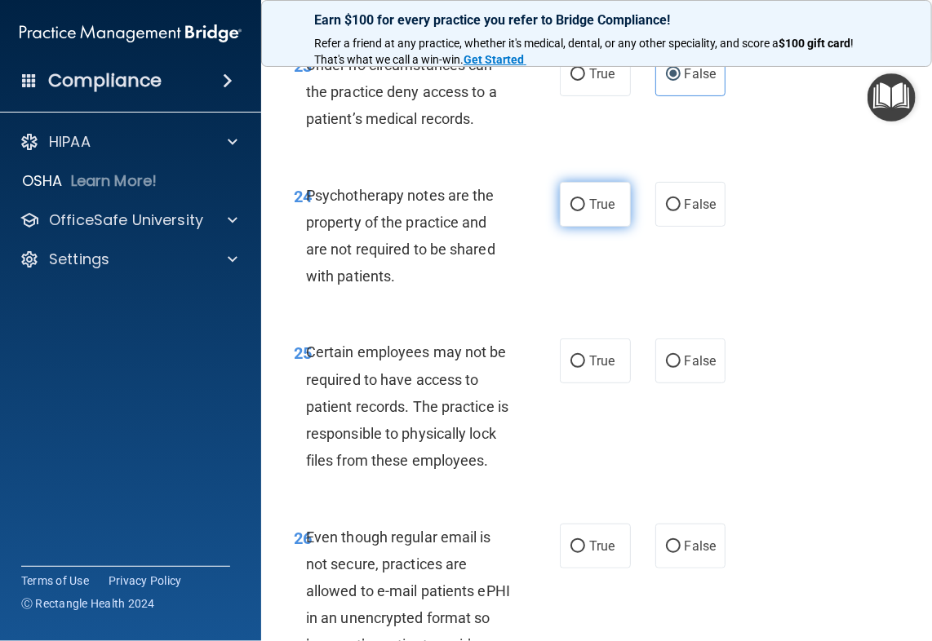
click at [610, 227] on label "True" at bounding box center [595, 204] width 71 height 45
click at [585, 211] on input "True" at bounding box center [577, 205] width 15 height 12
radio input "true"
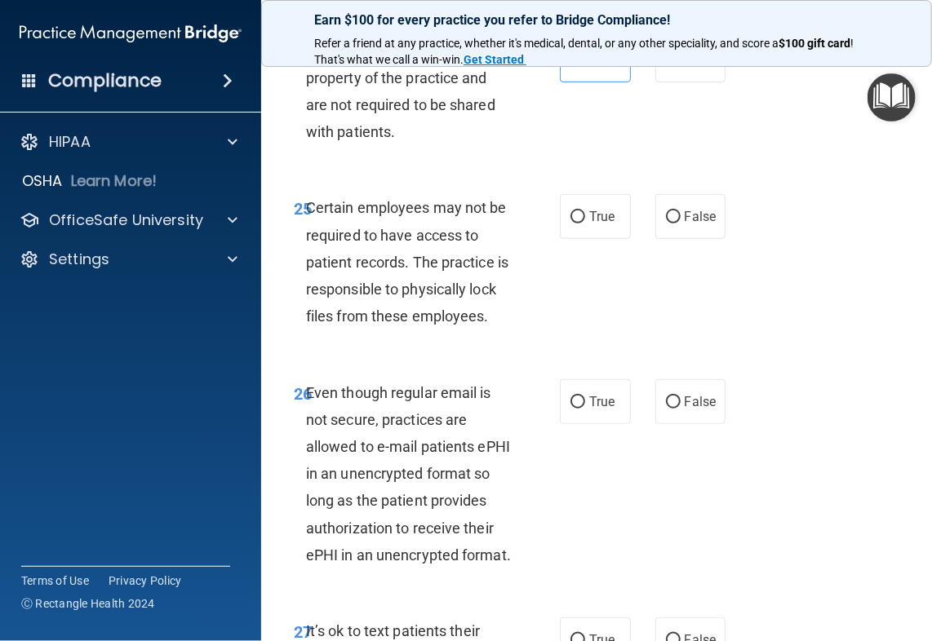
scroll to position [4977, 0]
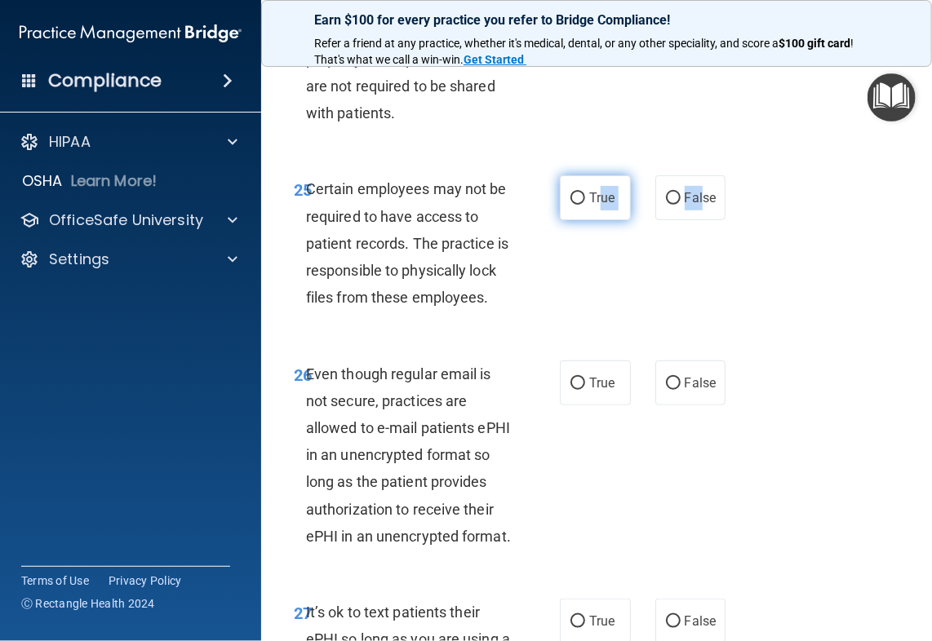
drag, startPoint x: 697, startPoint y: 326, endPoint x: 596, endPoint y: 341, distance: 101.6
click at [596, 220] on div "True False" at bounding box center [645, 197] width 170 height 45
drag, startPoint x: 596, startPoint y: 341, endPoint x: 595, endPoint y: 384, distance: 42.5
click at [595, 339] on div "25 Certain employees may not be required to have access to patient records. The…" at bounding box center [597, 247] width 630 height 184
click at [596, 206] on span "True" at bounding box center [601, 198] width 25 height 16
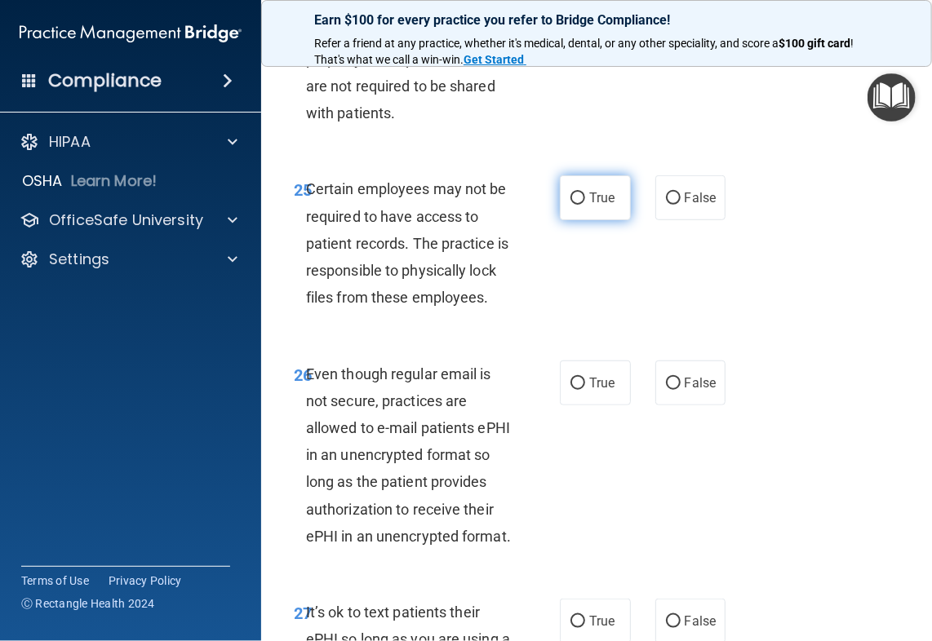
click at [585, 205] on input "True" at bounding box center [577, 199] width 15 height 12
radio input "true"
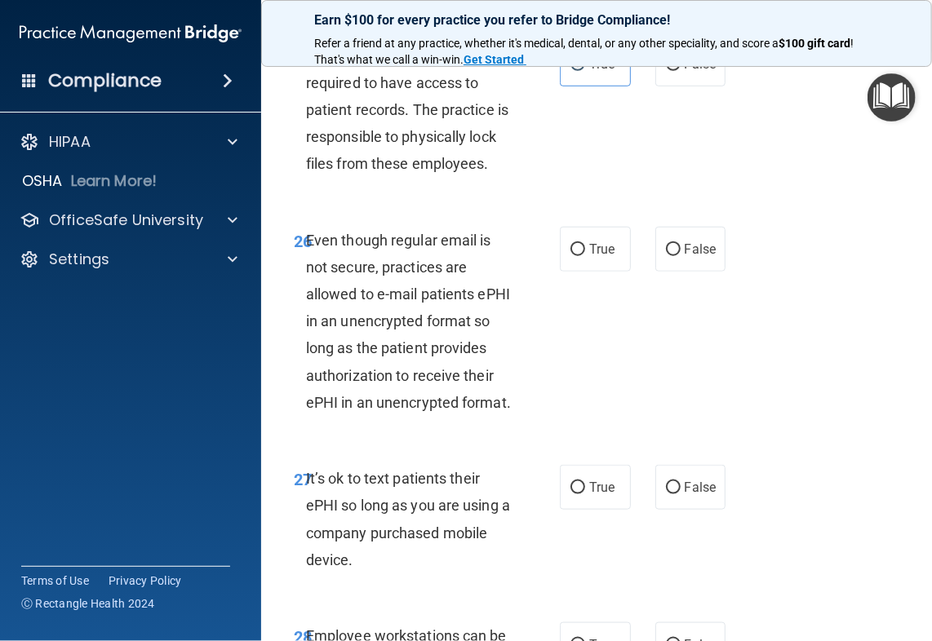
scroll to position [5222, 0]
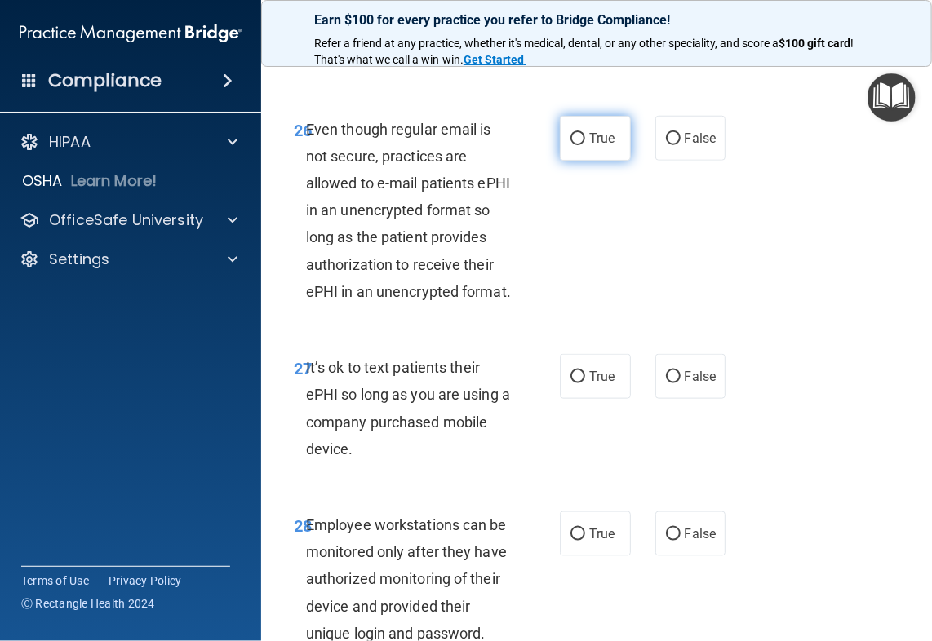
click at [601, 161] on label "True" at bounding box center [595, 138] width 71 height 45
click at [585, 145] on input "True" at bounding box center [577, 139] width 15 height 12
radio input "true"
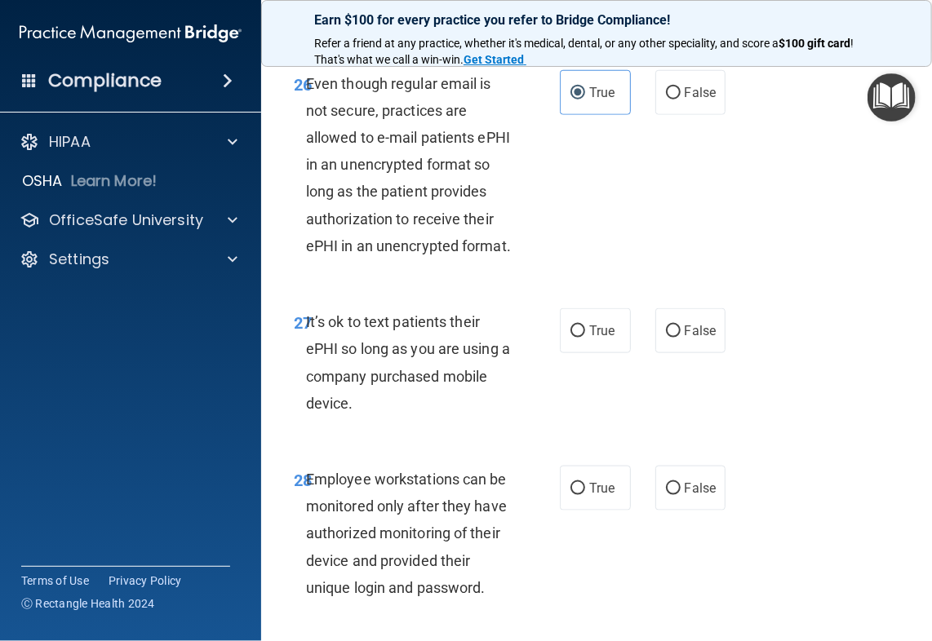
scroll to position [5304, 0]
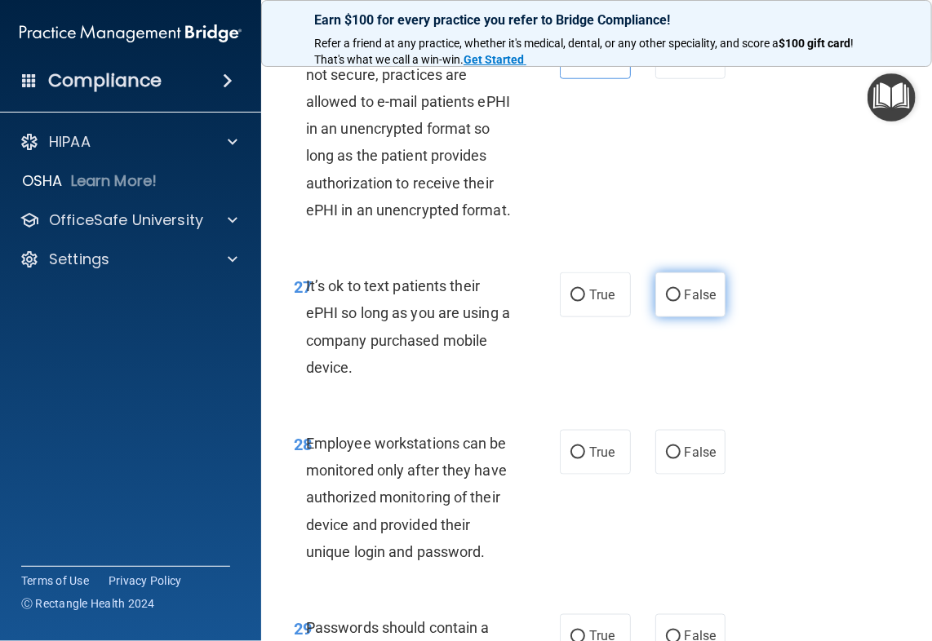
click at [671, 317] on label "False" at bounding box center [690, 295] width 71 height 45
click at [671, 302] on input "False" at bounding box center [673, 296] width 15 height 12
radio input "true"
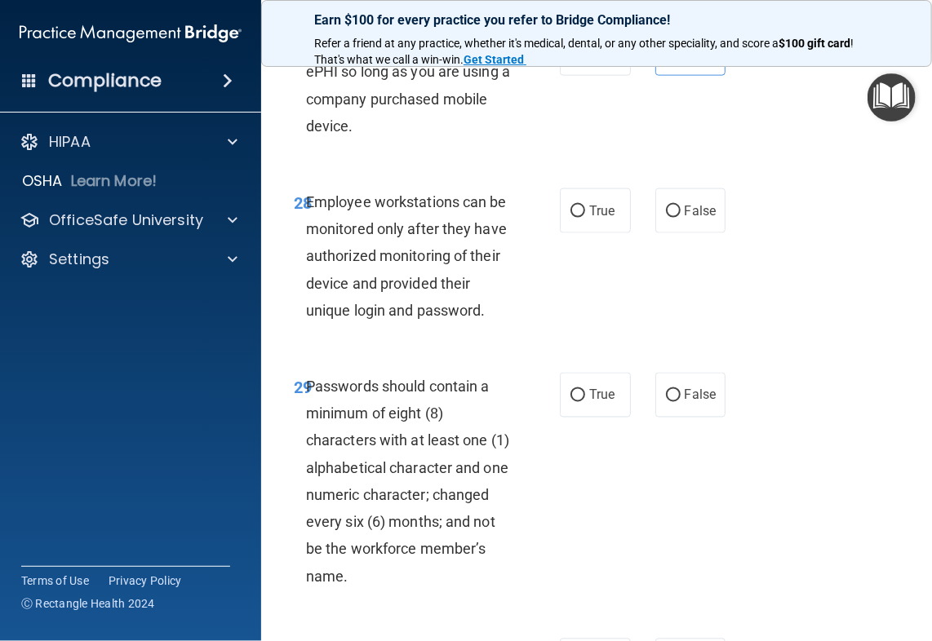
scroll to position [5549, 0]
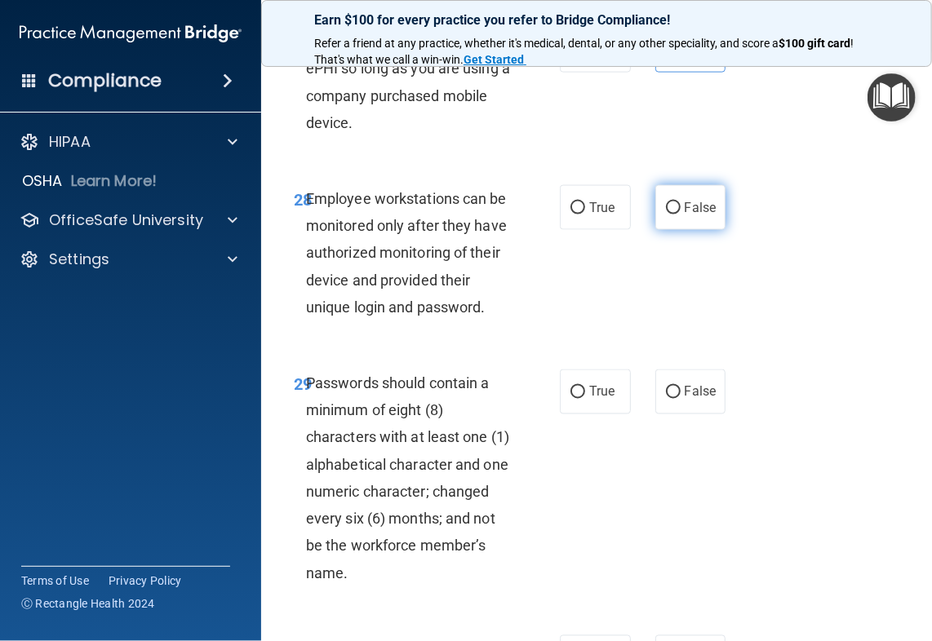
click at [689, 230] on label "False" at bounding box center [690, 207] width 71 height 45
click at [681, 215] on input "False" at bounding box center [673, 208] width 15 height 12
radio input "true"
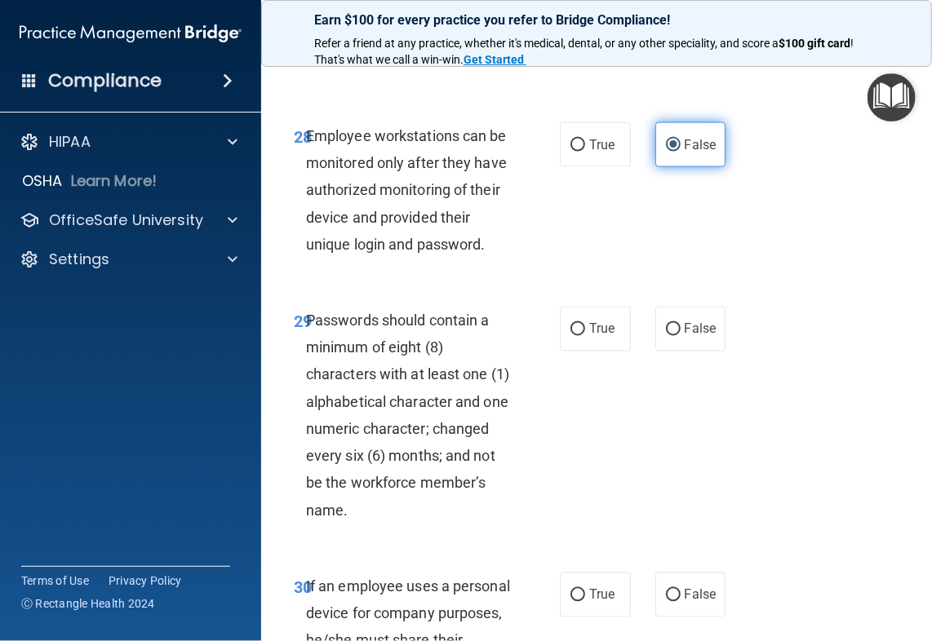
scroll to position [5712, 0]
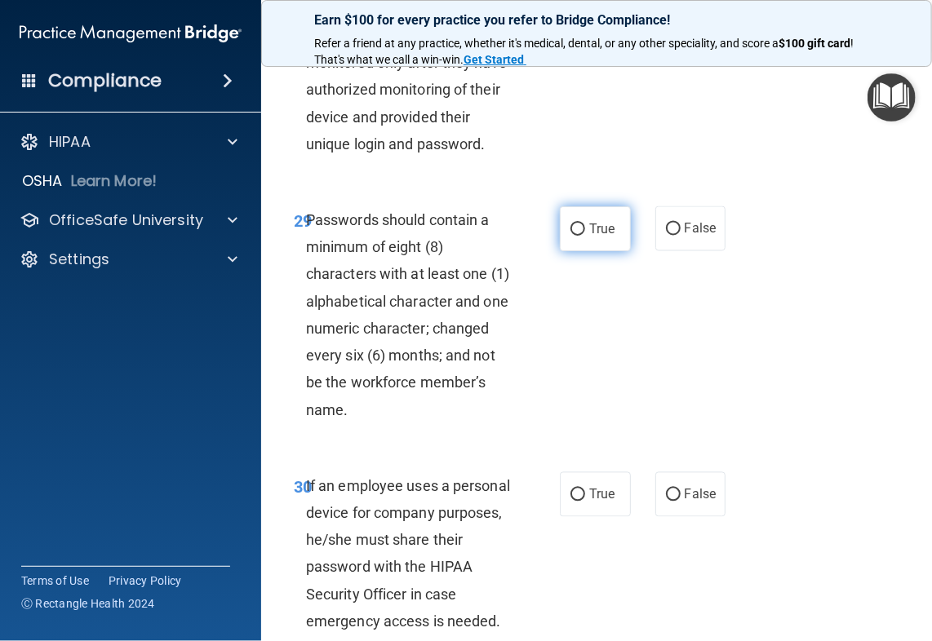
click at [570, 236] on input "True" at bounding box center [577, 230] width 15 height 12
radio input "true"
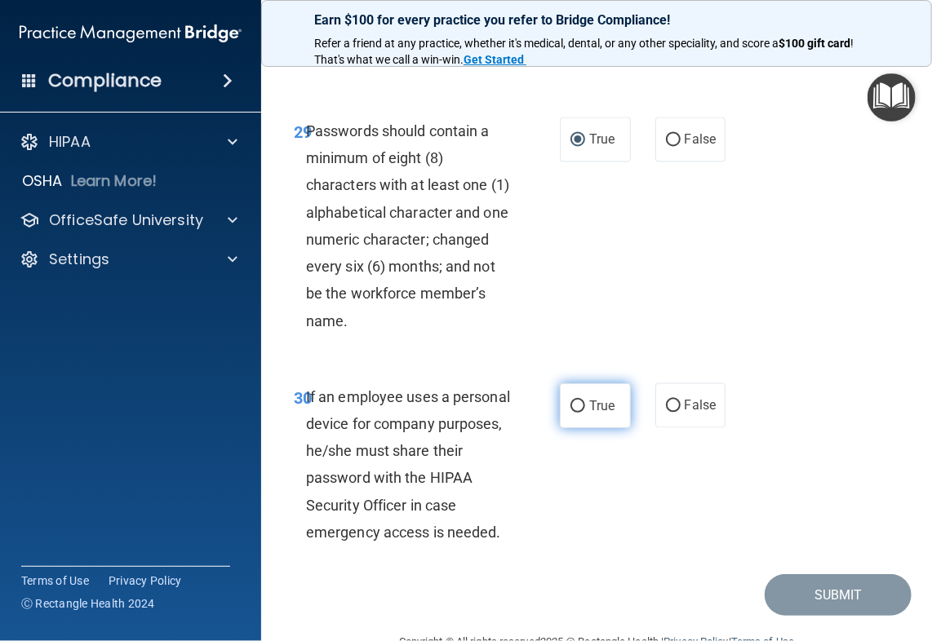
scroll to position [5957, 0]
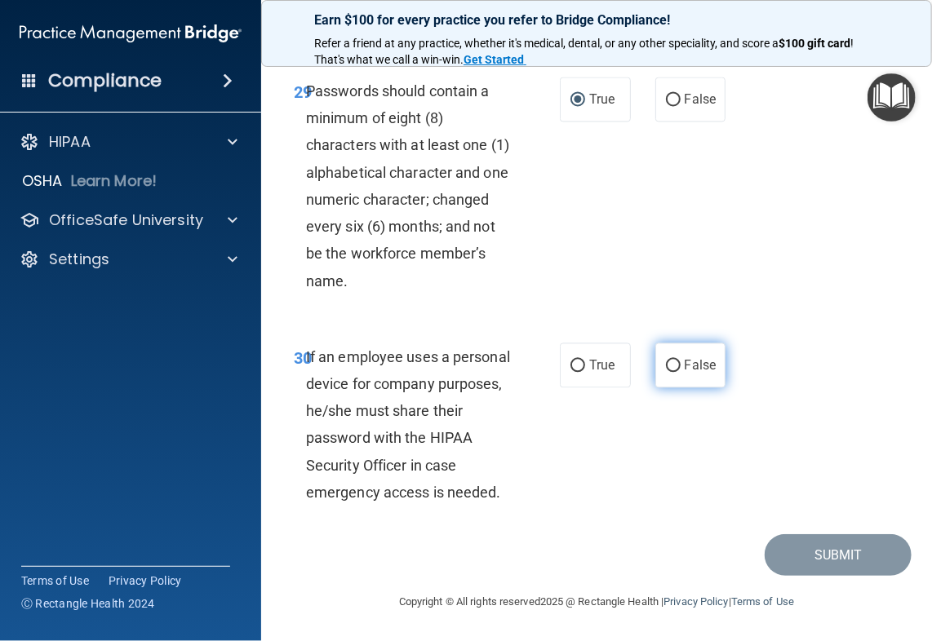
click at [685, 374] on span "False" at bounding box center [701, 366] width 32 height 16
click at [681, 373] on input "False" at bounding box center [673, 367] width 15 height 12
radio input "true"
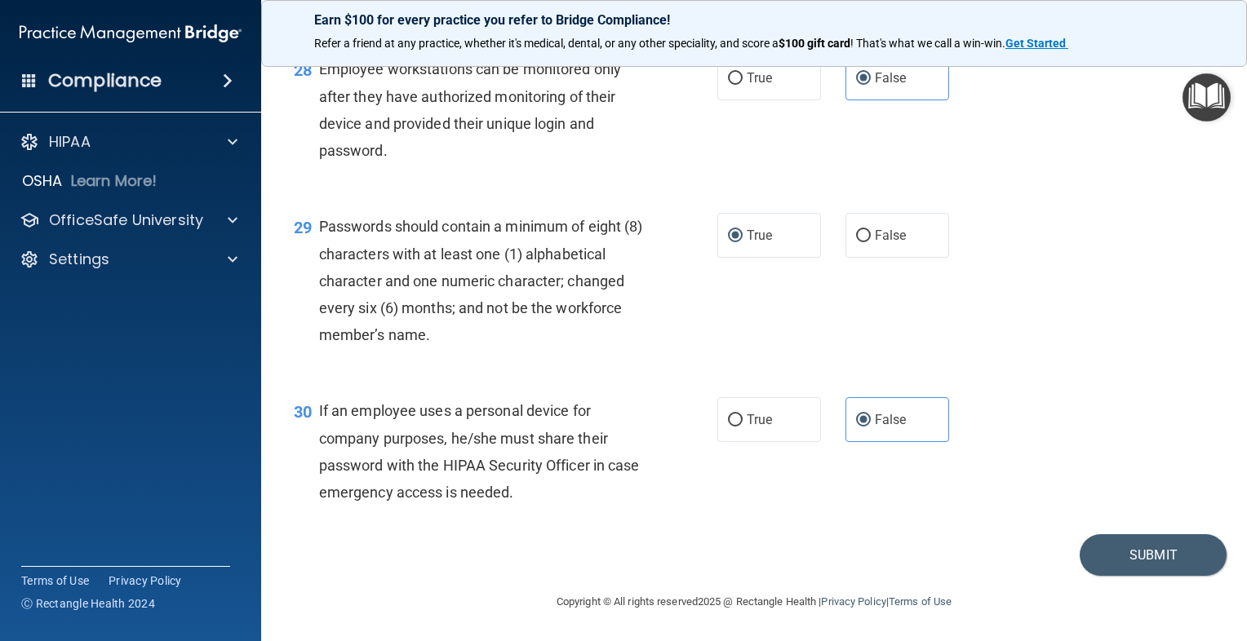
scroll to position [4215, 0]
click at [1164, 553] on button "Submit" at bounding box center [1153, 555] width 147 height 42
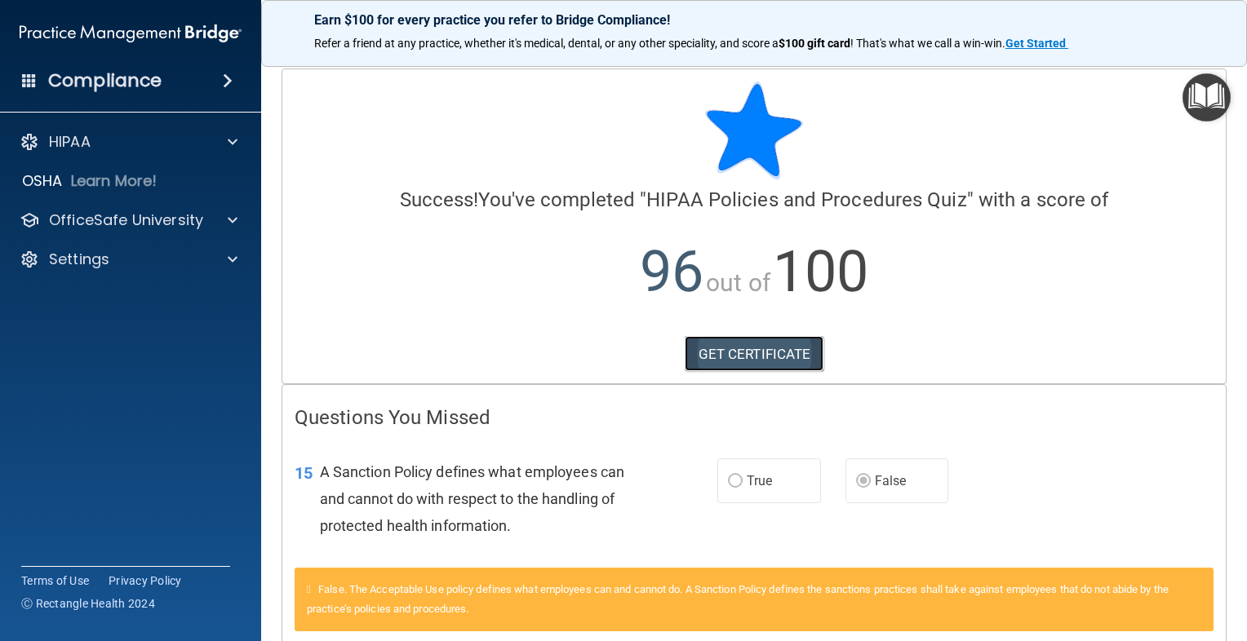
click at [766, 361] on link "GET CERTIFICATE" at bounding box center [755, 354] width 140 height 36
click at [190, 239] on div "HIPAA Documents and Policies Report an Incident Business Associates Emergency P…" at bounding box center [131, 204] width 262 height 170
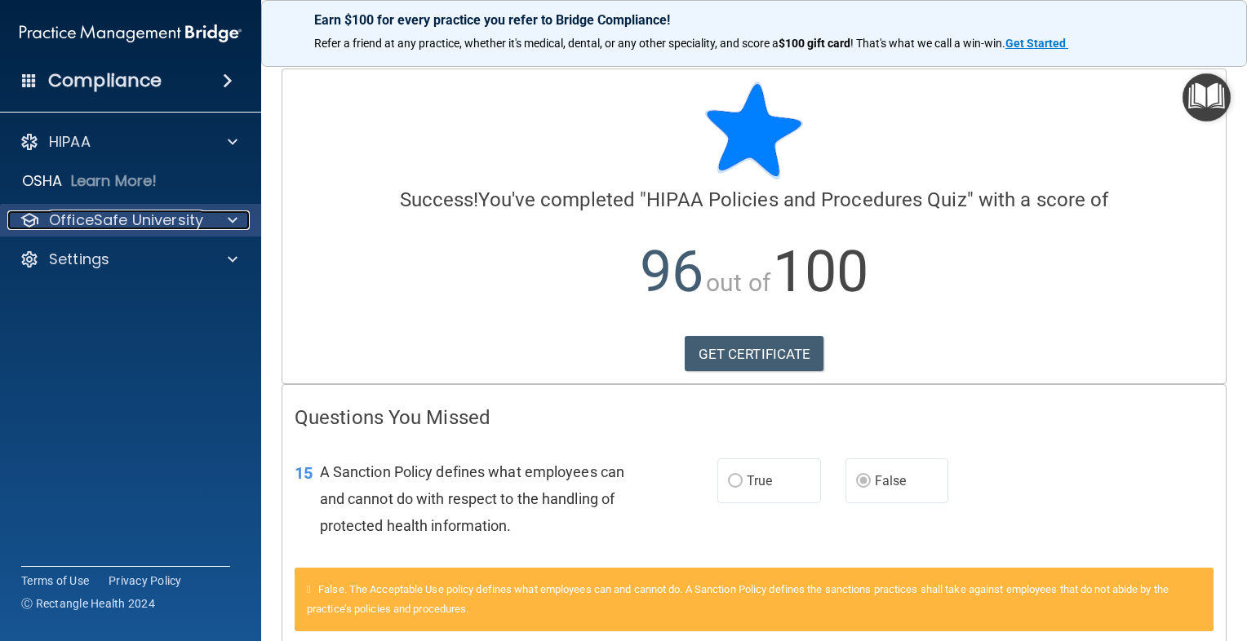
click at [198, 223] on p "OfficeSafe University" at bounding box center [126, 221] width 154 height 20
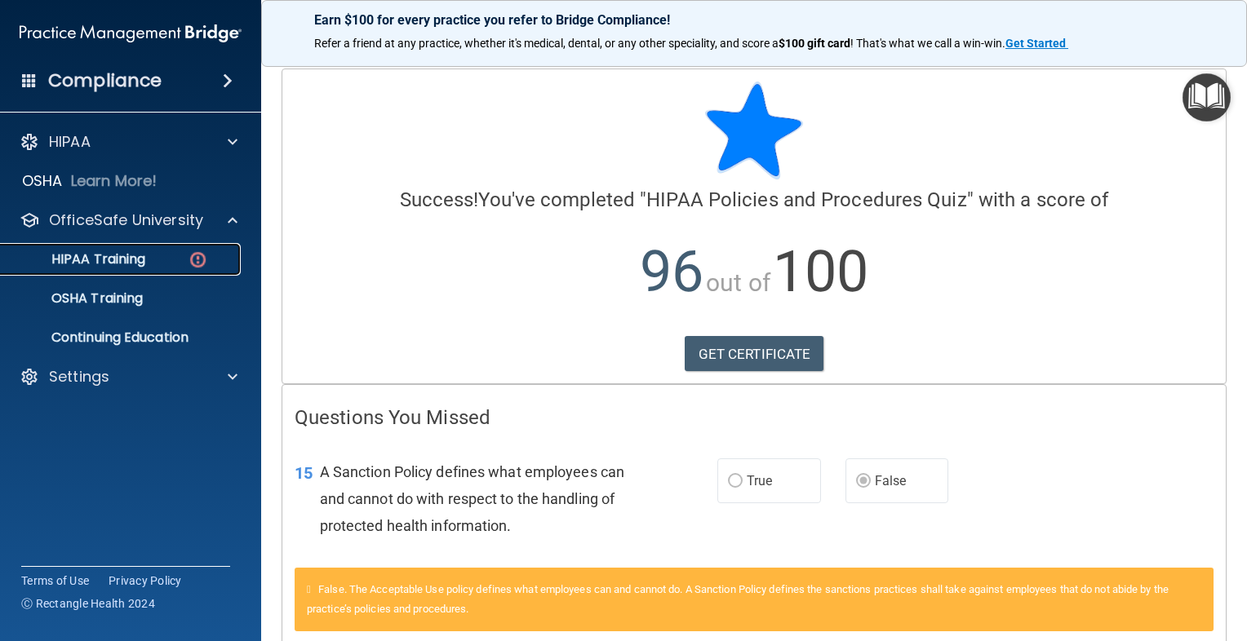
click at [212, 264] on div "HIPAA Training" at bounding box center [122, 259] width 223 height 16
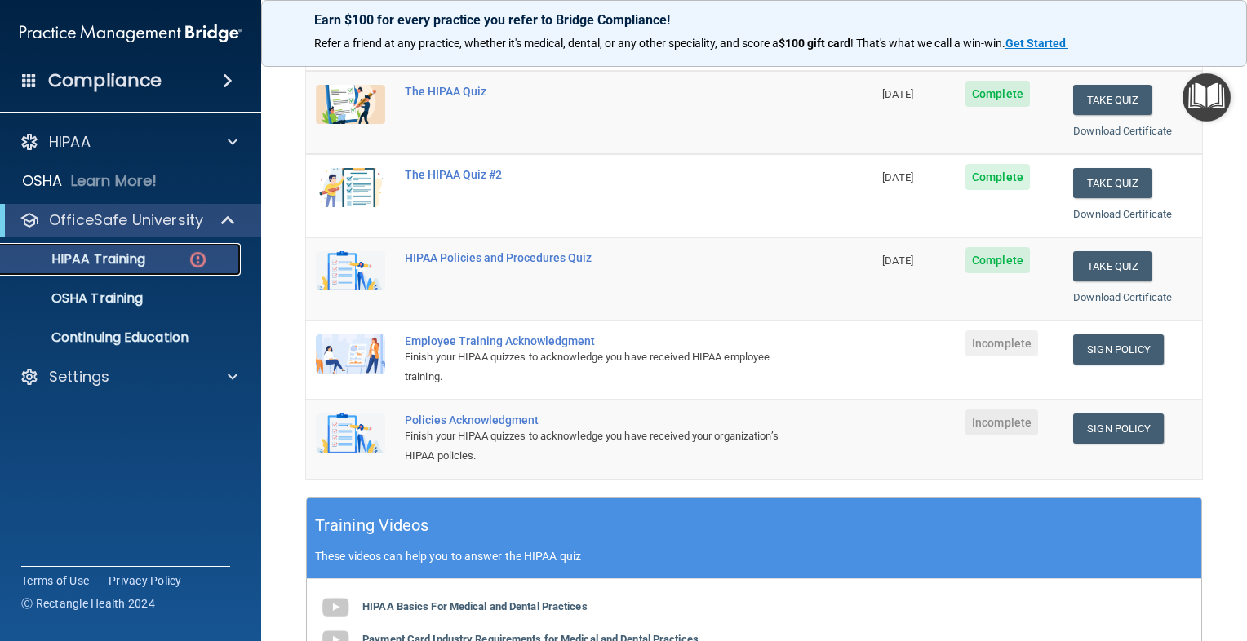
scroll to position [245, 0]
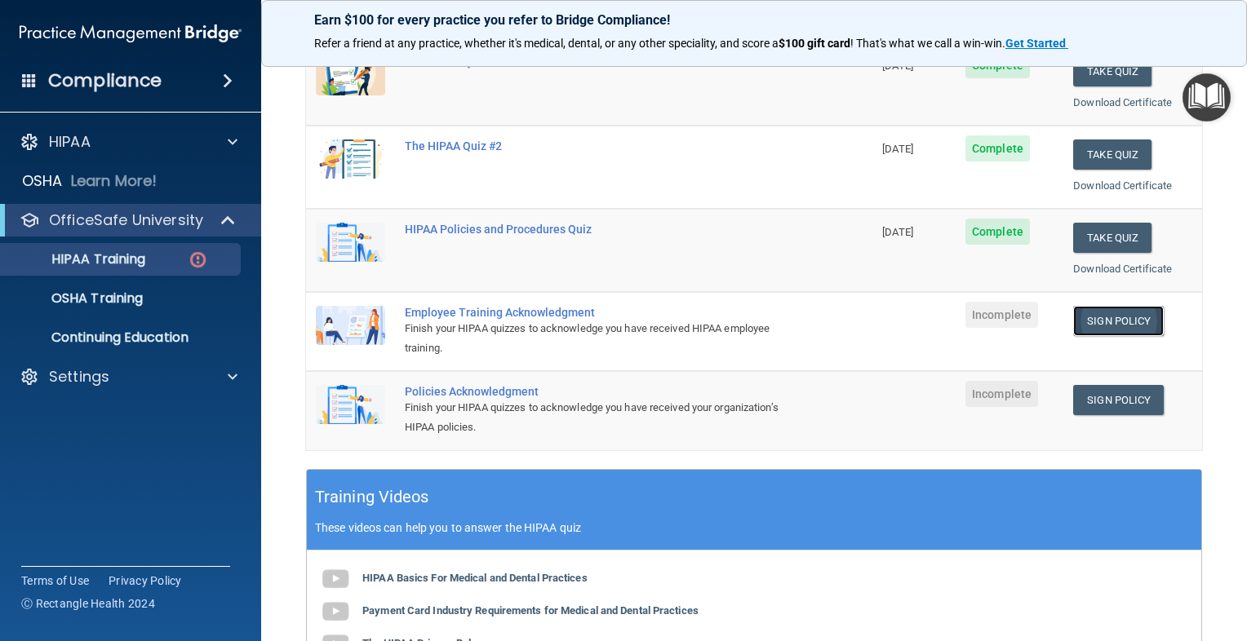
click at [1119, 313] on link "Sign Policy" at bounding box center [1118, 321] width 91 height 30
click at [1112, 399] on link "Sign Policy" at bounding box center [1118, 400] width 91 height 30
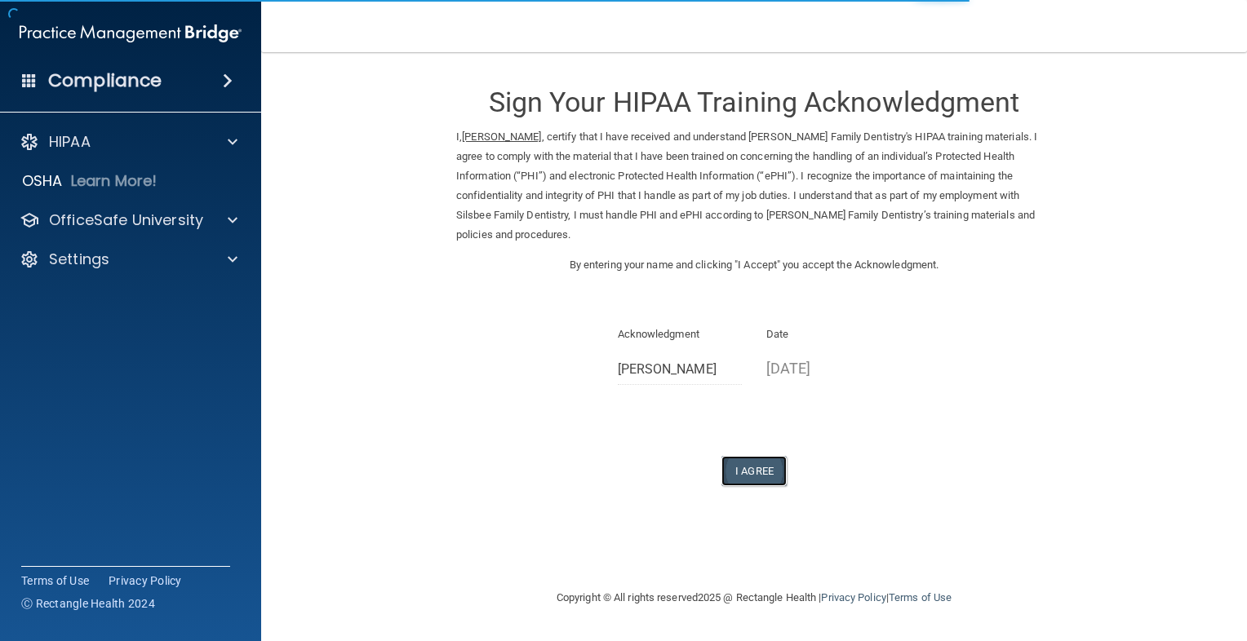
click at [738, 456] on button "I Agree" at bounding box center [753, 471] width 65 height 30
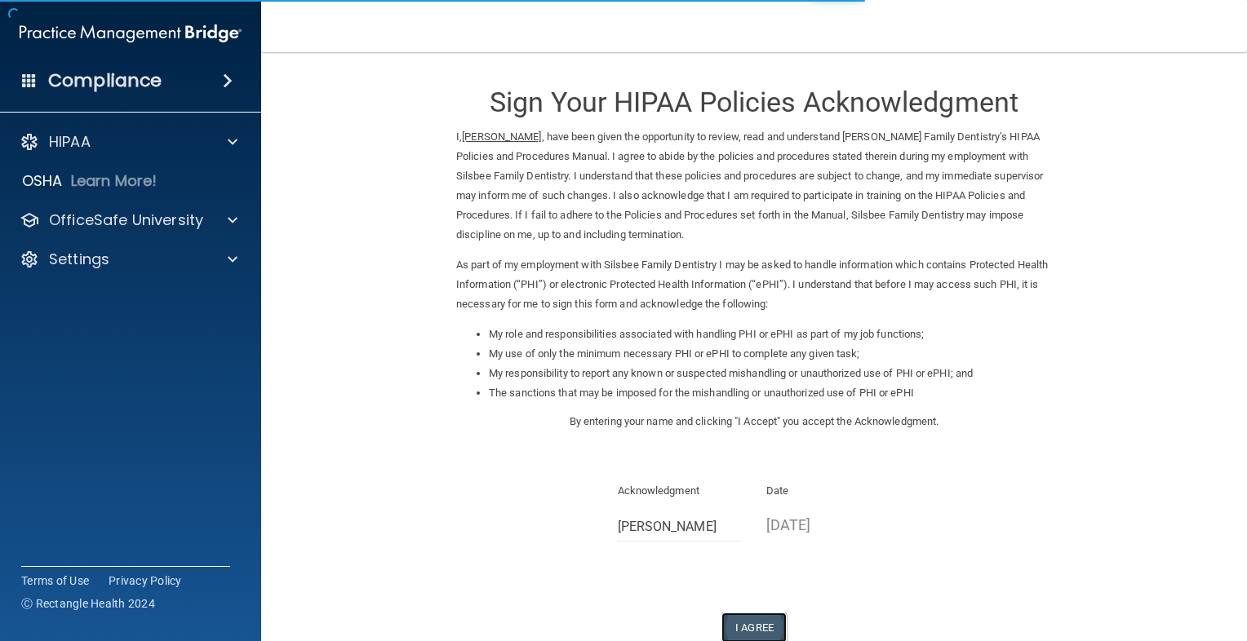
click at [755, 614] on button "I Agree" at bounding box center [753, 628] width 65 height 30
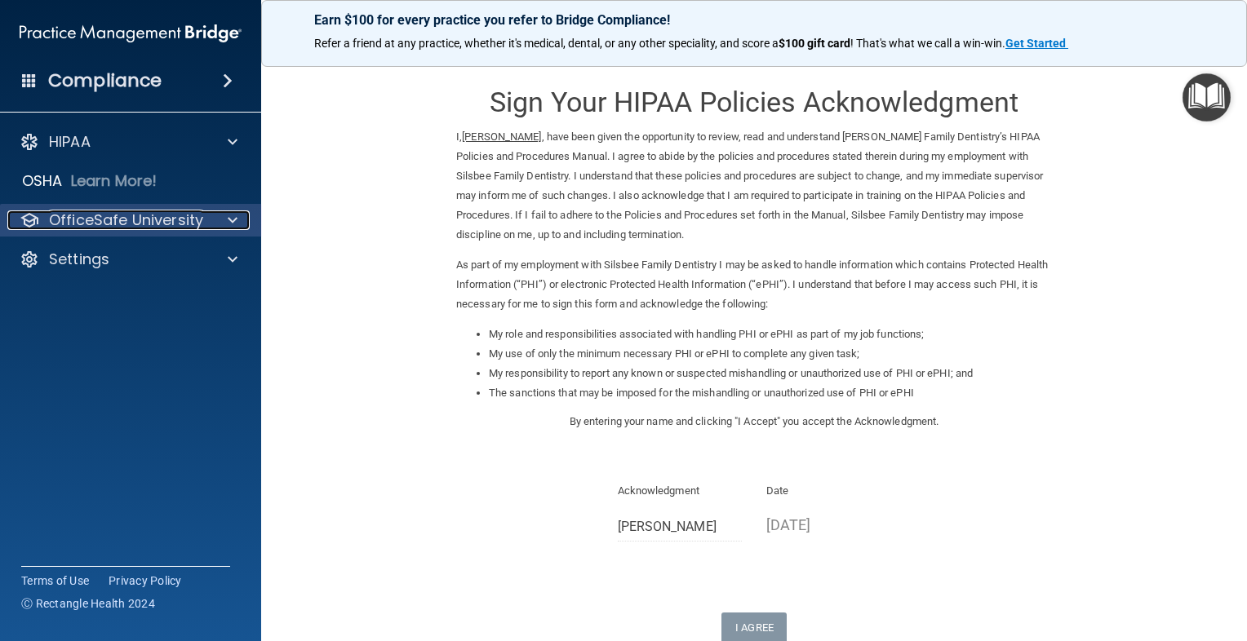
click at [187, 226] on p "OfficeSafe University" at bounding box center [126, 221] width 154 height 20
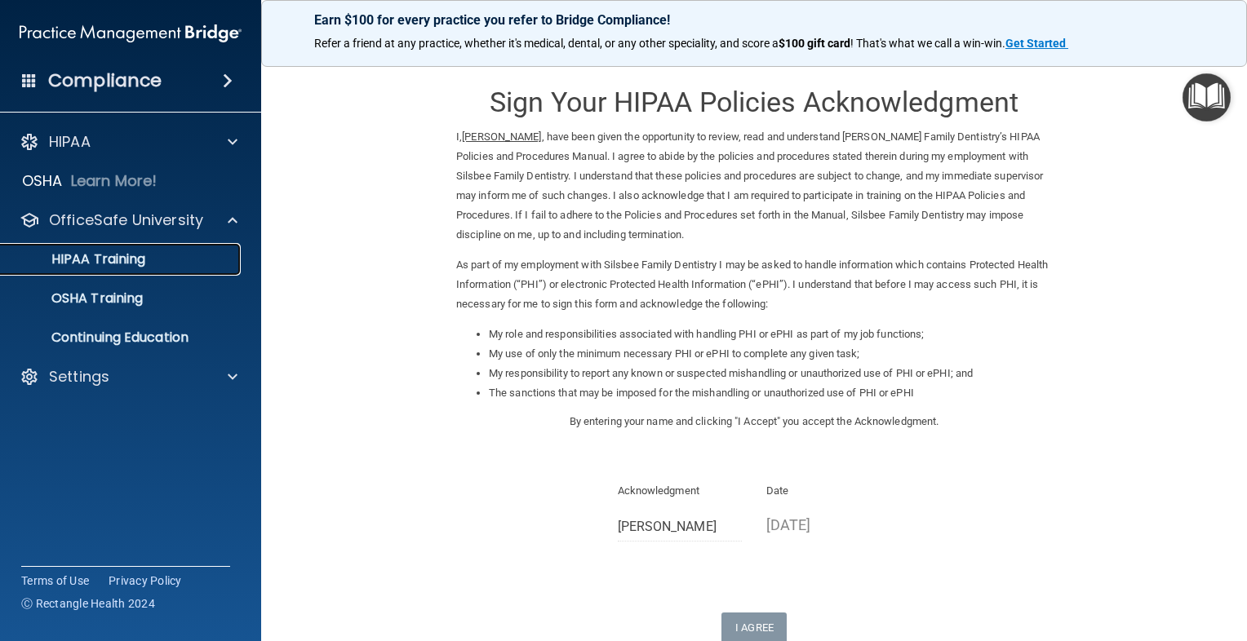
click at [202, 262] on div "HIPAA Training" at bounding box center [122, 259] width 223 height 16
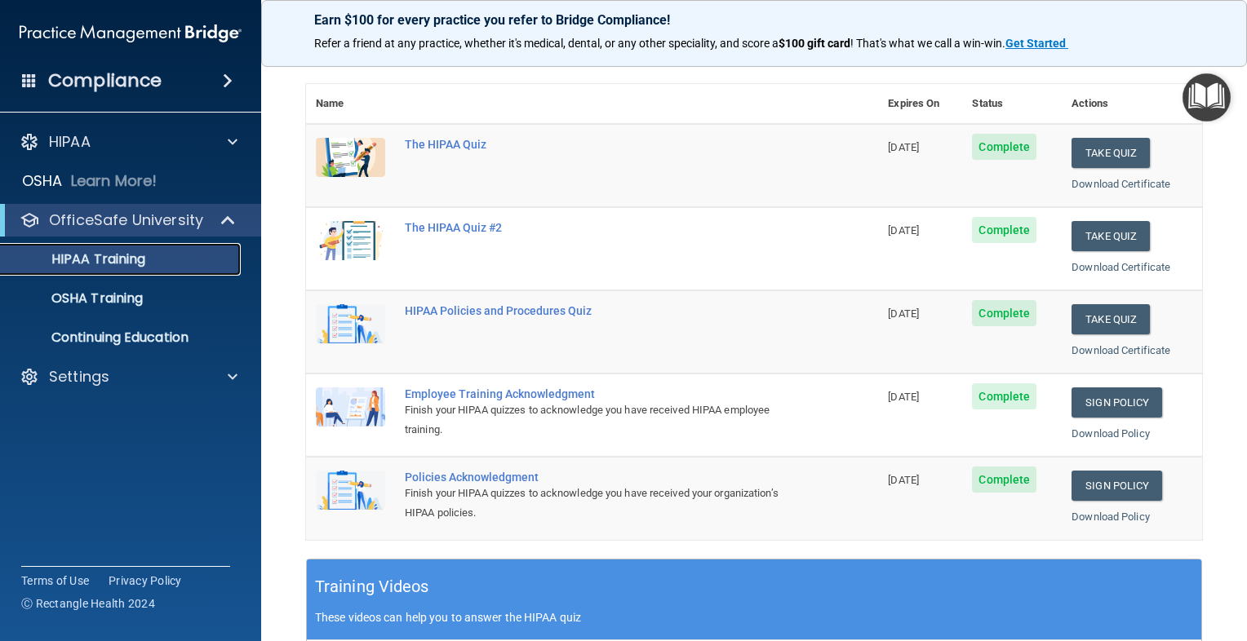
scroll to position [82, 0]
